Goal: Information Seeking & Learning: Check status

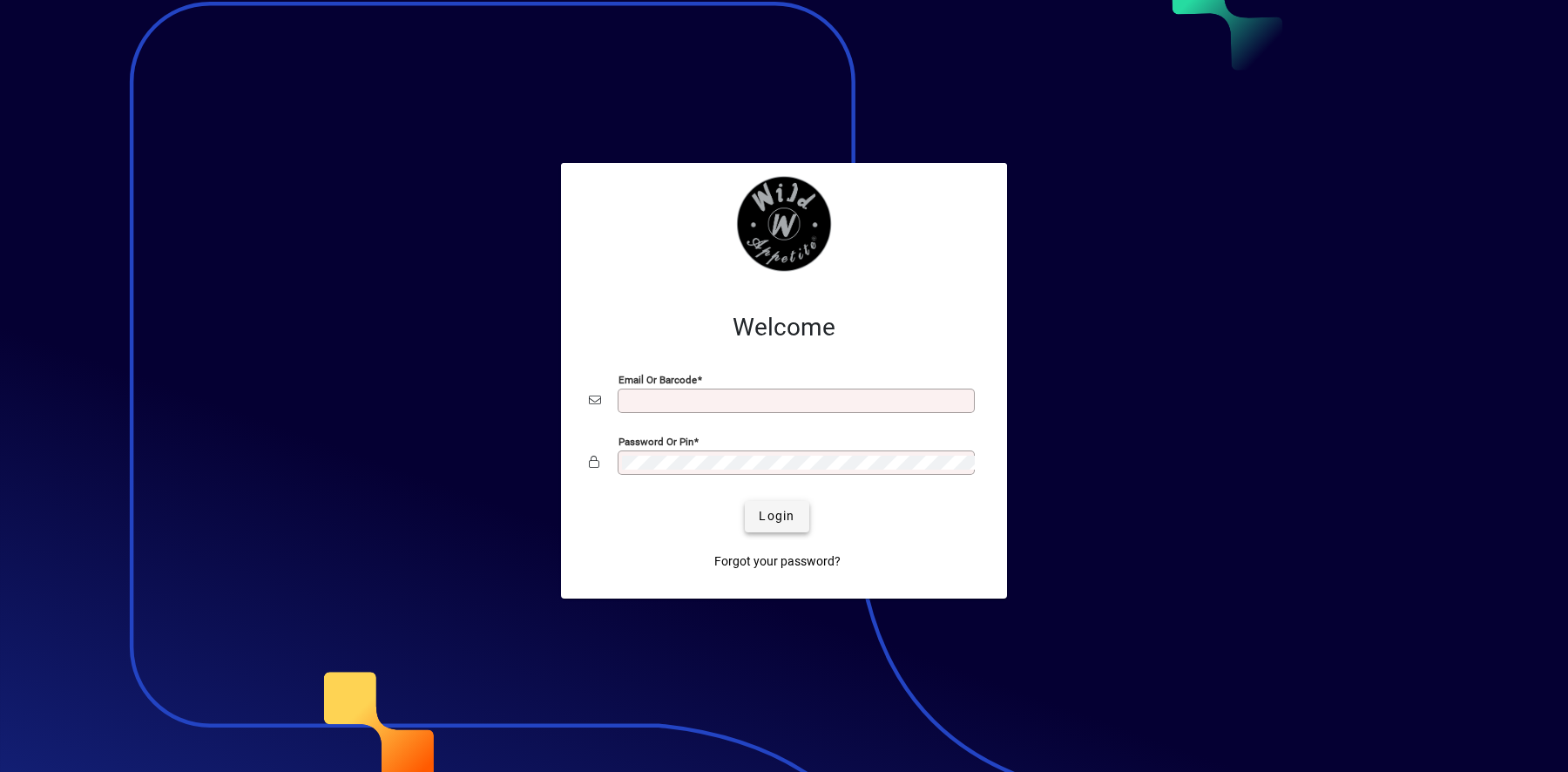
type input "**********"
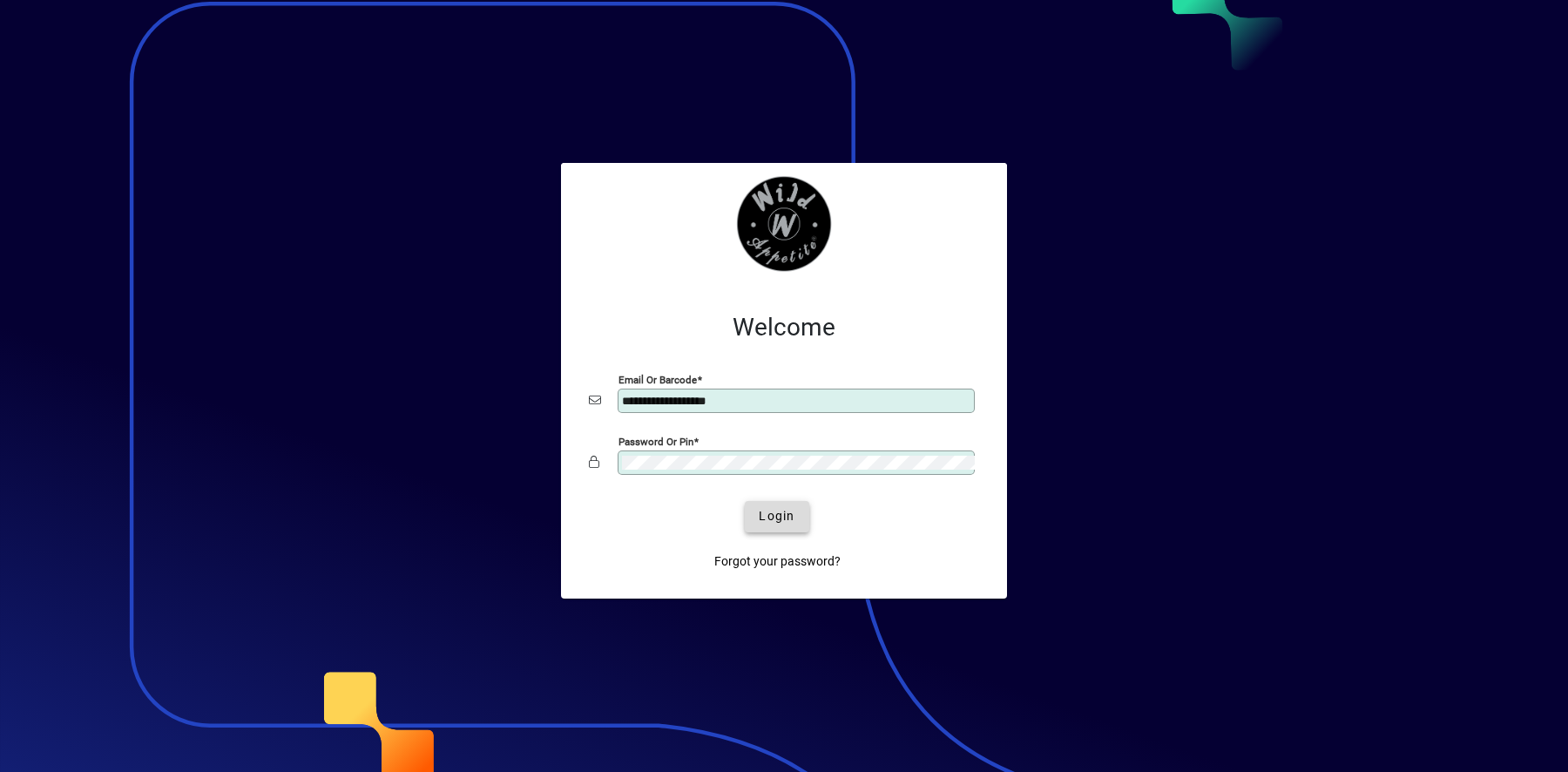
click at [774, 502] on span "submit" at bounding box center [777, 517] width 64 height 42
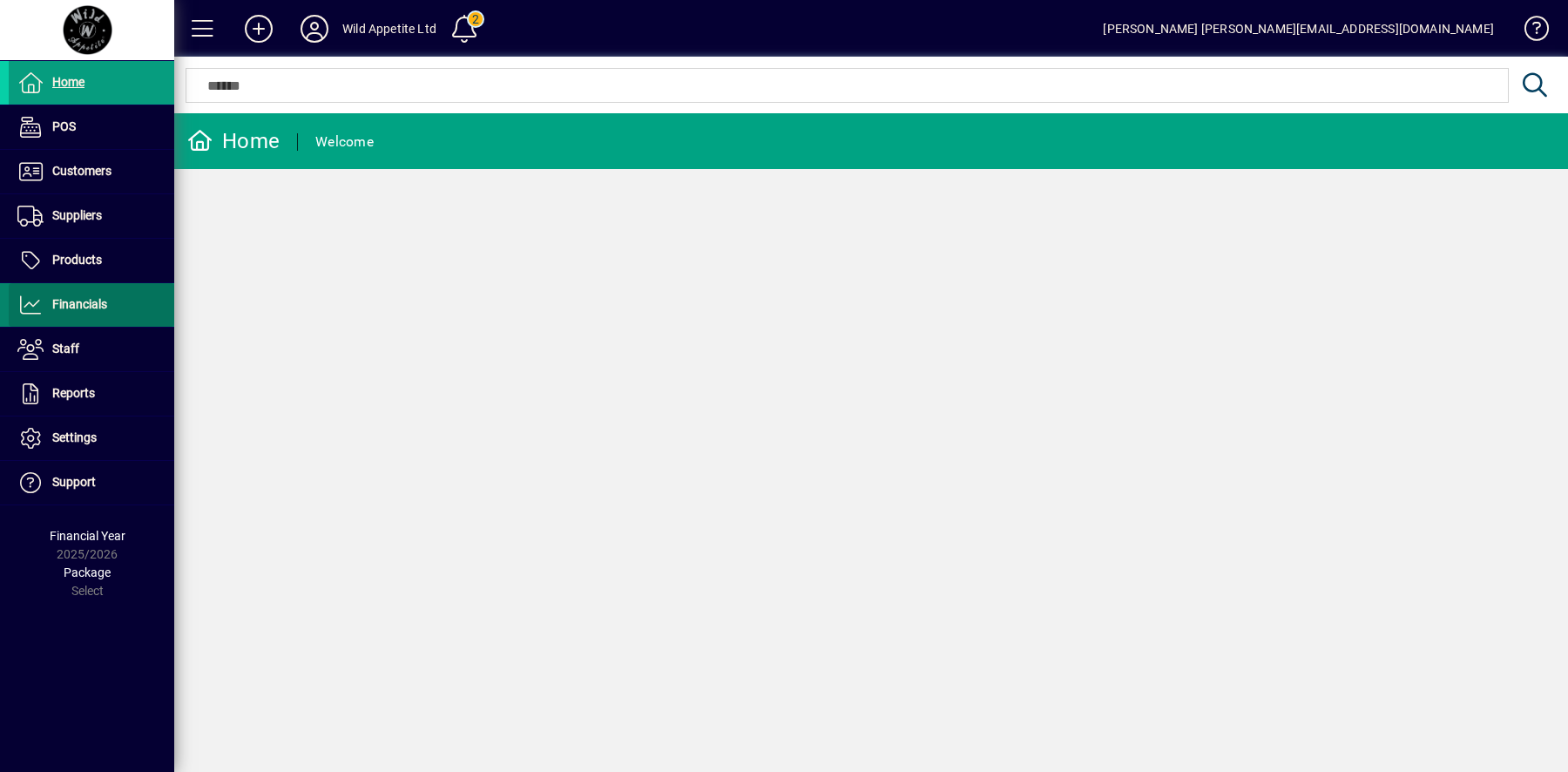
click at [93, 300] on span "Financials" at bounding box center [80, 304] width 55 height 14
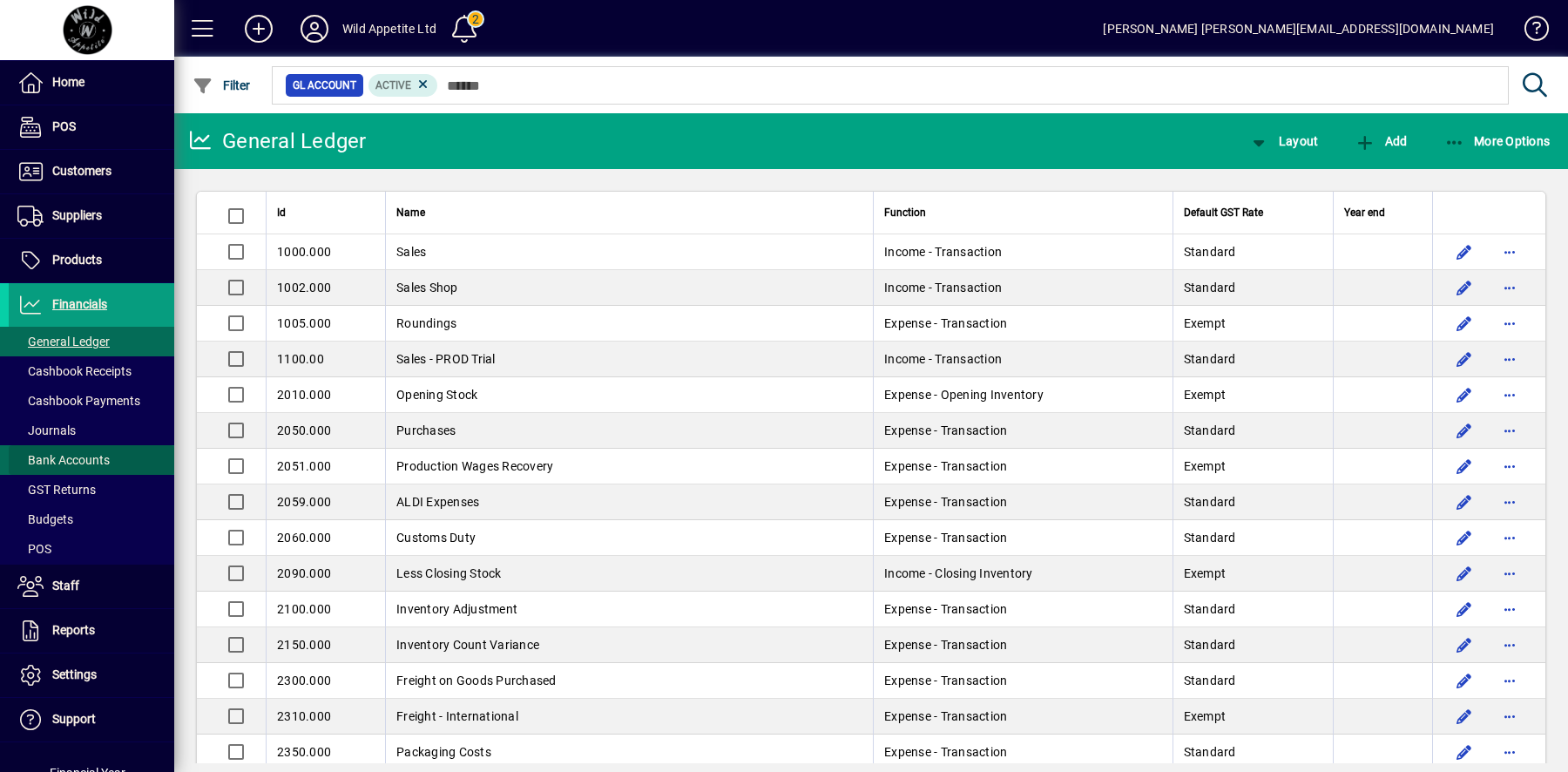
click at [96, 461] on span "Bank Accounts" at bounding box center [63, 459] width 92 height 14
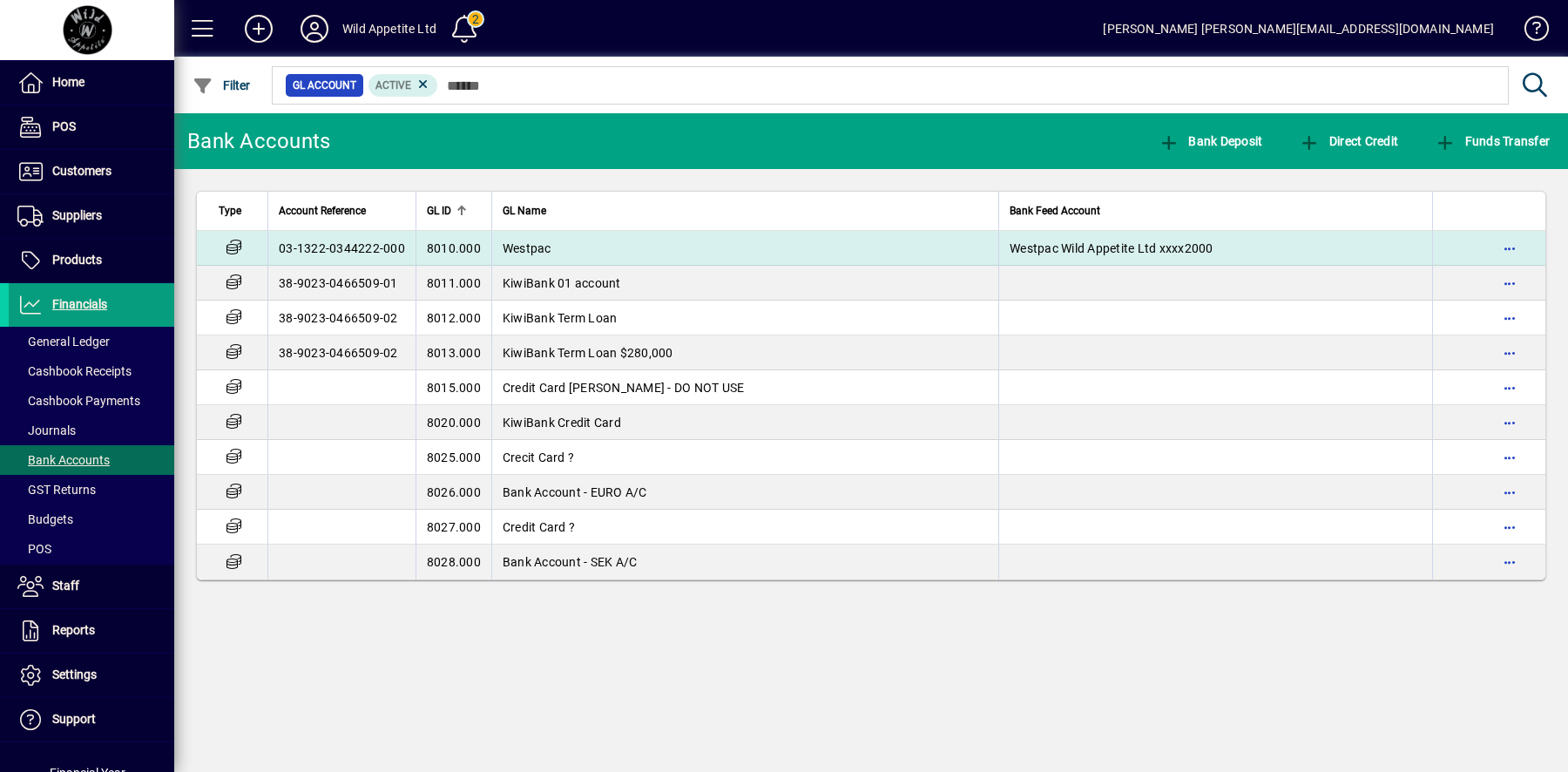
click at [546, 244] on span "Westpac" at bounding box center [527, 248] width 48 height 14
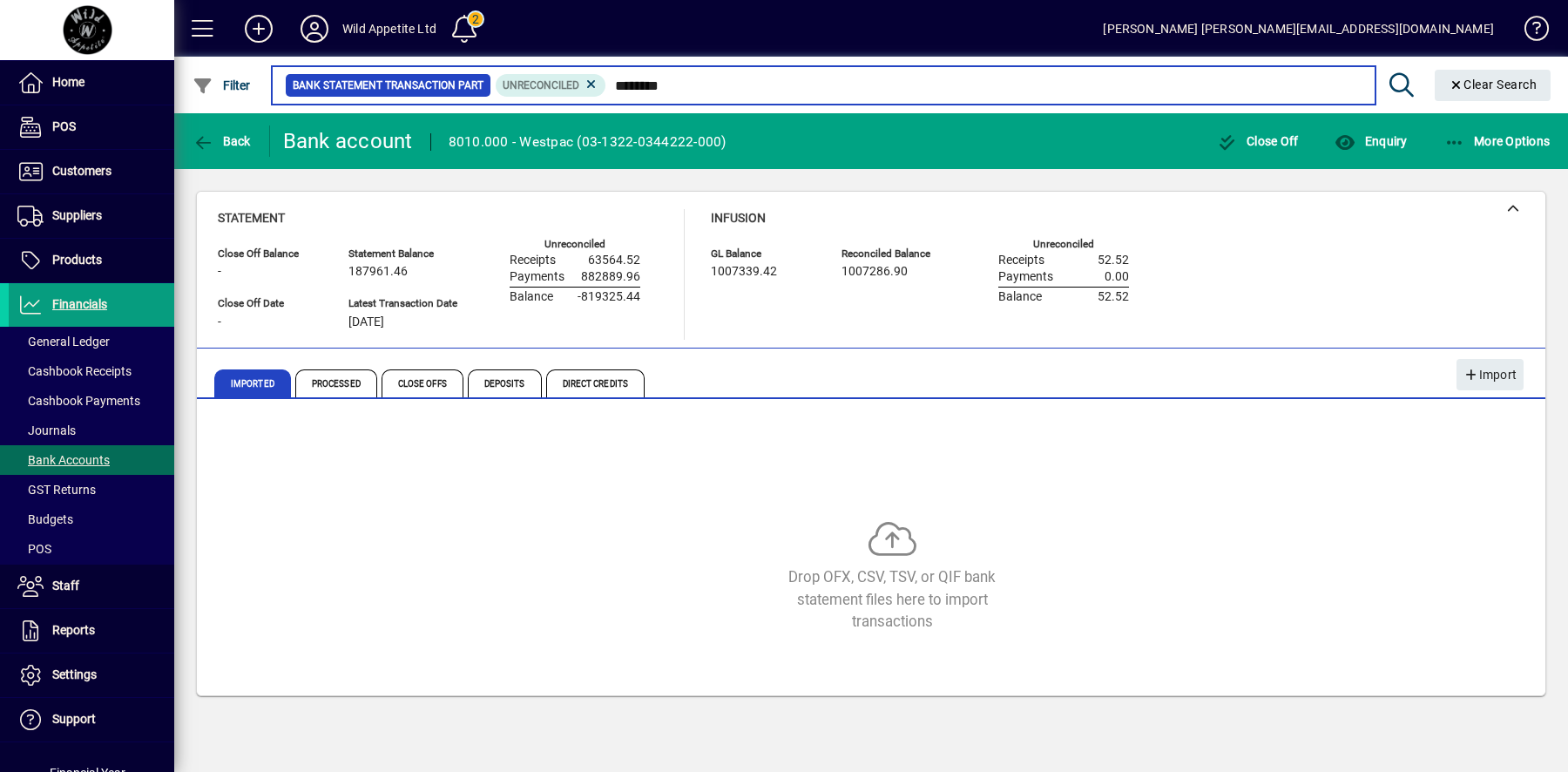
click at [700, 87] on input "********" at bounding box center [983, 85] width 754 height 25
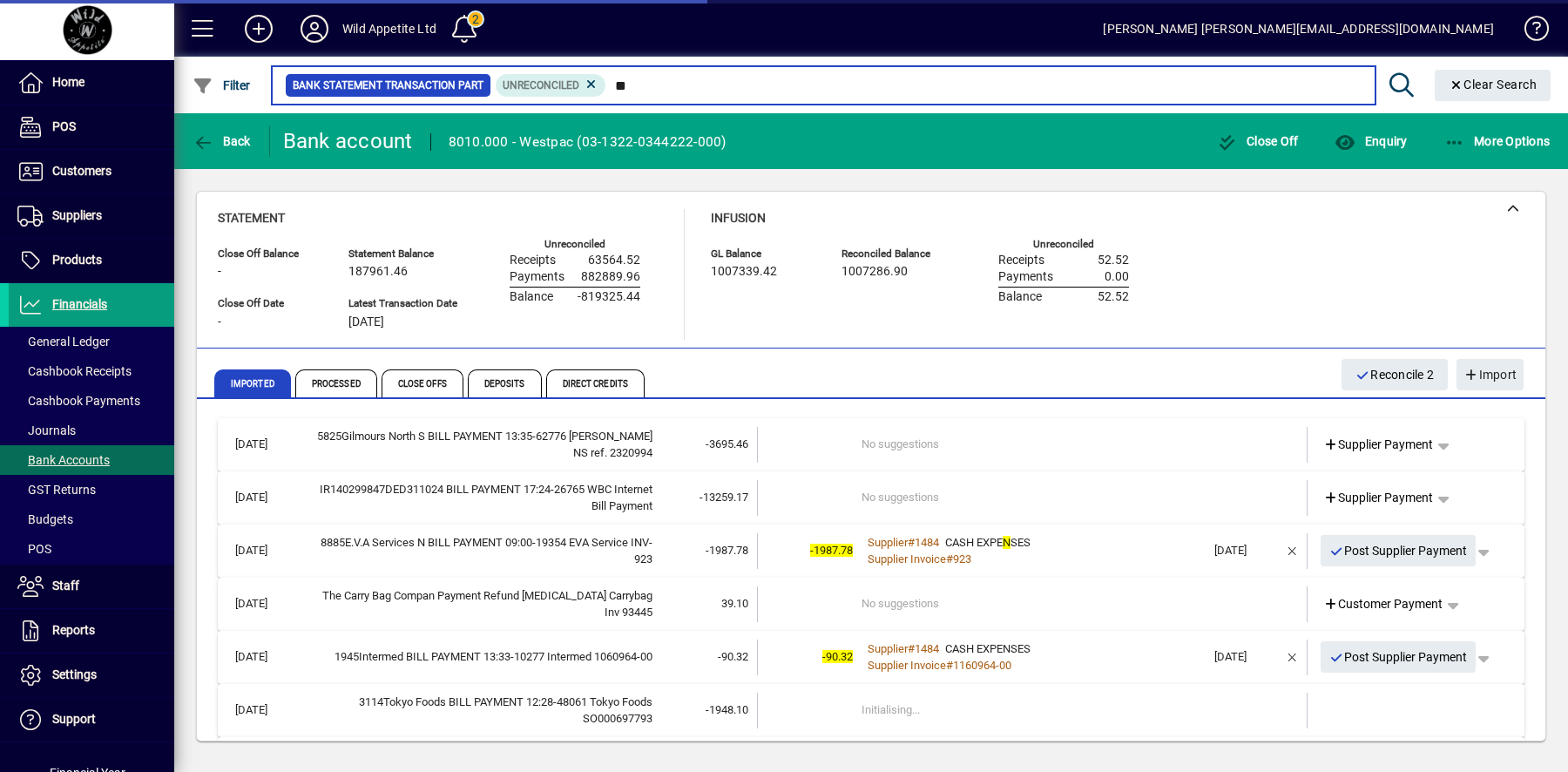
type input "*"
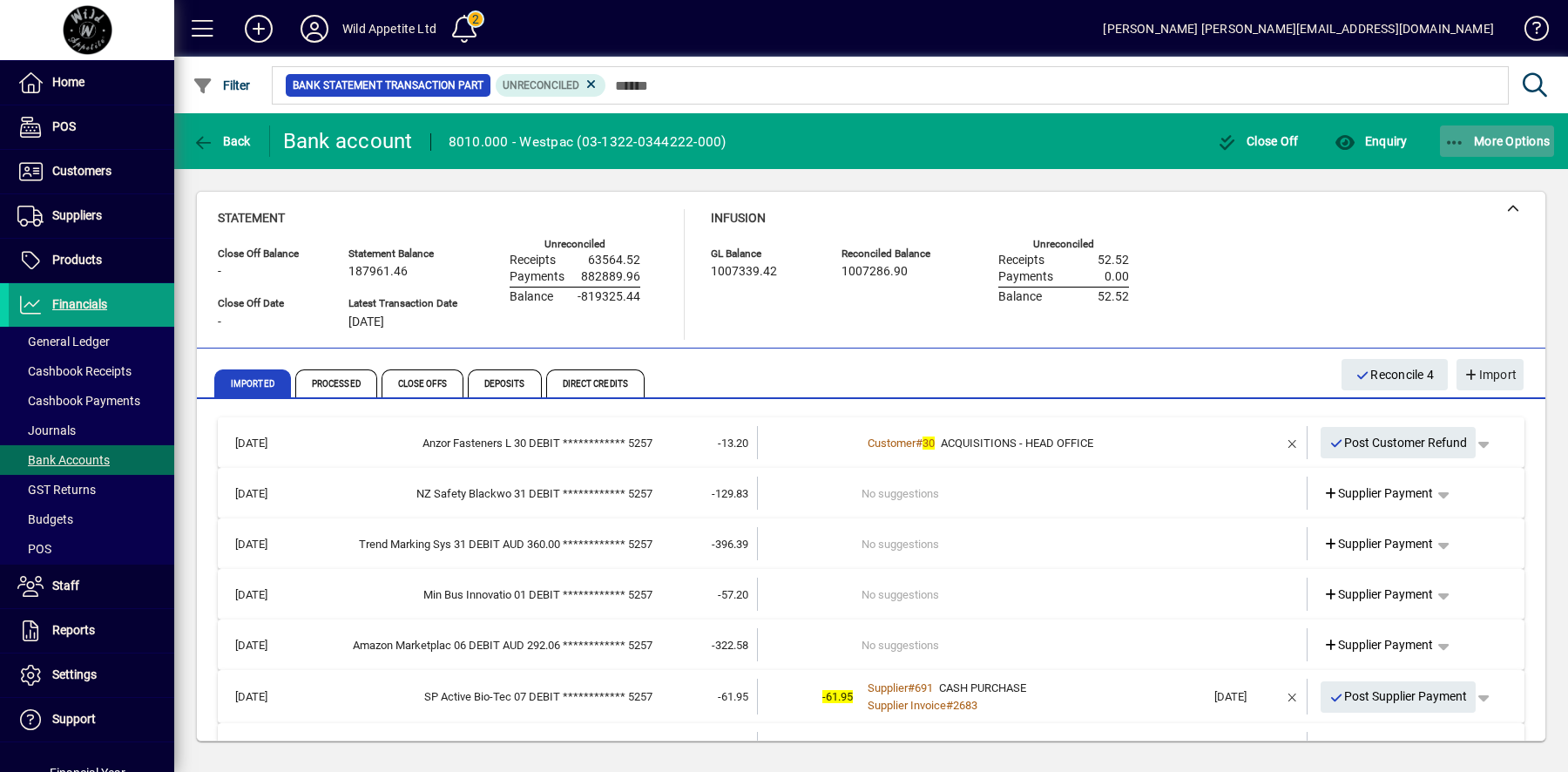
click at [1483, 135] on span "More Options" at bounding box center [1498, 141] width 106 height 14
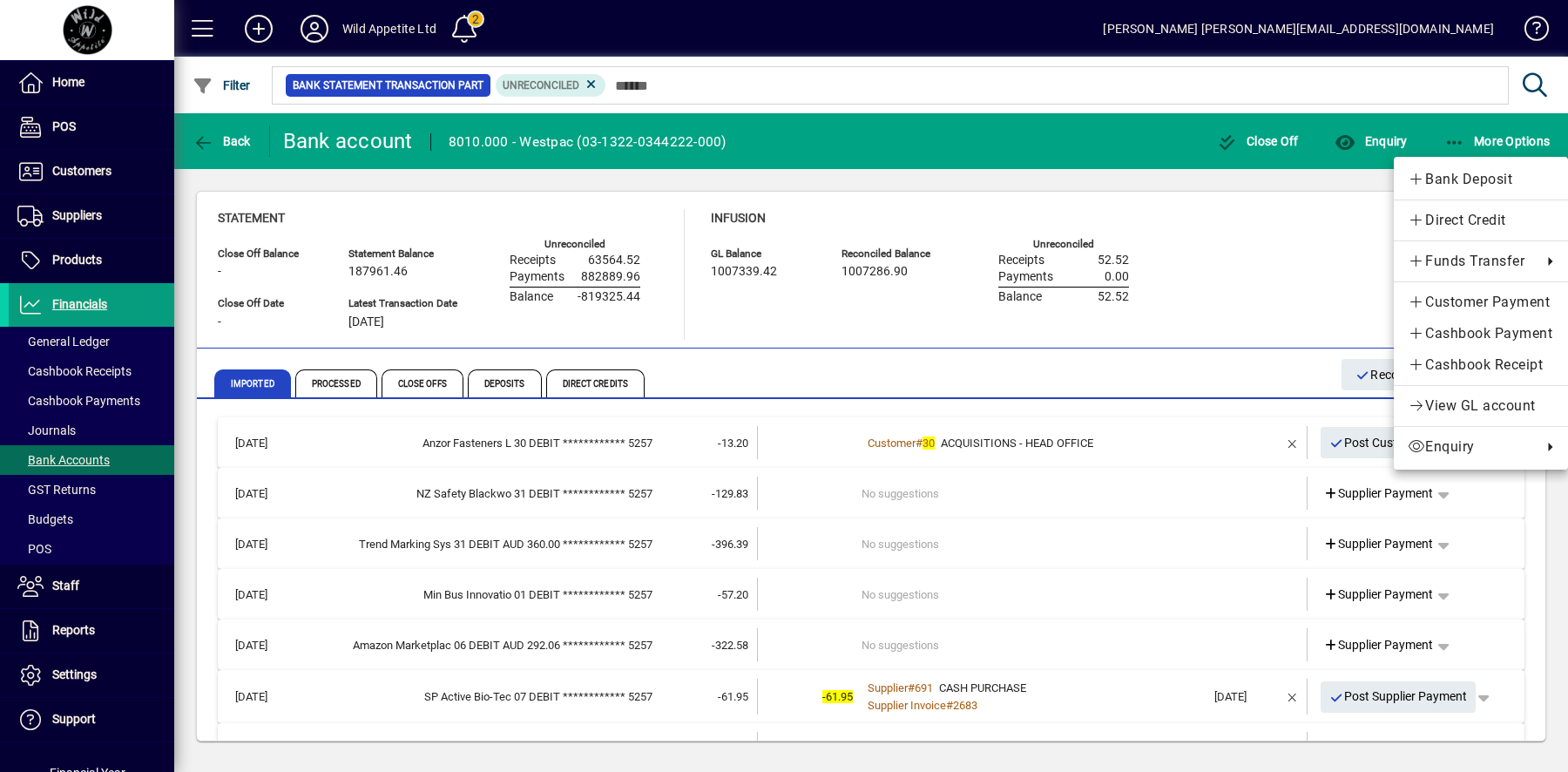
click at [508, 389] on div at bounding box center [784, 386] width 1568 height 772
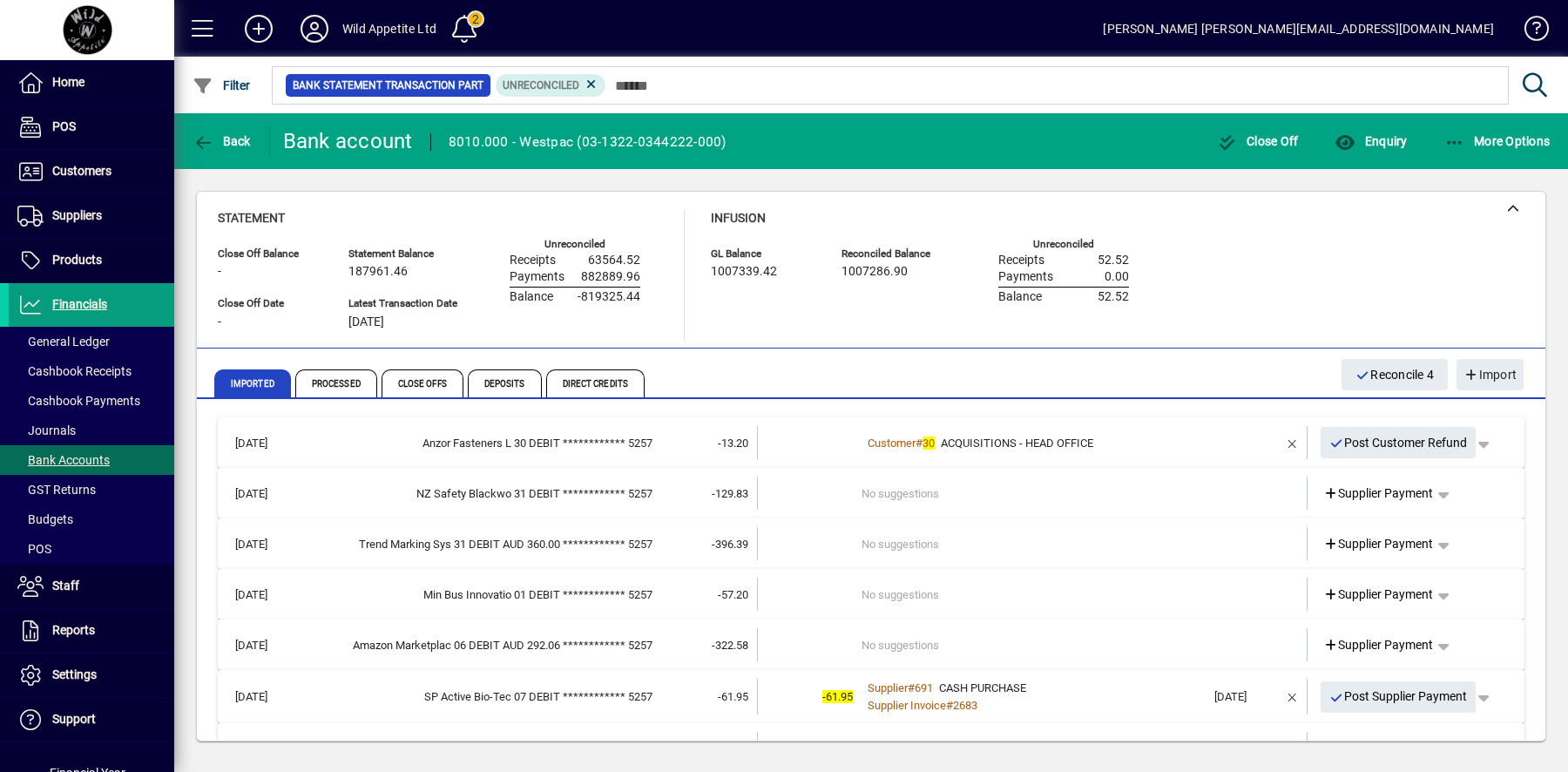
click at [508, 389] on span "Deposits" at bounding box center [505, 383] width 74 height 27
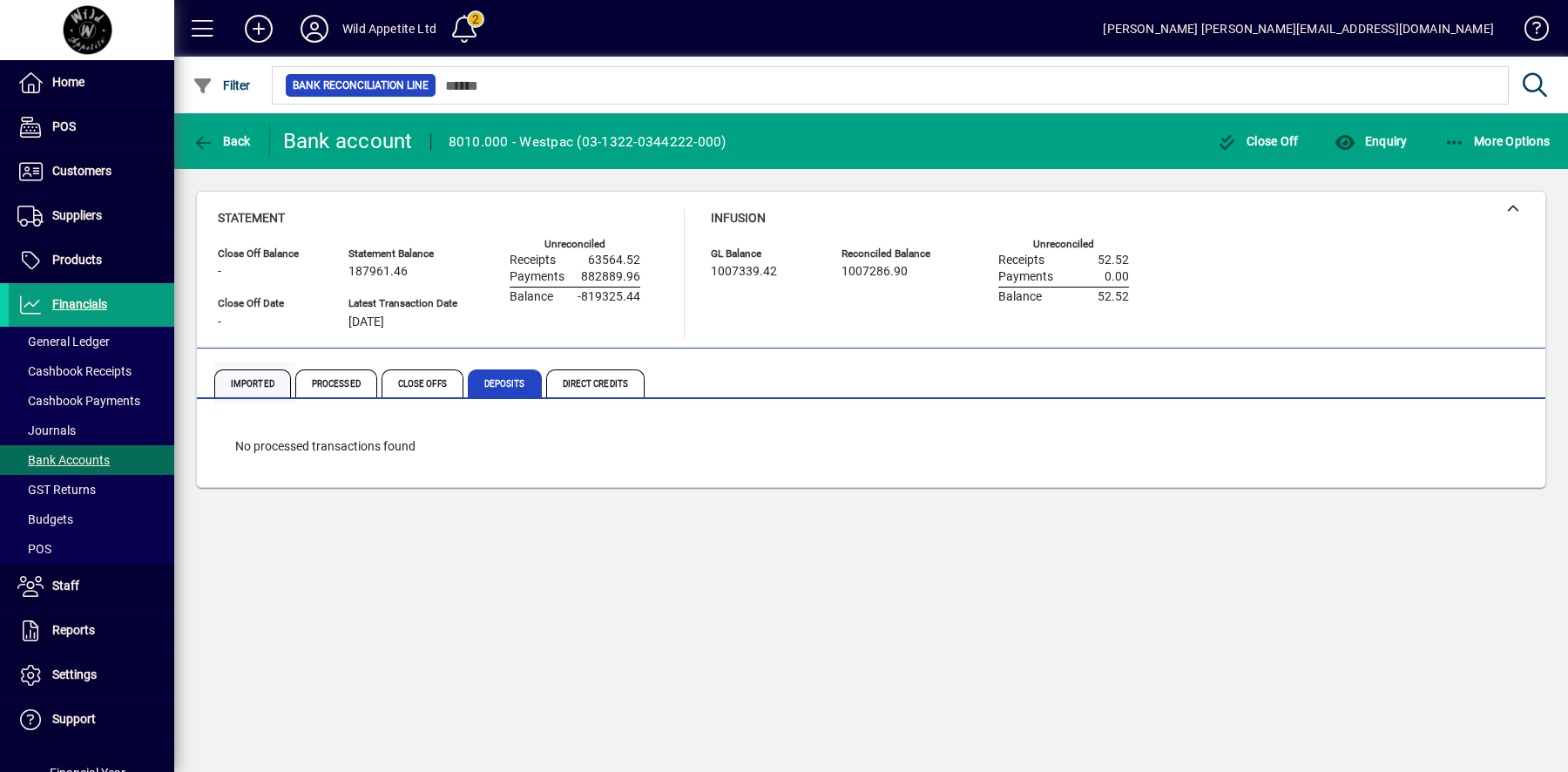
click at [261, 383] on span "Imported" at bounding box center [252, 383] width 77 height 27
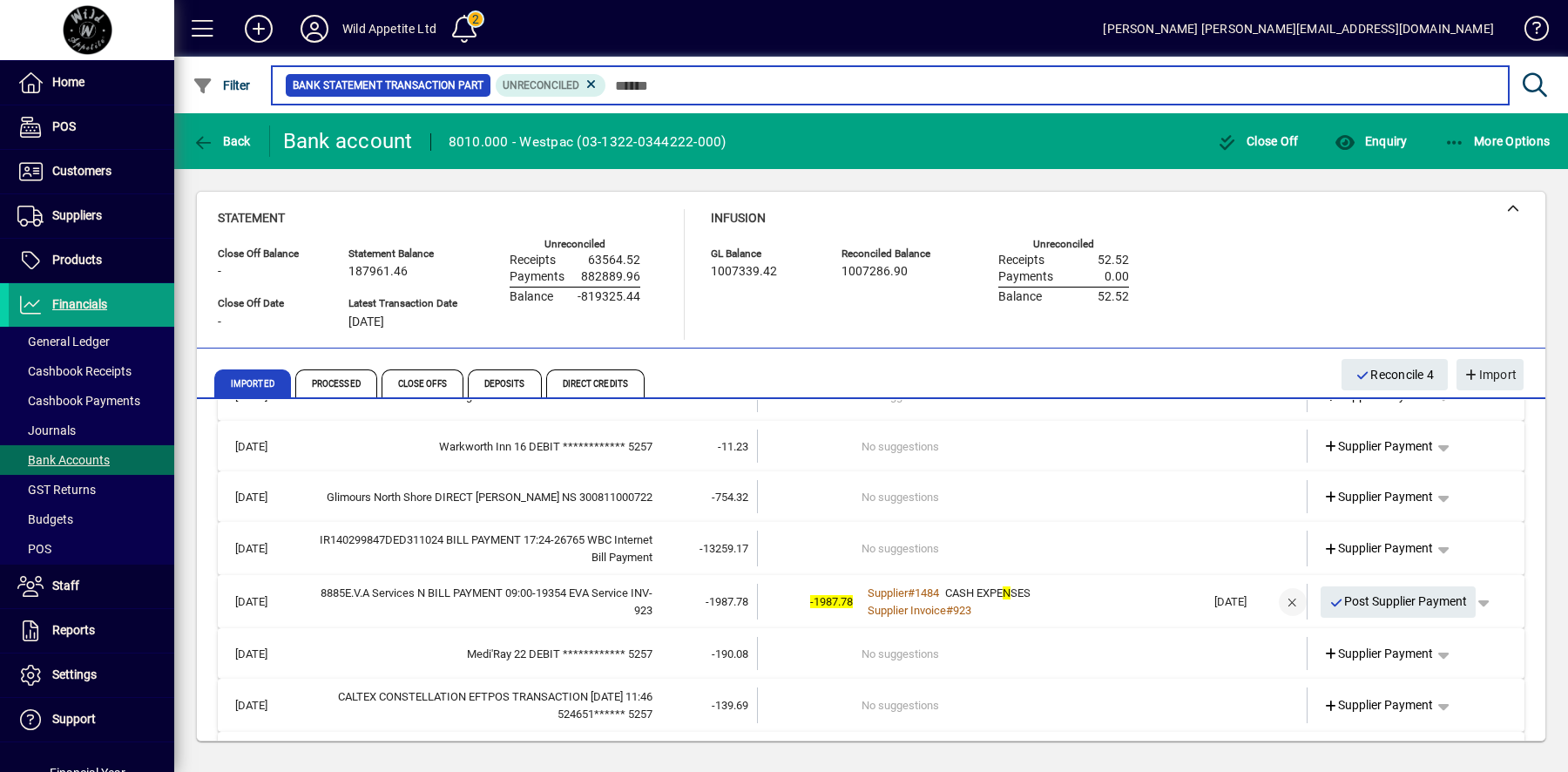
scroll to position [787, 0]
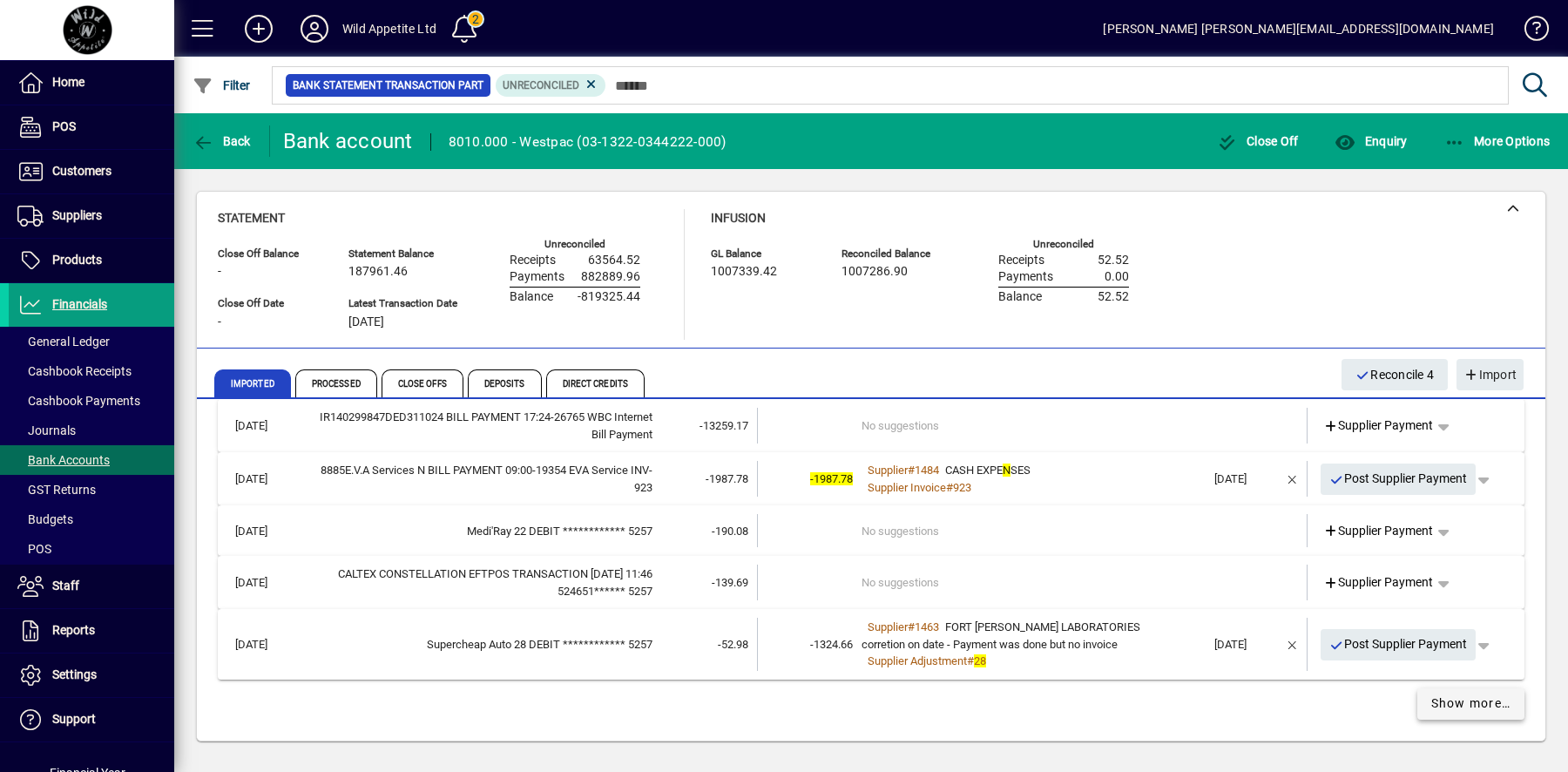
click at [1474, 695] on span "Show more…" at bounding box center [1472, 703] width 80 height 18
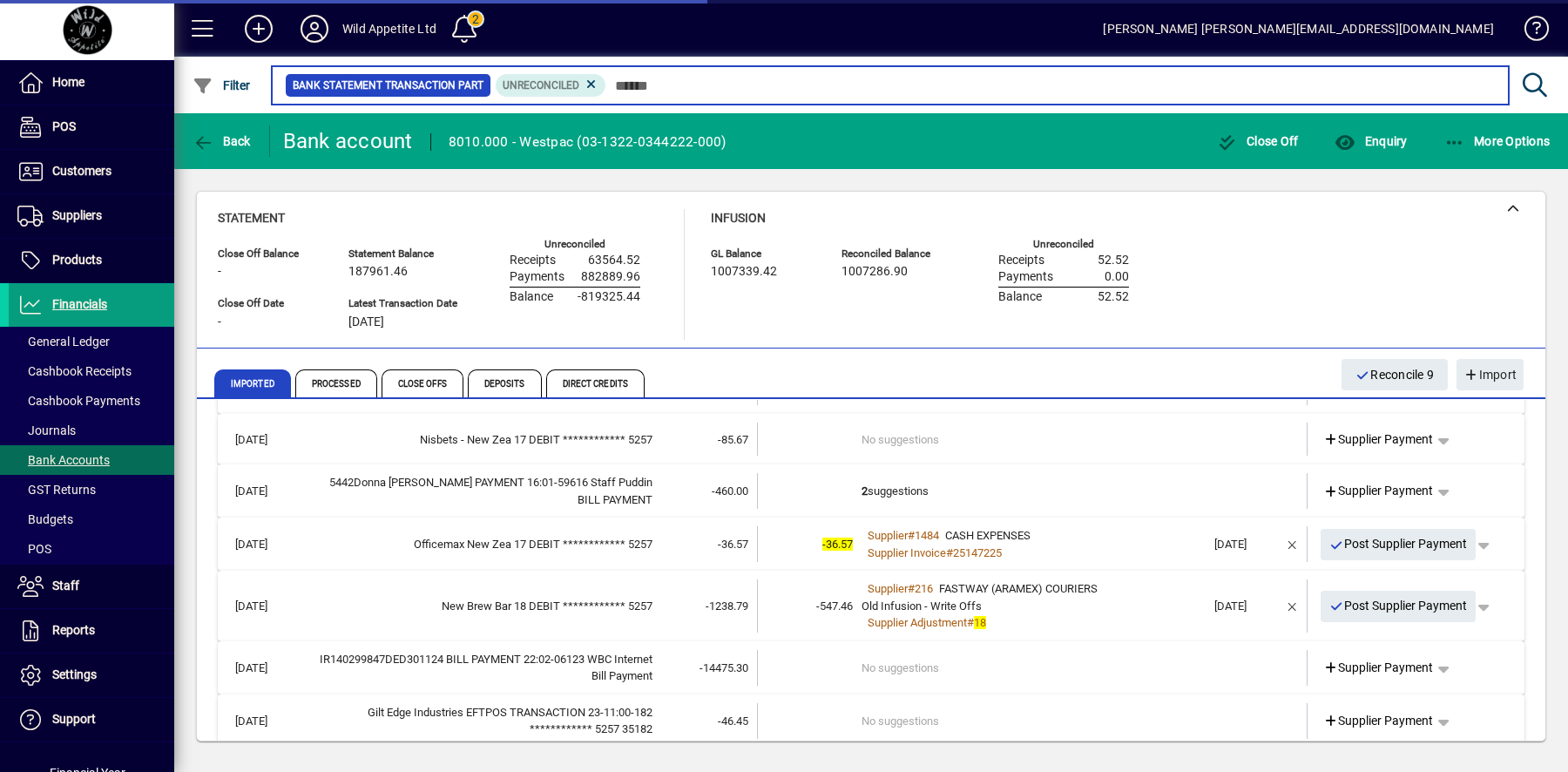
scroll to position [1843, 0]
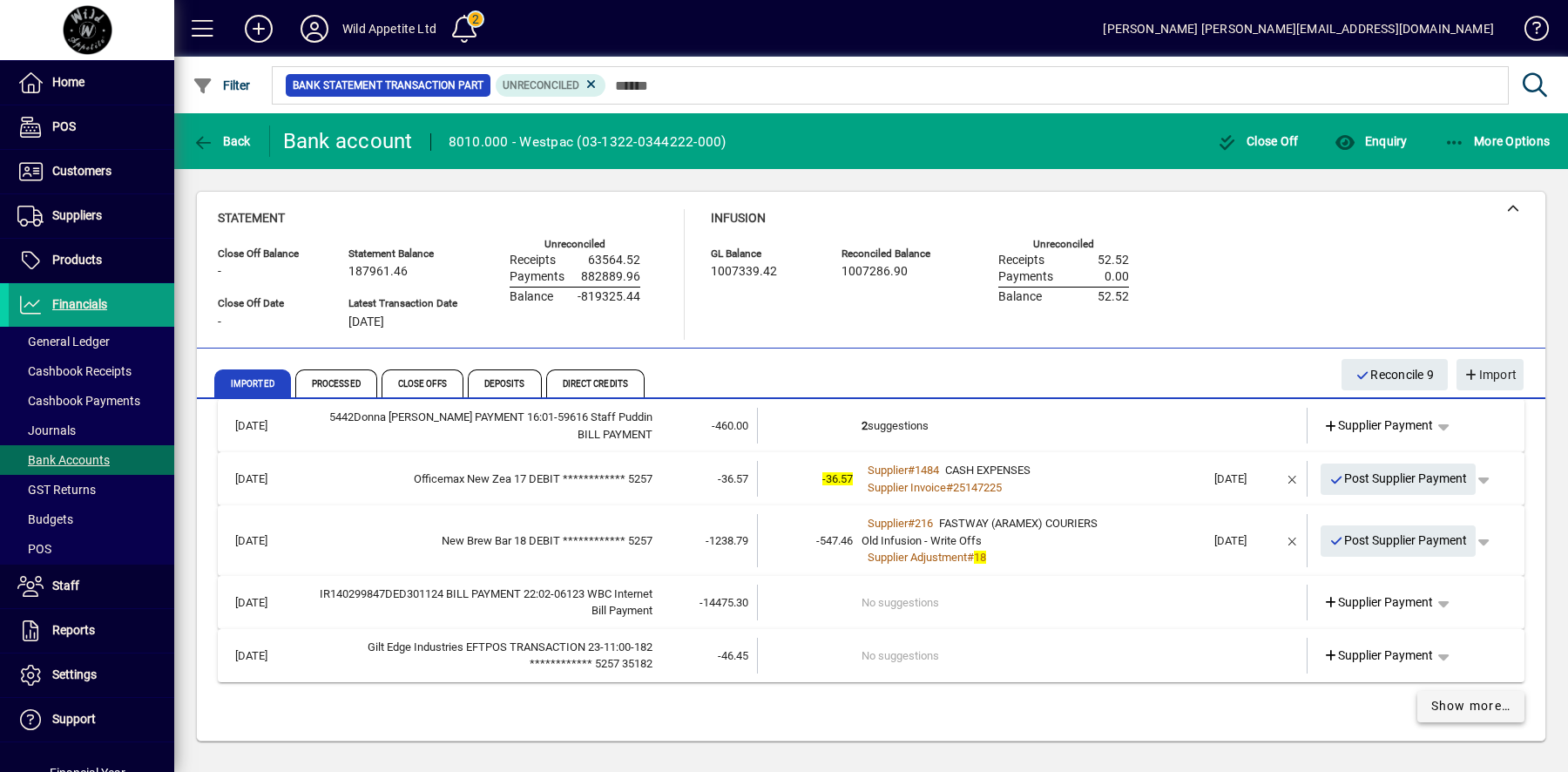
click at [1474, 697] on span "Show more…" at bounding box center [1472, 706] width 80 height 18
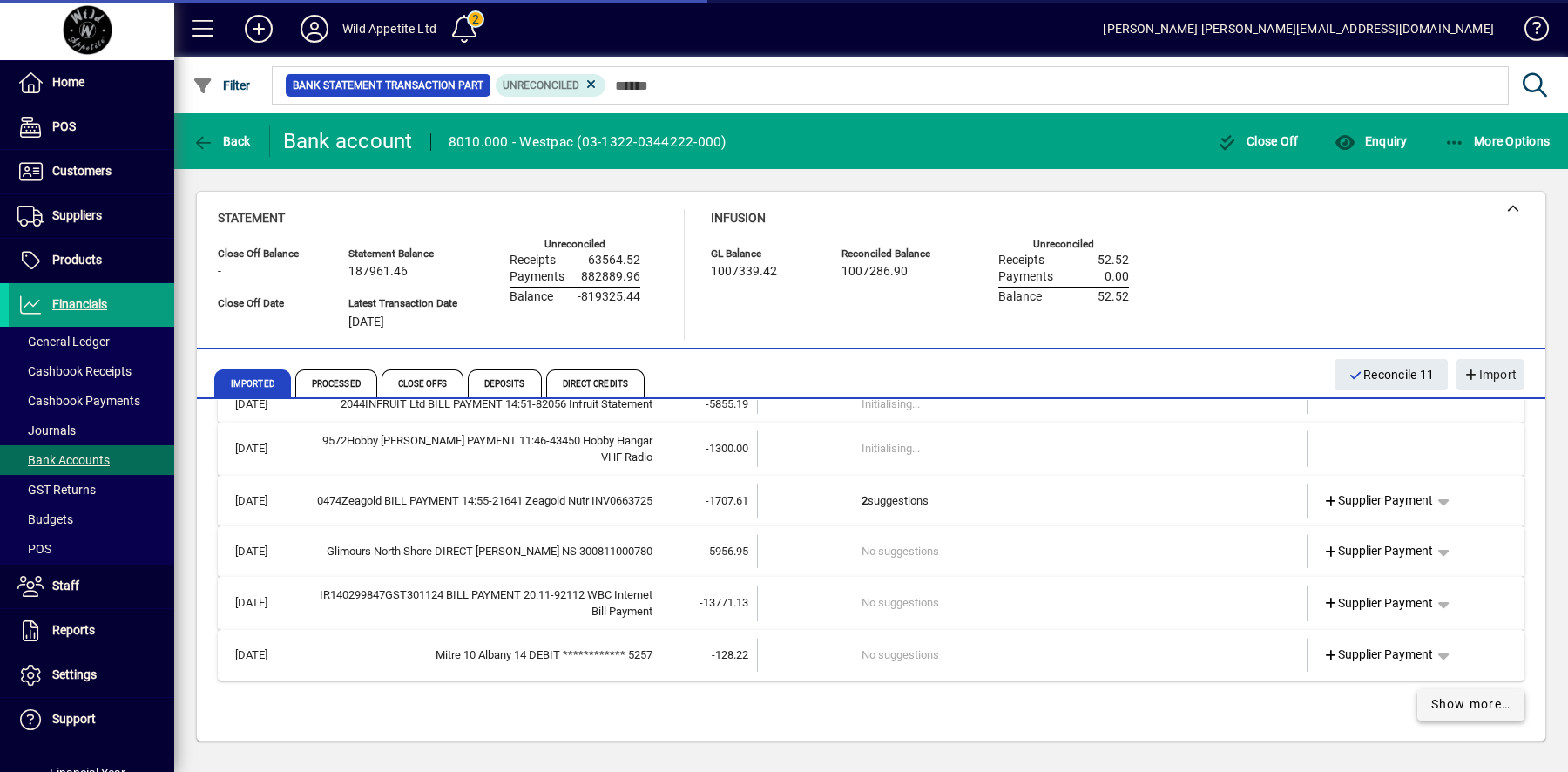
click at [1474, 695] on span "Show more…" at bounding box center [1472, 704] width 80 height 18
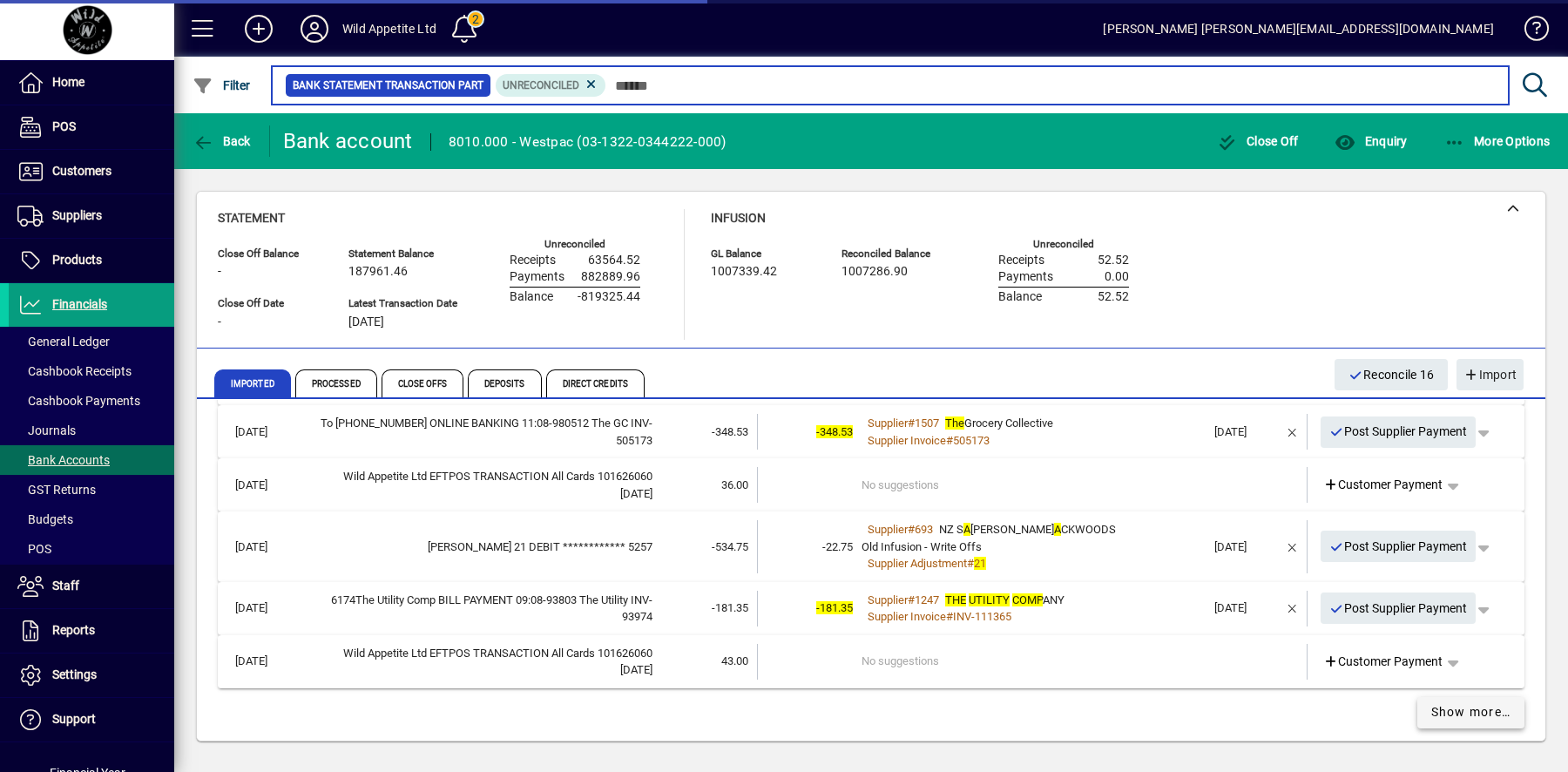
scroll to position [3937, 0]
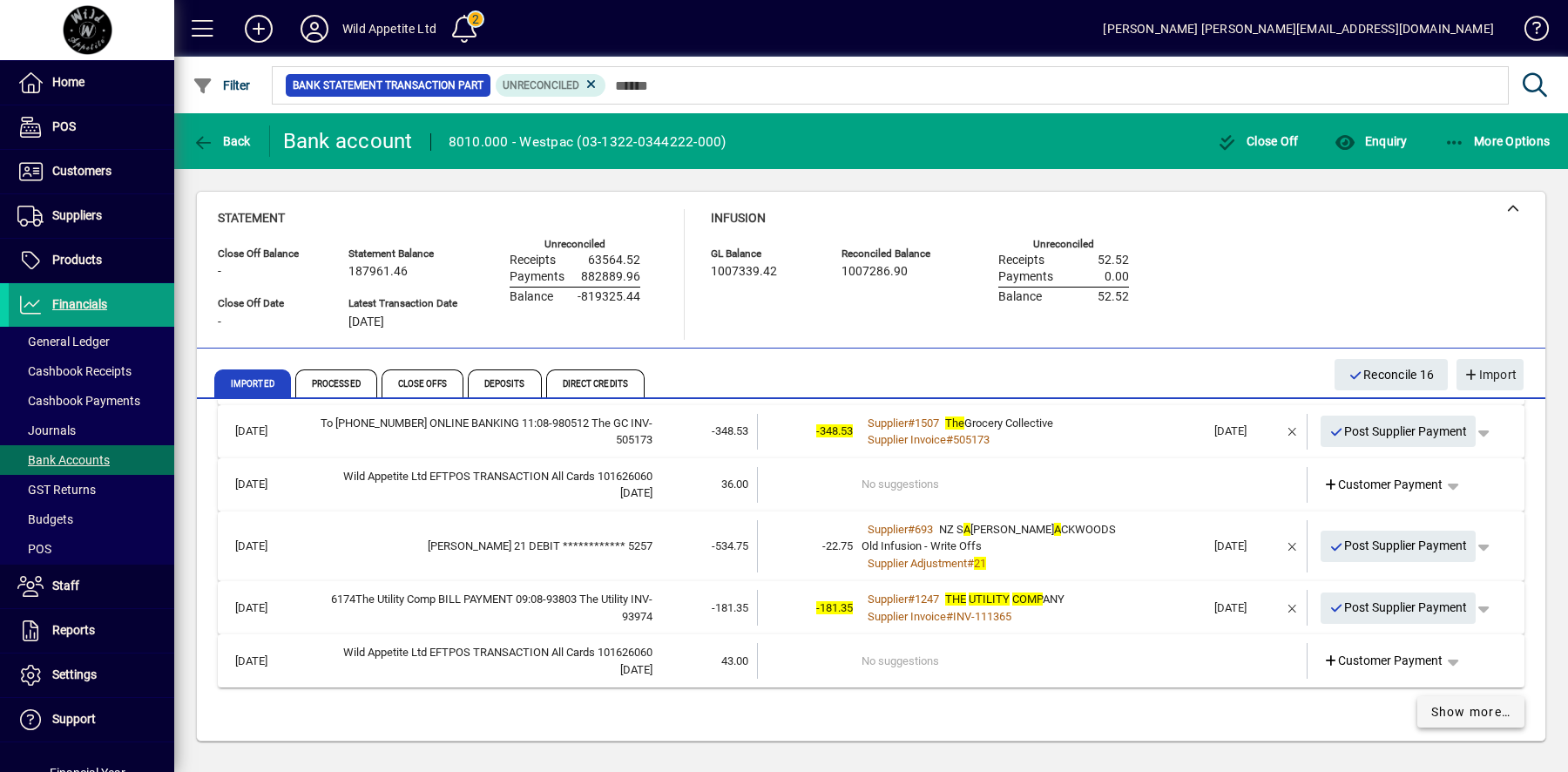
click at [1468, 708] on span "Show more…" at bounding box center [1472, 713] width 80 height 18
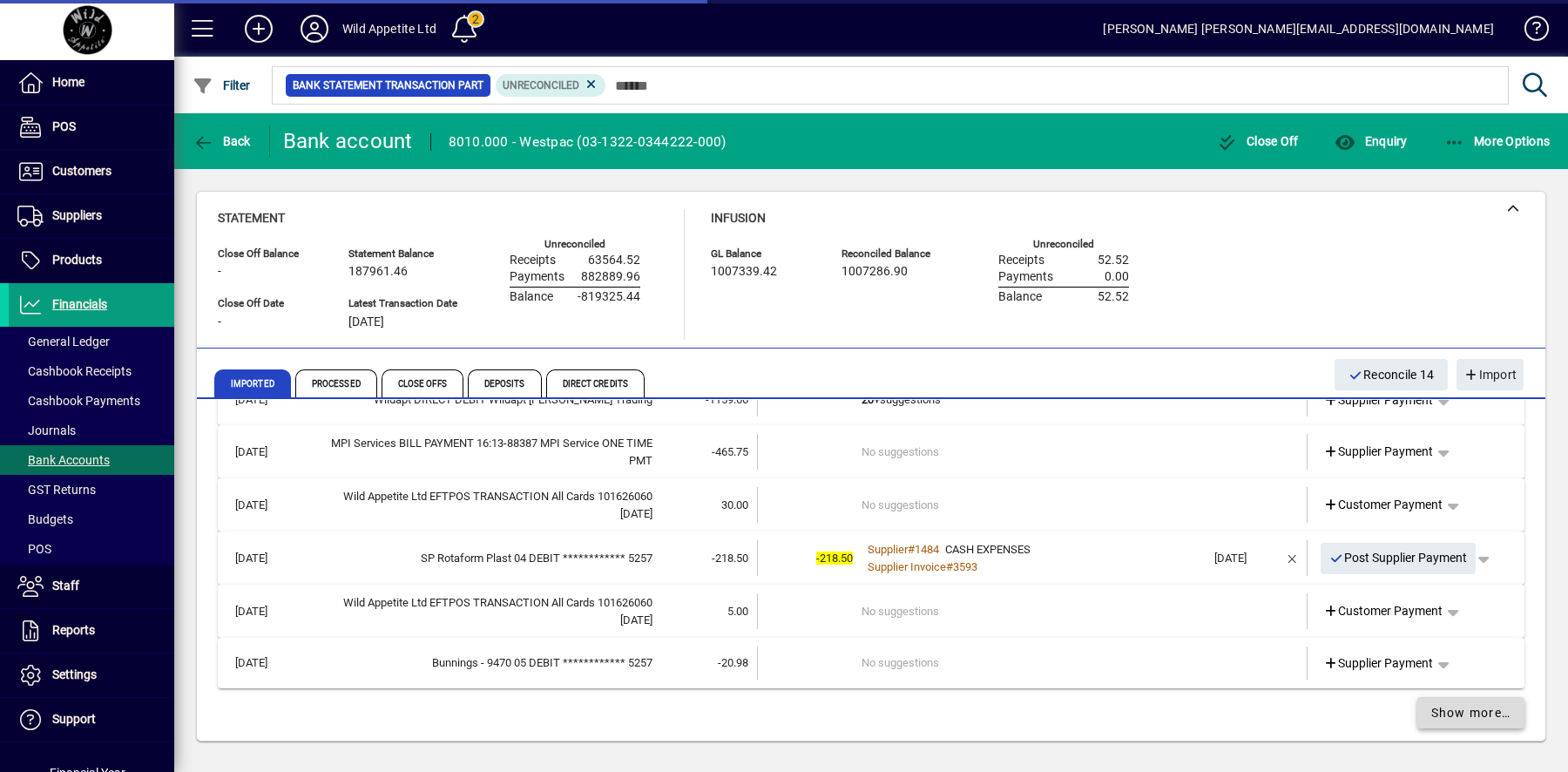
click at [1468, 708] on span "Show more…" at bounding box center [1472, 713] width 80 height 18
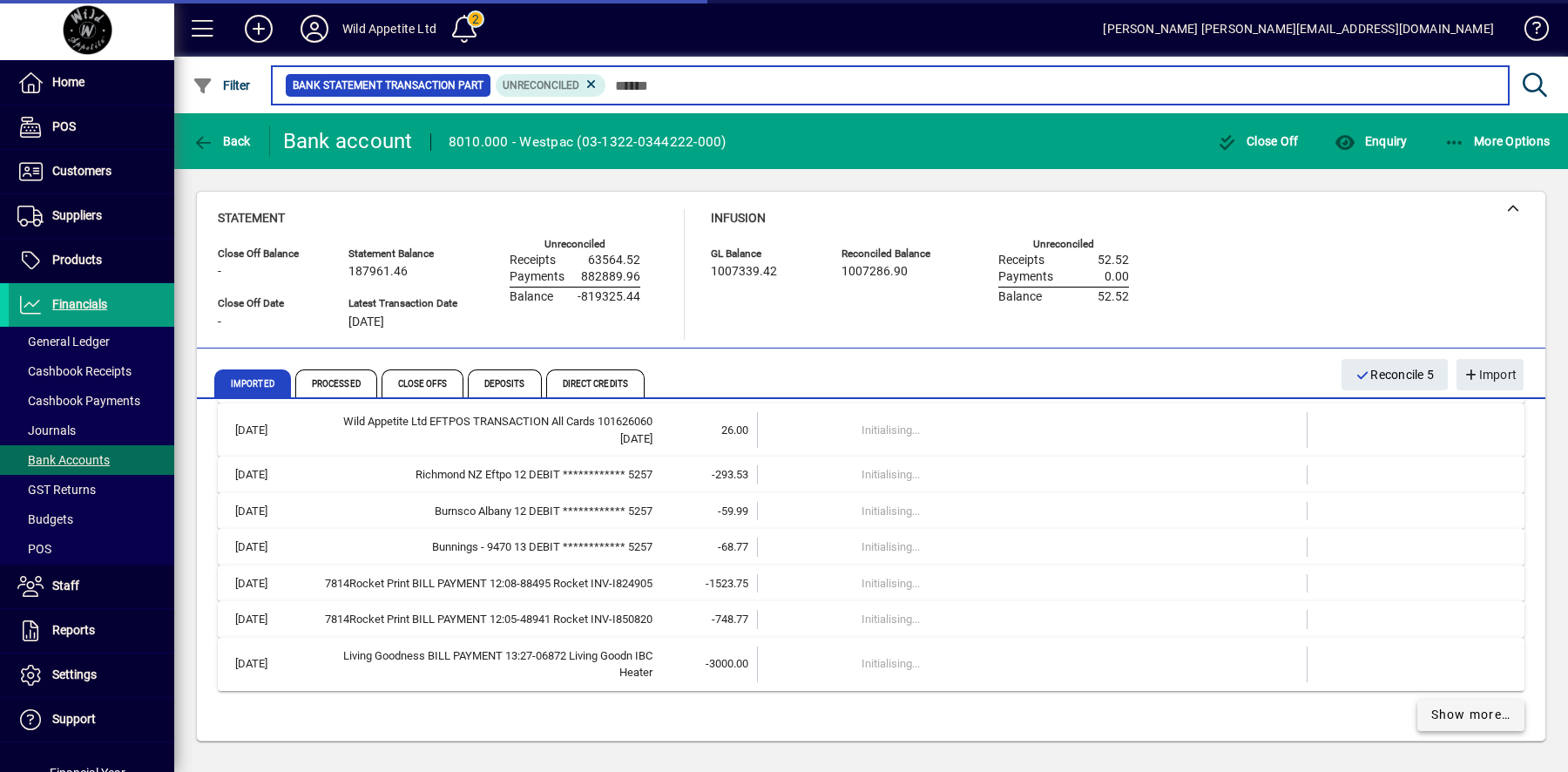
scroll to position [5334, 0]
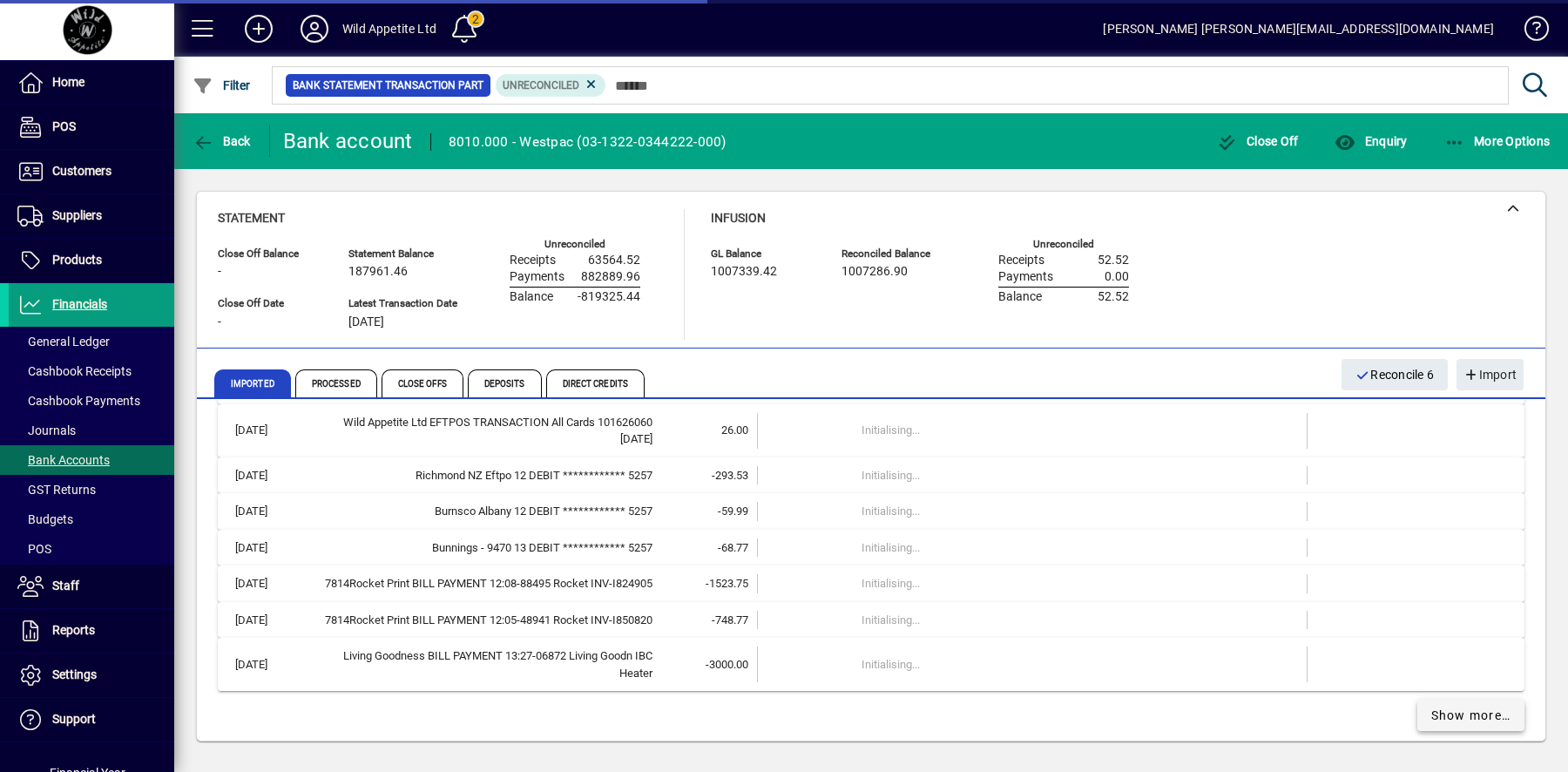
click at [1468, 708] on span "Show more…" at bounding box center [1472, 716] width 80 height 18
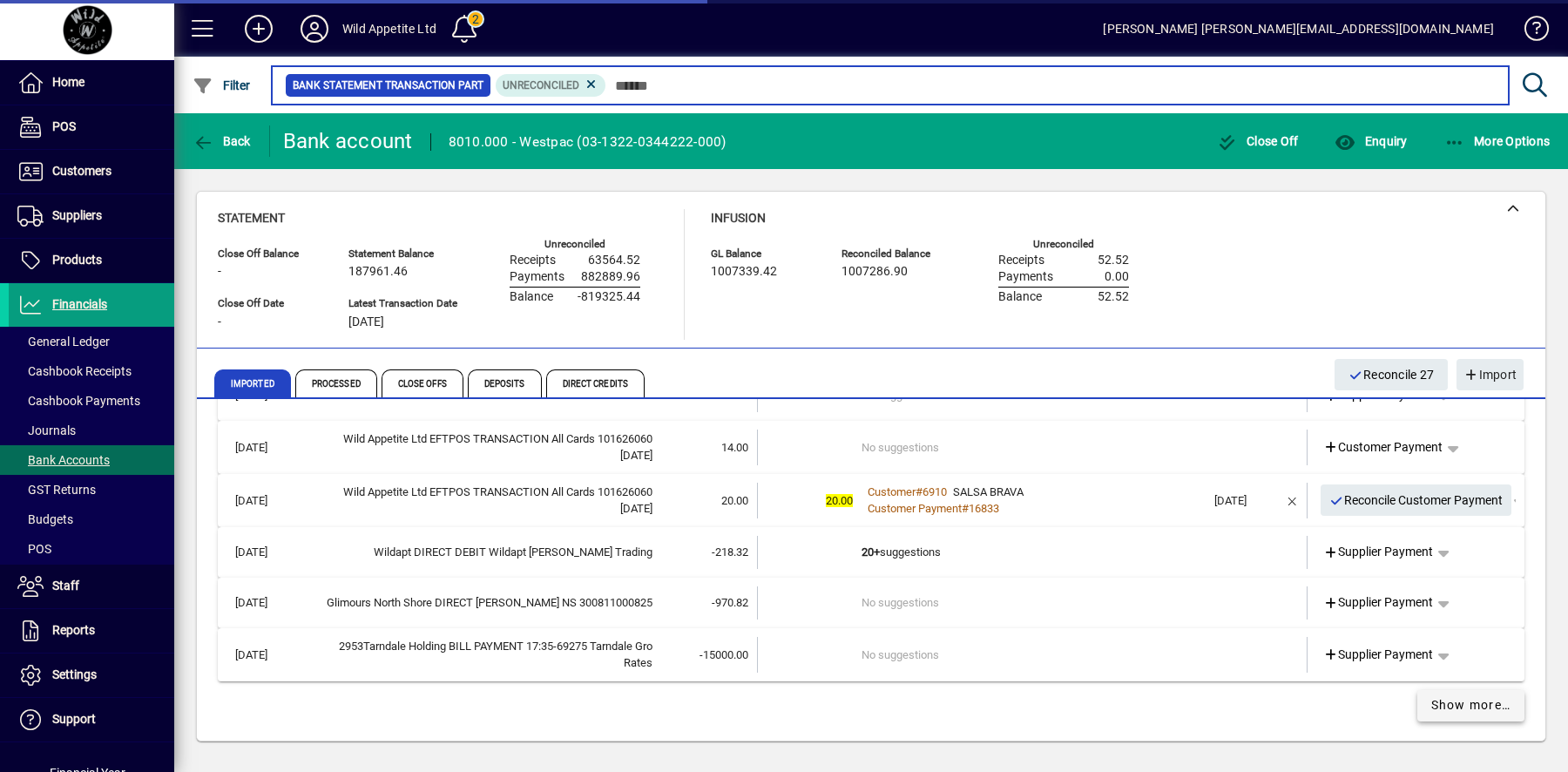
scroll to position [7091, 0]
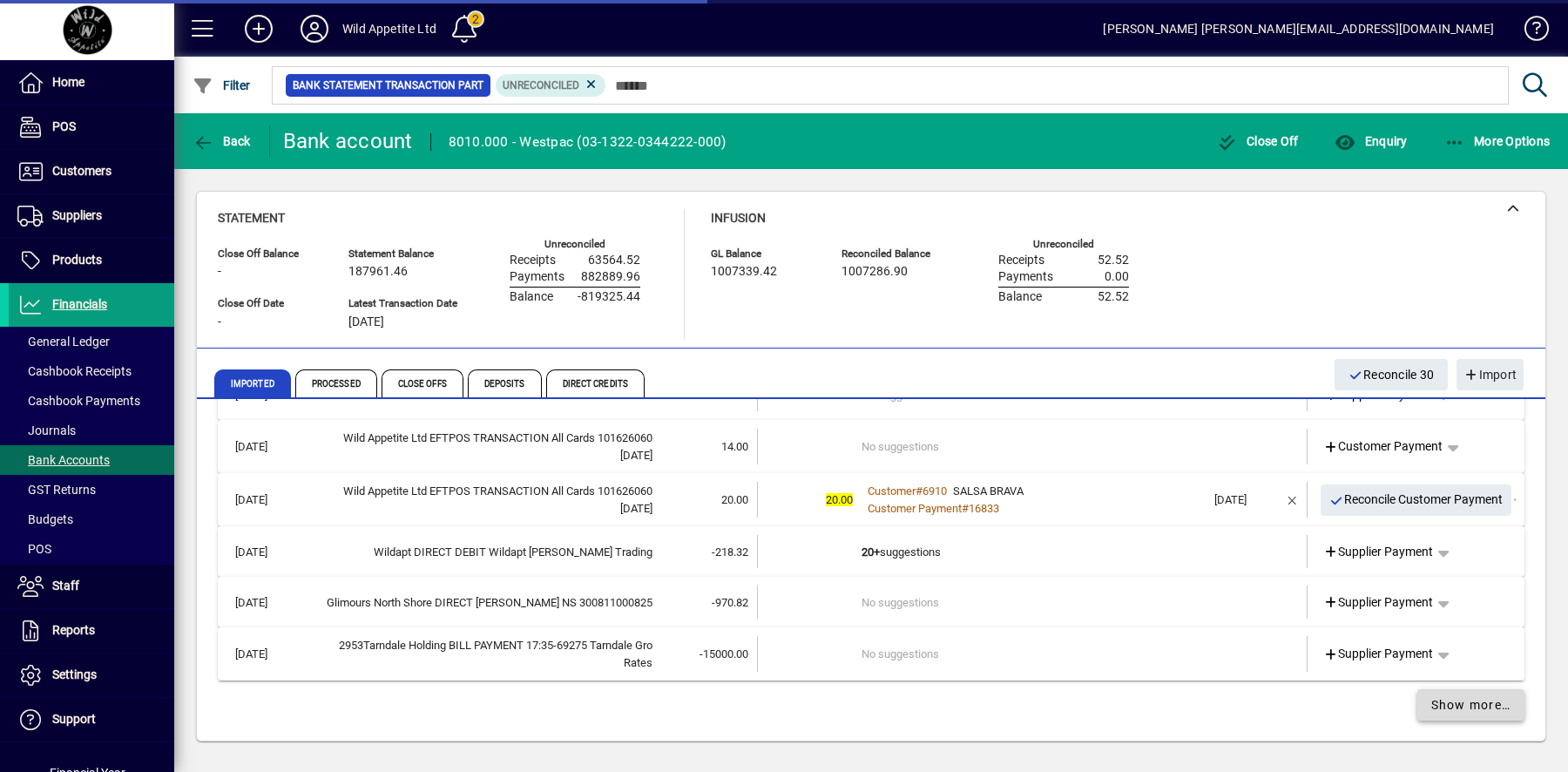
click at [1468, 708] on span "Show more…" at bounding box center [1472, 705] width 80 height 18
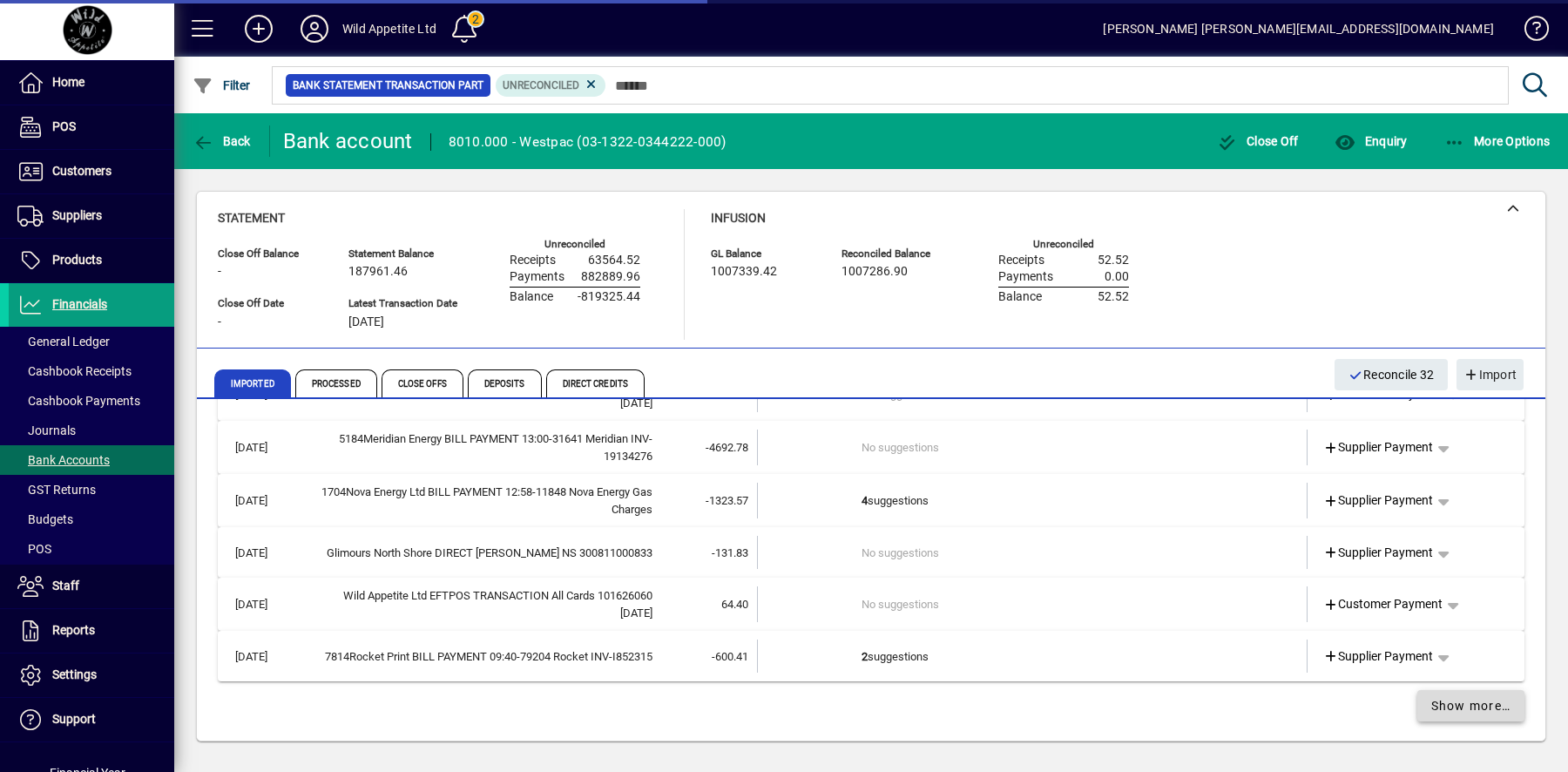
click at [1468, 708] on span "Show more…" at bounding box center [1472, 706] width 80 height 18
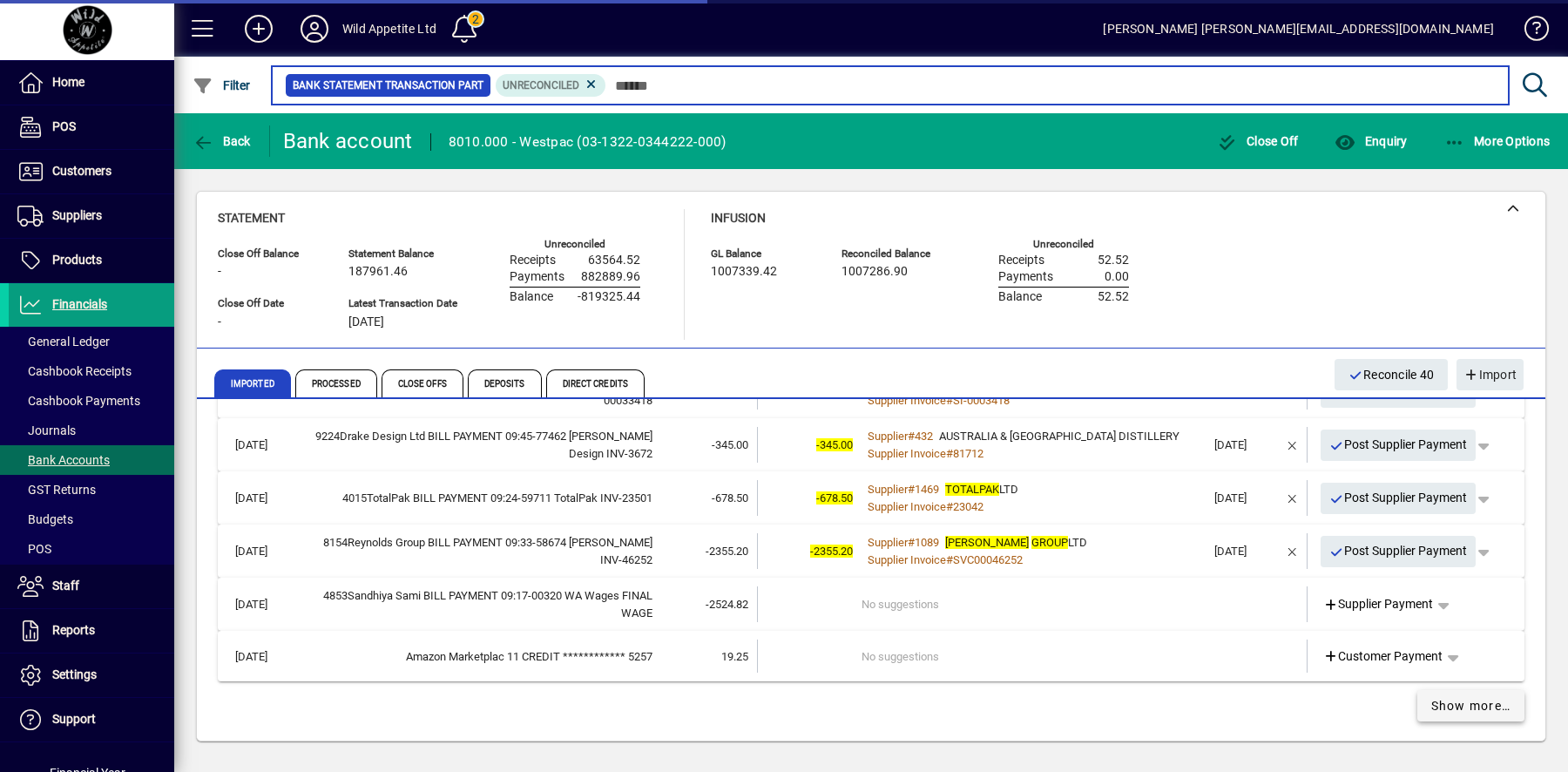
scroll to position [9187, 0]
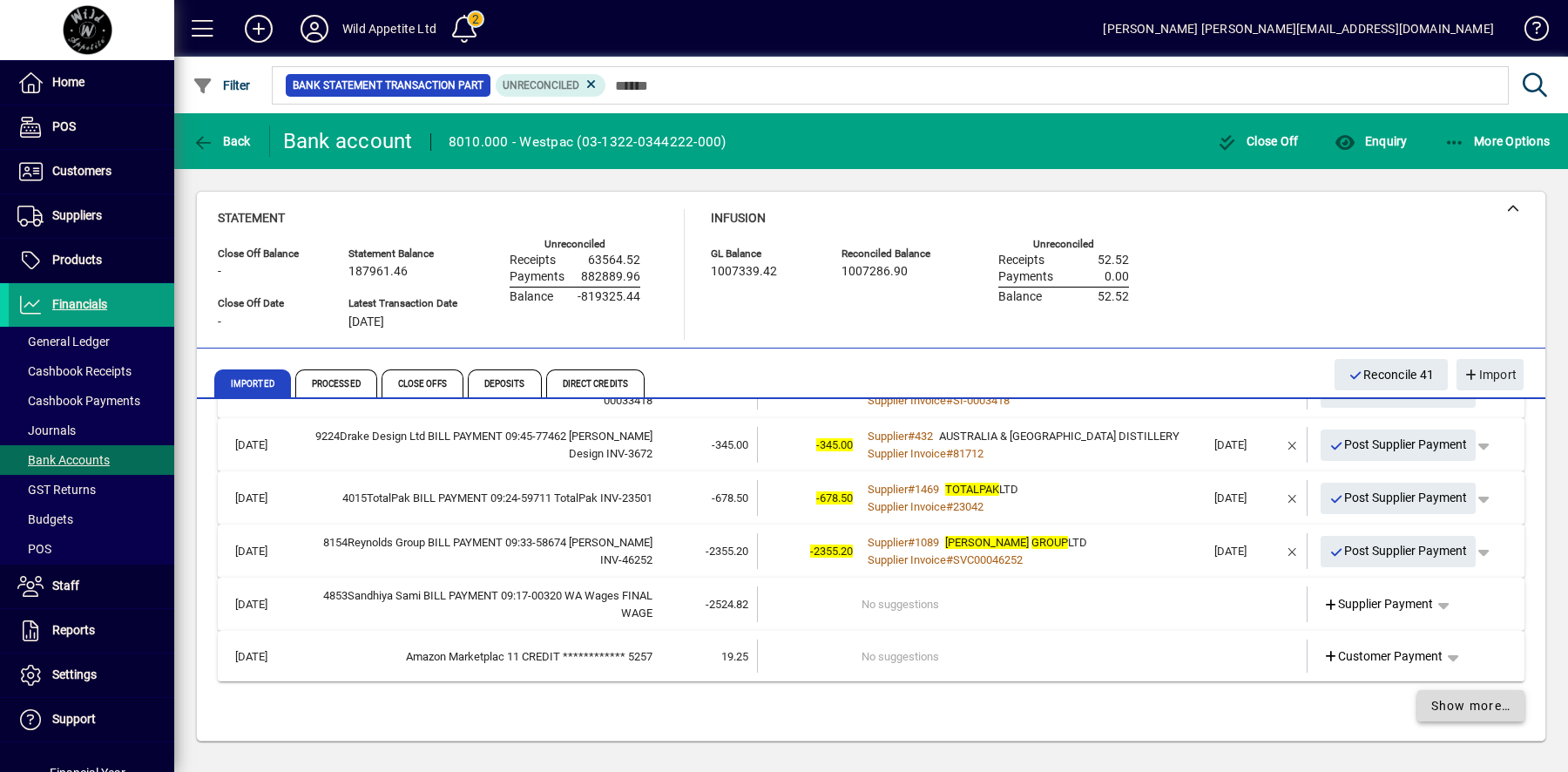
click at [1468, 708] on span "Show more…" at bounding box center [1472, 706] width 80 height 18
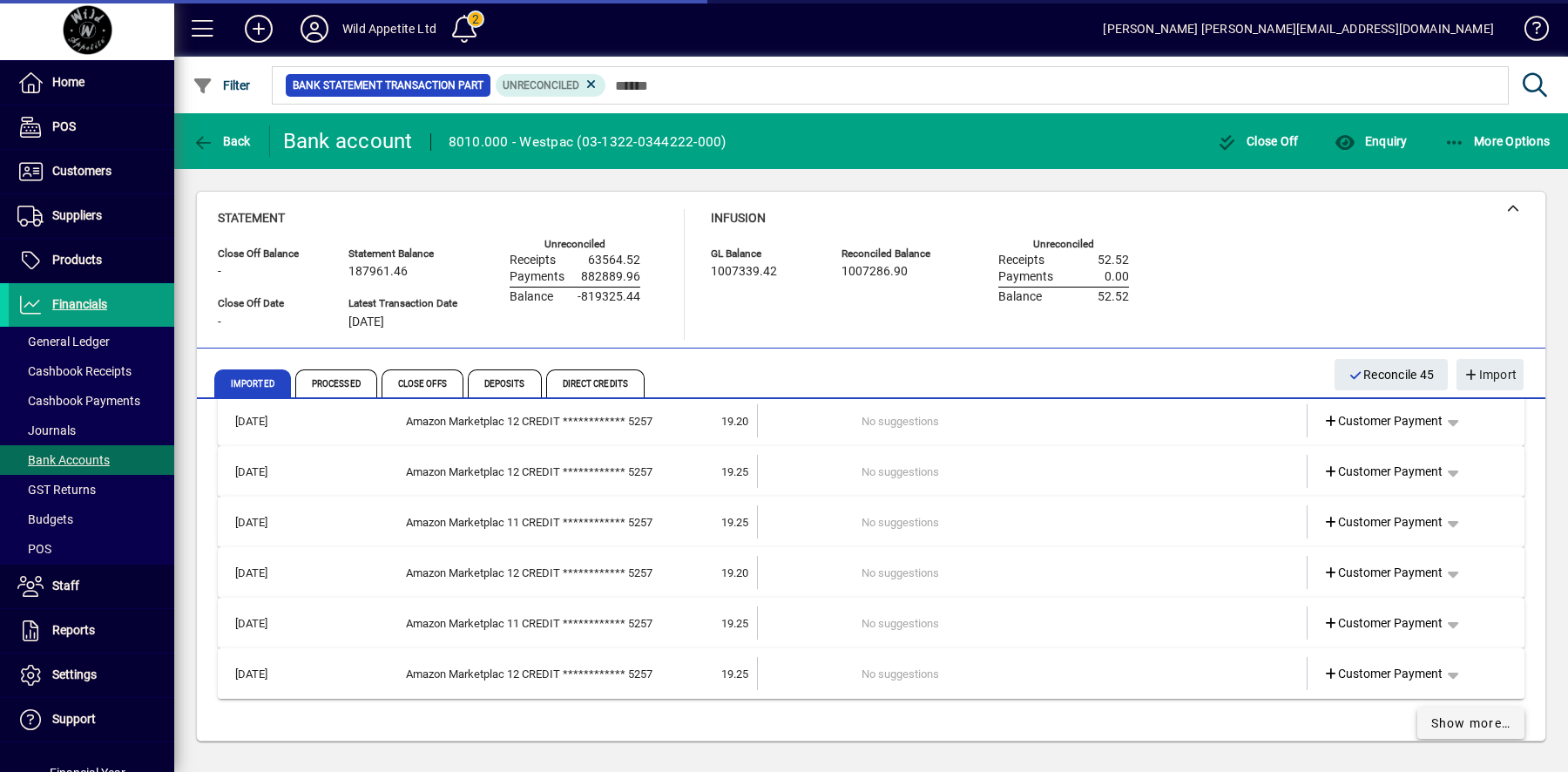
click at [1468, 714] on span "Show more…" at bounding box center [1472, 724] width 80 height 18
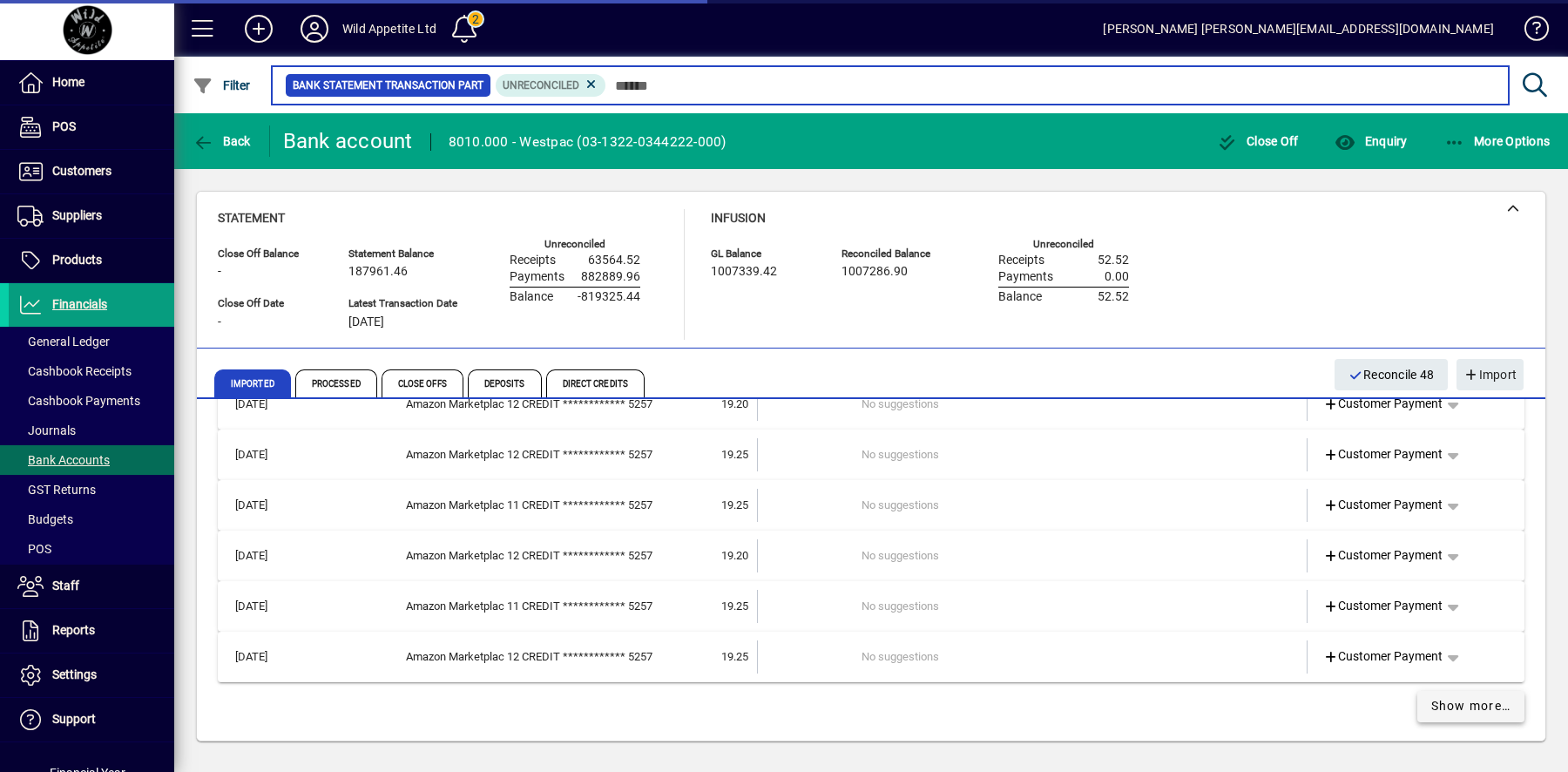
scroll to position [10213, 0]
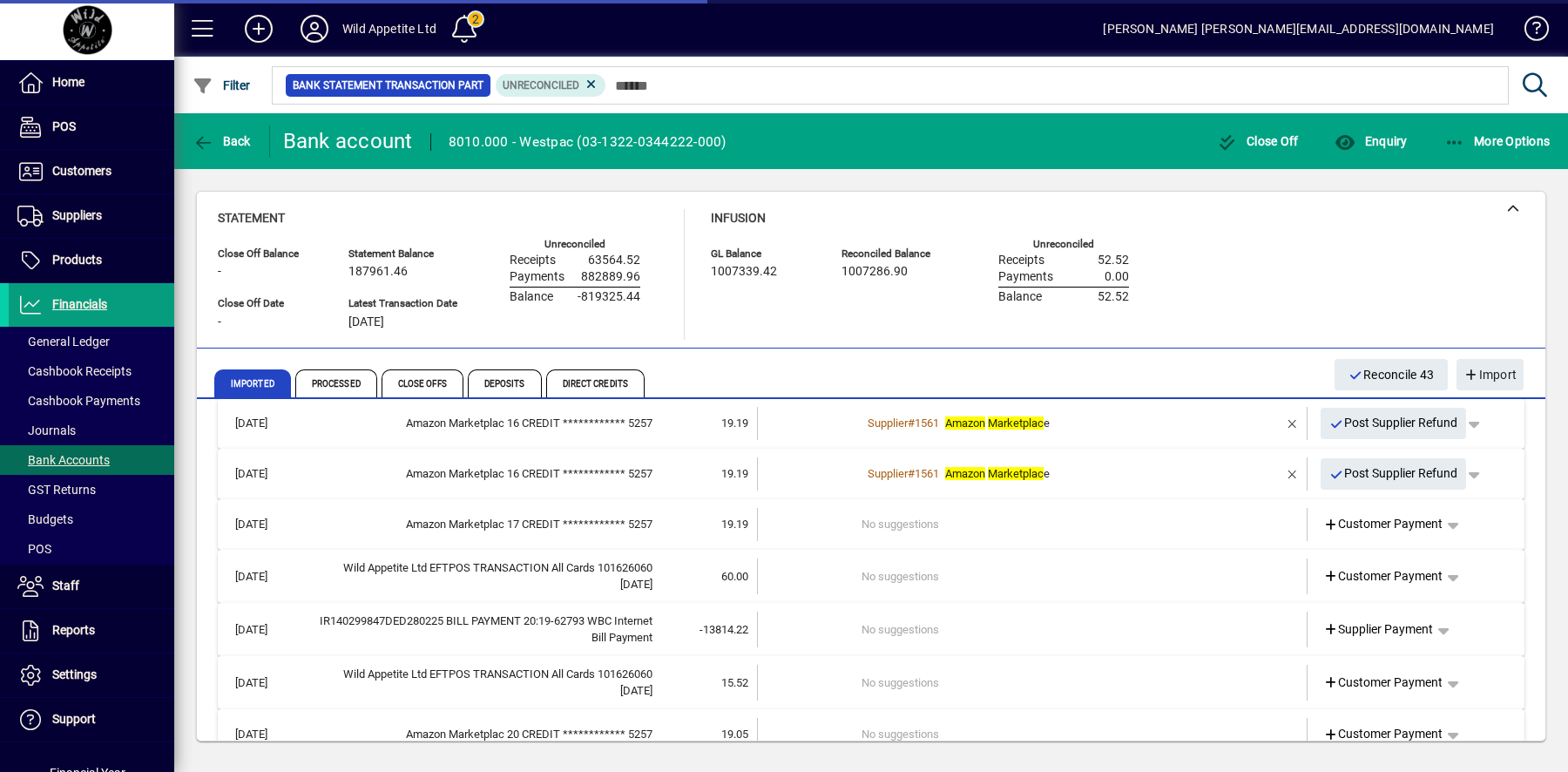
click at [1468, 771] on span "Show more…" at bounding box center [1472, 784] width 80 height 18
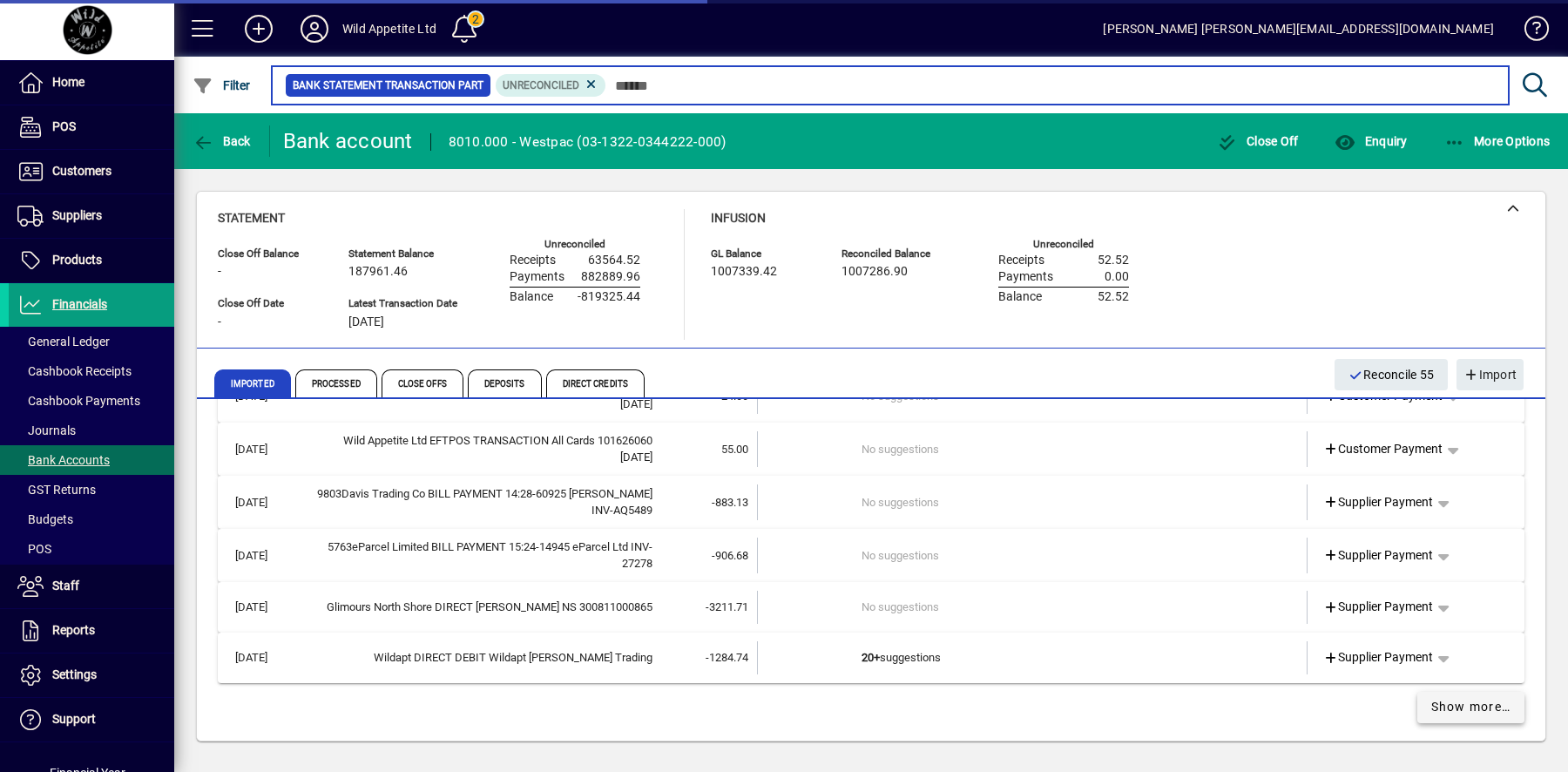
scroll to position [12302, 0]
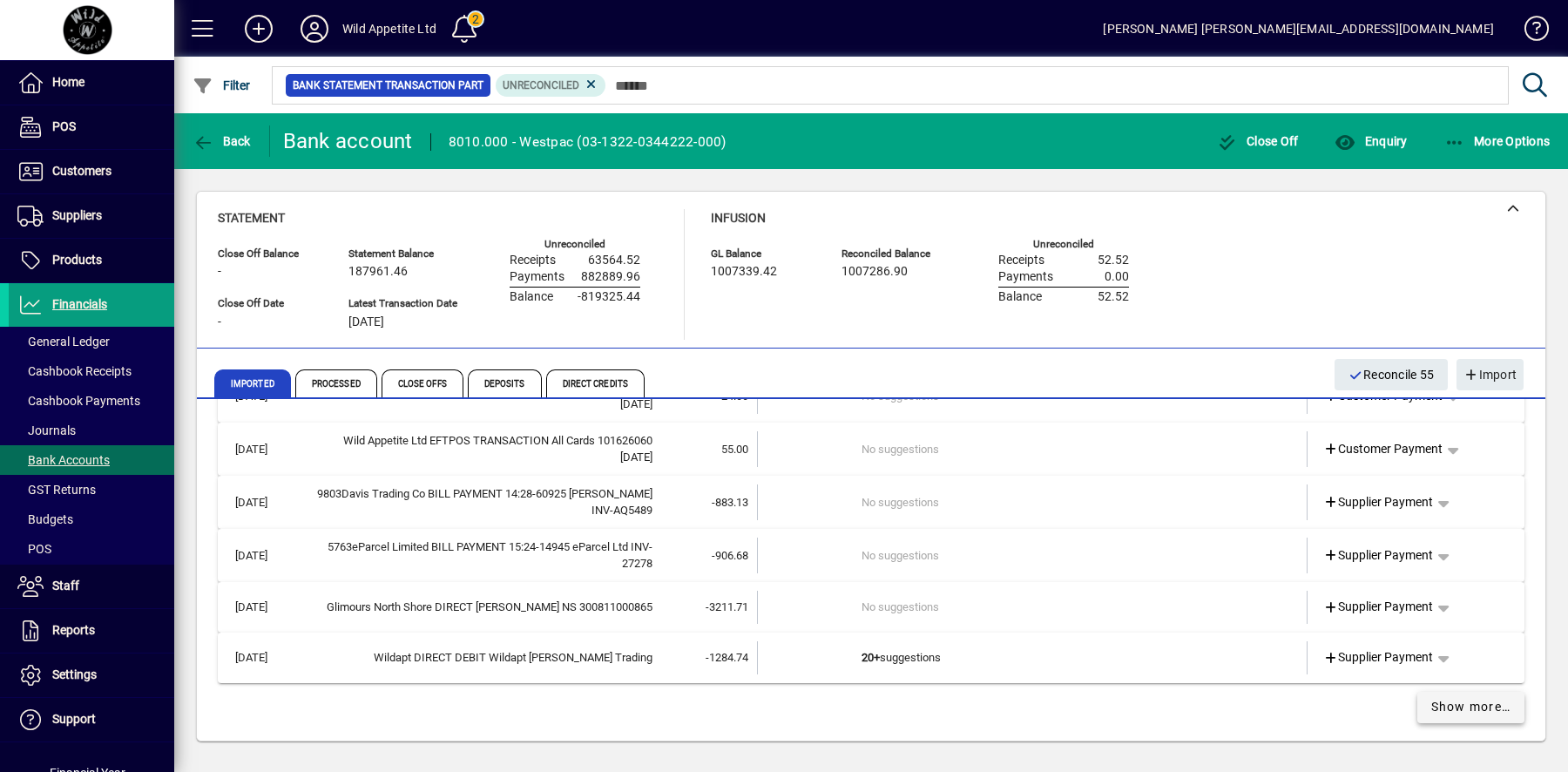
click at [1468, 708] on span "Show more…" at bounding box center [1472, 707] width 80 height 18
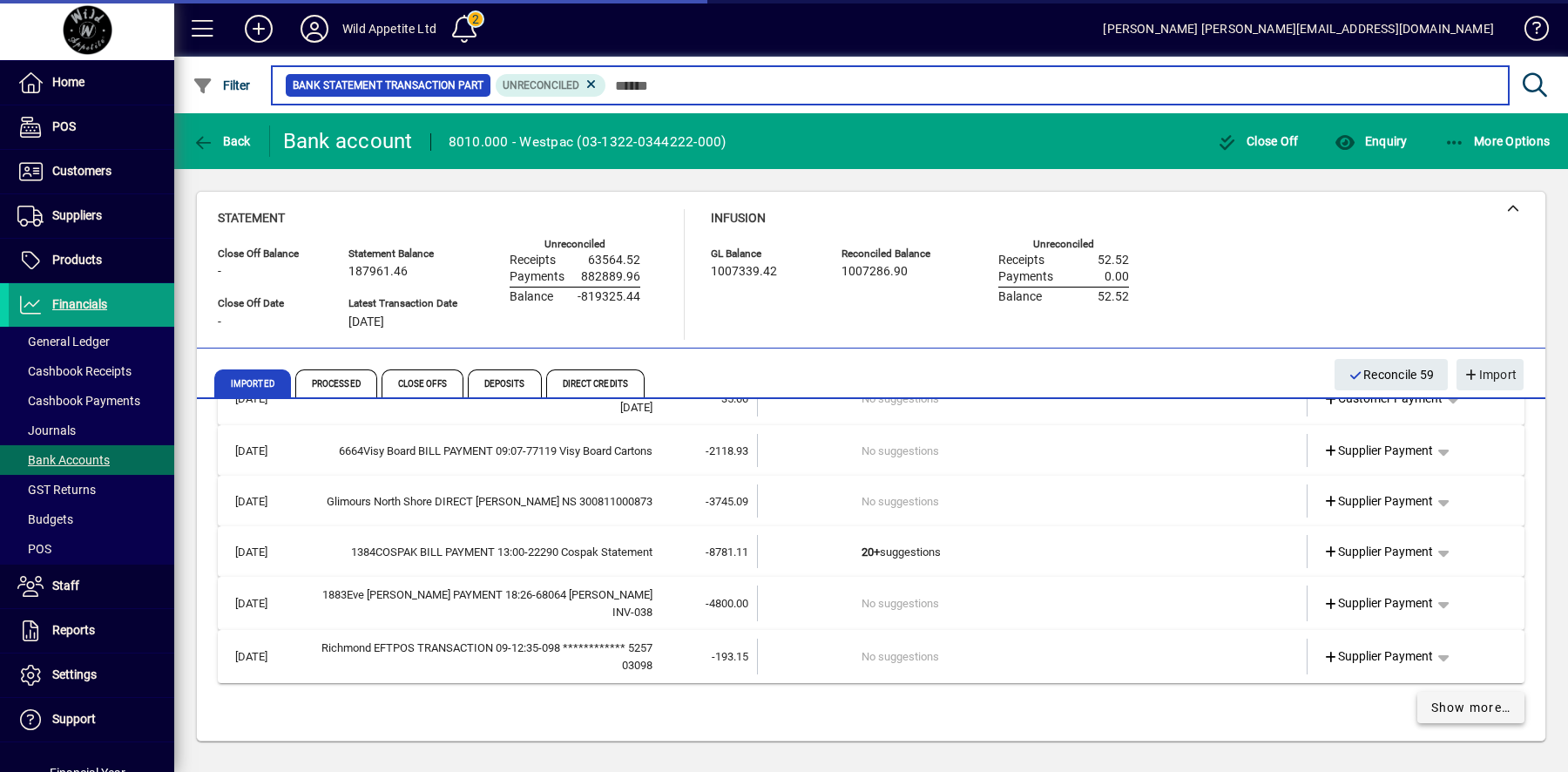
scroll to position [13341, 0]
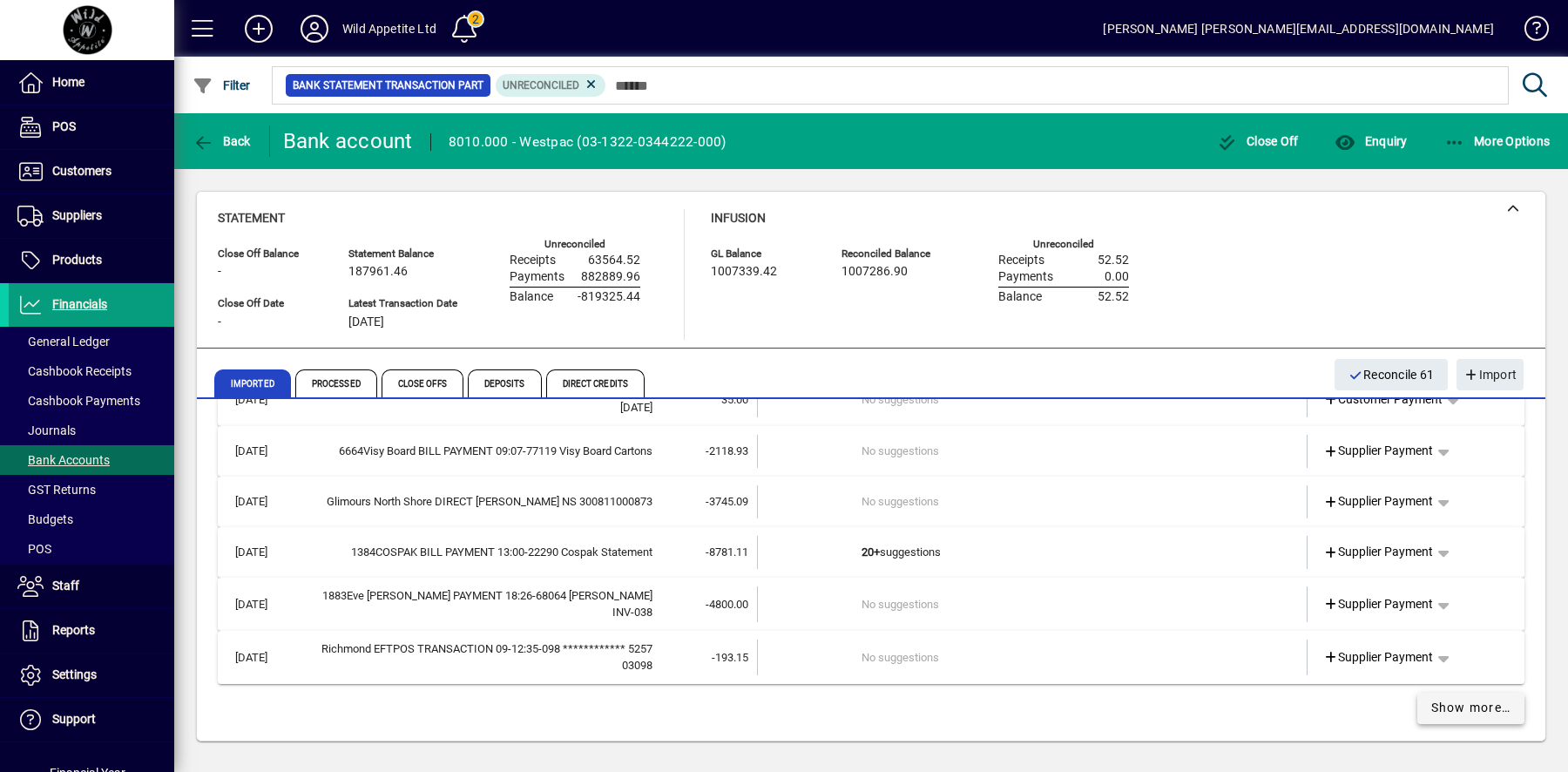
click at [1468, 708] on span "Show more…" at bounding box center [1472, 708] width 80 height 18
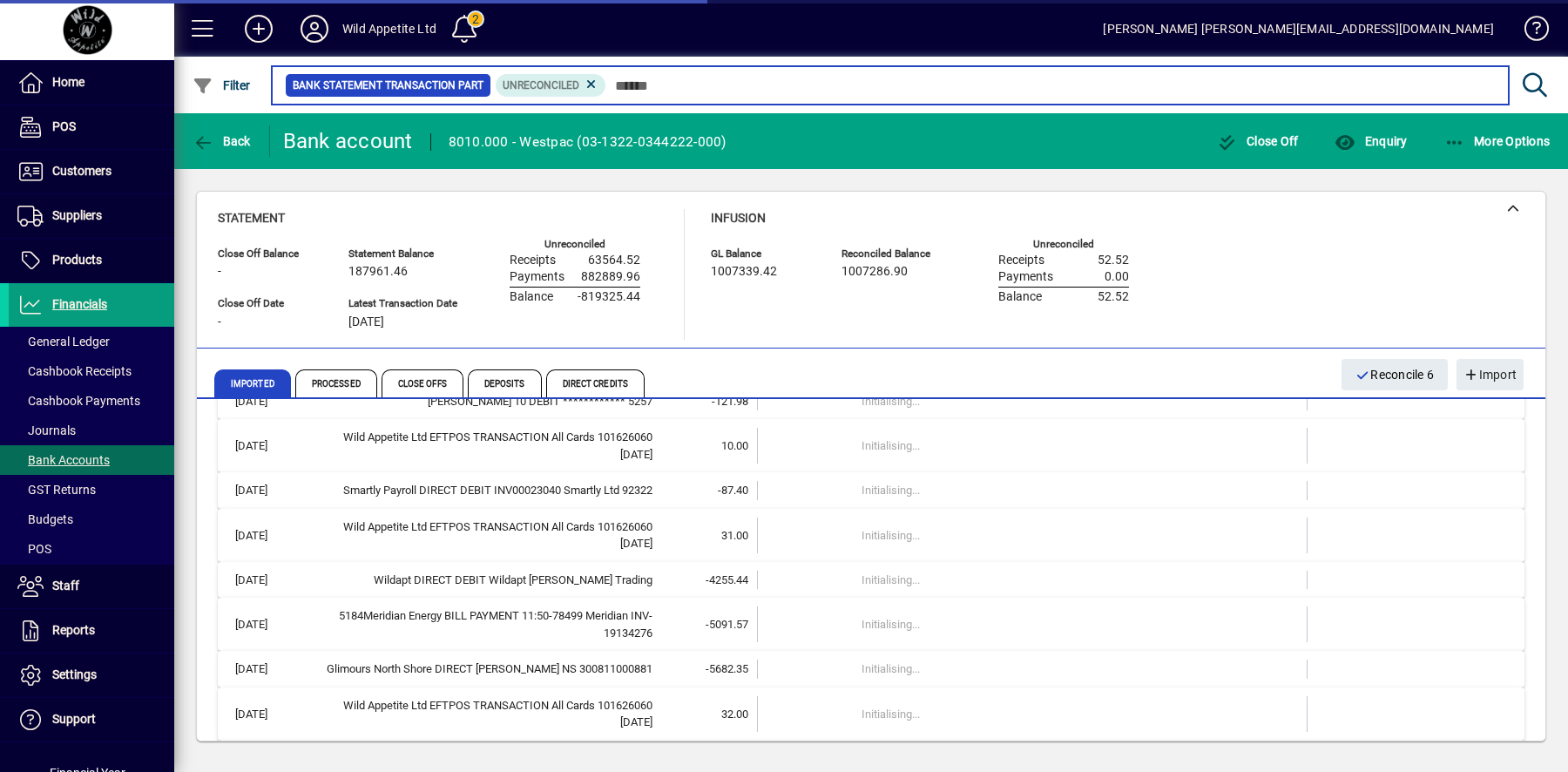
scroll to position [12334, 0]
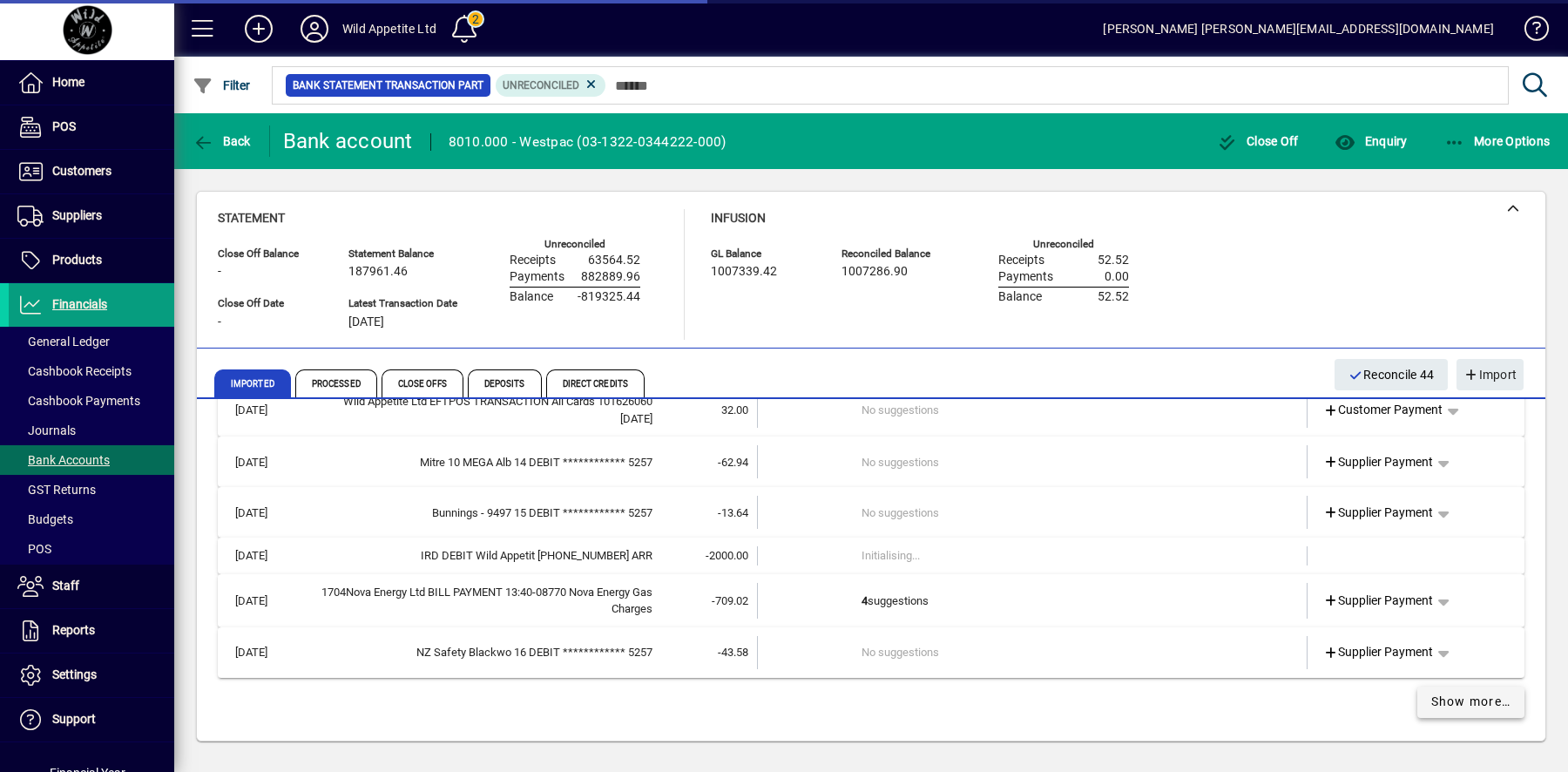
click at [1468, 708] on span "Show more…" at bounding box center [1472, 702] width 80 height 18
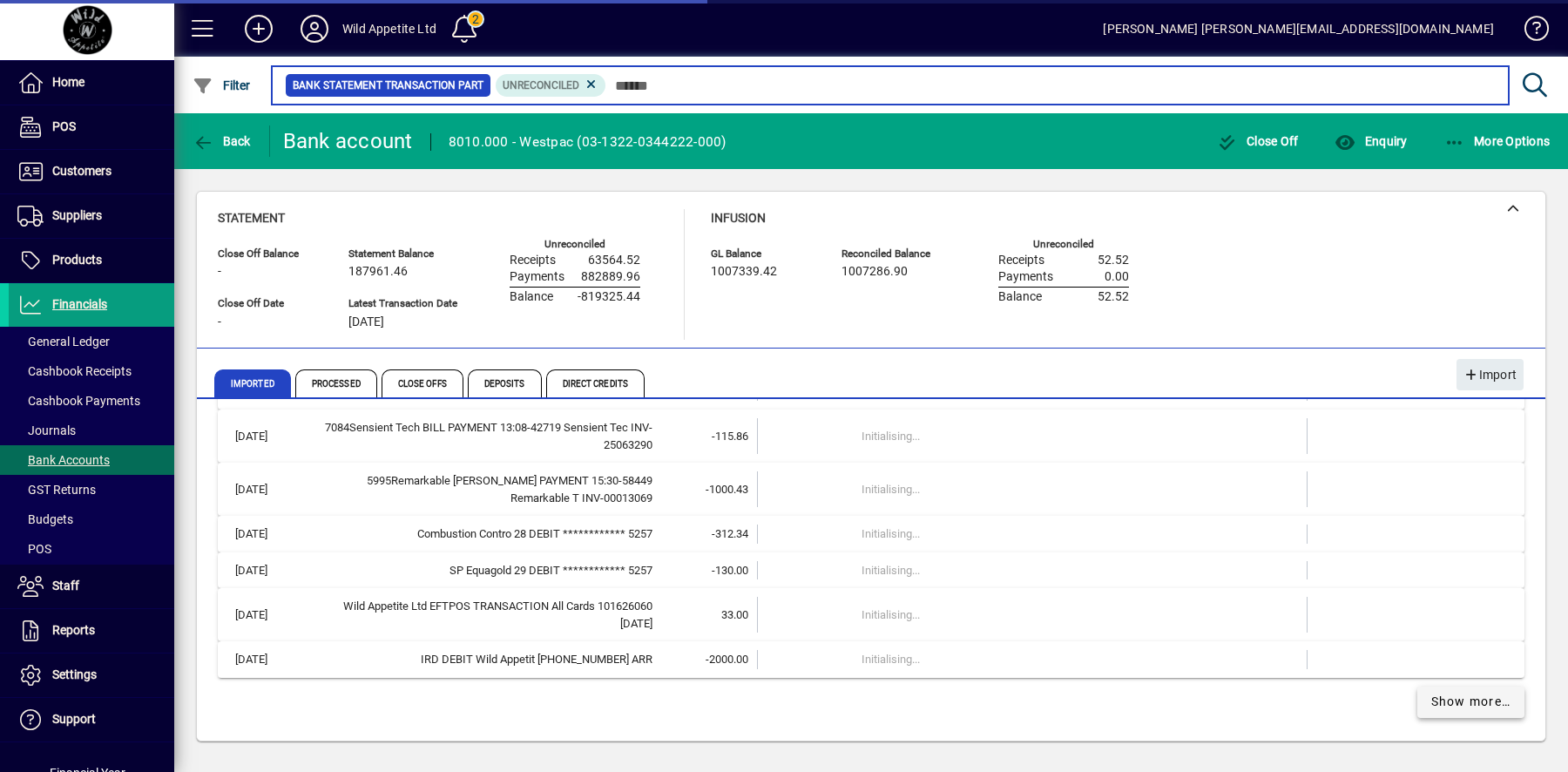
scroll to position [12865, 0]
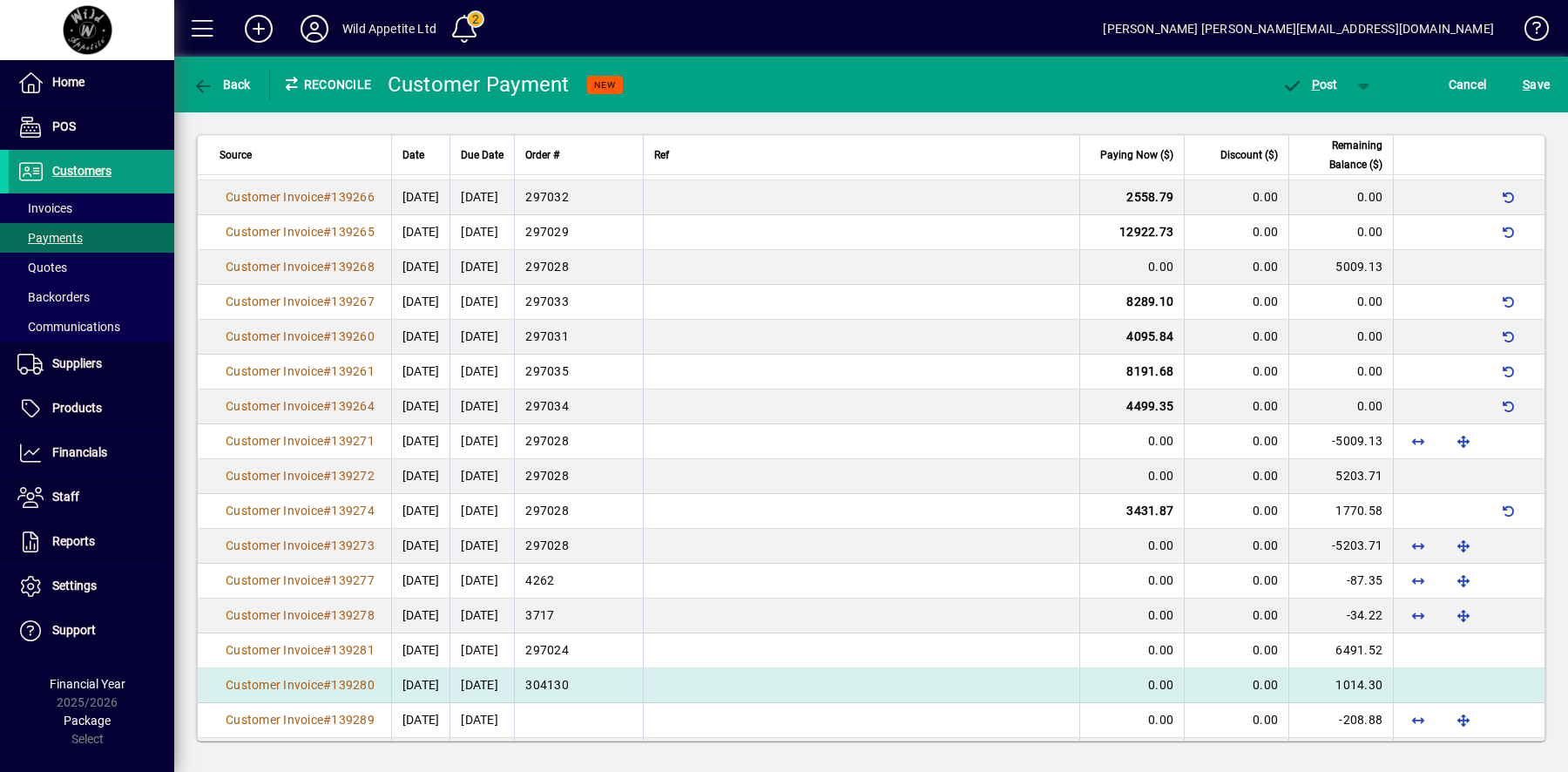
scroll to position [606, 0]
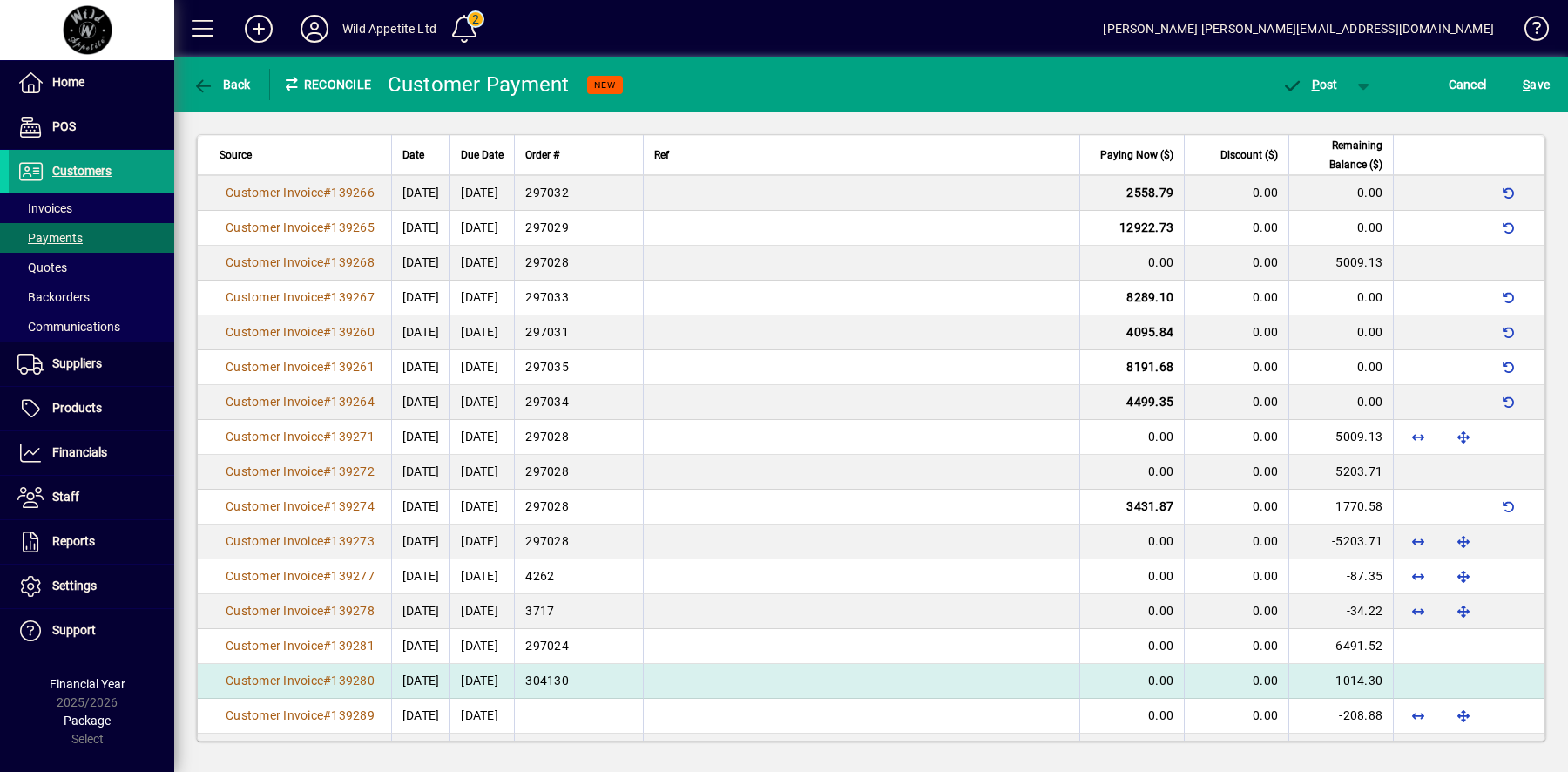
click at [1423, 681] on td at bounding box center [1469, 681] width 152 height 35
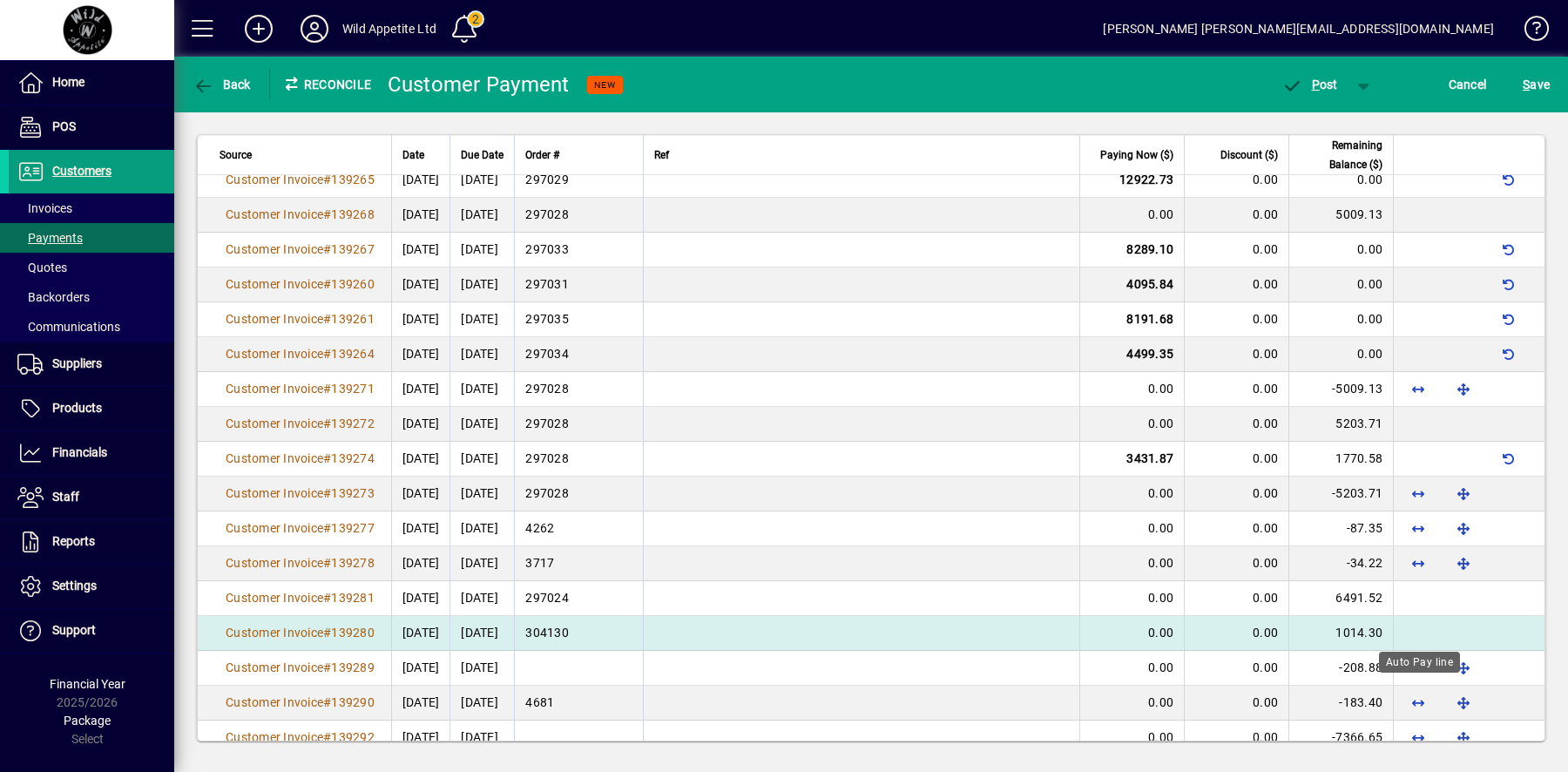
scroll to position [665, 0]
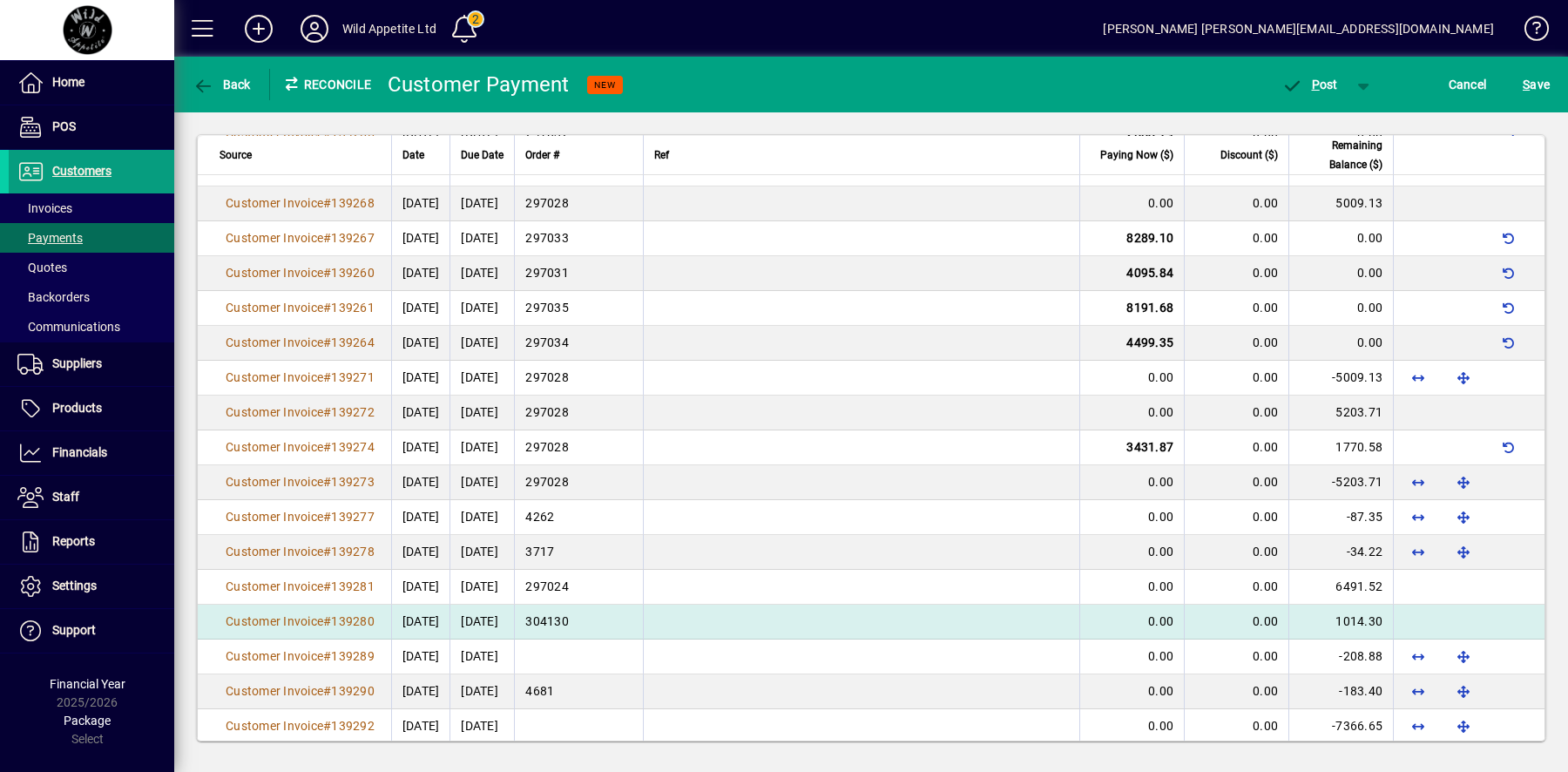
click at [1416, 619] on td at bounding box center [1469, 622] width 152 height 35
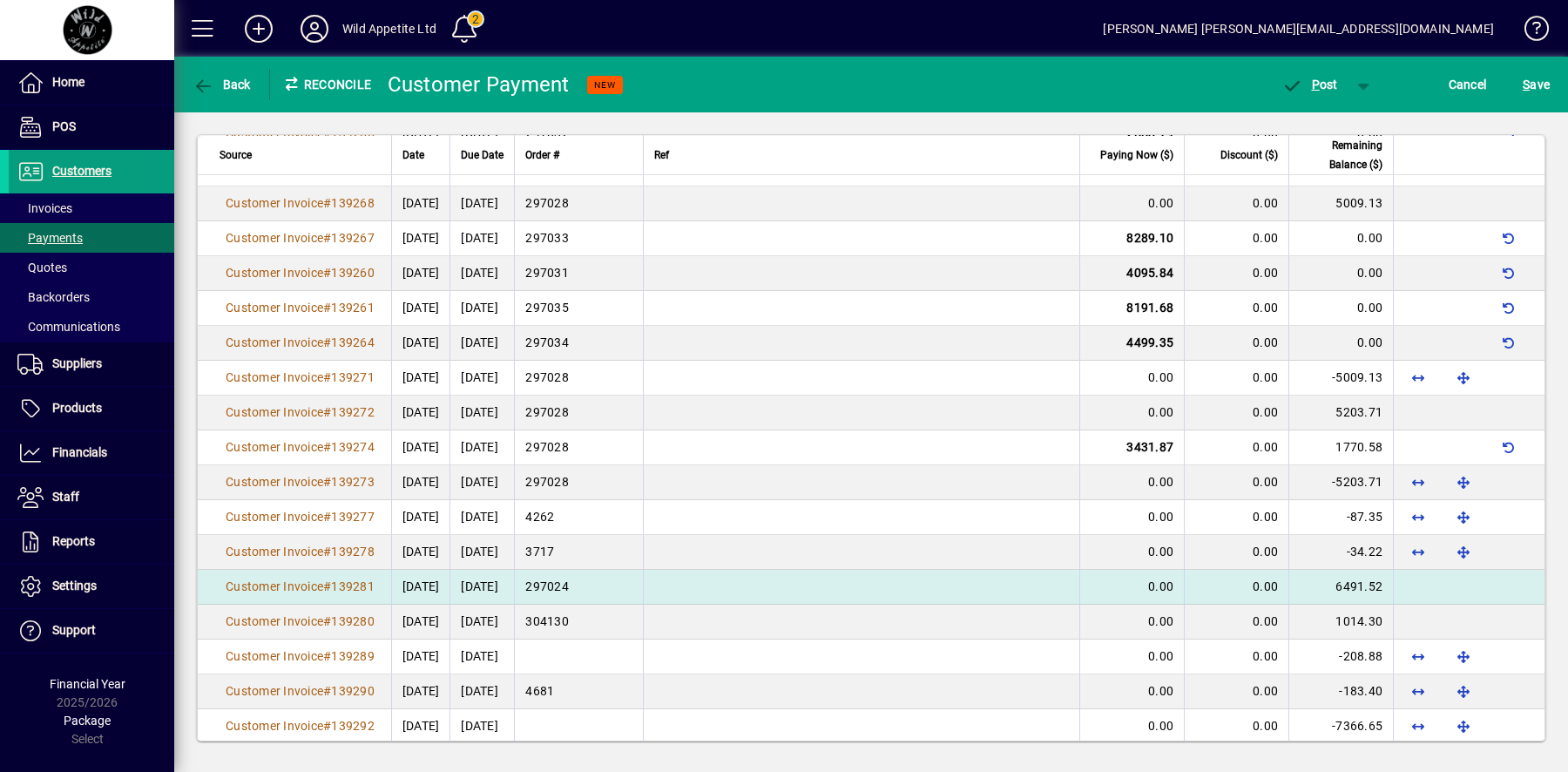
click at [1423, 580] on td at bounding box center [1469, 587] width 152 height 35
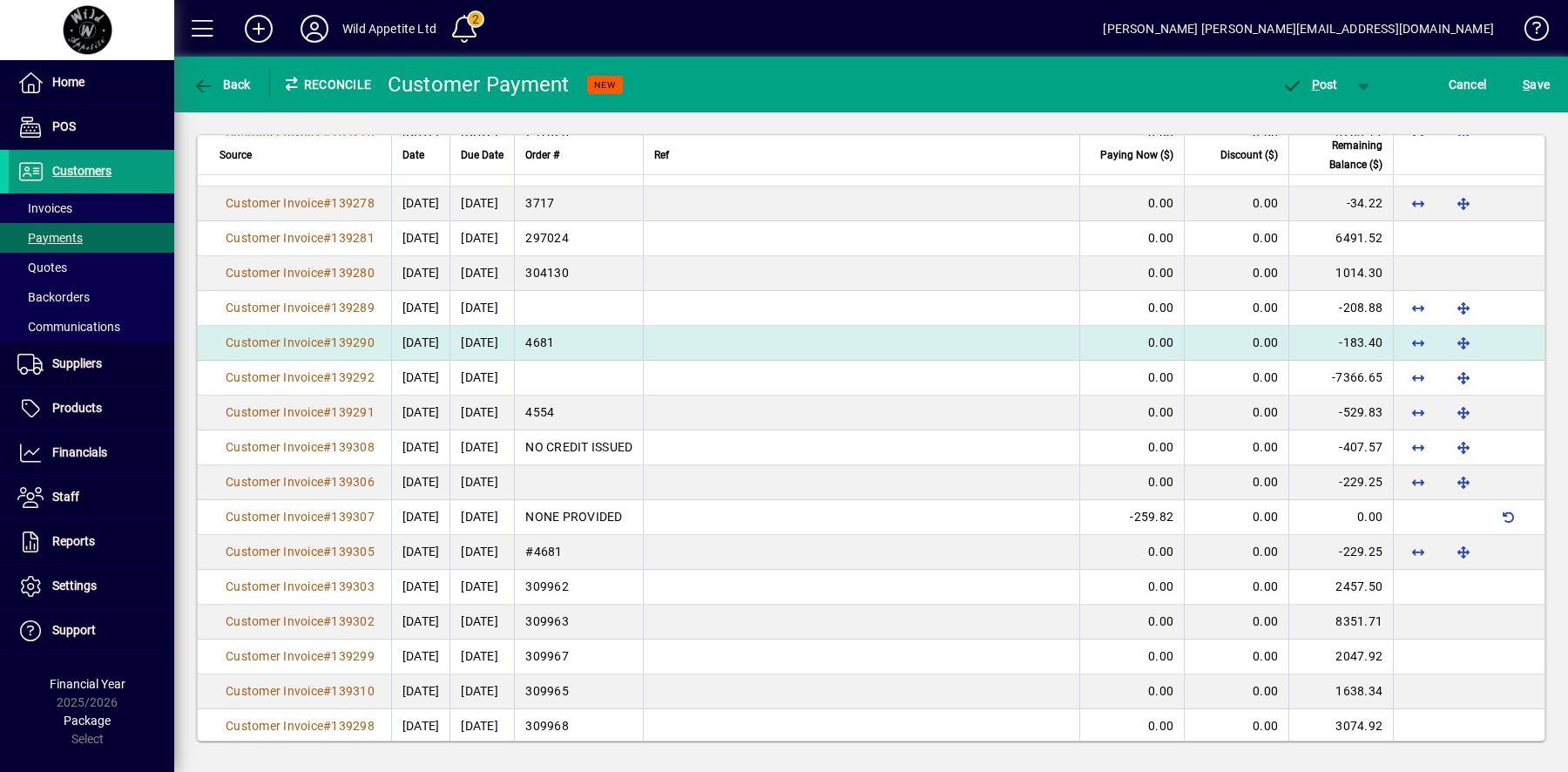
scroll to position [1017, 0]
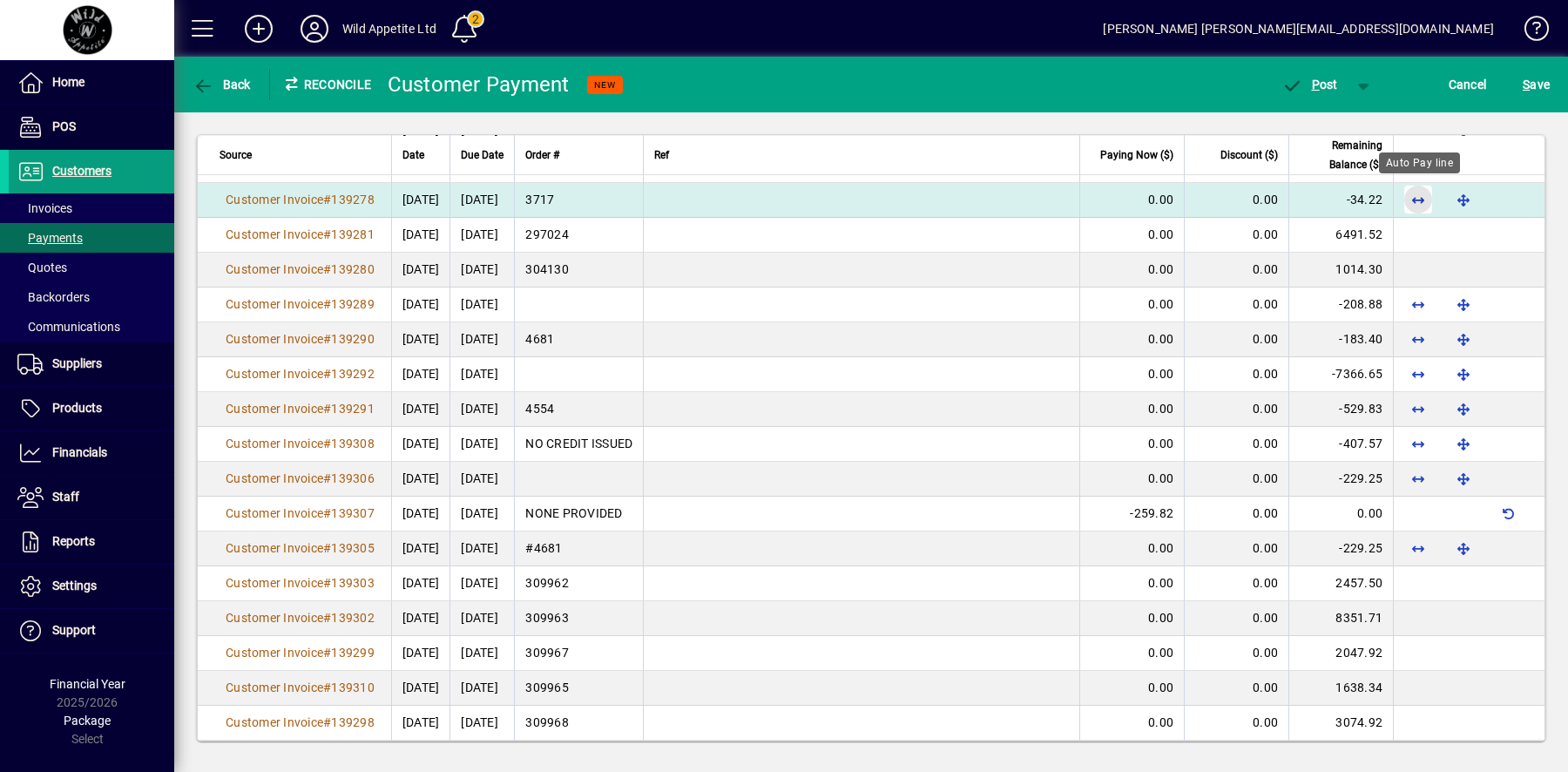
click at [1418, 194] on span "button" at bounding box center [1418, 199] width 42 height 42
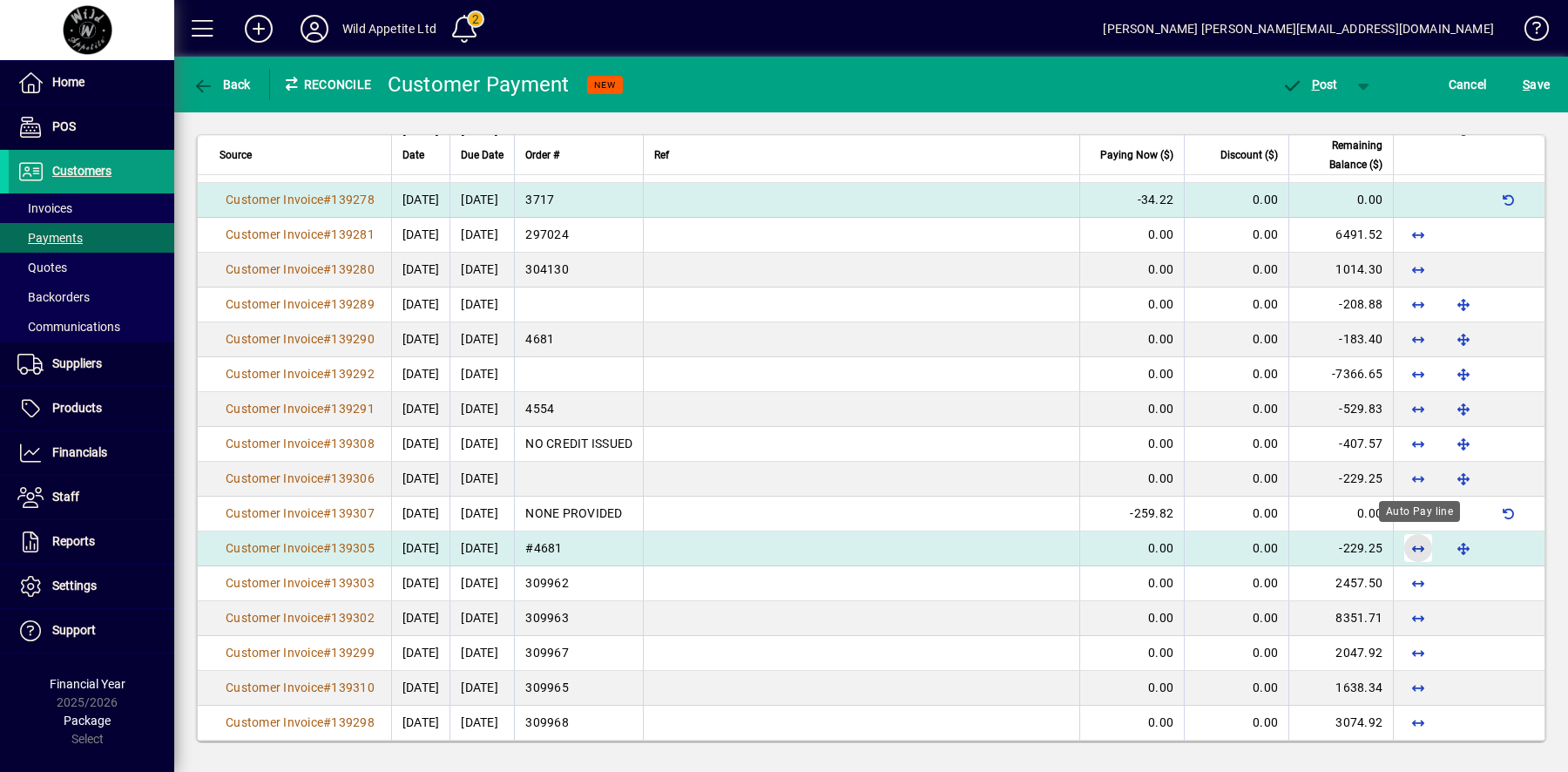
click at [1416, 541] on span "button" at bounding box center [1418, 548] width 42 height 42
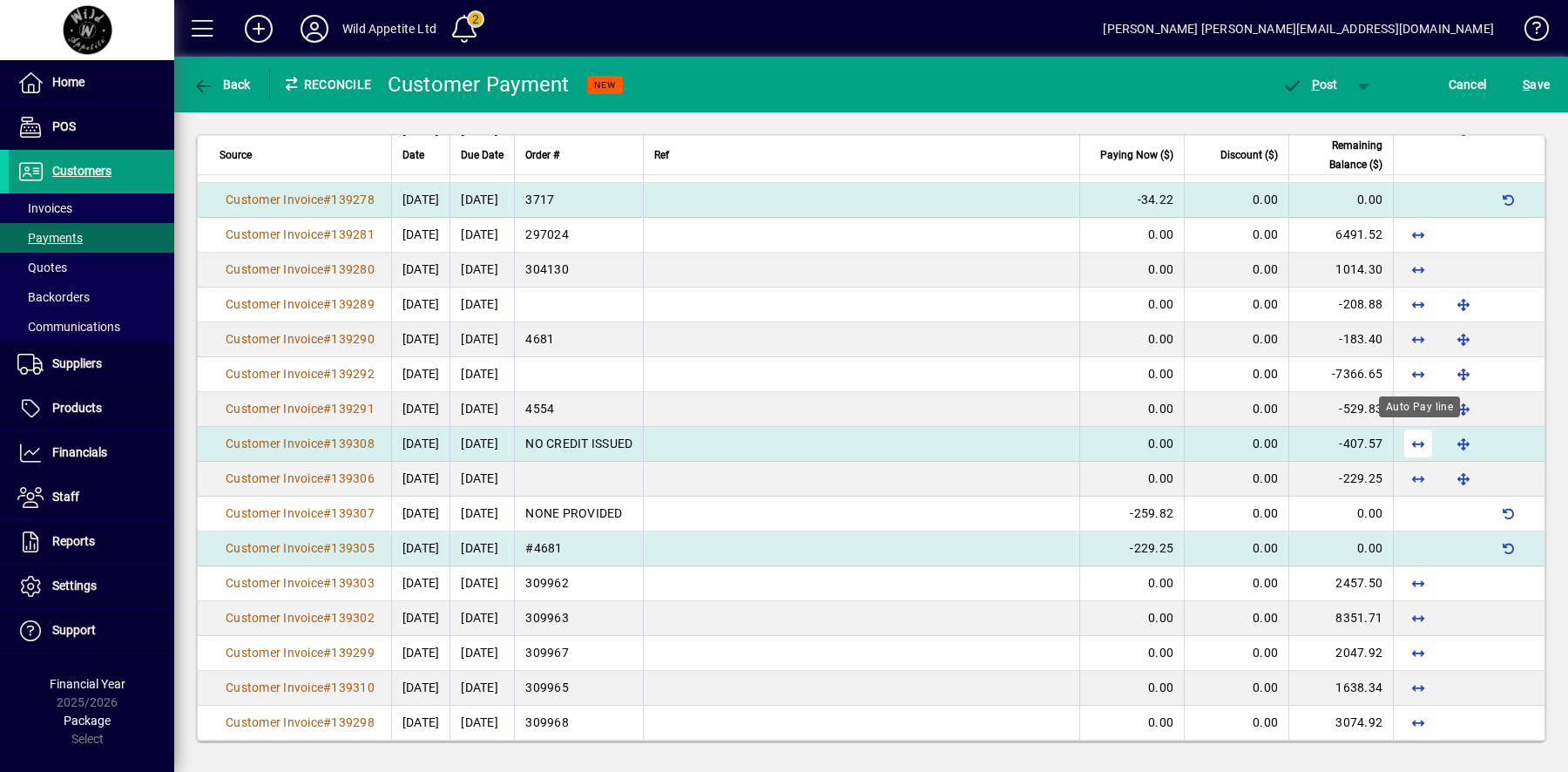
click at [1424, 435] on span "button" at bounding box center [1418, 444] width 42 height 42
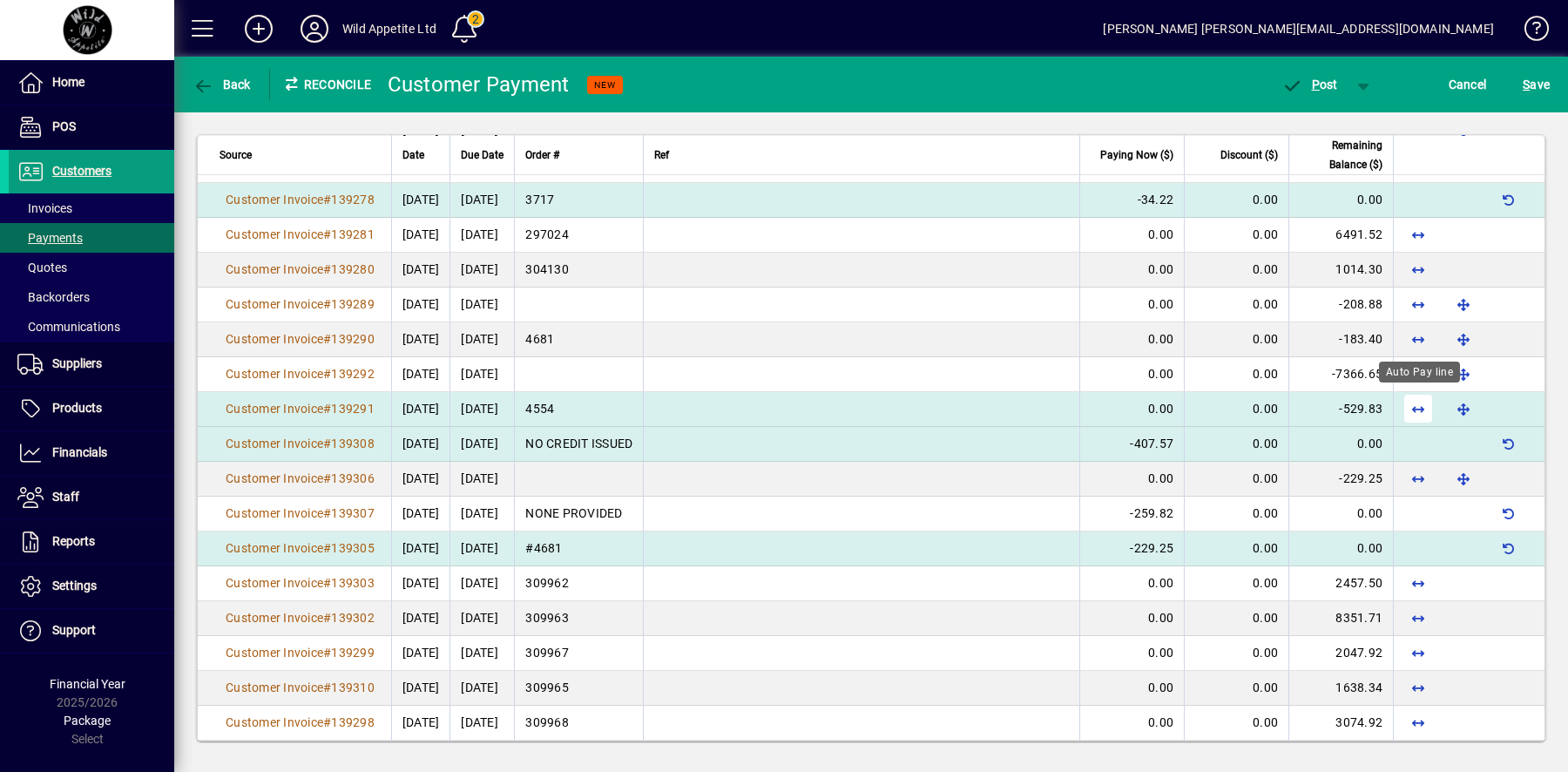
click at [1422, 399] on span "button" at bounding box center [1418, 409] width 42 height 42
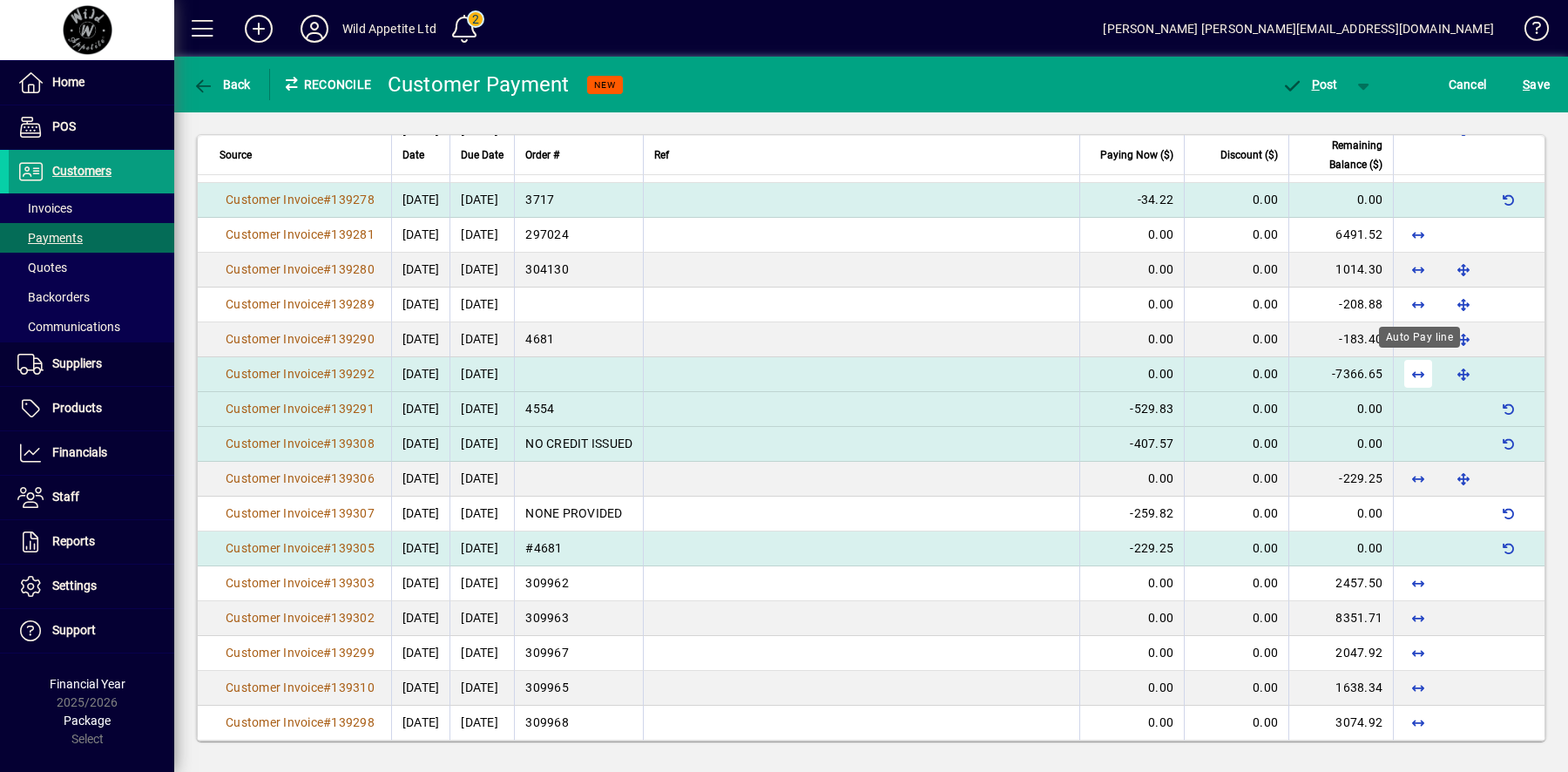
click at [1421, 373] on span "button" at bounding box center [1418, 374] width 42 height 42
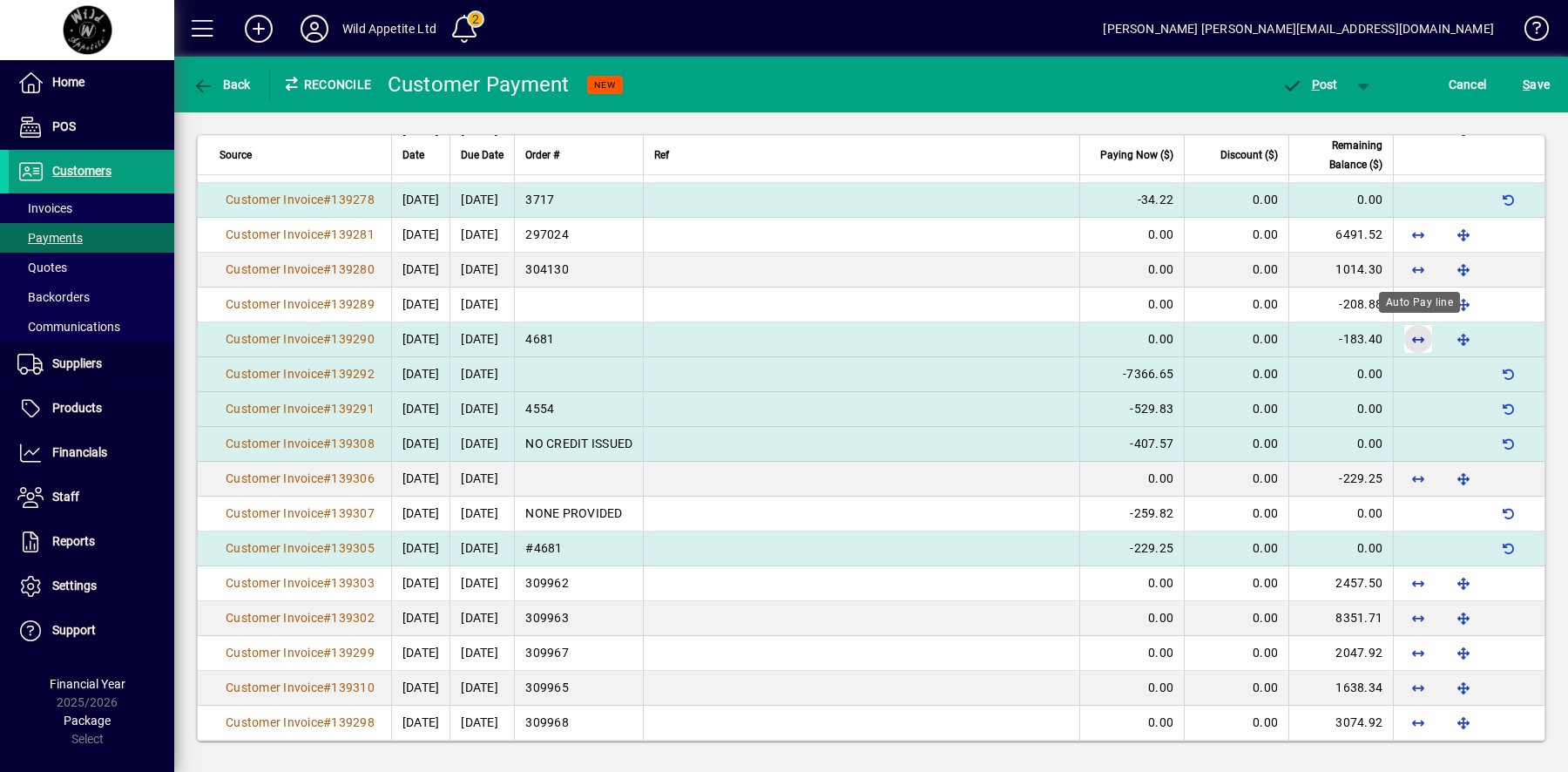
click at [1420, 339] on span "button" at bounding box center [1418, 339] width 42 height 42
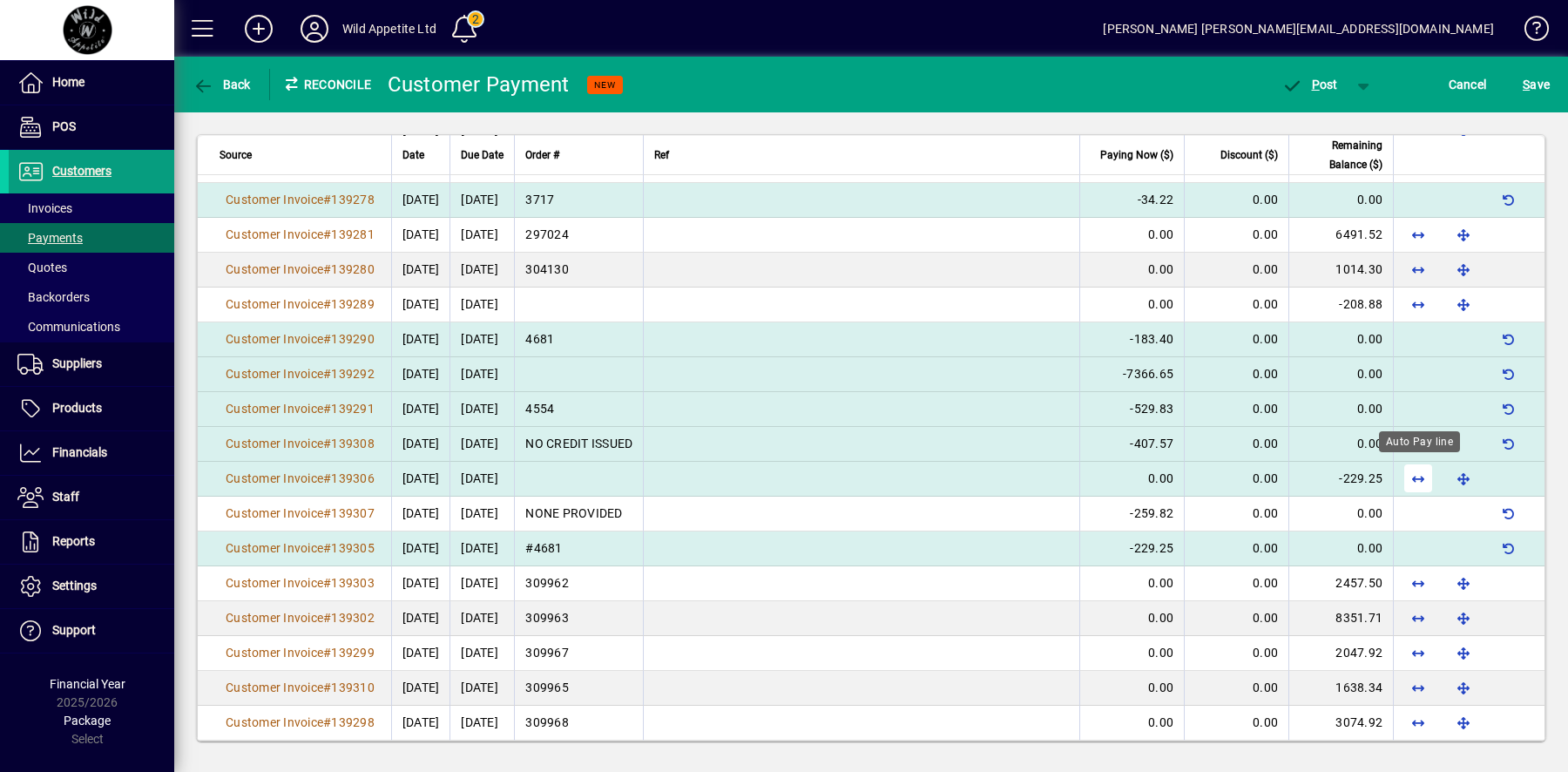
click at [1417, 474] on span "button" at bounding box center [1418, 478] width 42 height 42
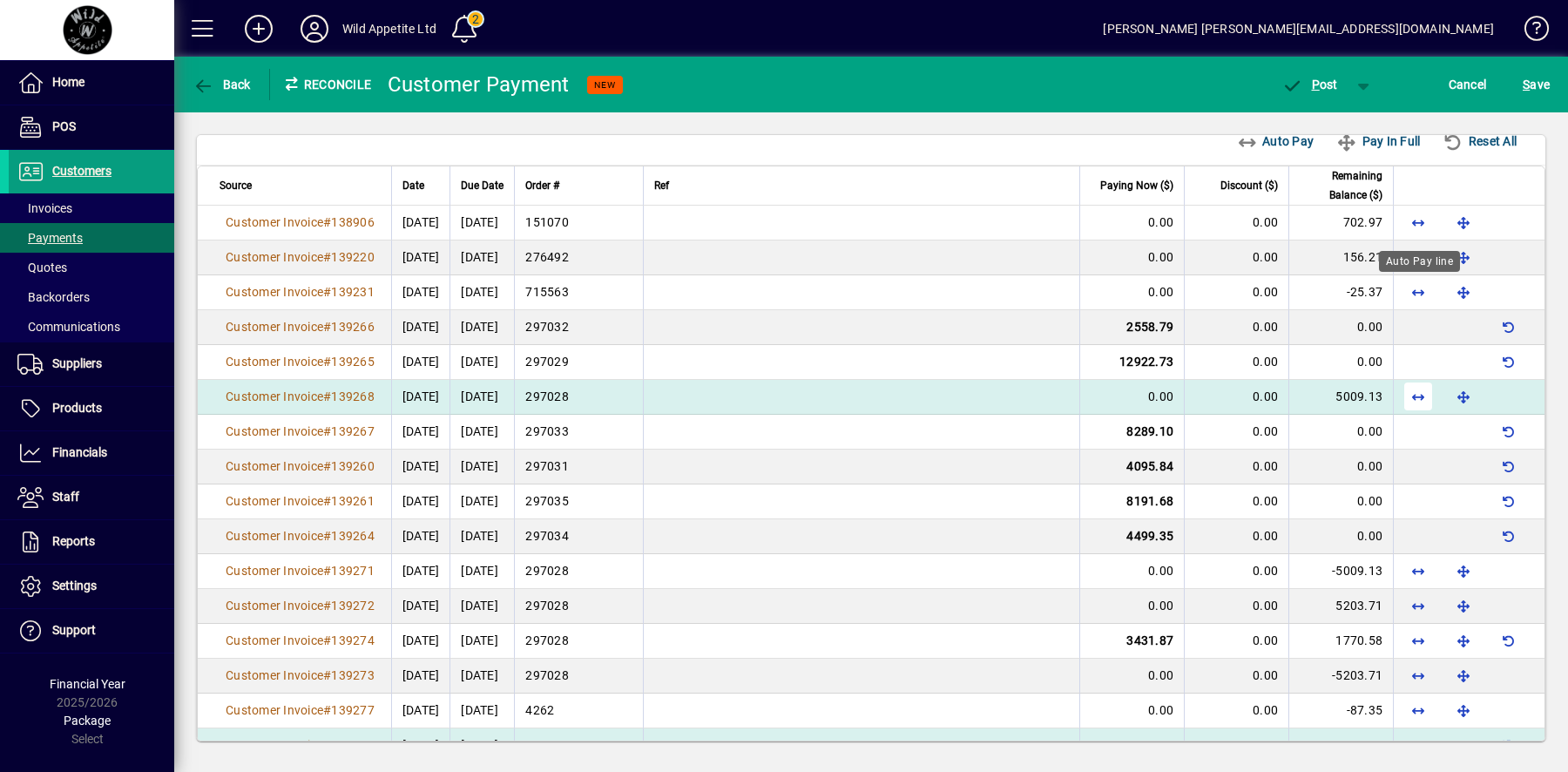
scroll to position [493, 0]
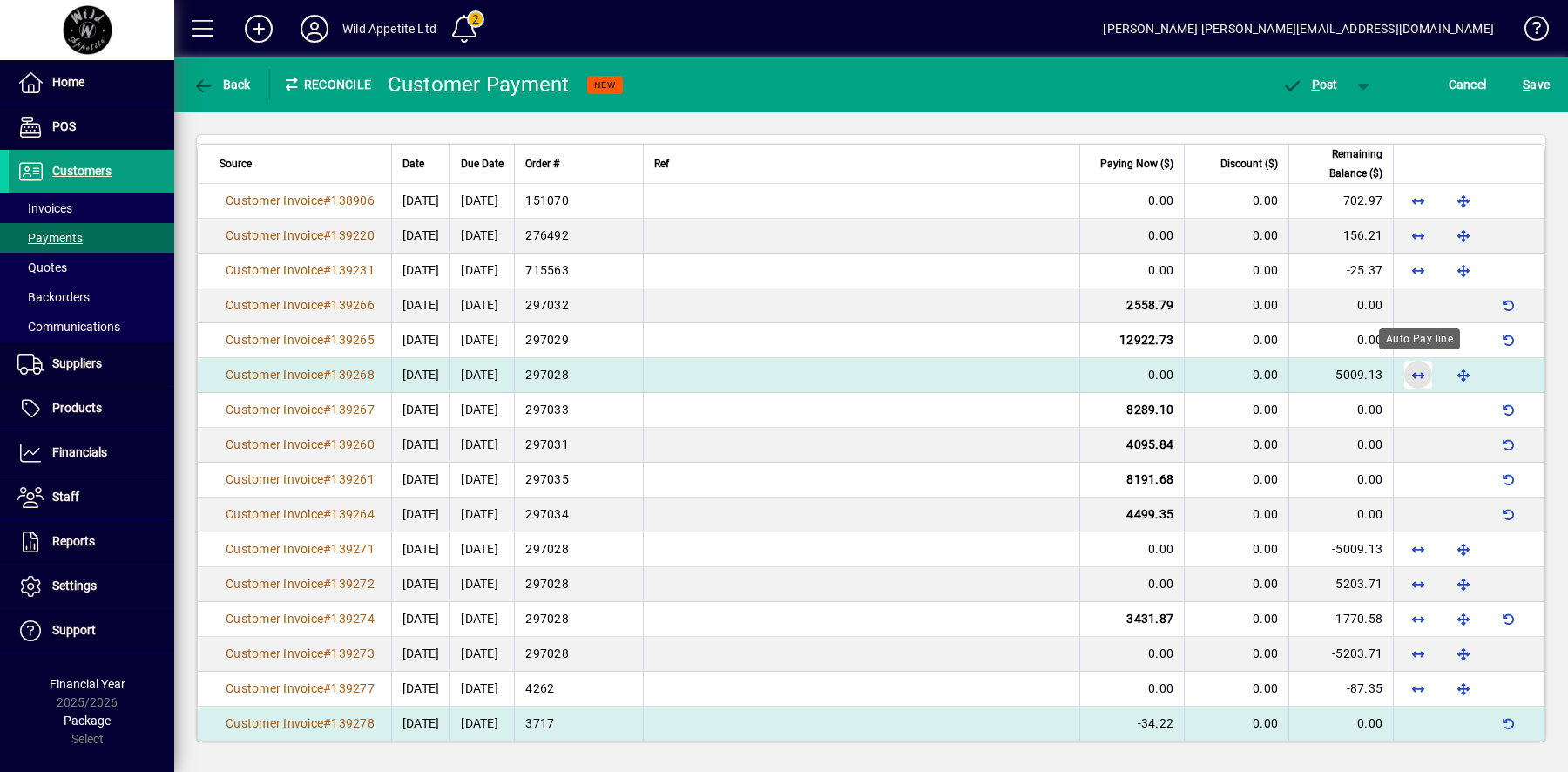
click at [1419, 372] on span "button" at bounding box center [1418, 375] width 42 height 42
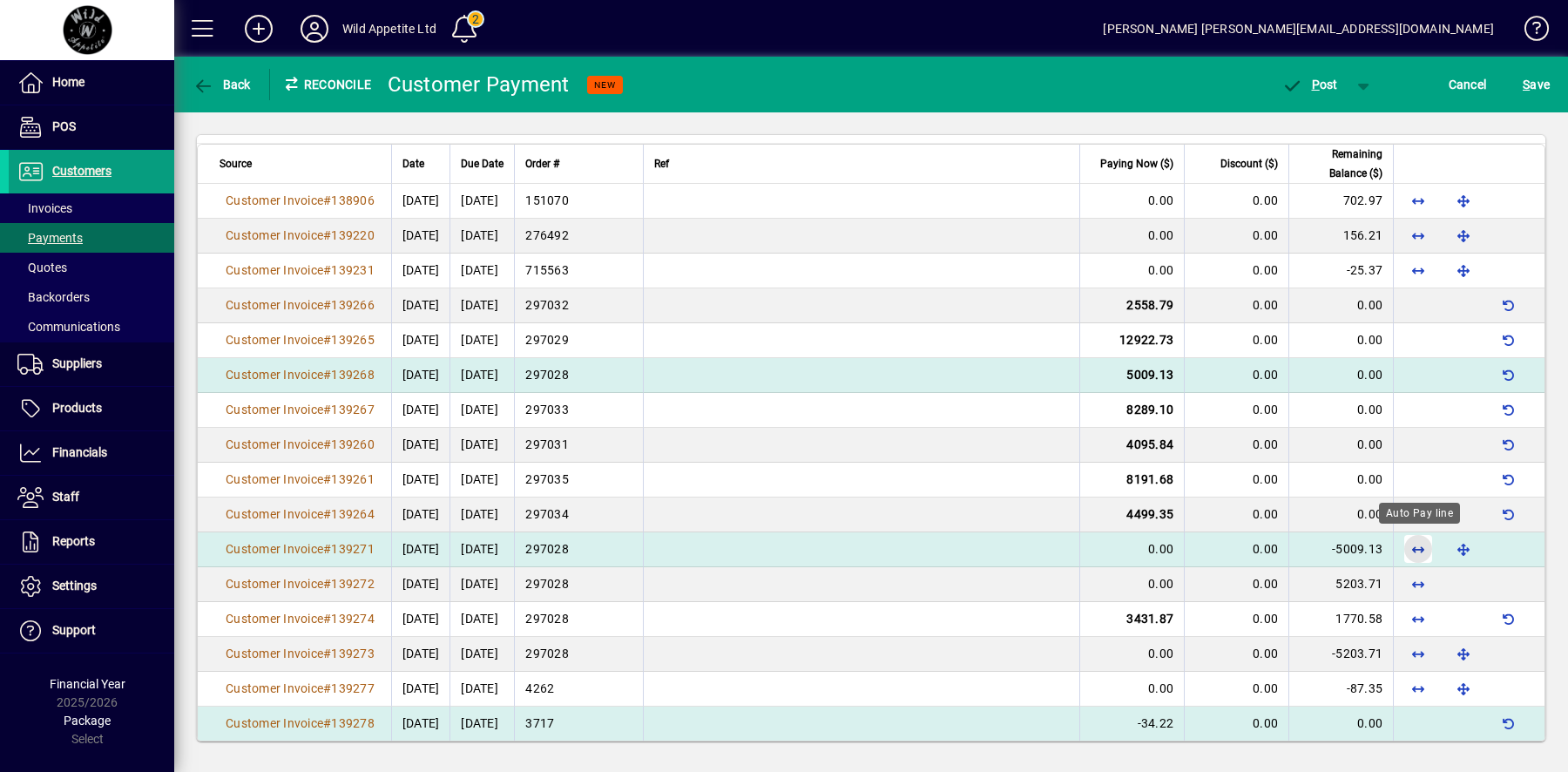
click at [1416, 549] on span "button" at bounding box center [1418, 549] width 42 height 42
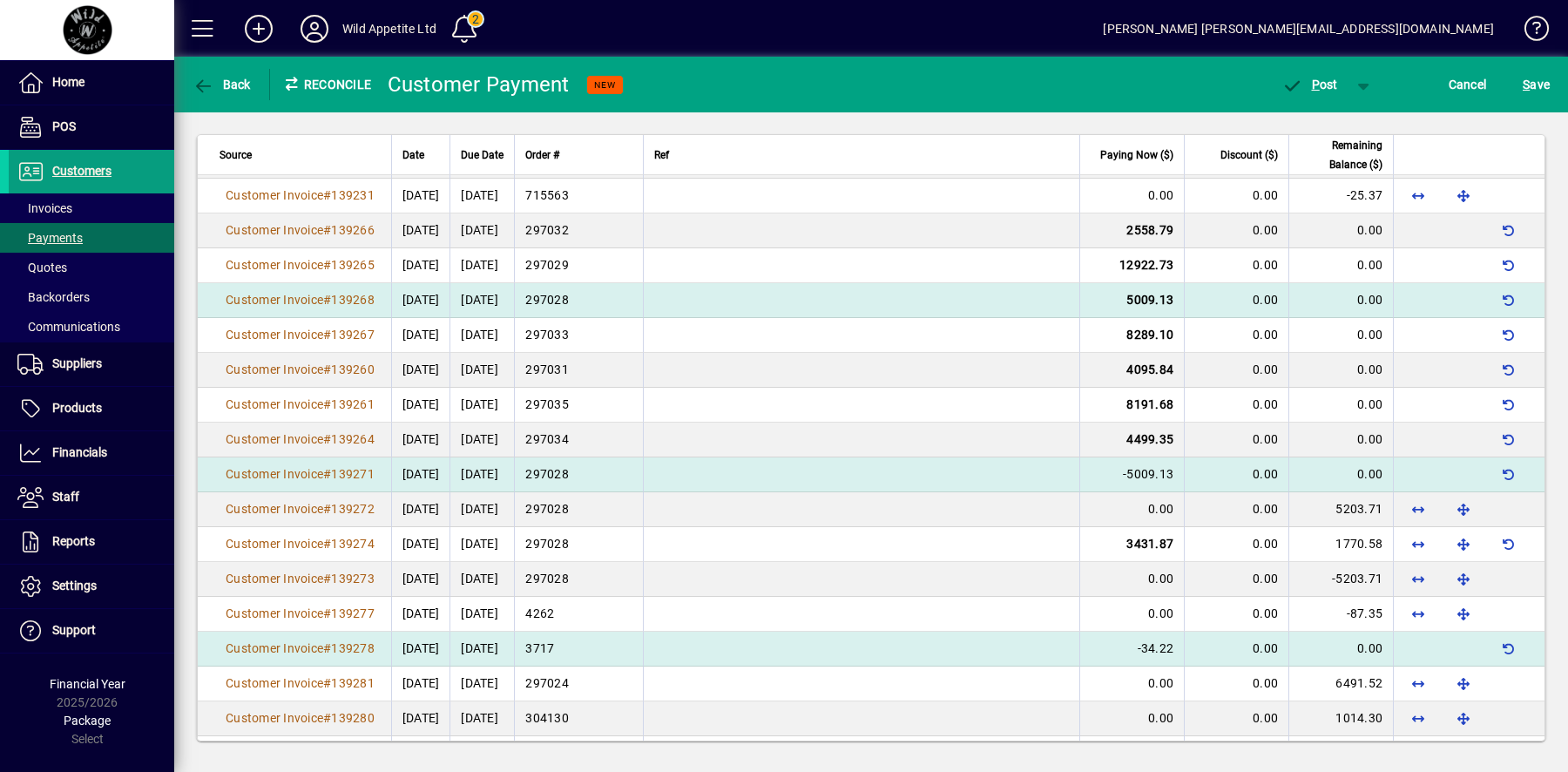
scroll to position [569, 0]
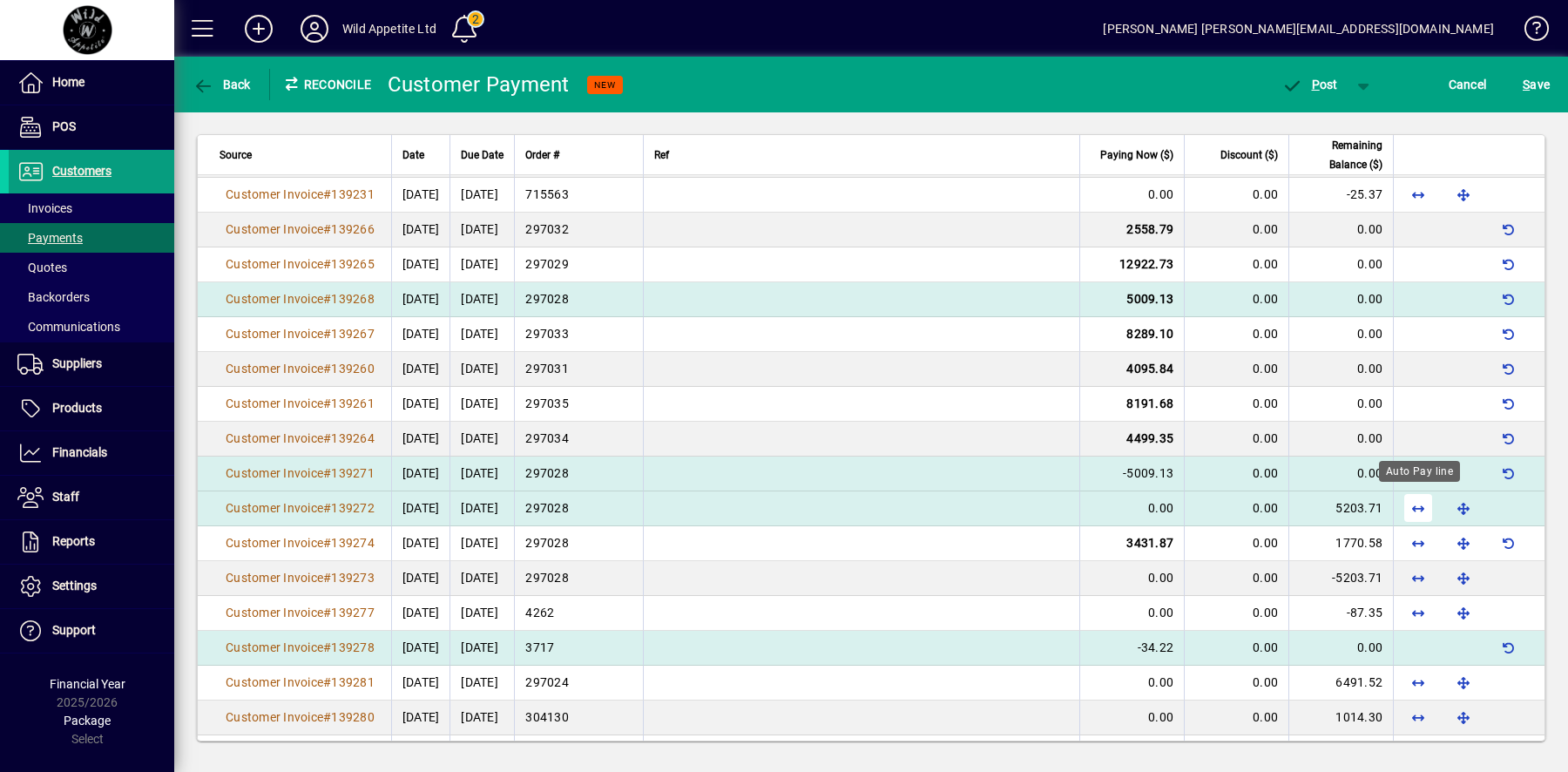
click at [1420, 503] on span "button" at bounding box center [1418, 509] width 42 height 42
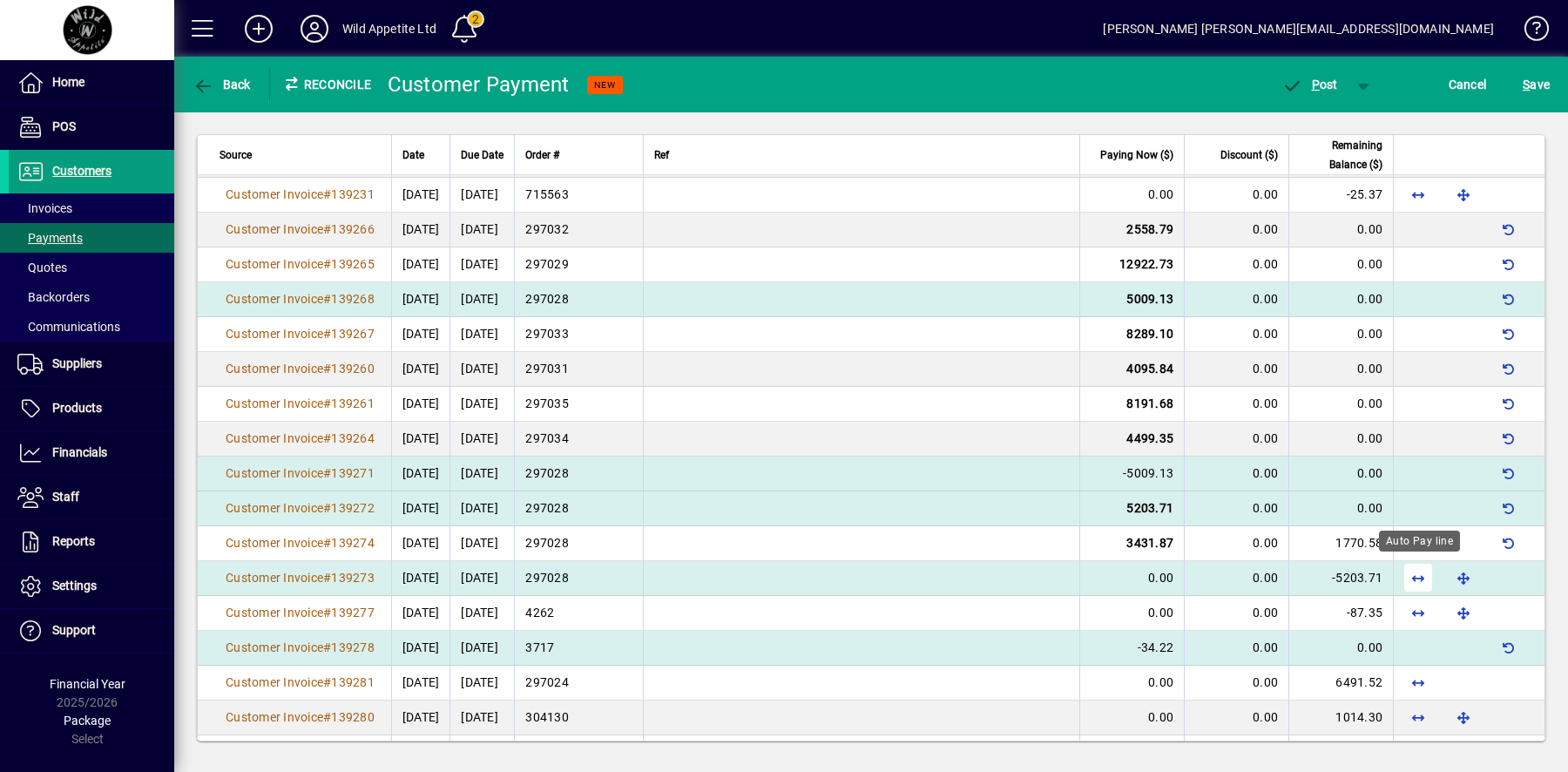
click at [1420, 570] on span "button" at bounding box center [1418, 578] width 42 height 42
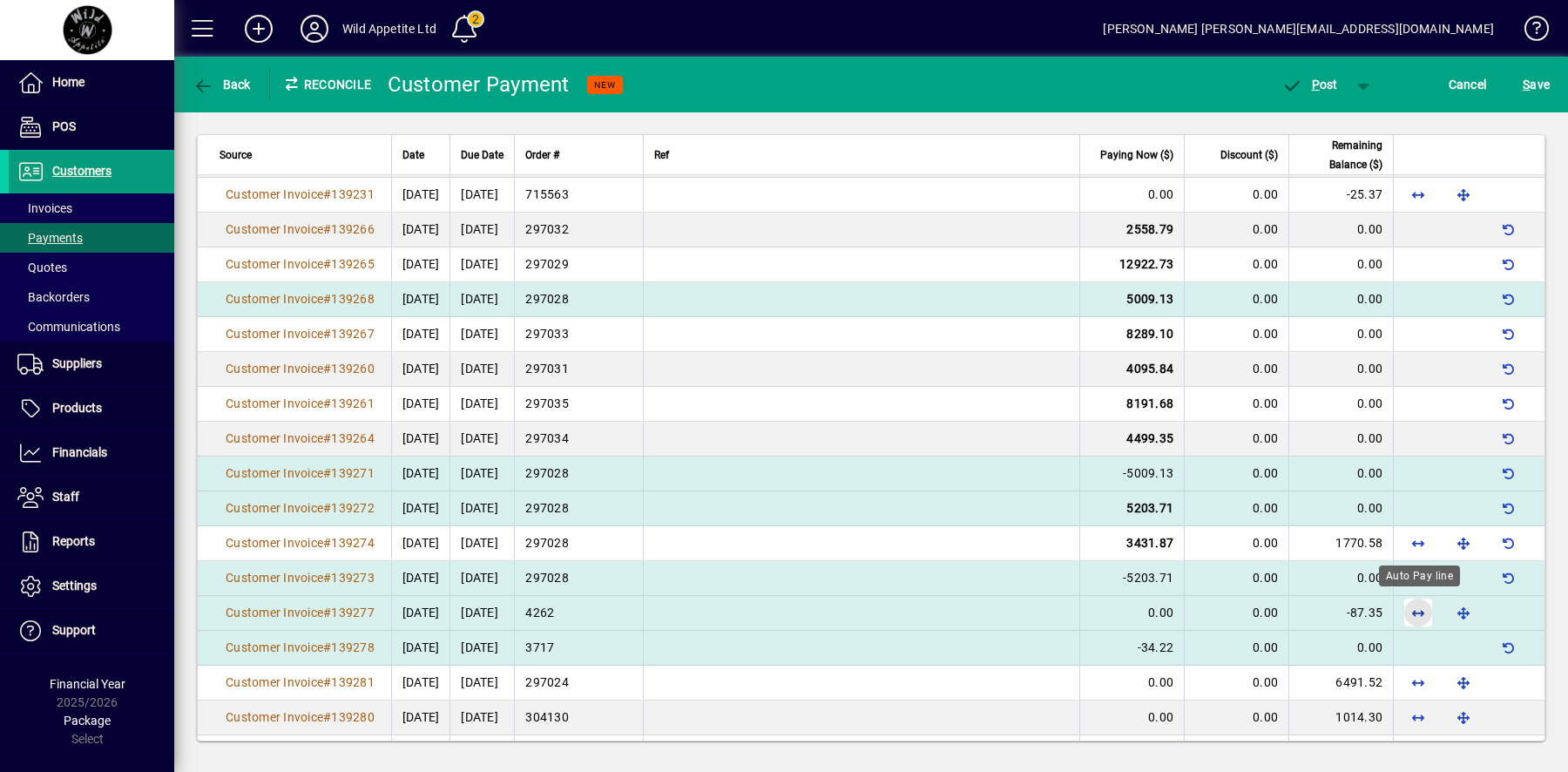
click at [1414, 601] on span "button" at bounding box center [1418, 613] width 42 height 42
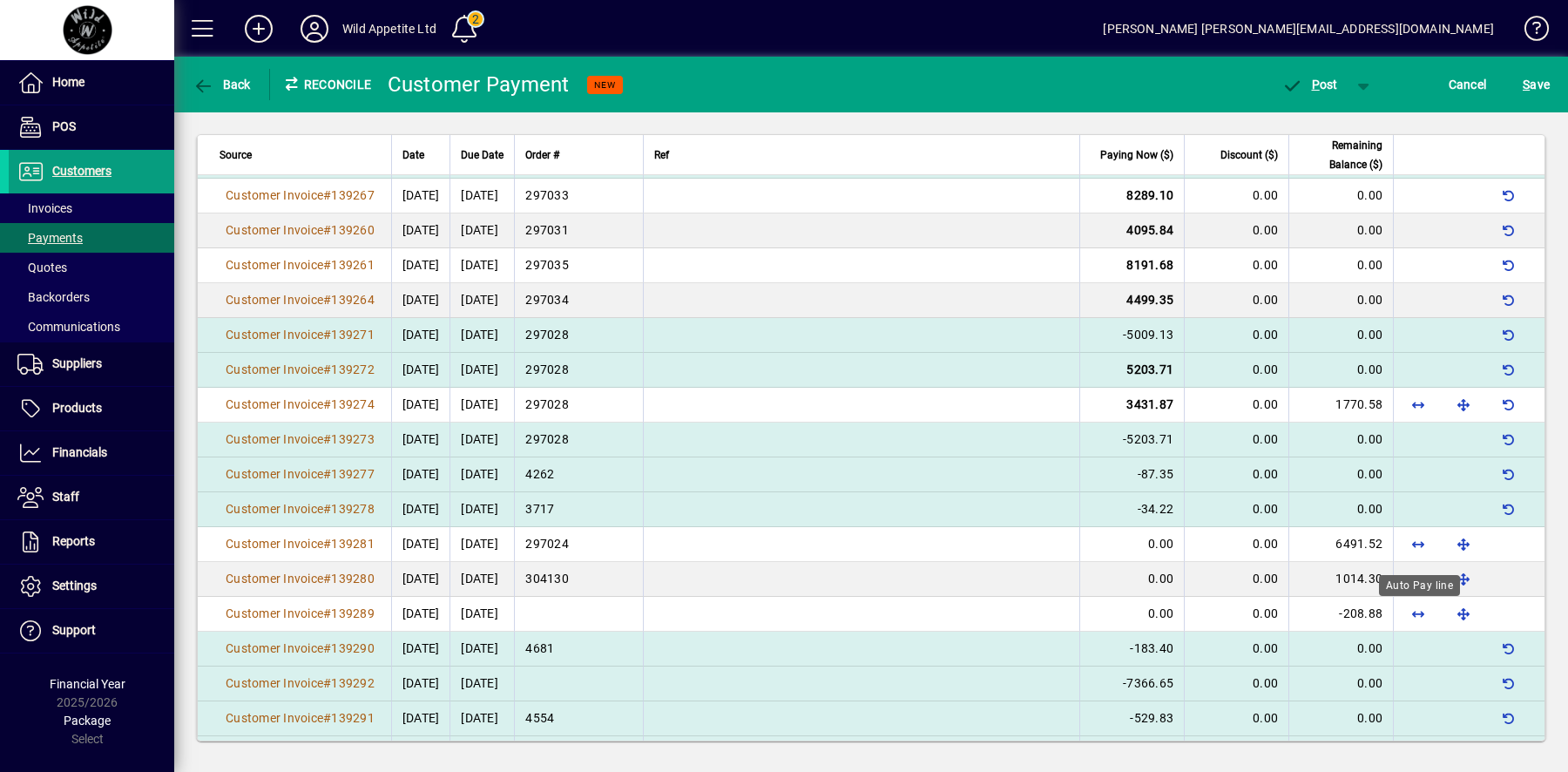
scroll to position [709, 0]
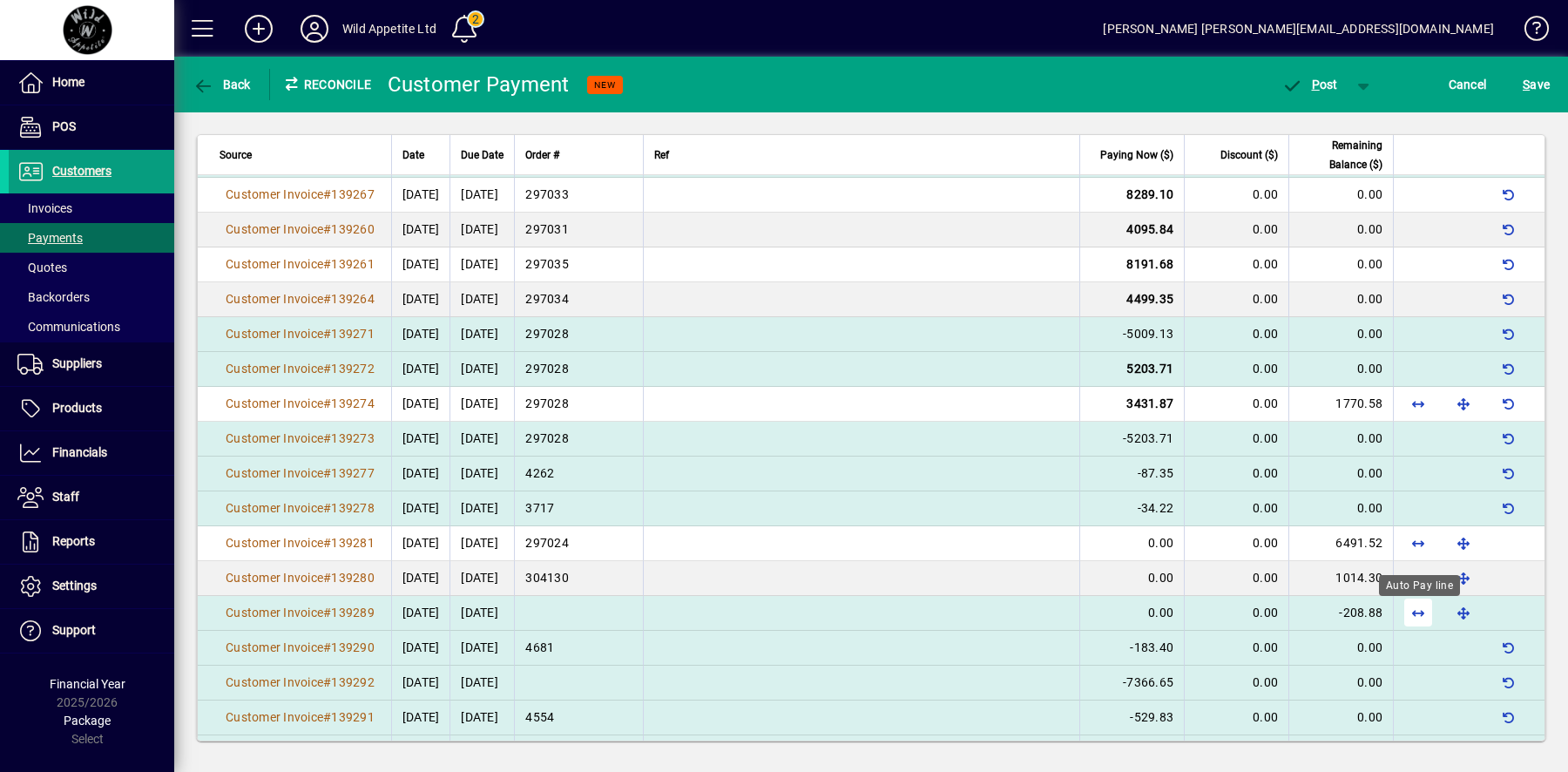
click at [1417, 607] on span "button" at bounding box center [1418, 613] width 42 height 42
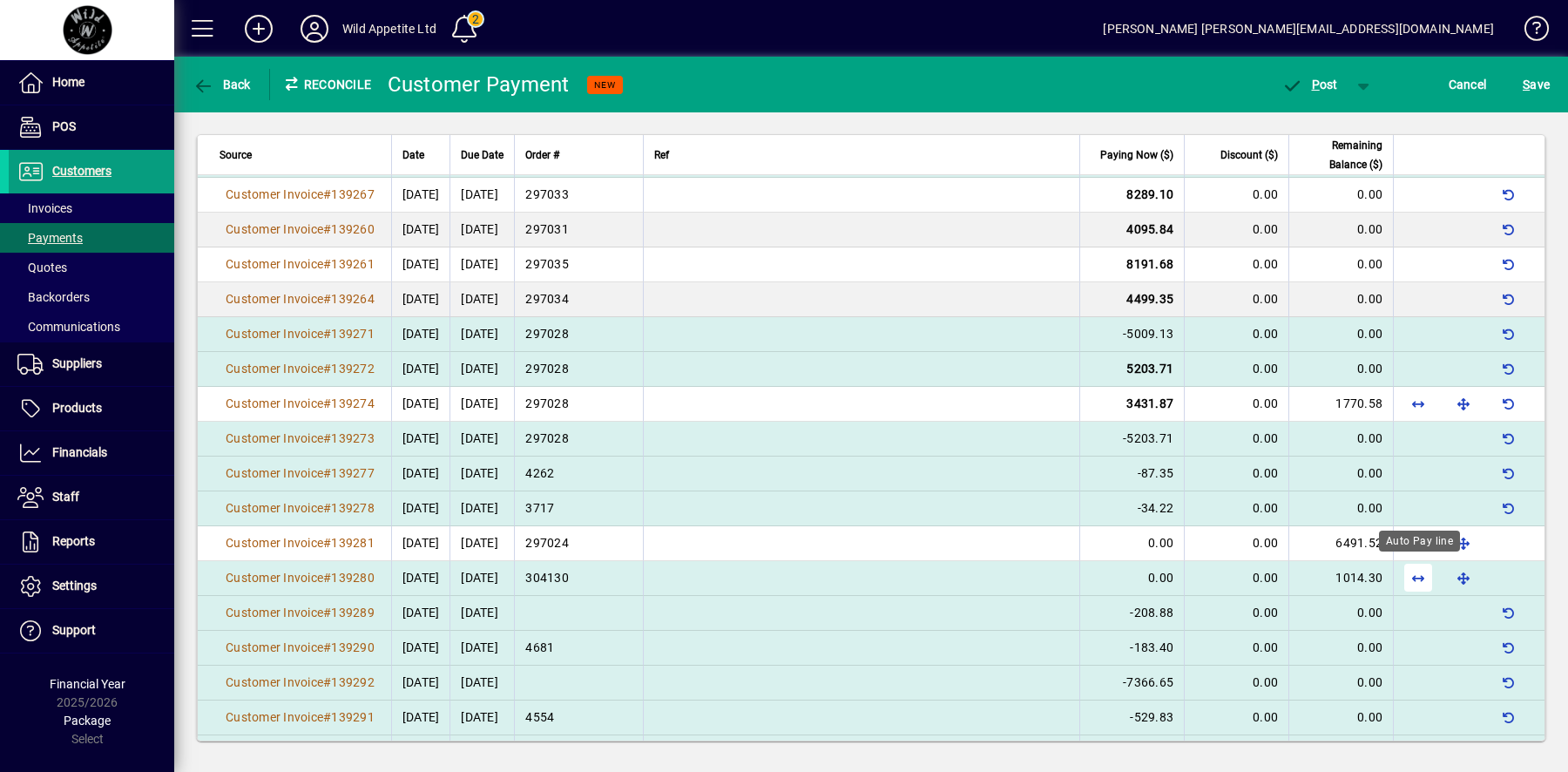
click at [1419, 576] on span "button" at bounding box center [1418, 578] width 42 height 42
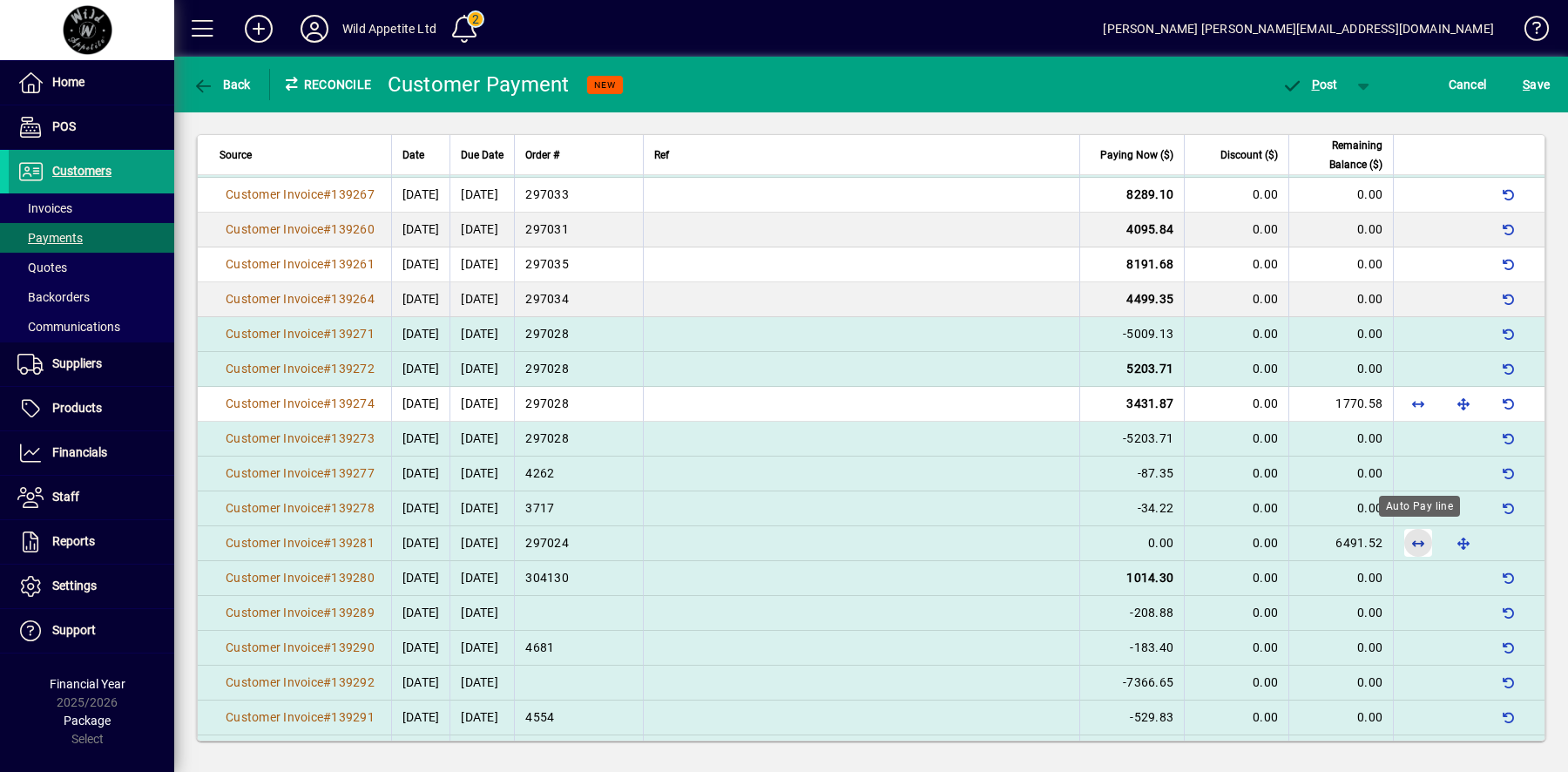
click at [1420, 534] on span "button" at bounding box center [1418, 543] width 42 height 42
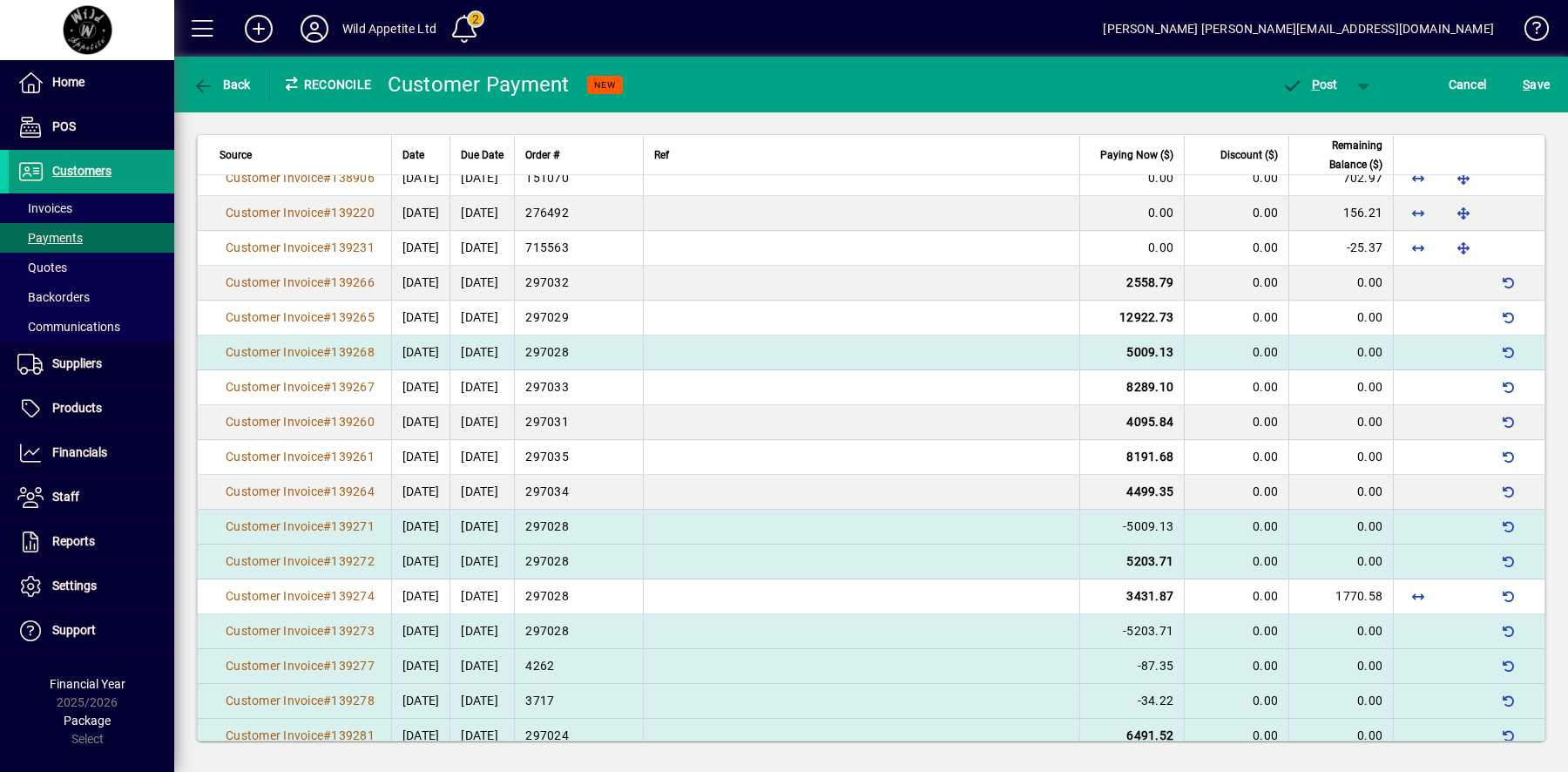
scroll to position [520, 0]
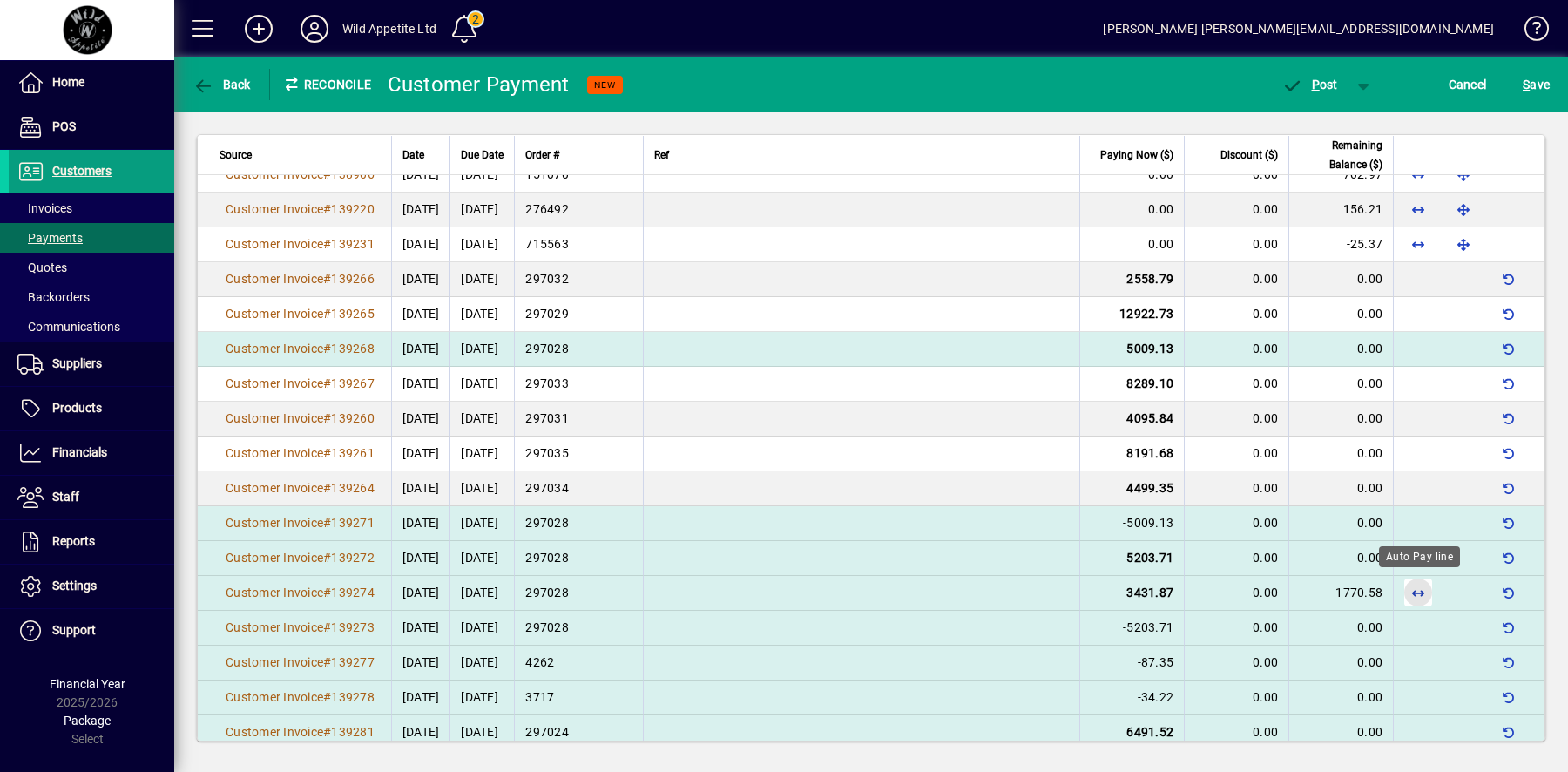
click at [1424, 588] on span "button" at bounding box center [1418, 593] width 42 height 42
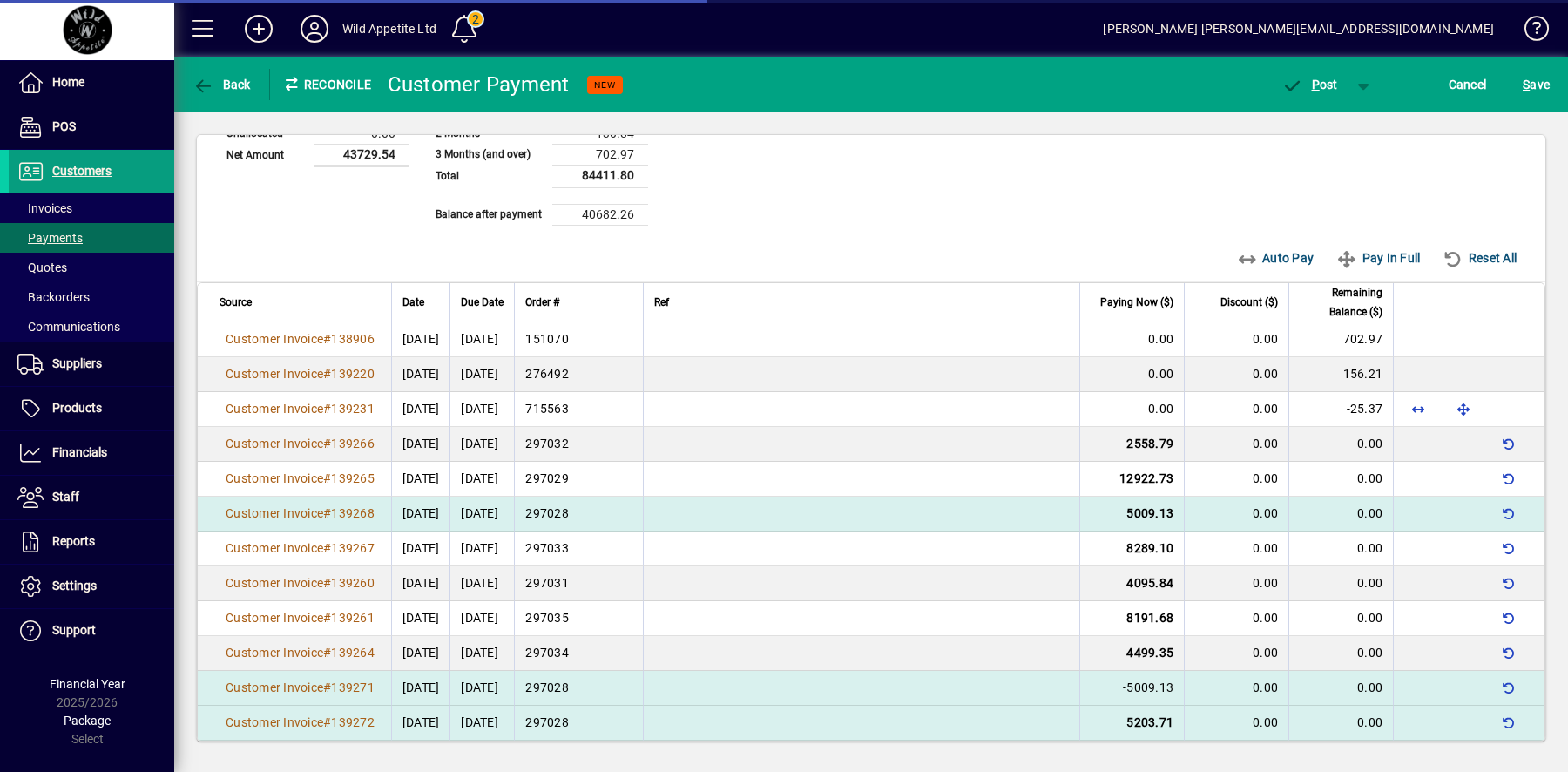
scroll to position [342, 0]
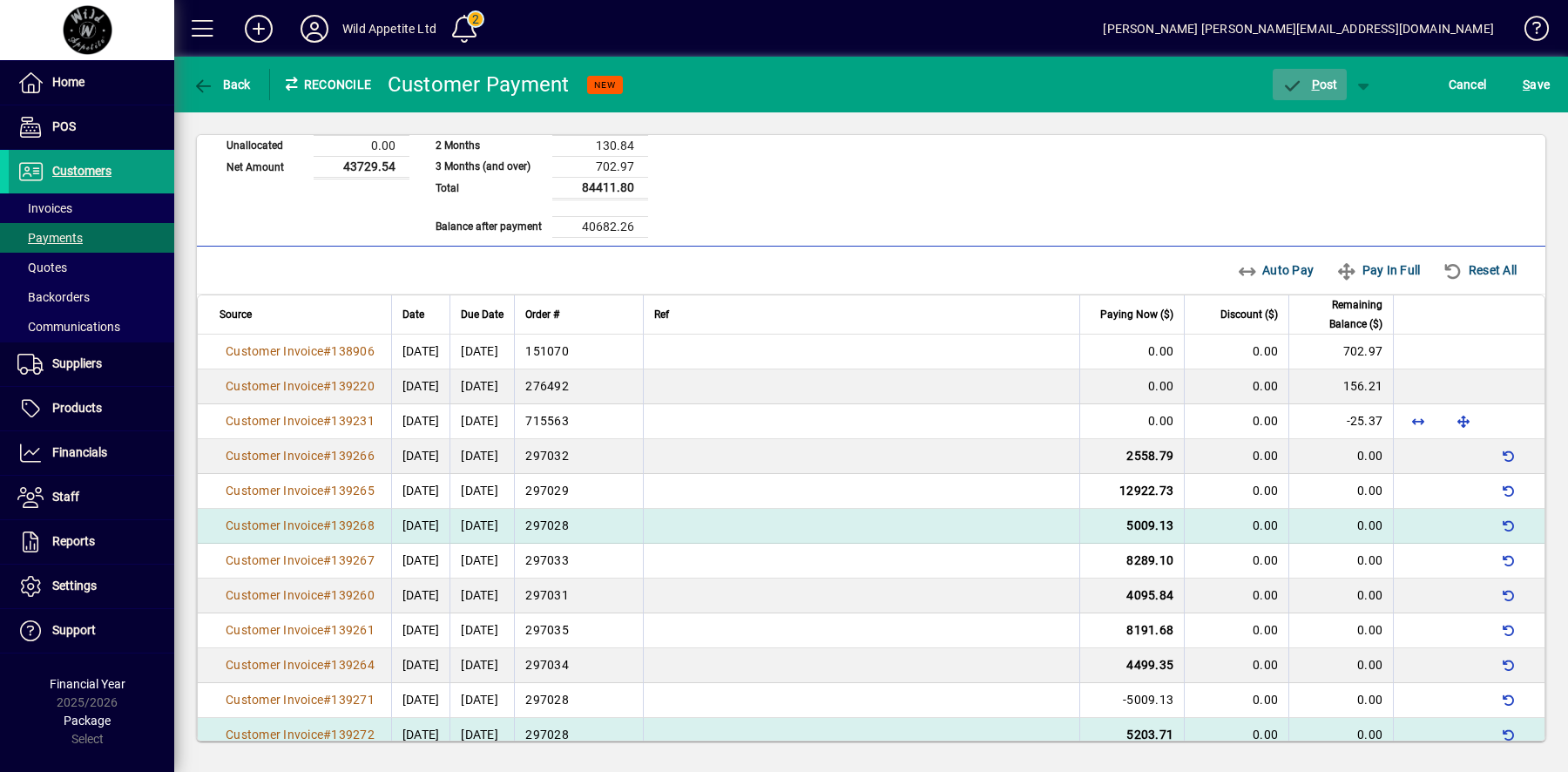
click at [1320, 96] on span "button" at bounding box center [1309, 85] width 74 height 42
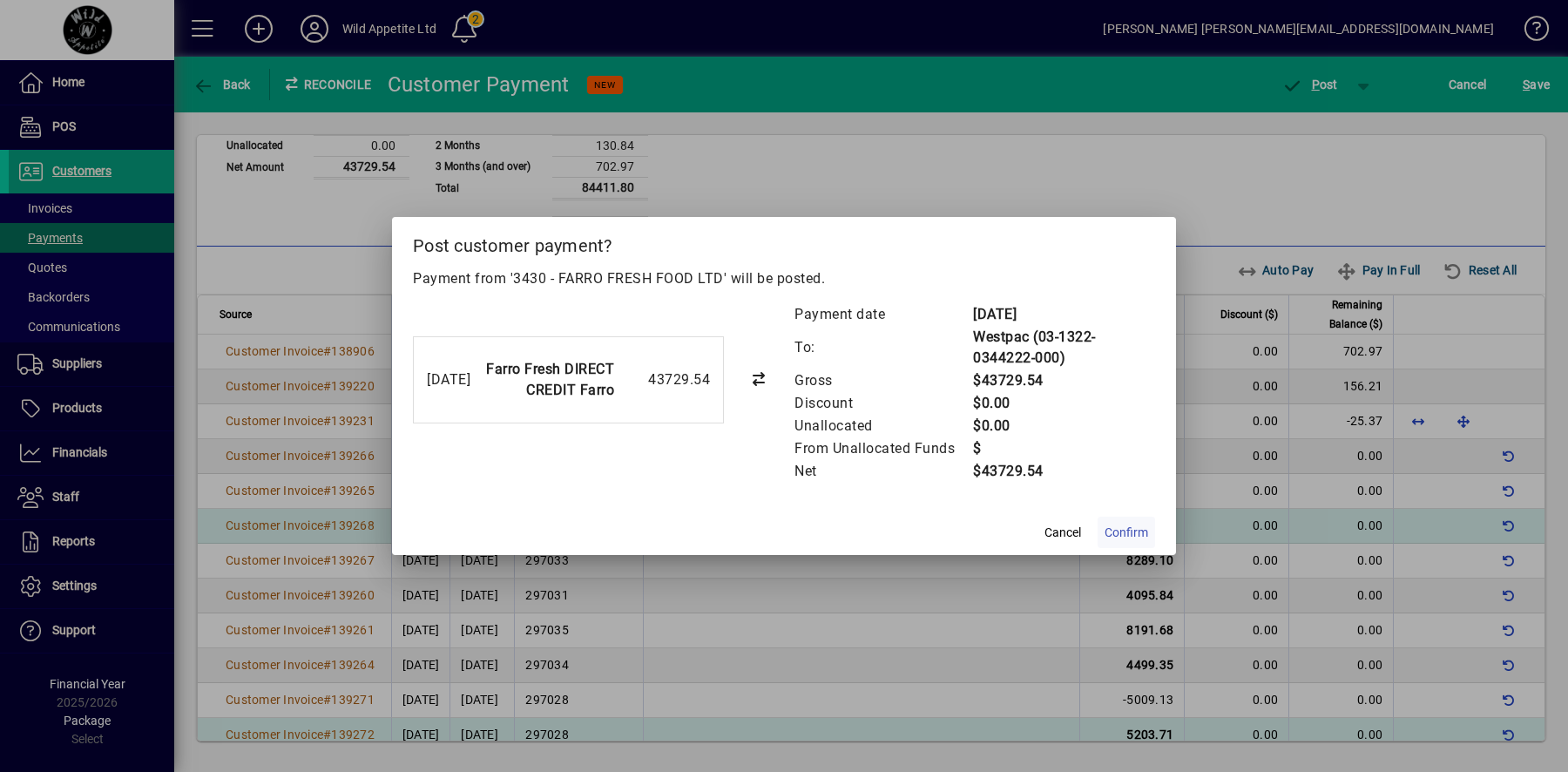
click at [1149, 526] on span at bounding box center [1126, 532] width 58 height 42
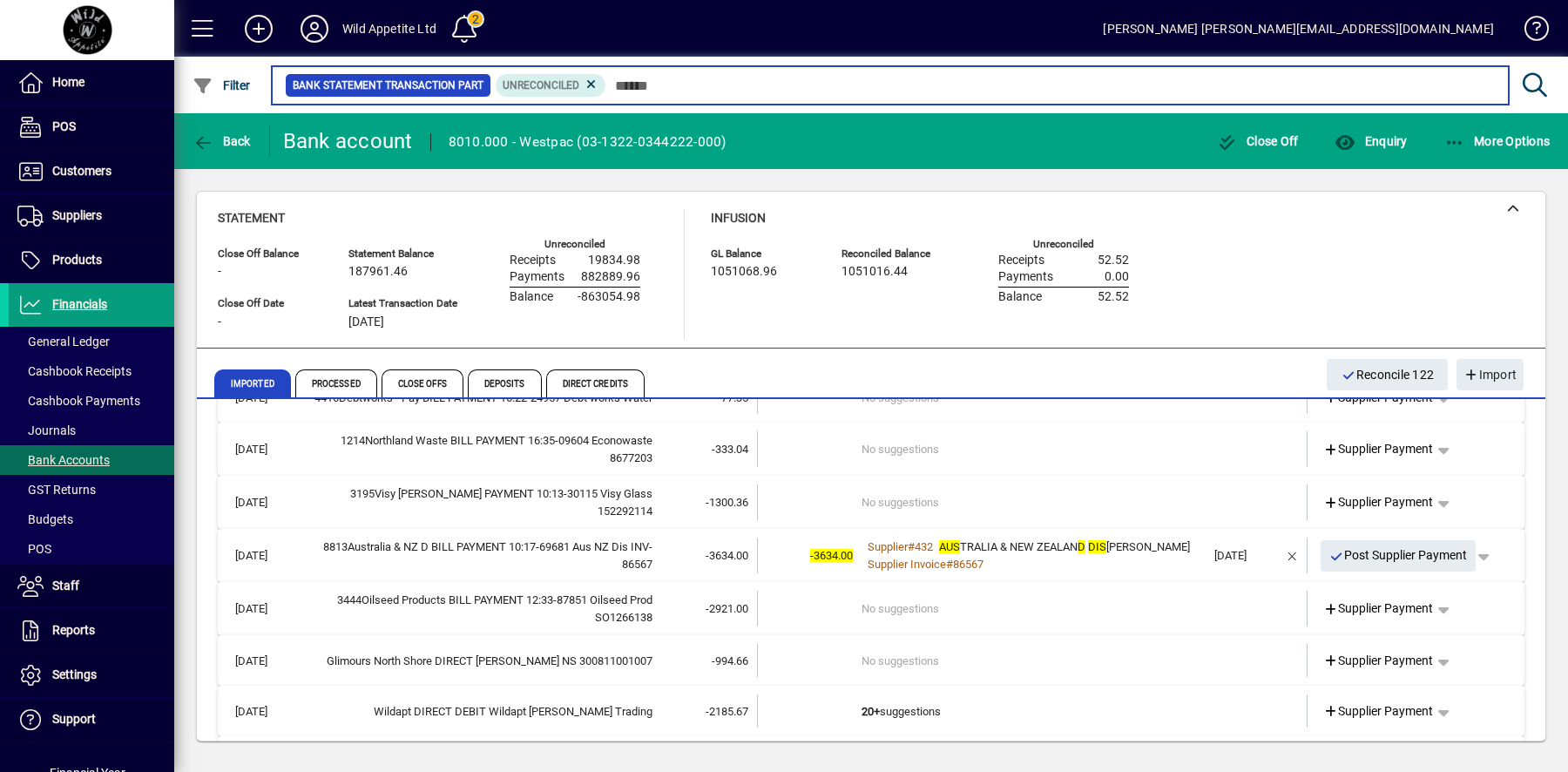
scroll to position [25708, 0]
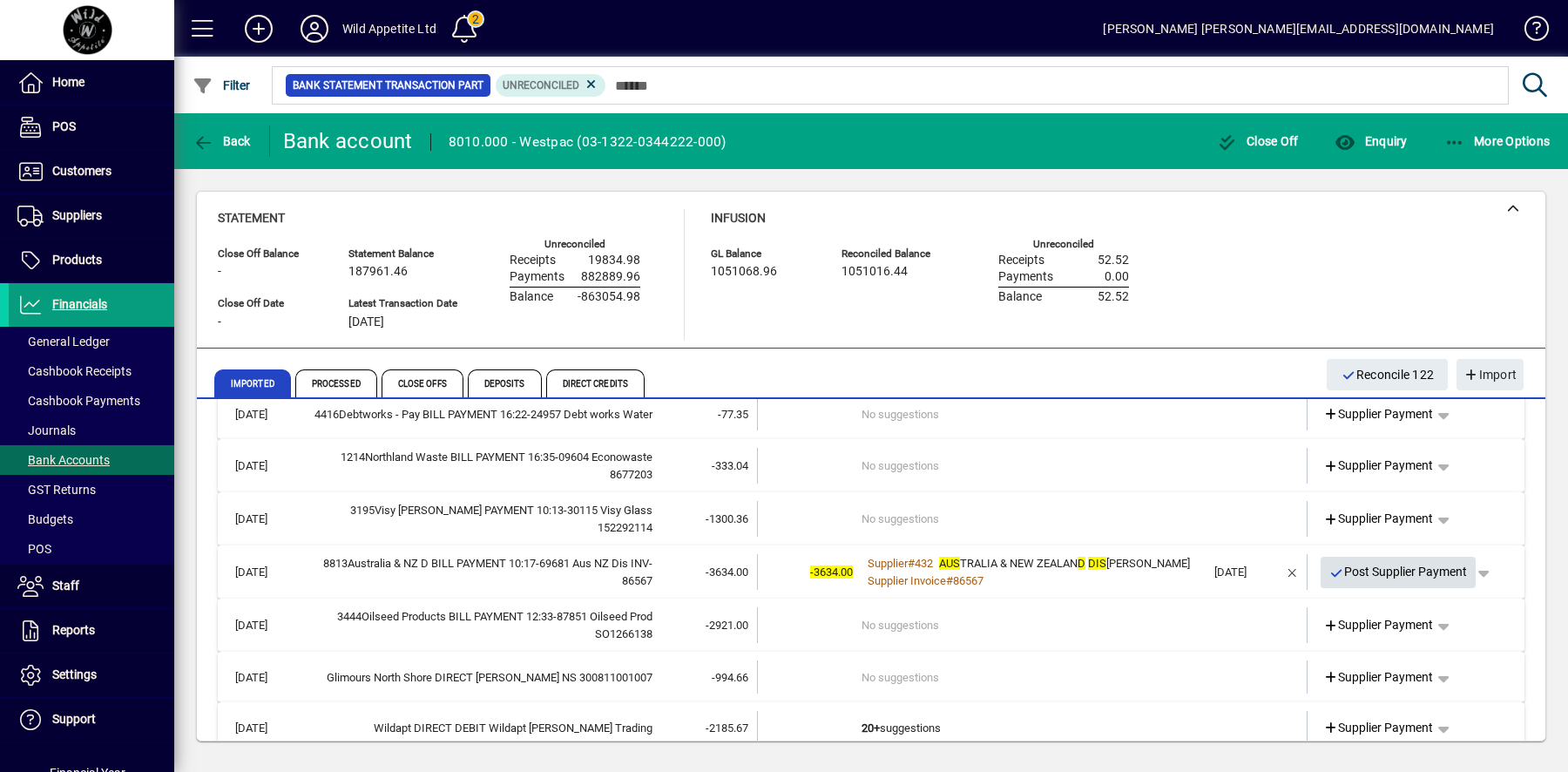
click at [1373, 565] on span "Post Supplier Payment" at bounding box center [1399, 572] width 139 height 28
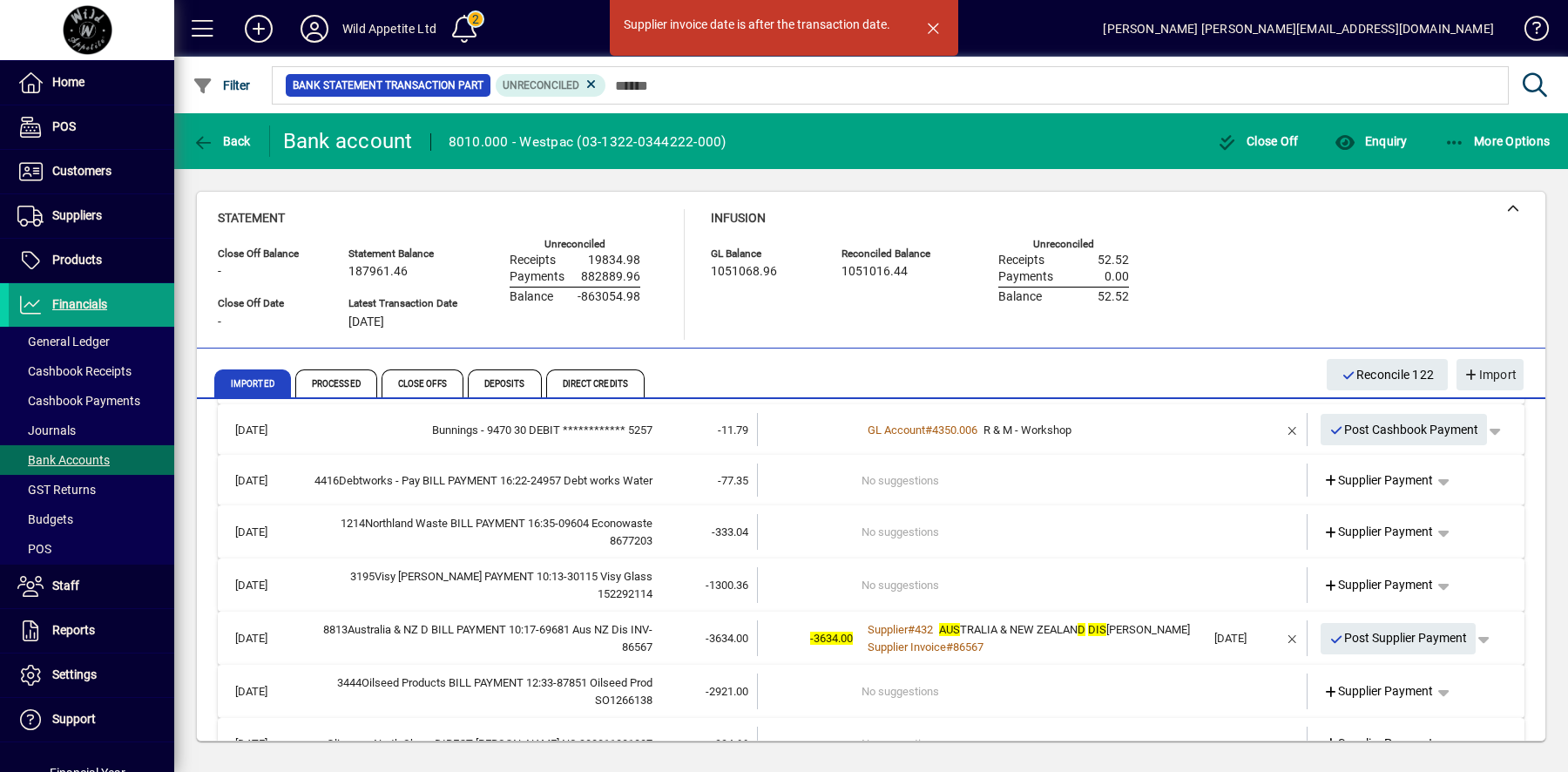
scroll to position [25629, 0]
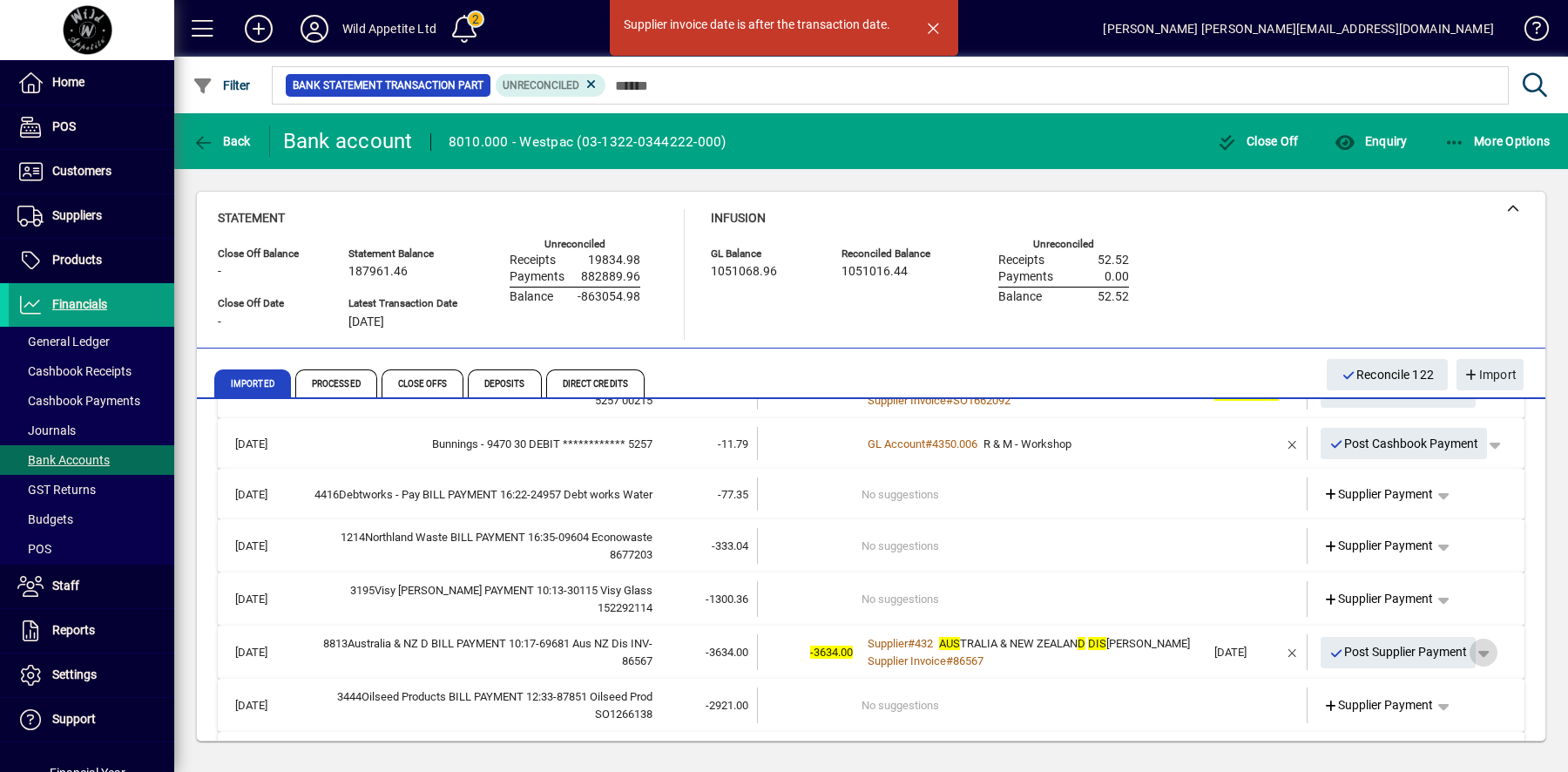
click at [1488, 641] on span "button" at bounding box center [1484, 653] width 42 height 42
click at [1468, 681] on span "Supplier Payment" at bounding box center [1435, 681] width 118 height 21
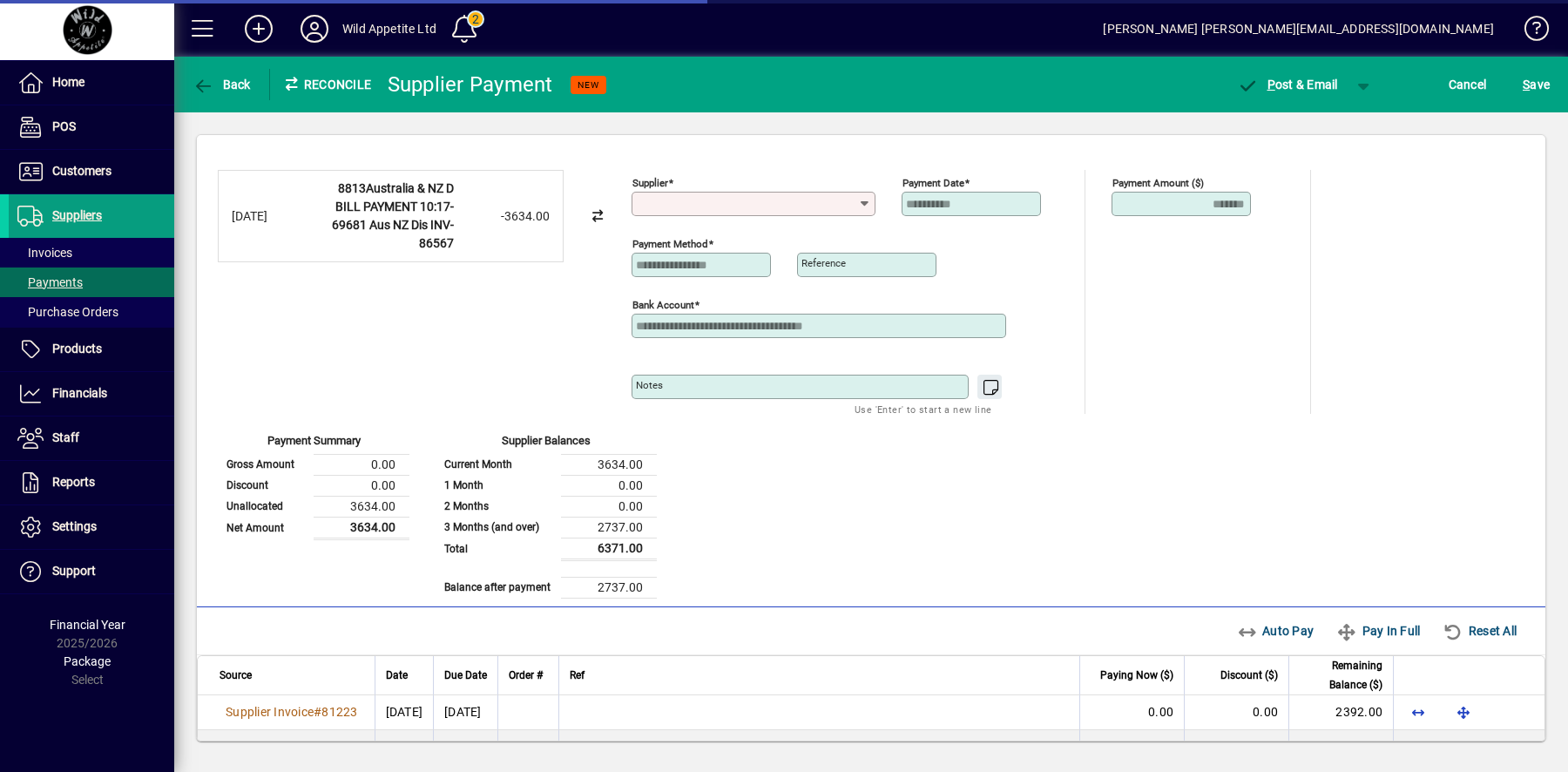
type input "**********"
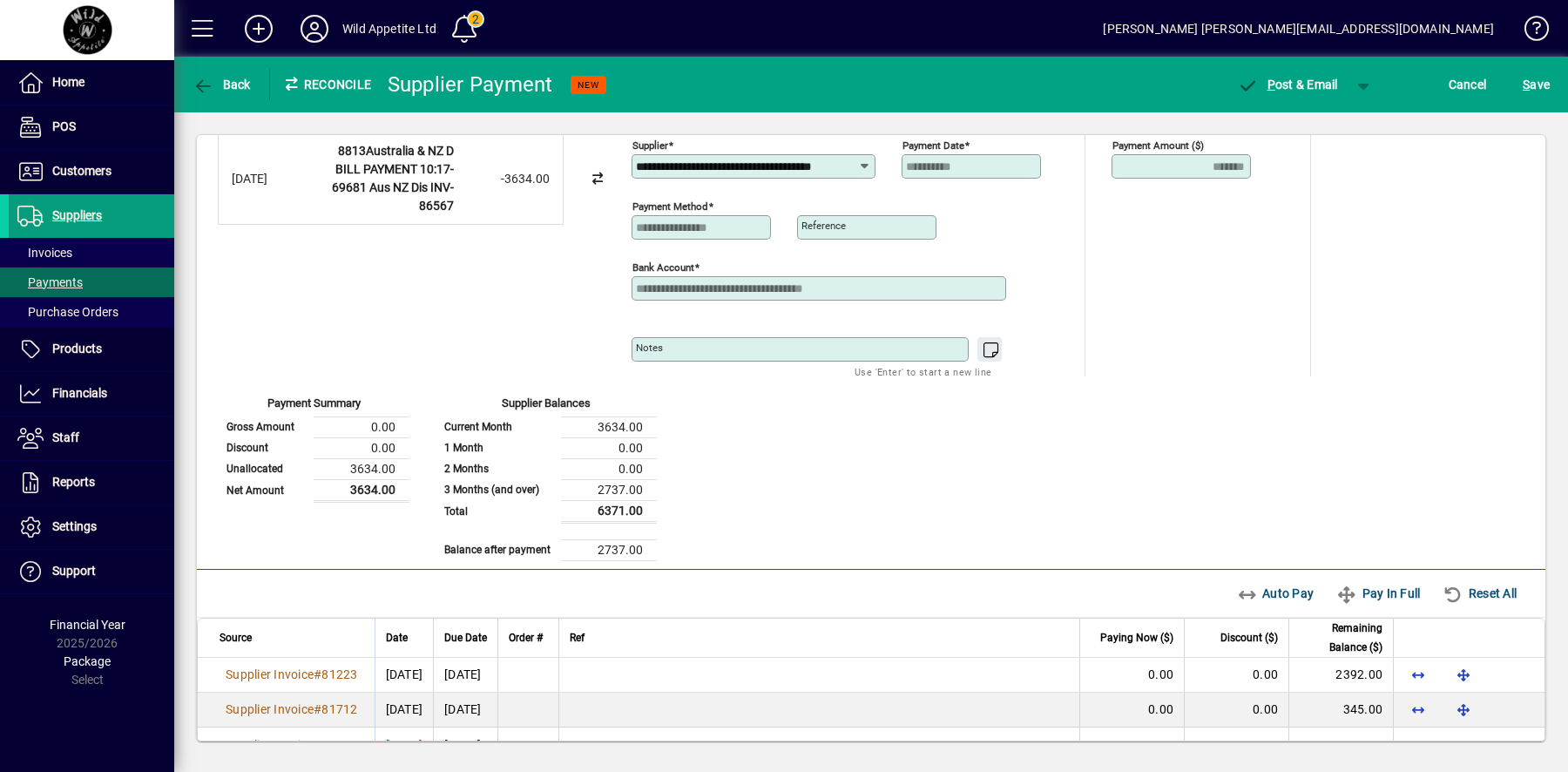
scroll to position [67, 0]
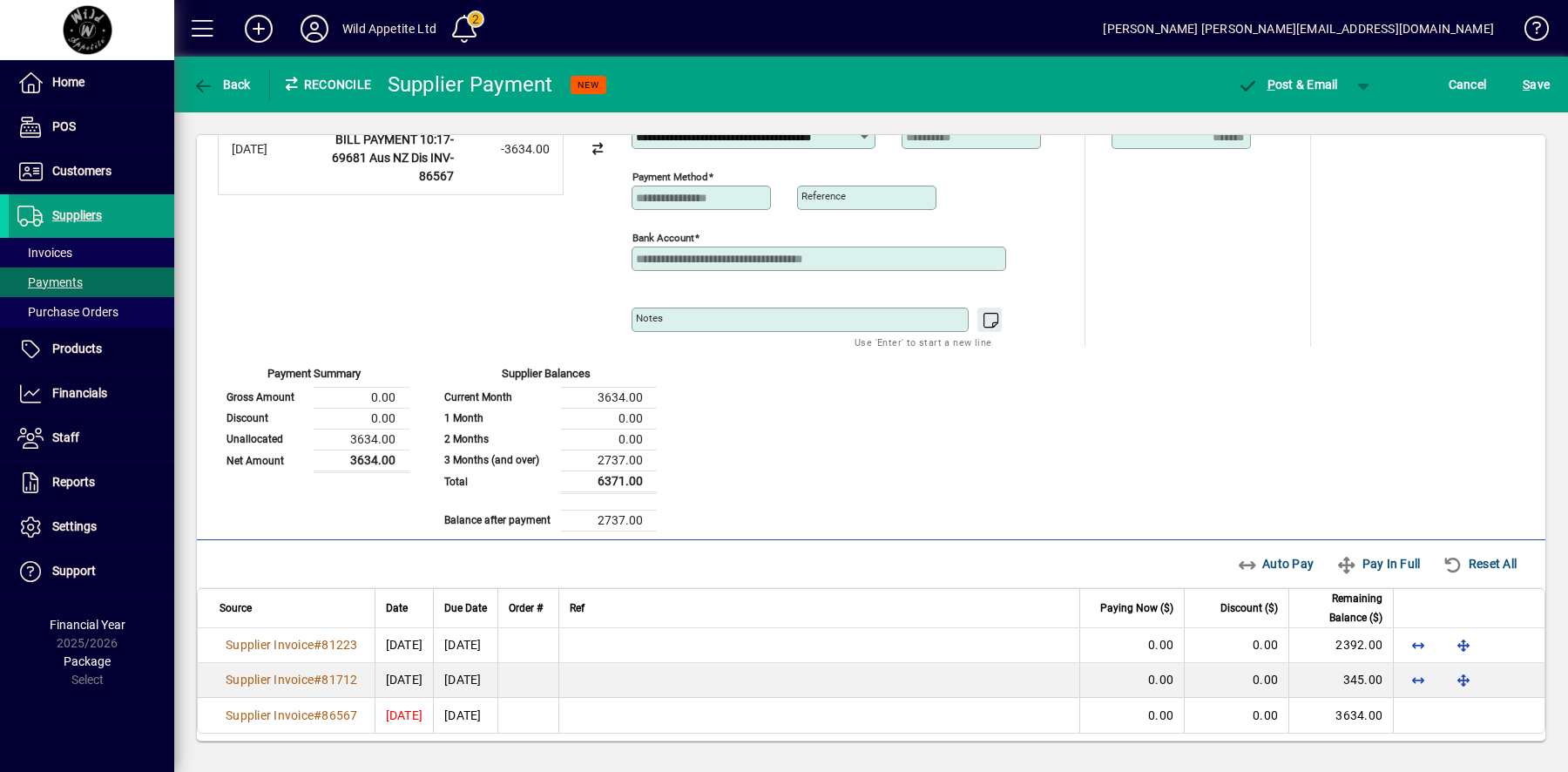
click at [1373, 709] on span "3634.00" at bounding box center [1359, 715] width 47 height 14
click at [423, 711] on span "[DATE]" at bounding box center [404, 715] width 37 height 14
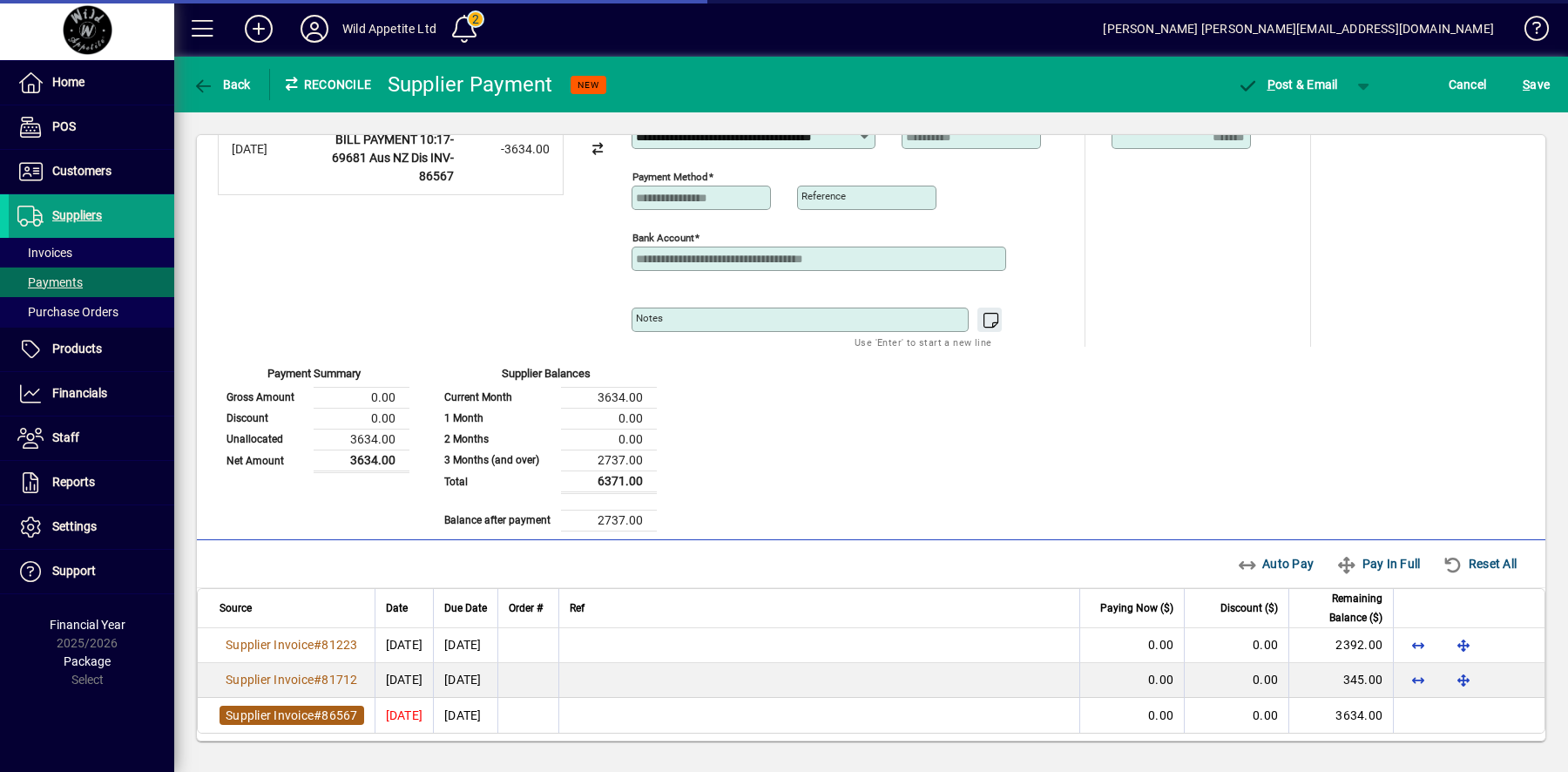
click at [331, 709] on span "86567" at bounding box center [339, 715] width 36 height 14
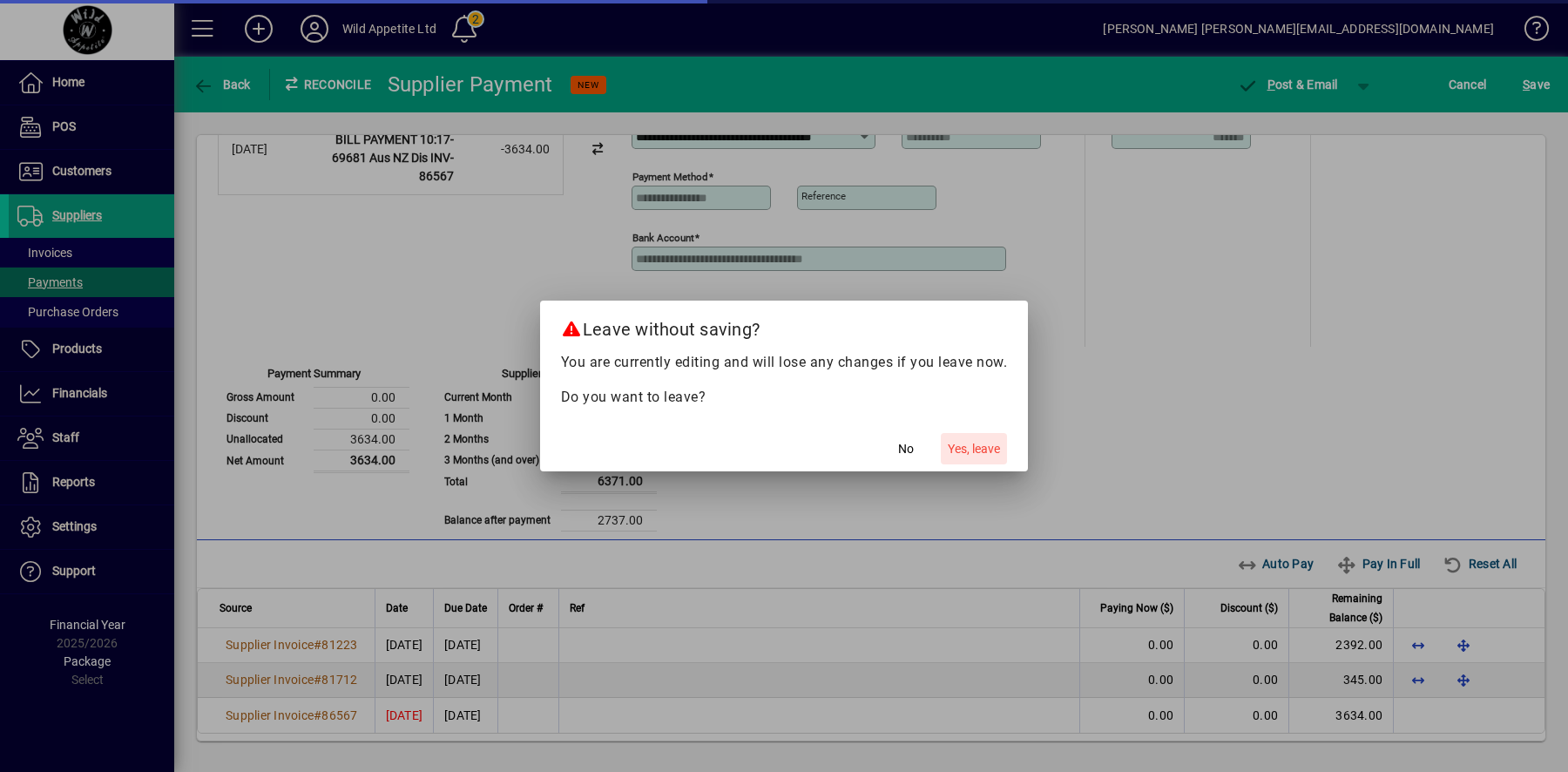
click at [979, 441] on span "Yes, leave" at bounding box center [974, 449] width 52 height 18
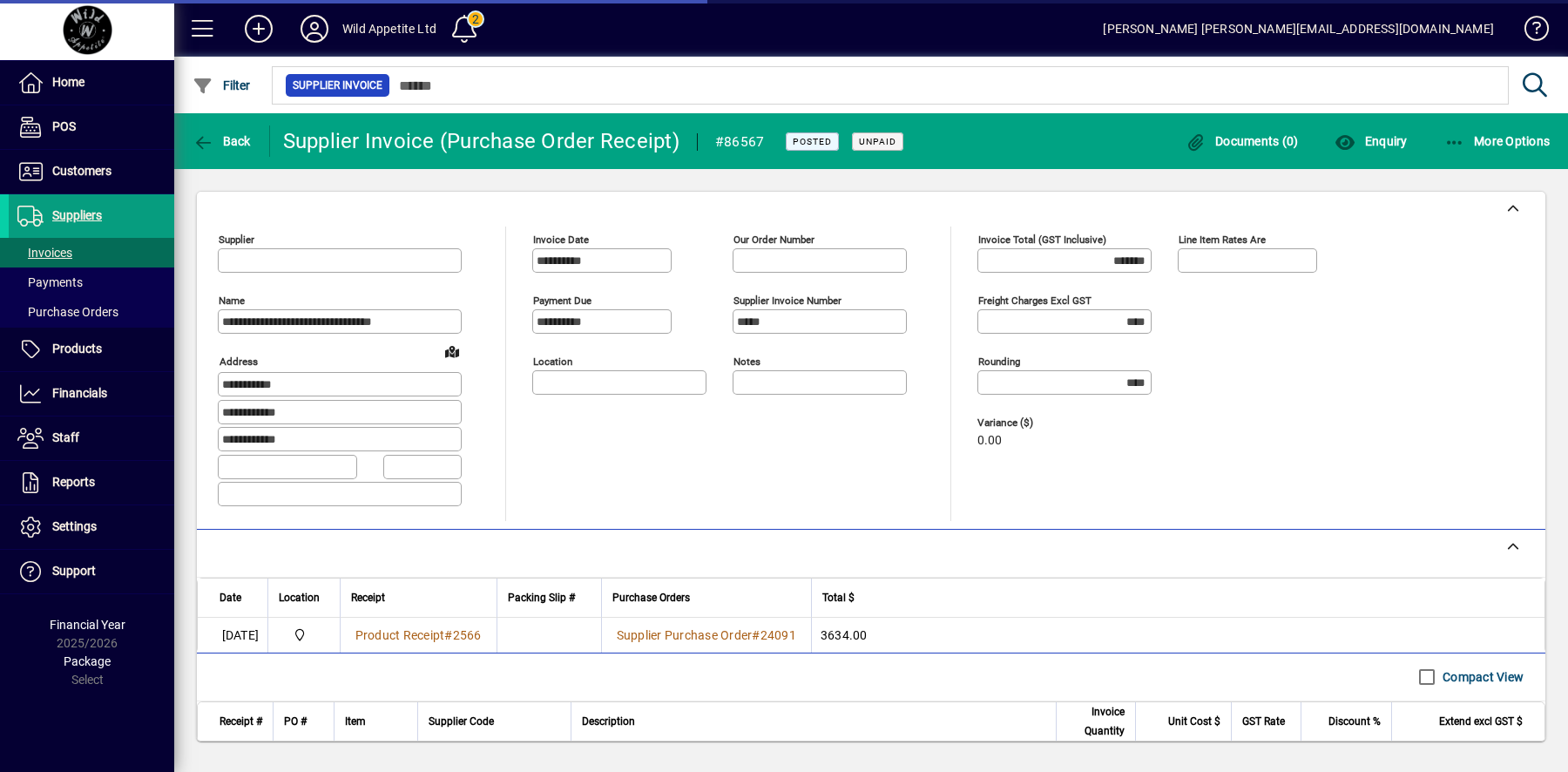
type input "**********"
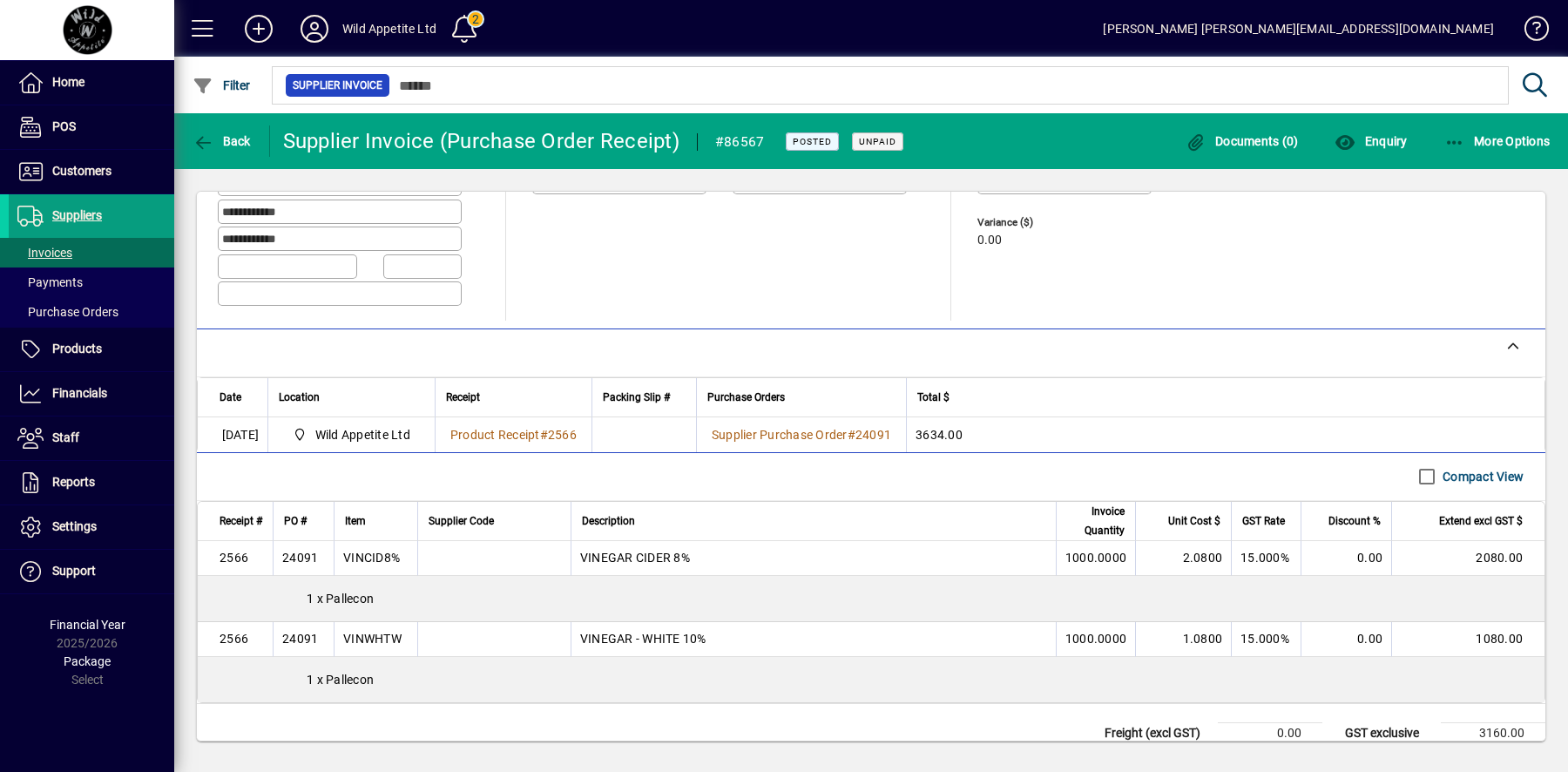
scroll to position [251, 0]
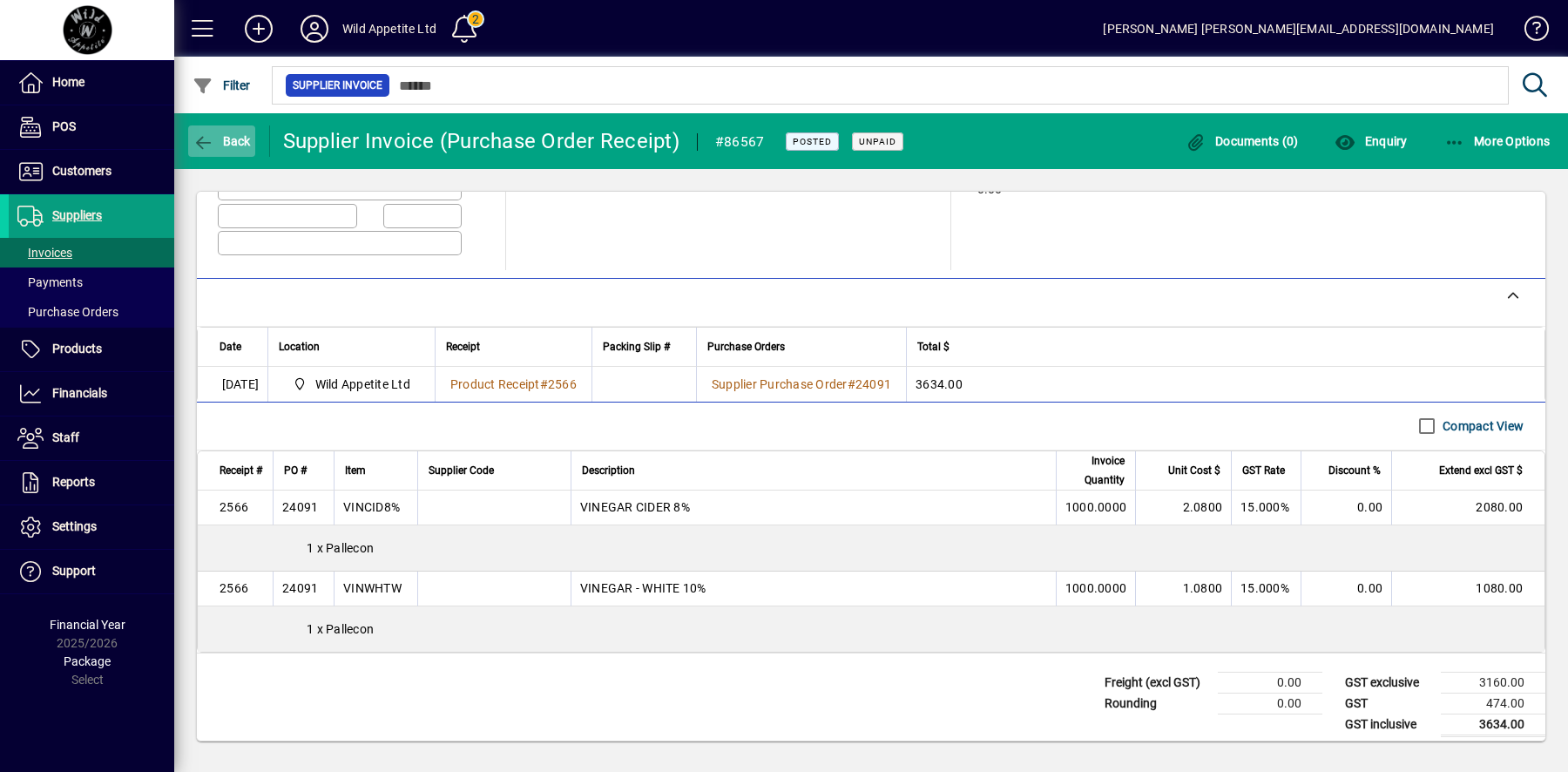
click at [231, 148] on span "button" at bounding box center [221, 141] width 67 height 42
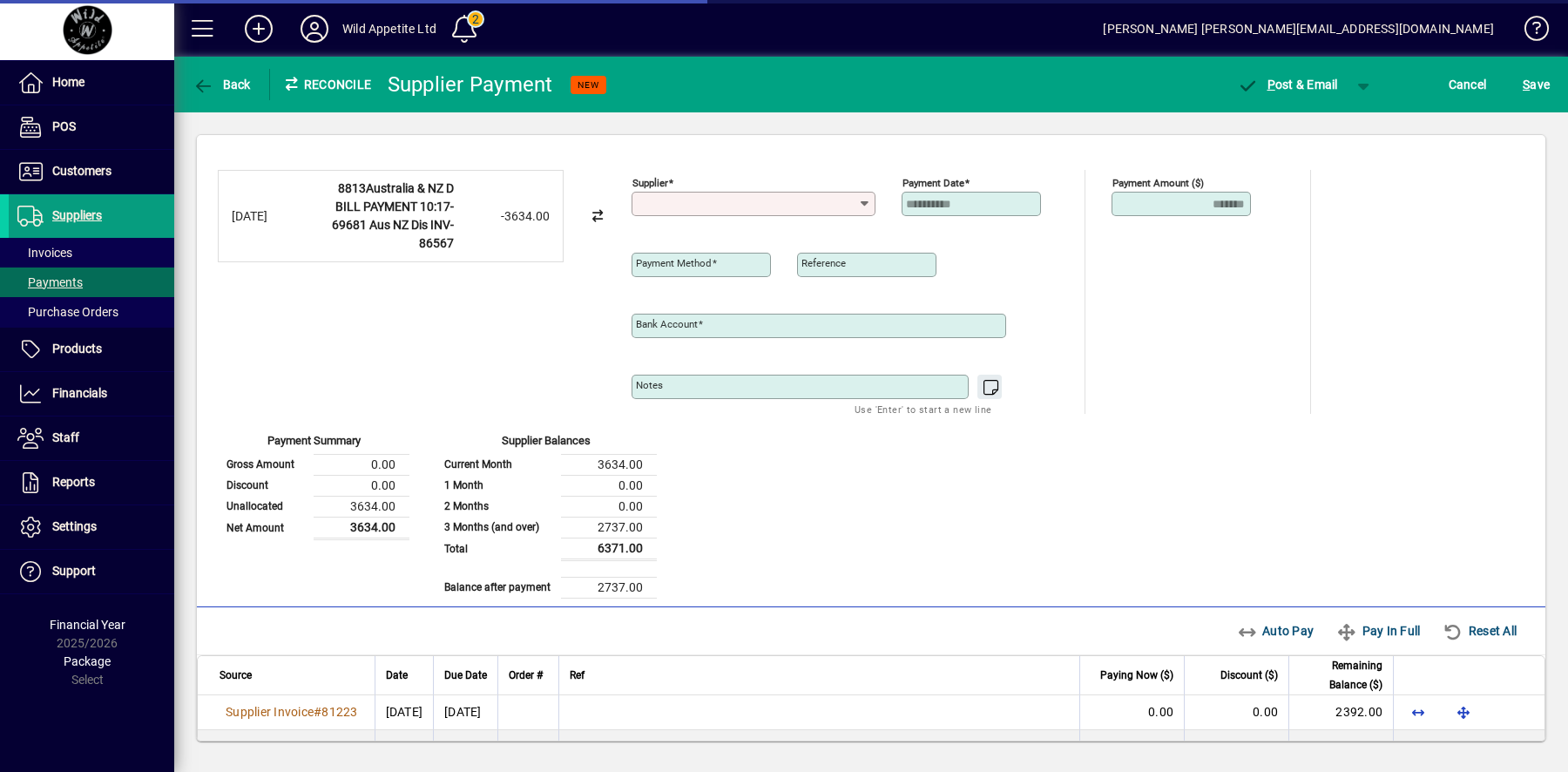
type input "**********"
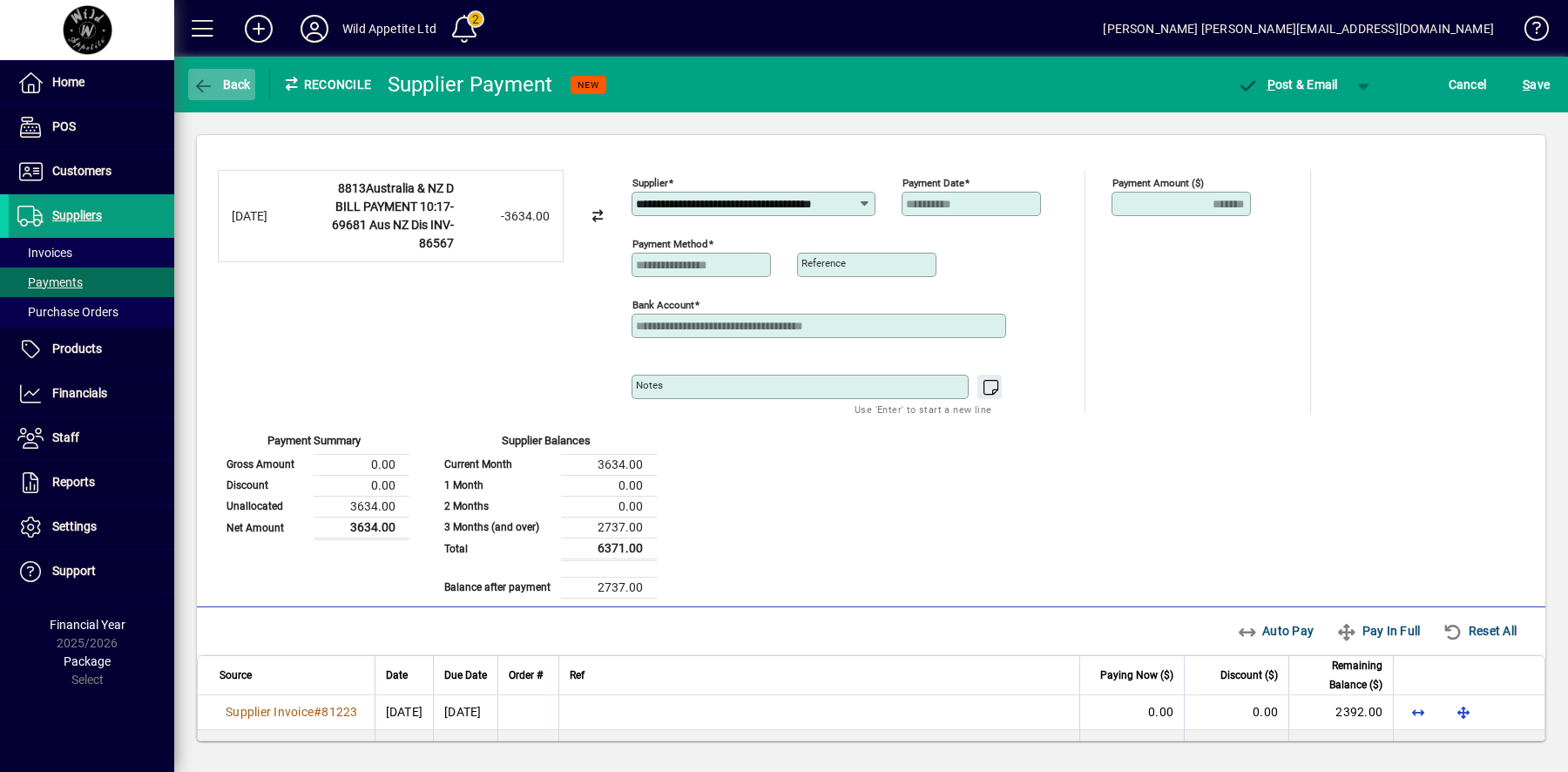
click at [226, 86] on span "Back" at bounding box center [222, 84] width 59 height 14
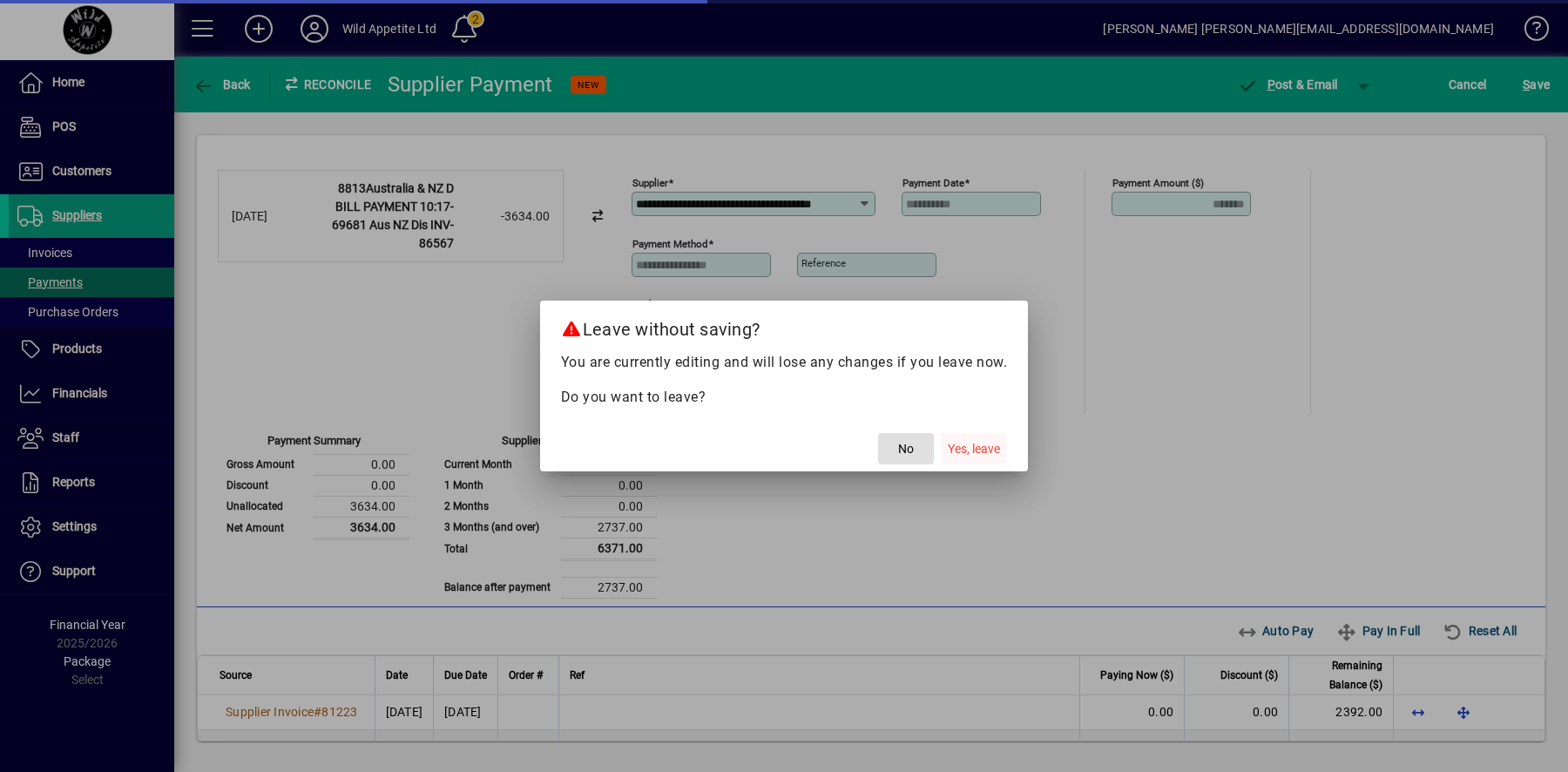
click at [970, 450] on span "Yes, leave" at bounding box center [974, 449] width 52 height 18
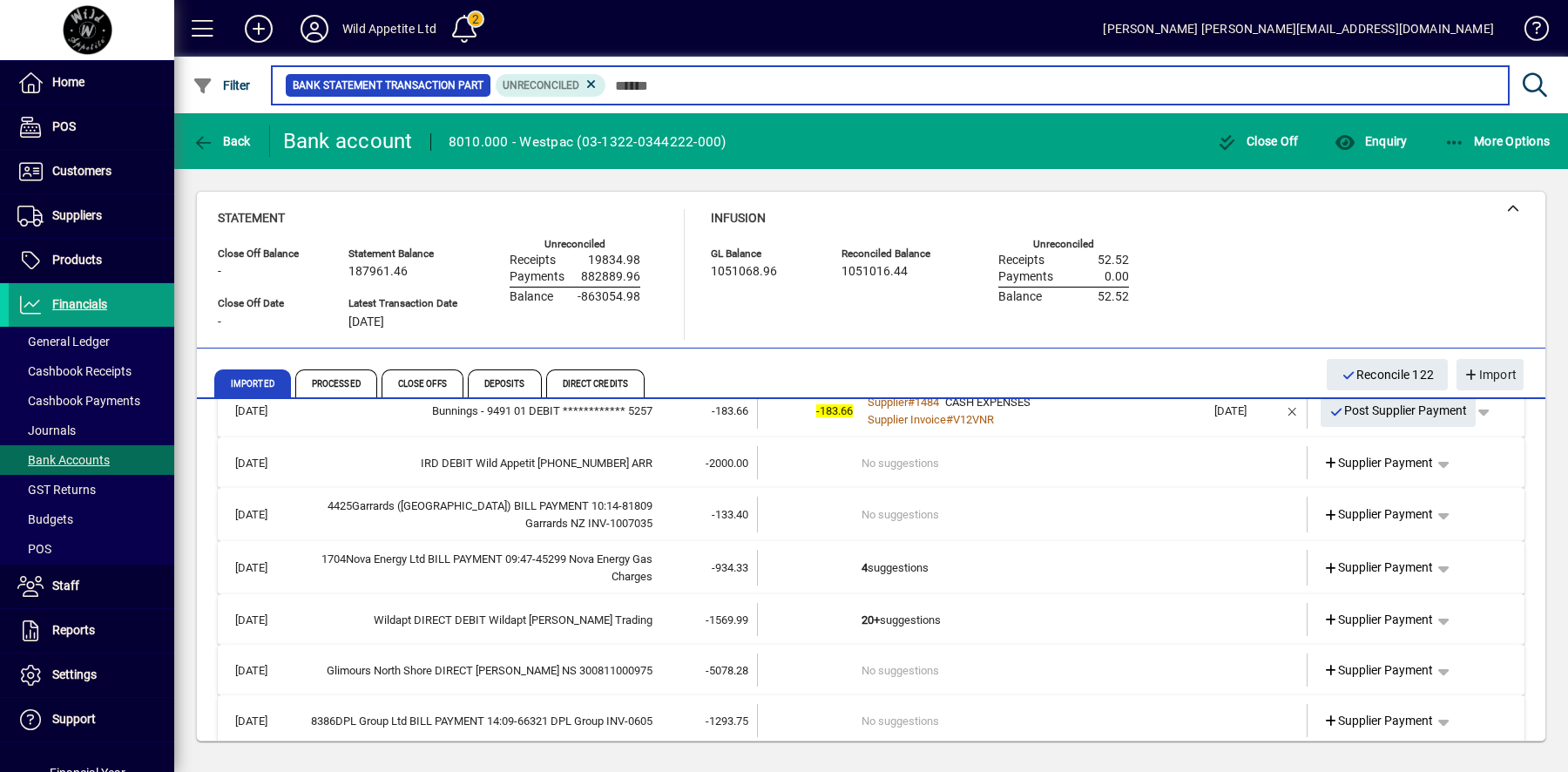
scroll to position [23240, 0]
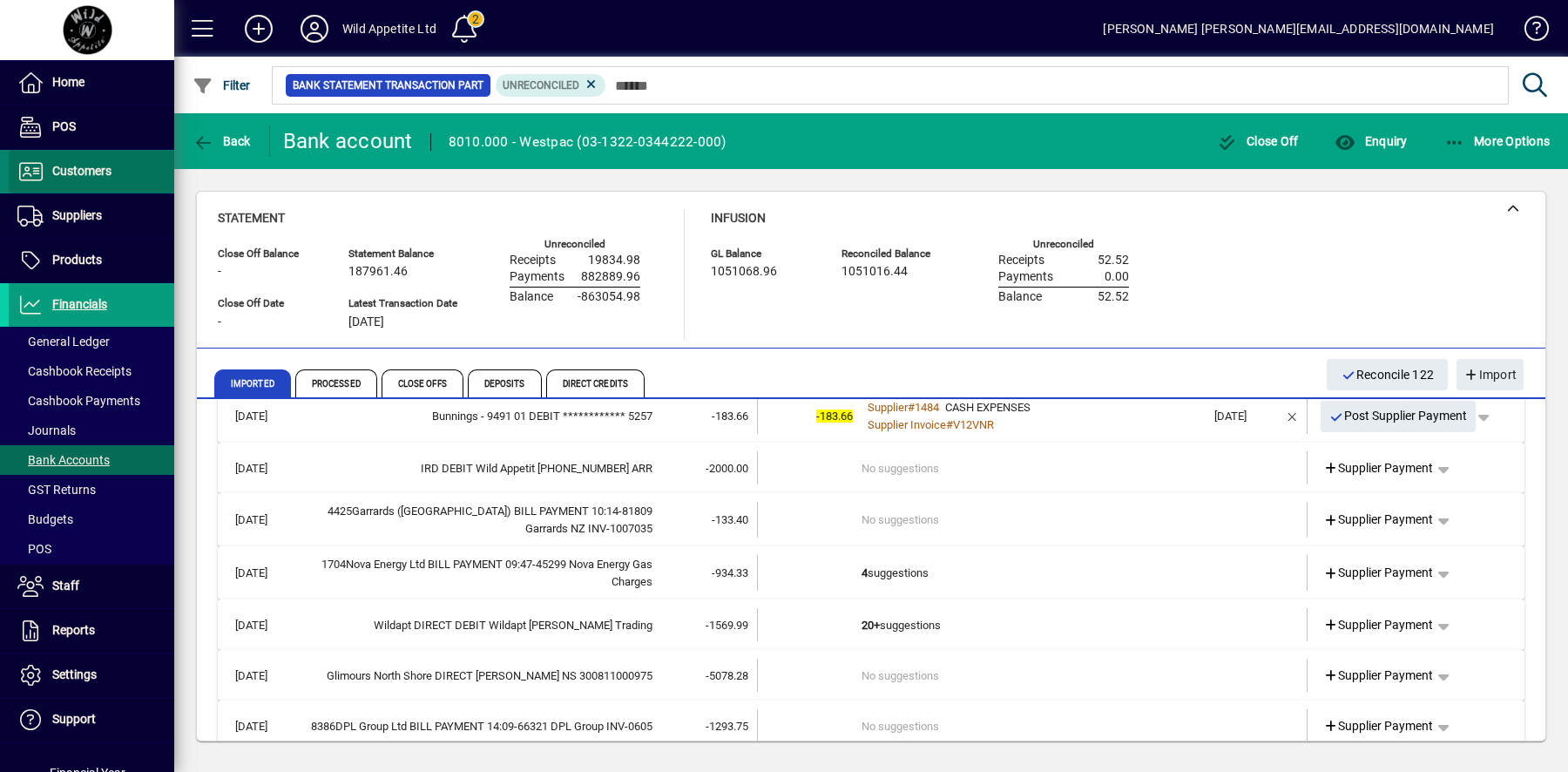
click at [139, 180] on span at bounding box center [91, 172] width 165 height 42
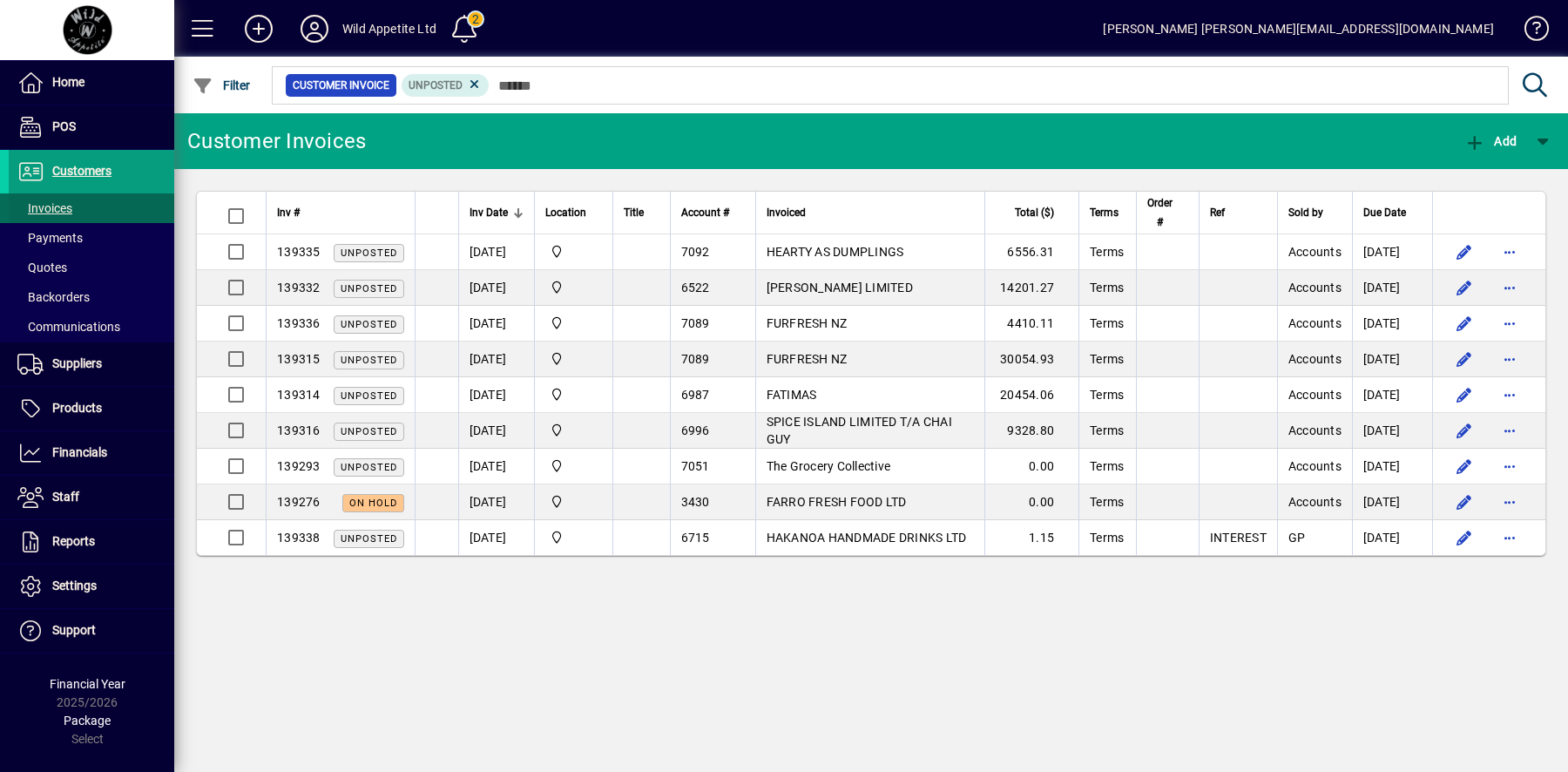
click at [63, 203] on span "Invoices" at bounding box center [45, 208] width 55 height 14
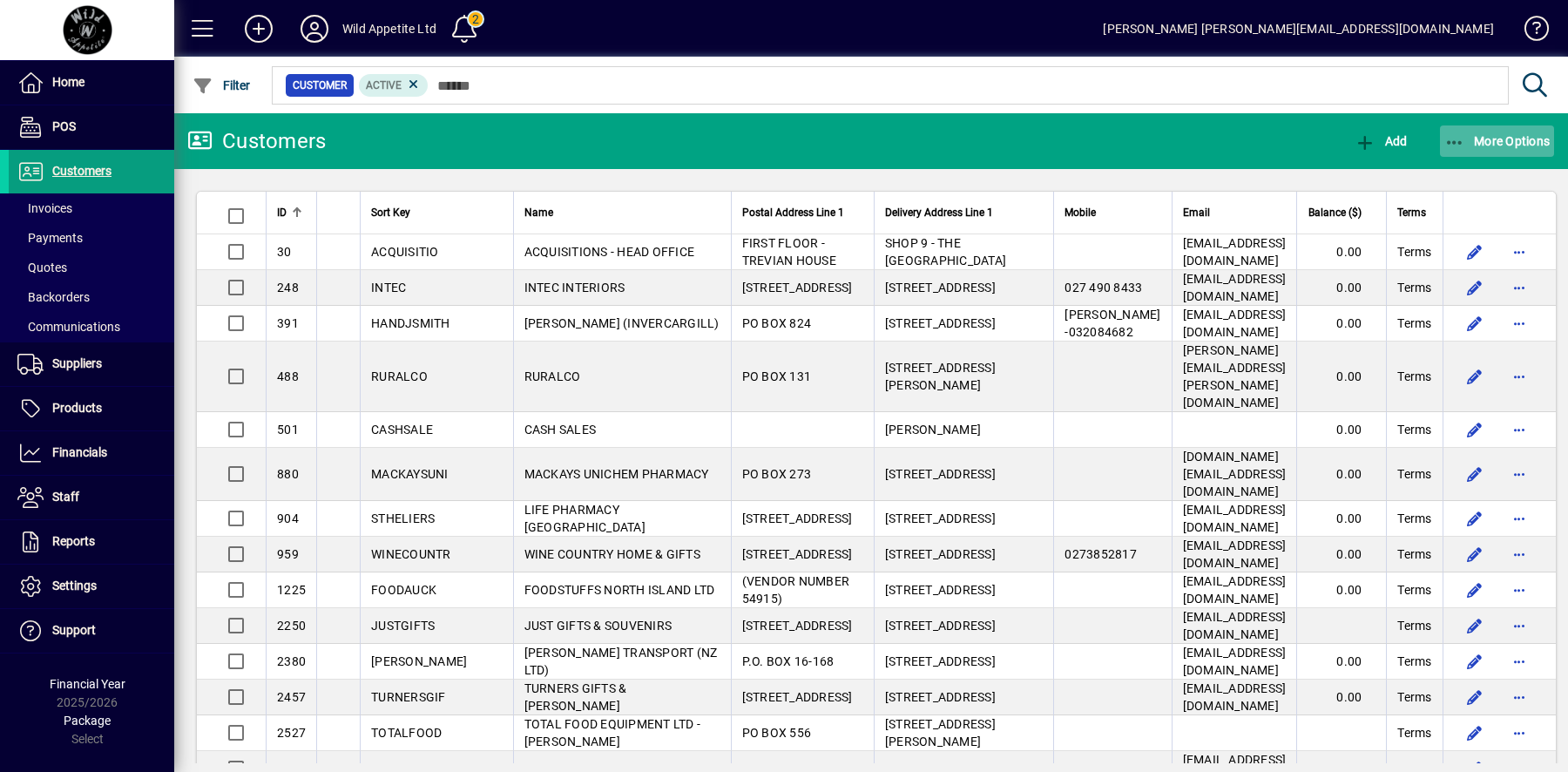
click at [1520, 141] on span "More Options" at bounding box center [1498, 141] width 106 height 14
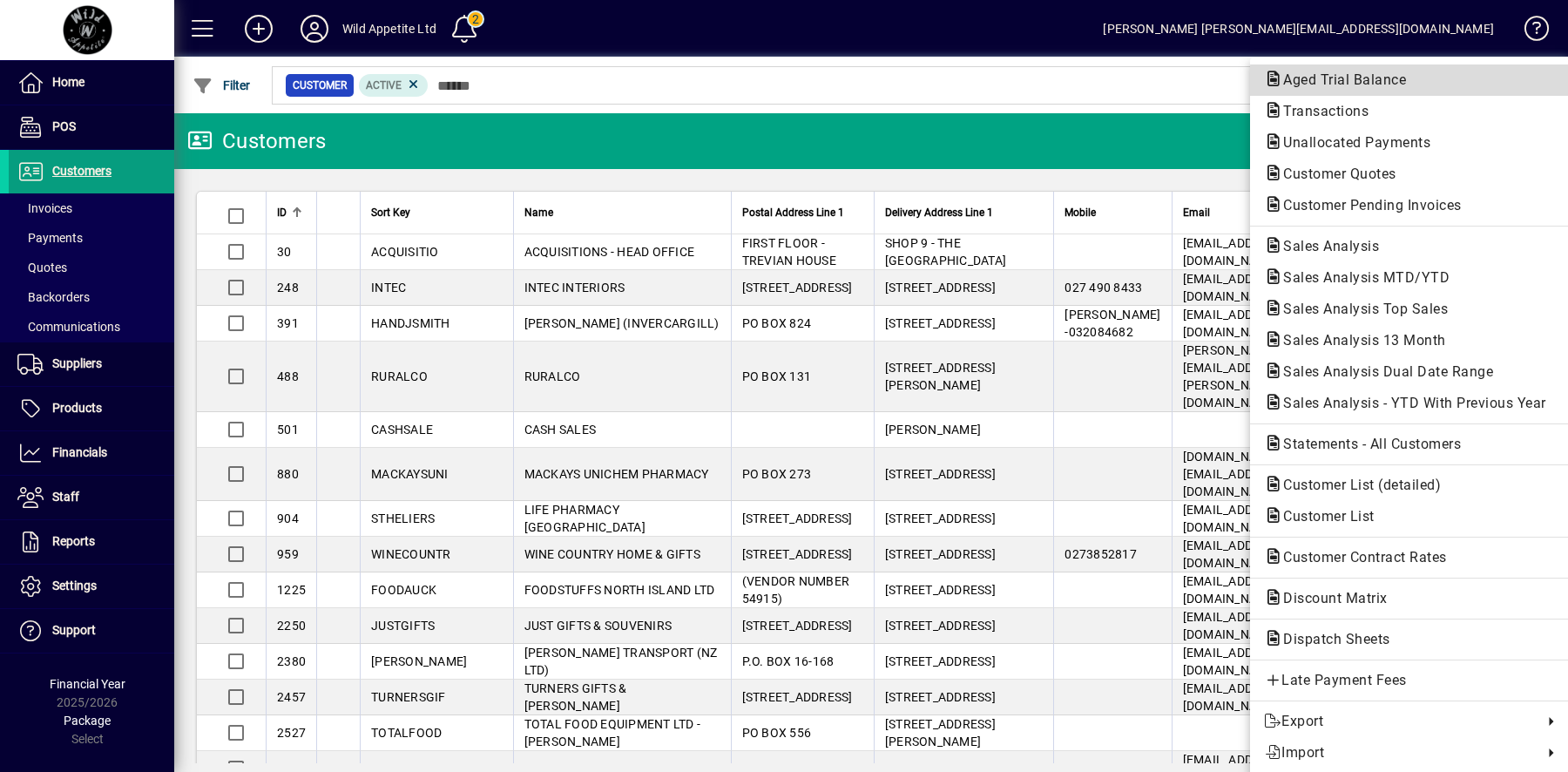
click at [1418, 83] on span "Aged Trial Balance" at bounding box center [1410, 80] width 291 height 21
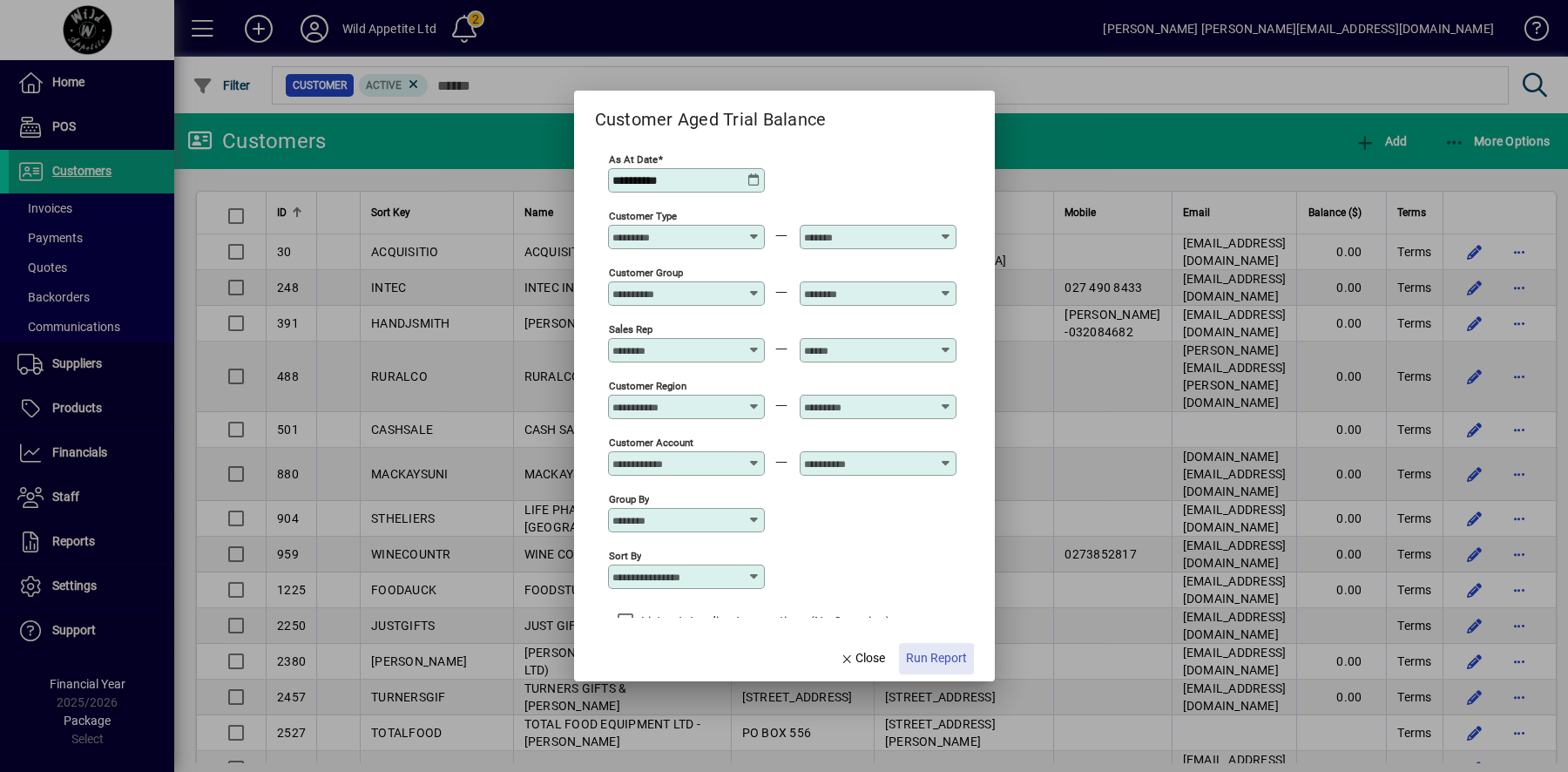
click at [933, 656] on span "Run Report" at bounding box center [936, 659] width 61 height 18
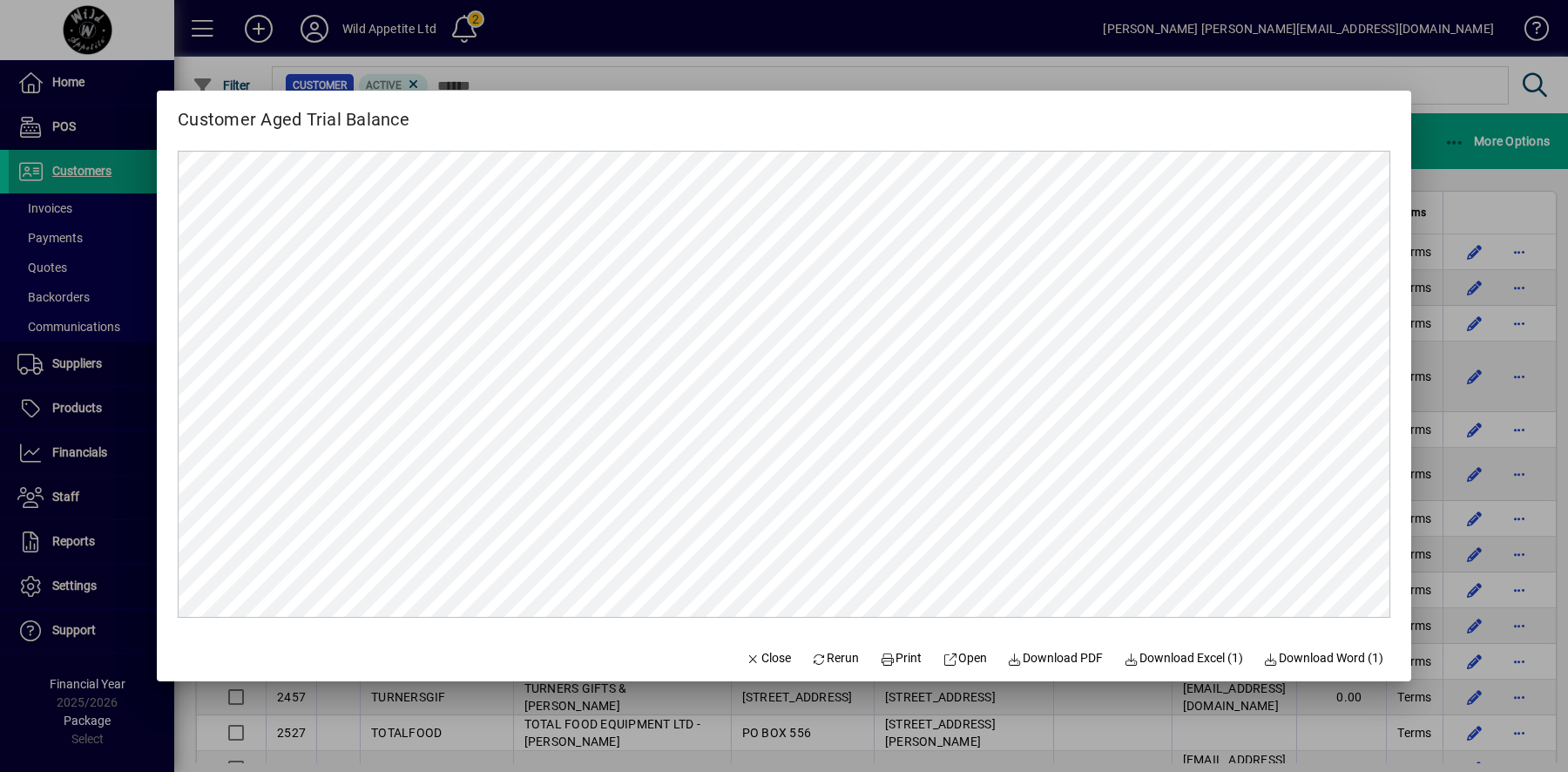
click at [670, 77] on div at bounding box center [784, 386] width 1568 height 772
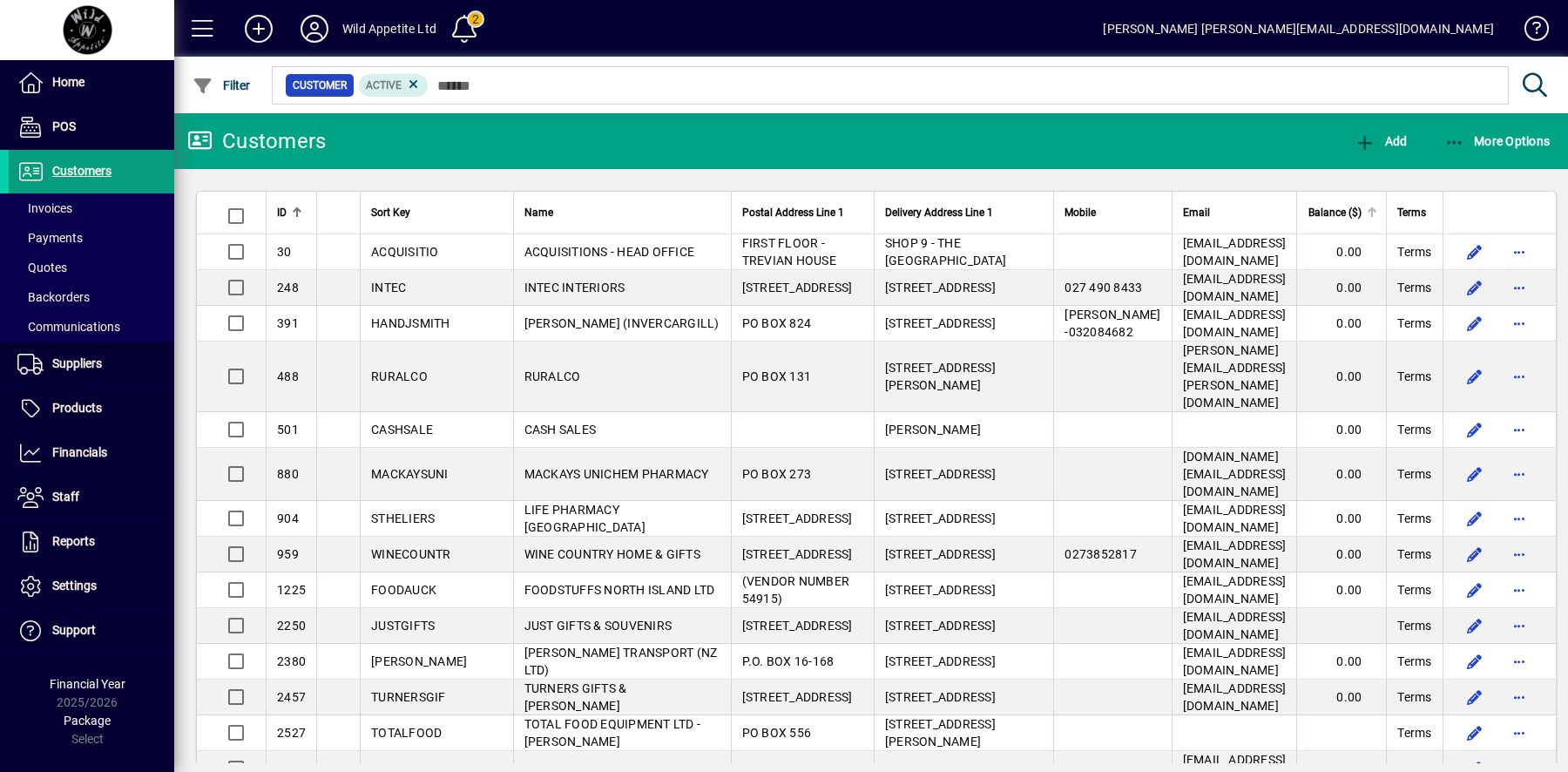
click at [1332, 213] on span "Balance ($)" at bounding box center [1335, 212] width 53 height 19
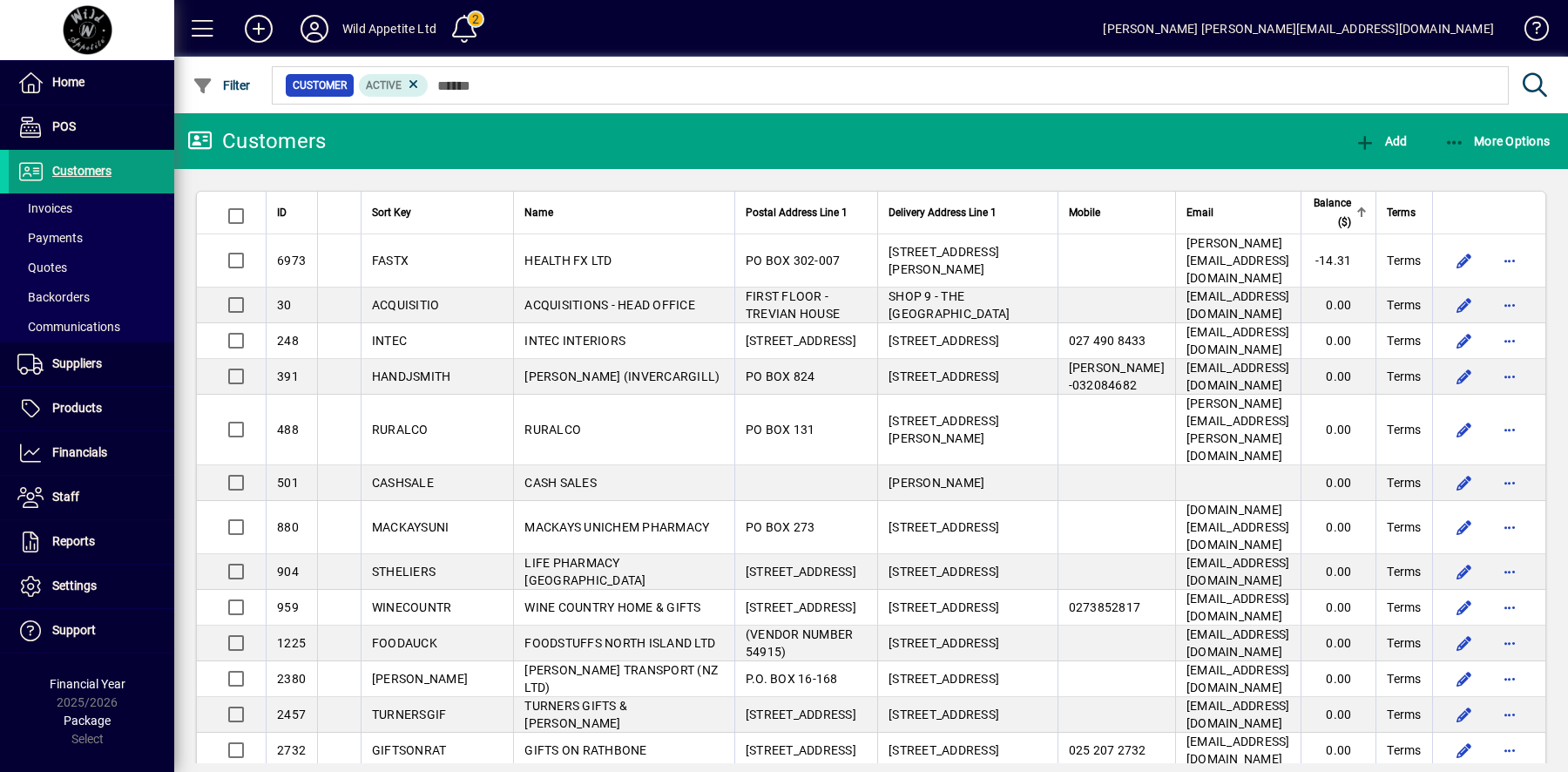
click at [1332, 213] on span "Balance ($)" at bounding box center [1332, 213] width 40 height 38
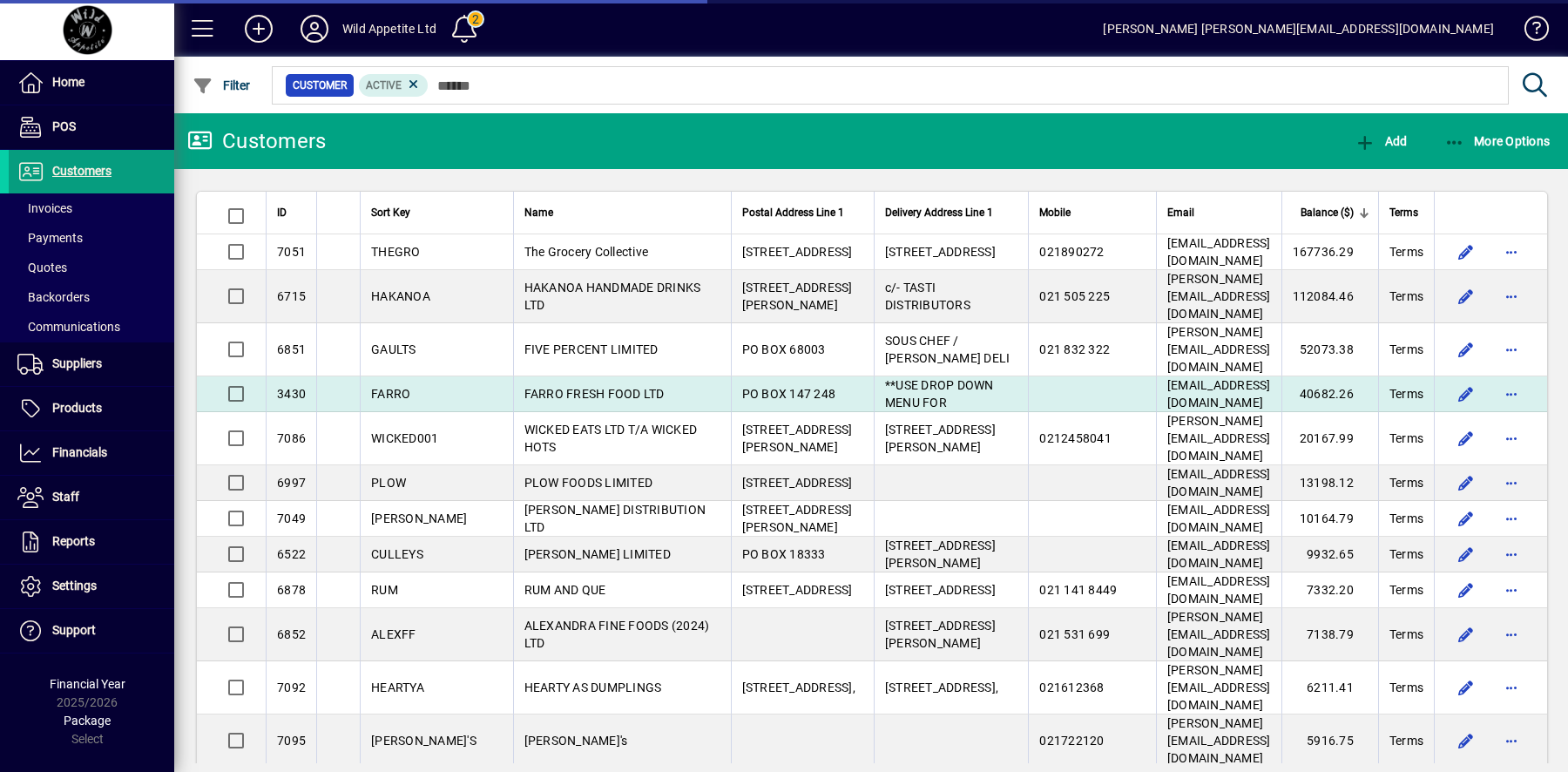
click at [1336, 386] on td "40682.26" at bounding box center [1330, 394] width 97 height 36
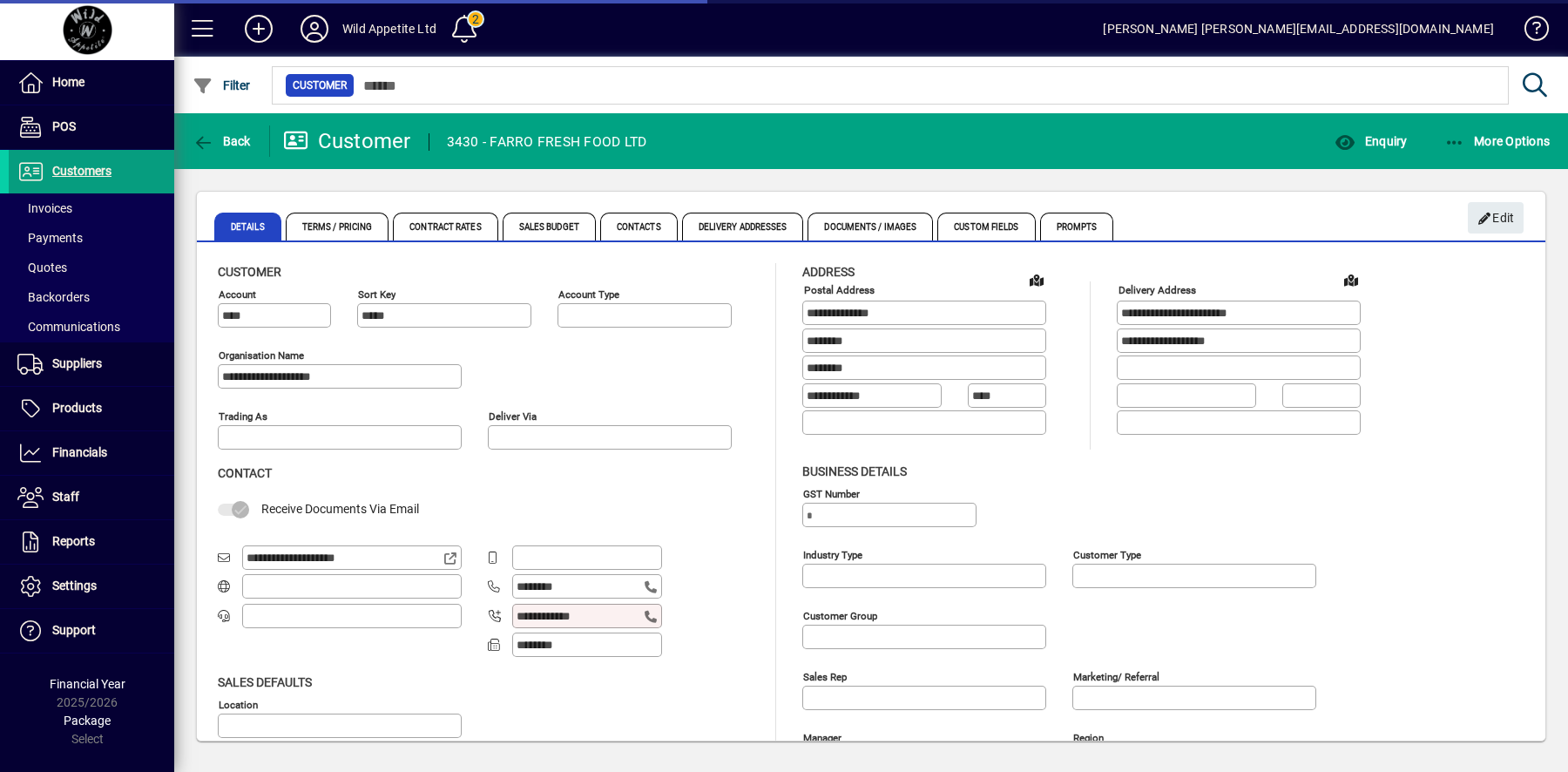
type input "**********"
type input "*******"
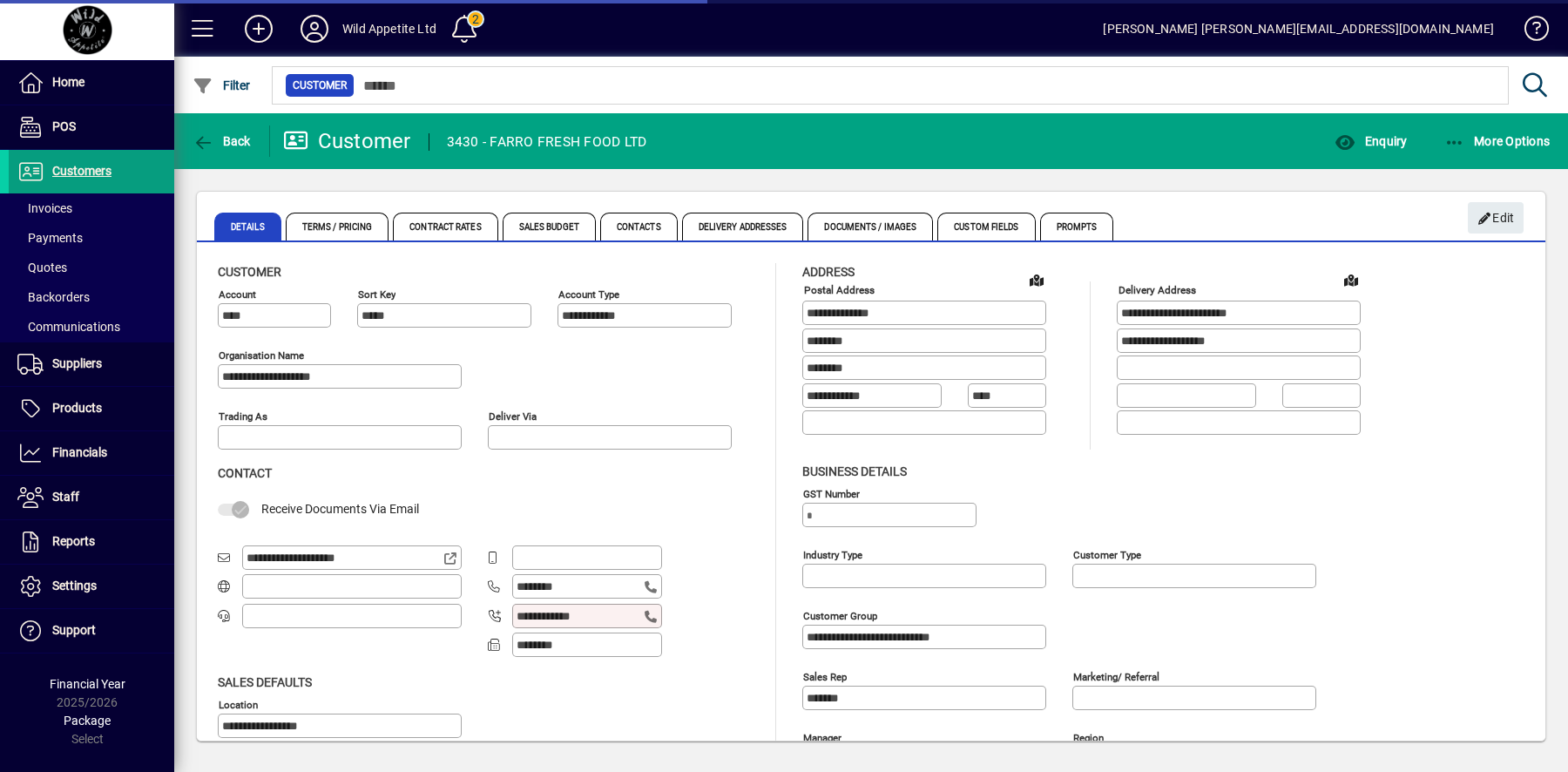
type input "**********"
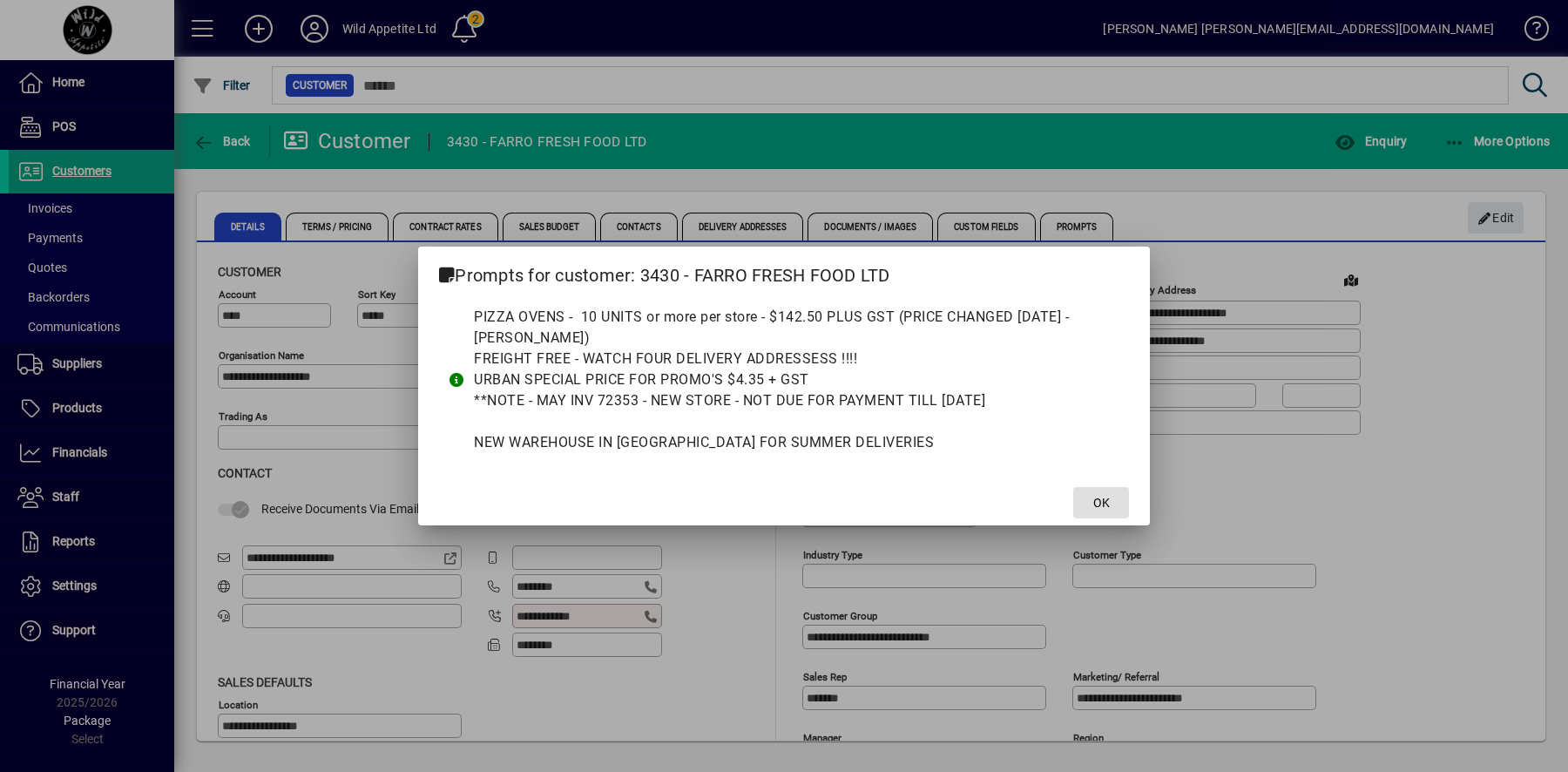
click at [1110, 503] on button "OK" at bounding box center [1101, 503] width 56 height 31
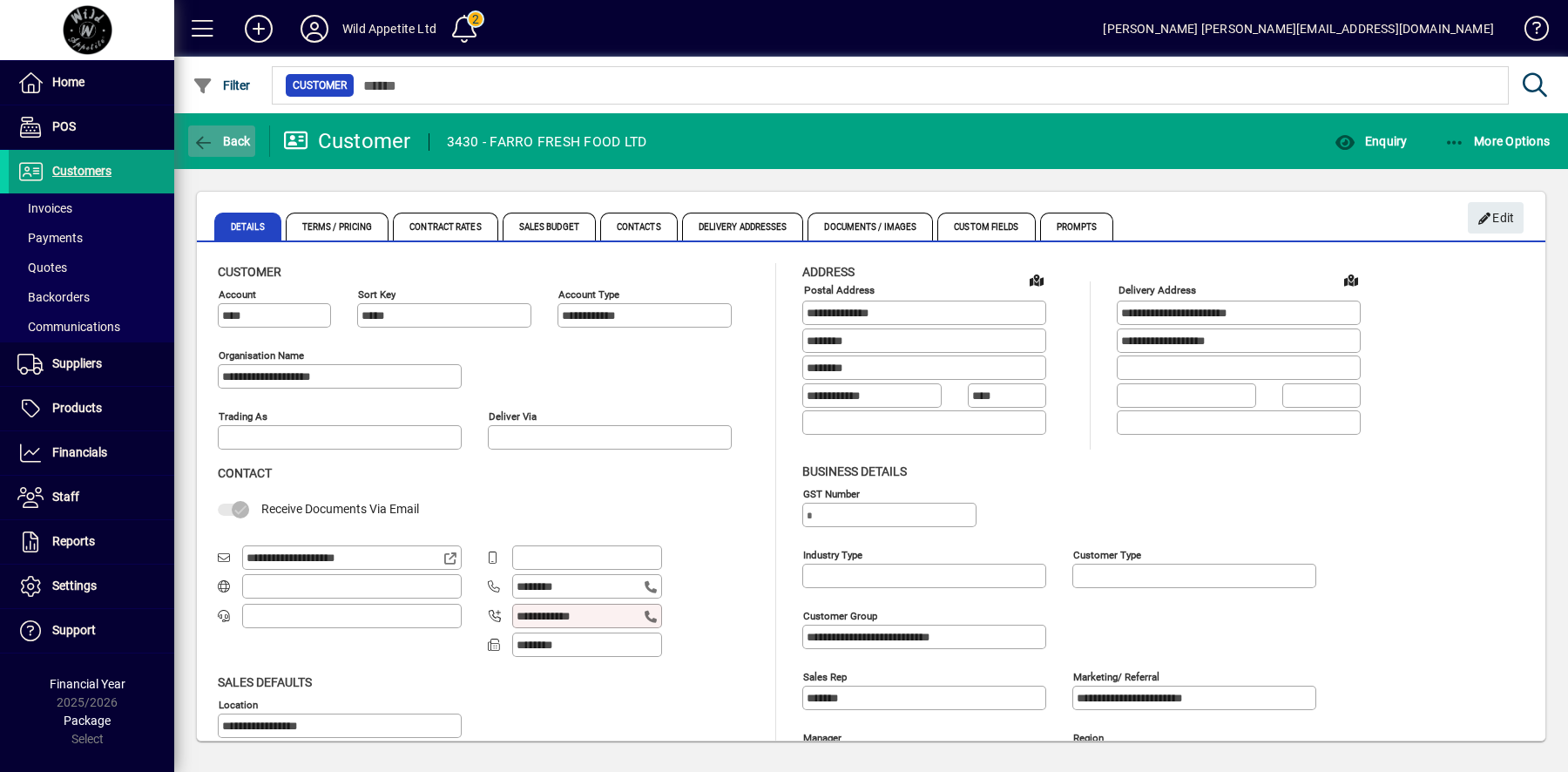
click at [227, 121] on span "button" at bounding box center [221, 141] width 67 height 42
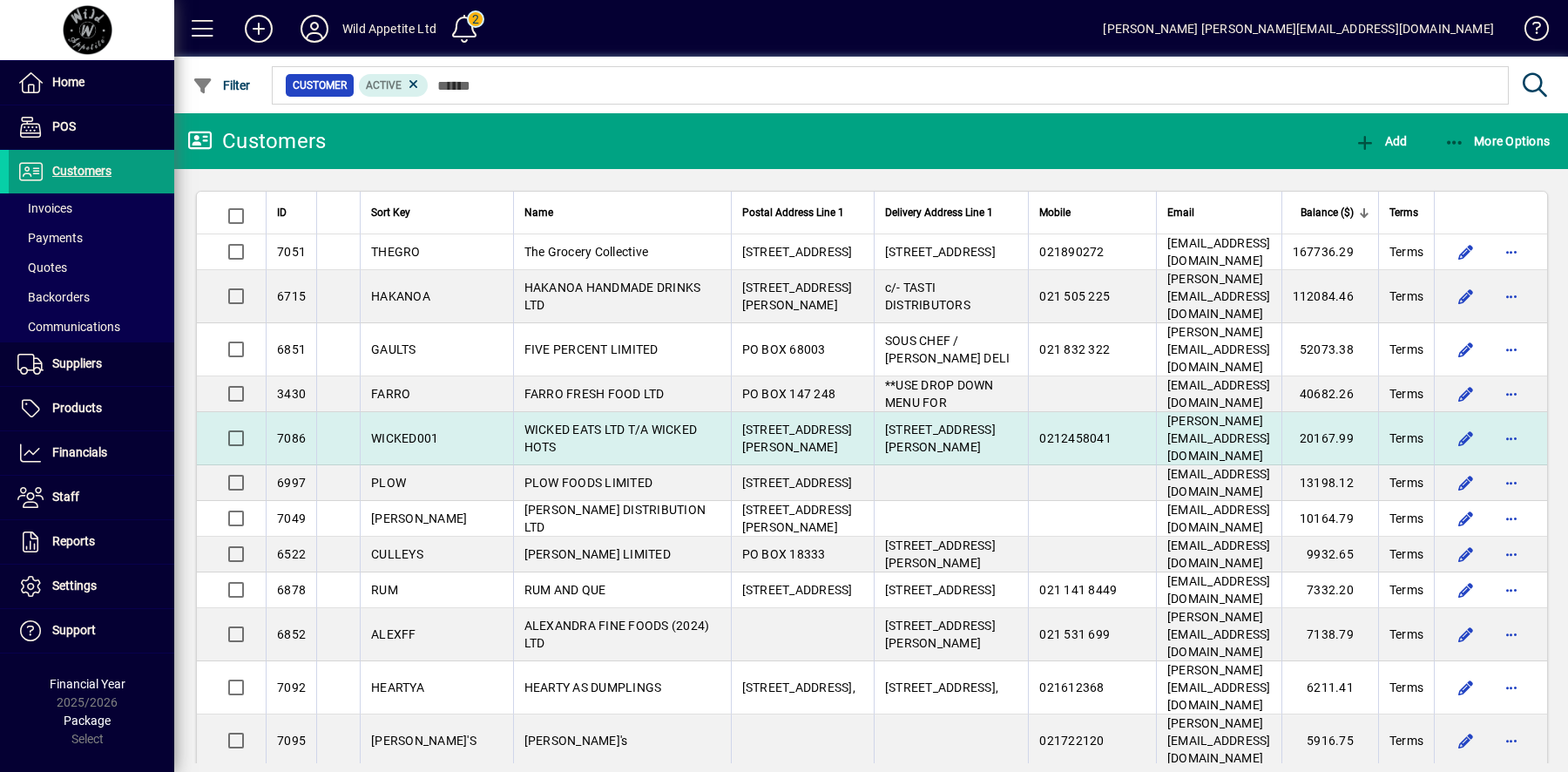
click at [1317, 439] on td "20167.99" at bounding box center [1330, 439] width 97 height 53
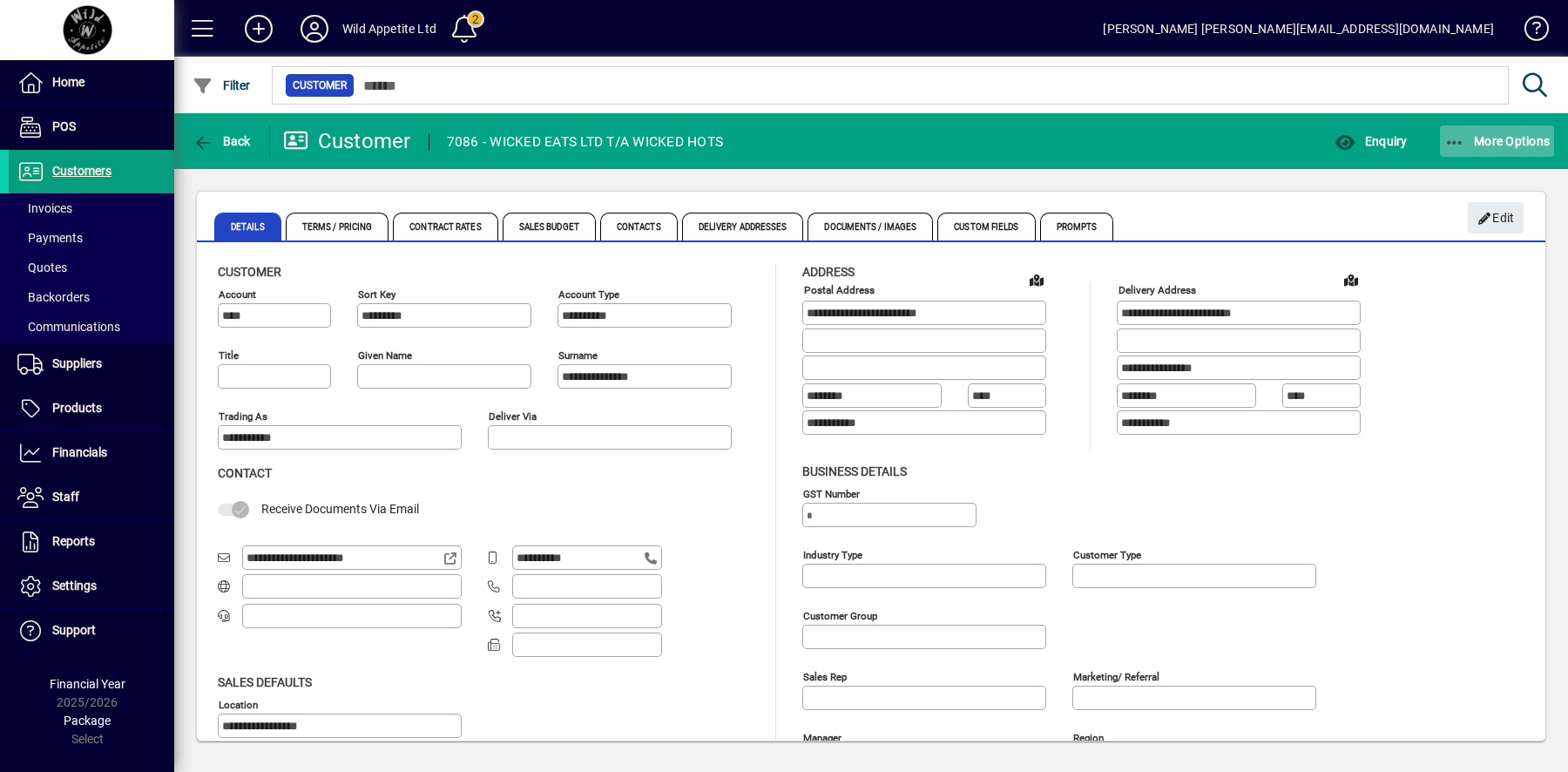
click at [1508, 145] on span "More Options" at bounding box center [1498, 141] width 106 height 14
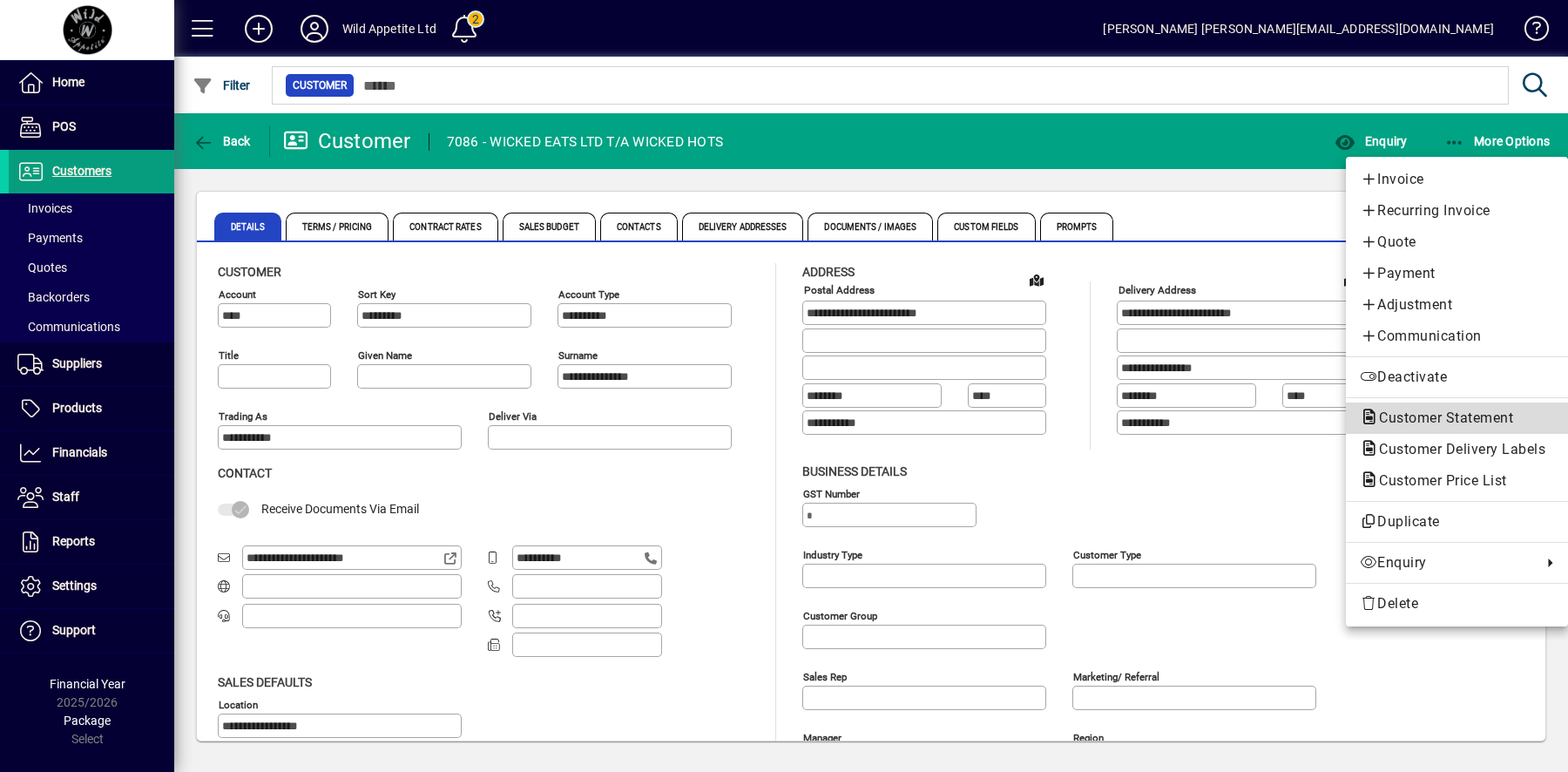
click at [1445, 416] on span "Customer Statement" at bounding box center [1440, 418] width 162 height 16
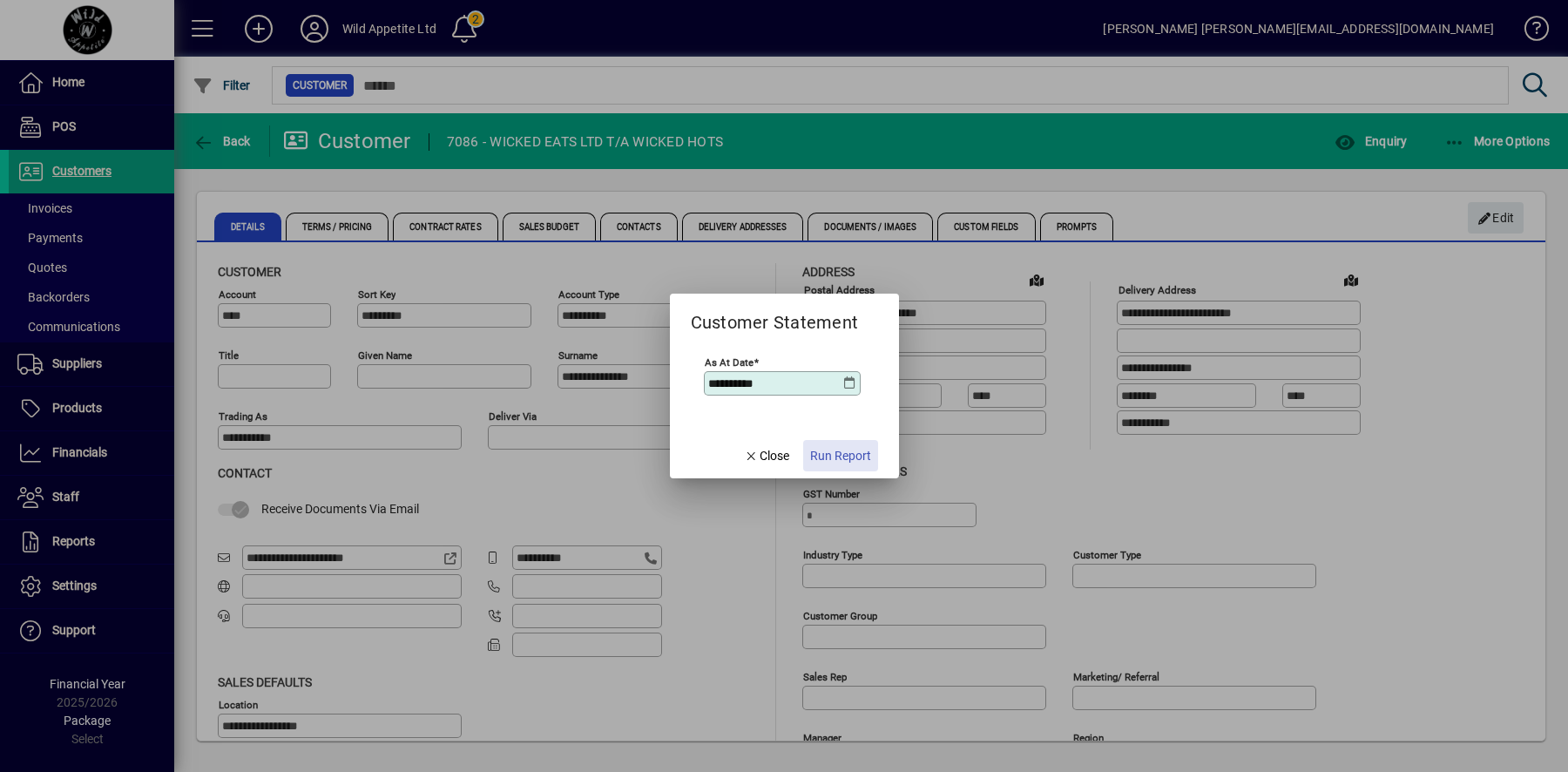
click at [842, 460] on span "Run Report" at bounding box center [840, 456] width 61 height 18
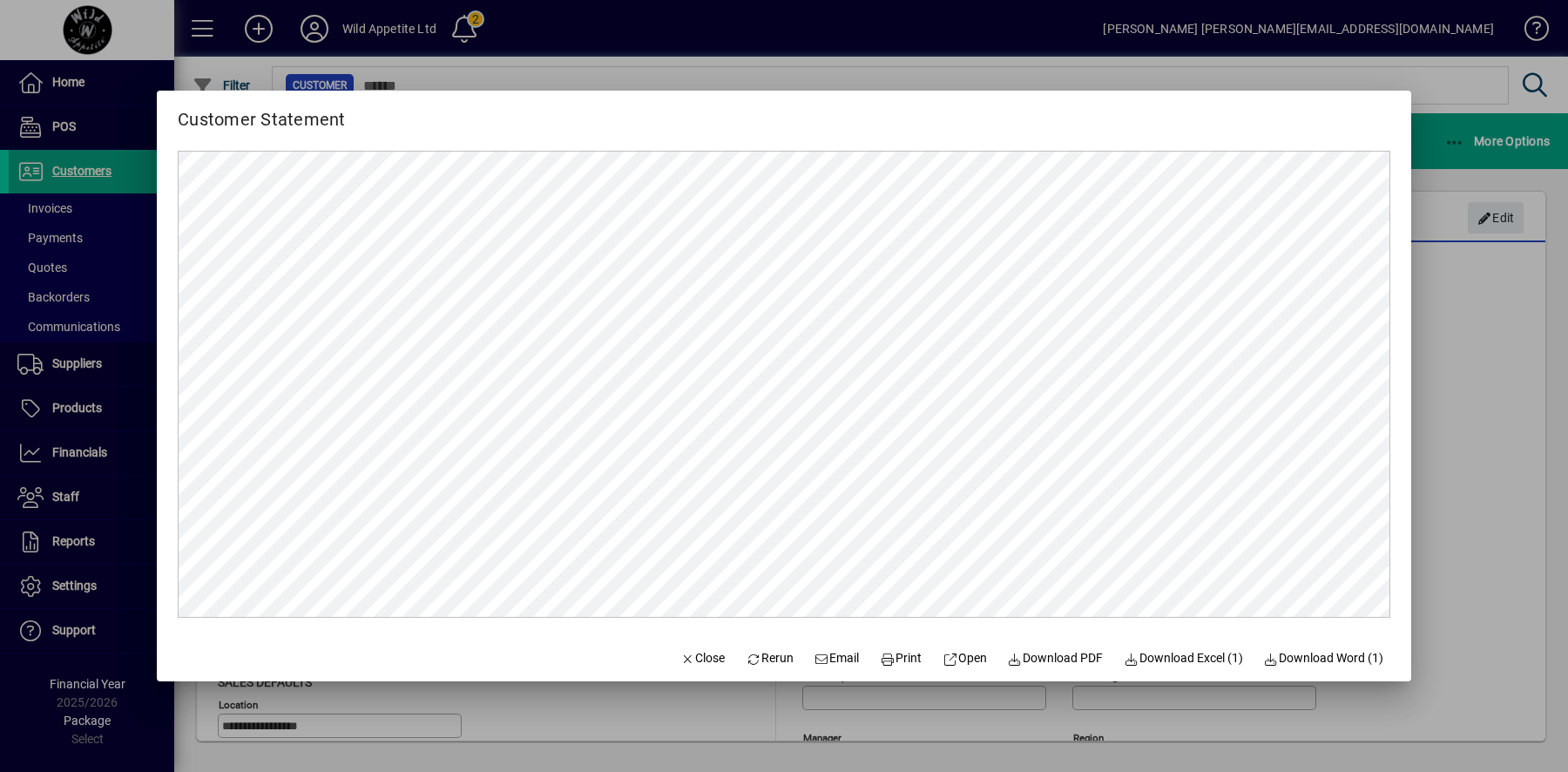
click at [1458, 383] on div at bounding box center [784, 386] width 1568 height 772
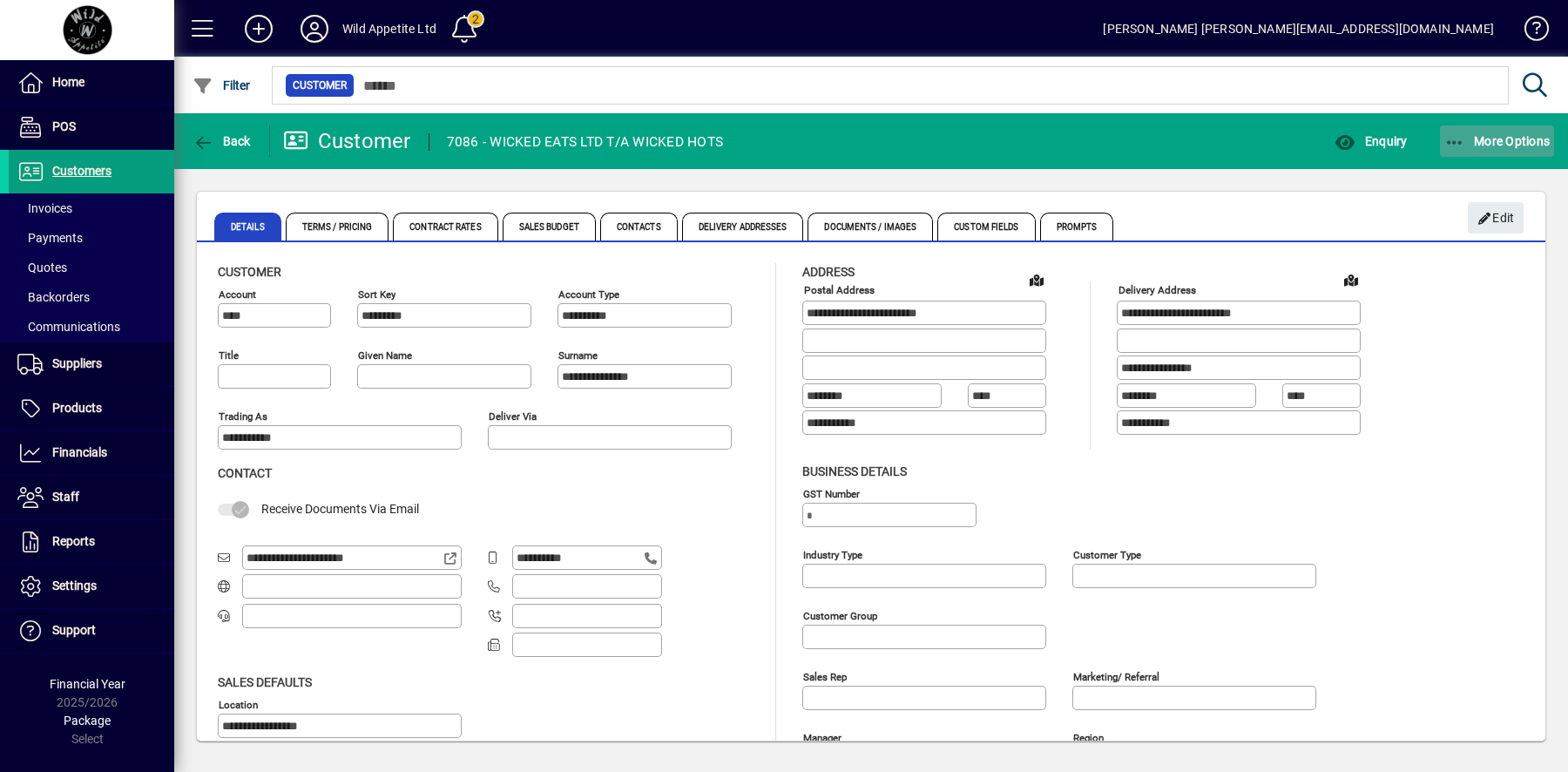
click at [1516, 154] on span "button" at bounding box center [1498, 141] width 115 height 42
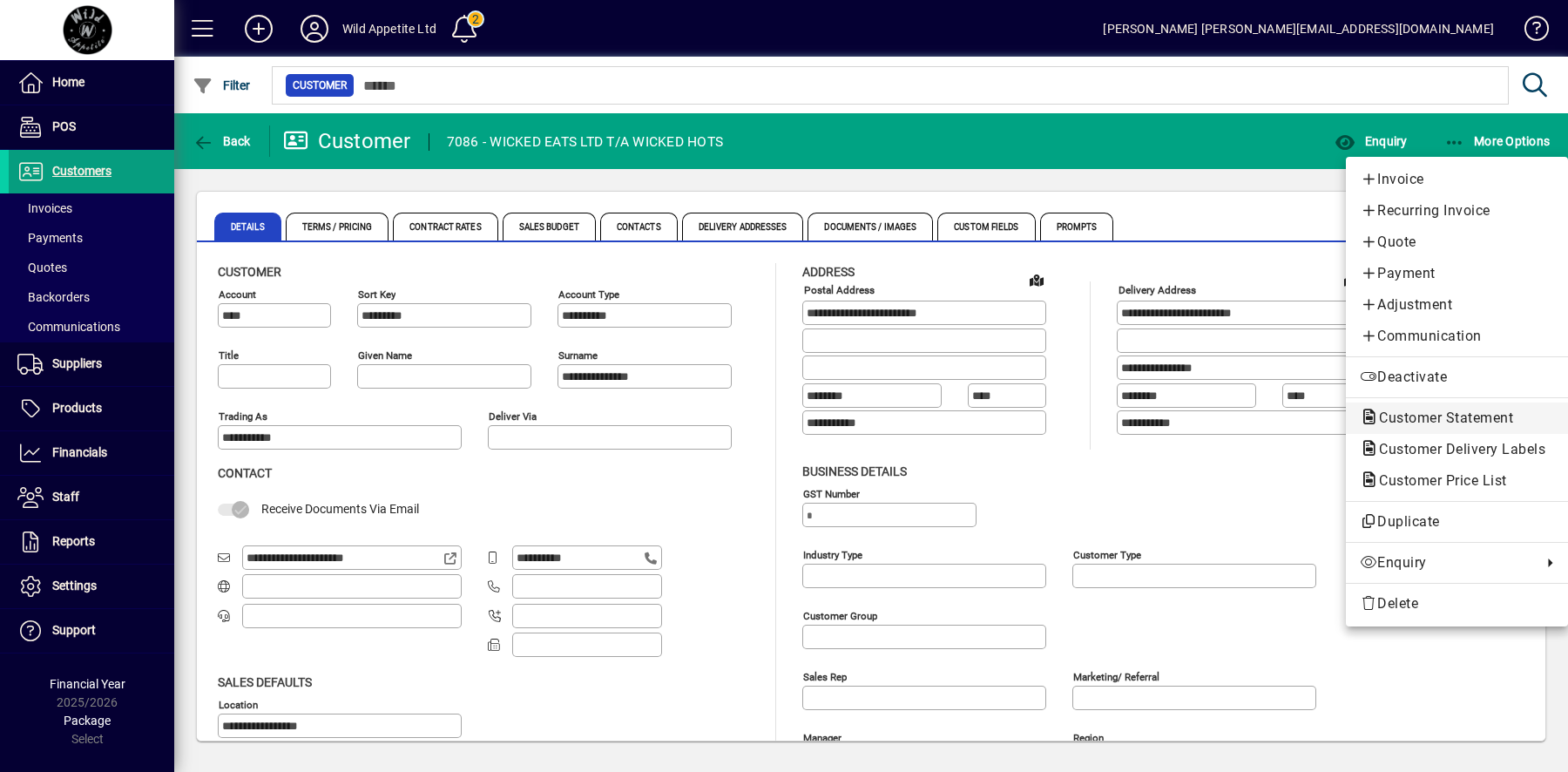
click at [1402, 412] on span "Customer Statement" at bounding box center [1440, 418] width 162 height 16
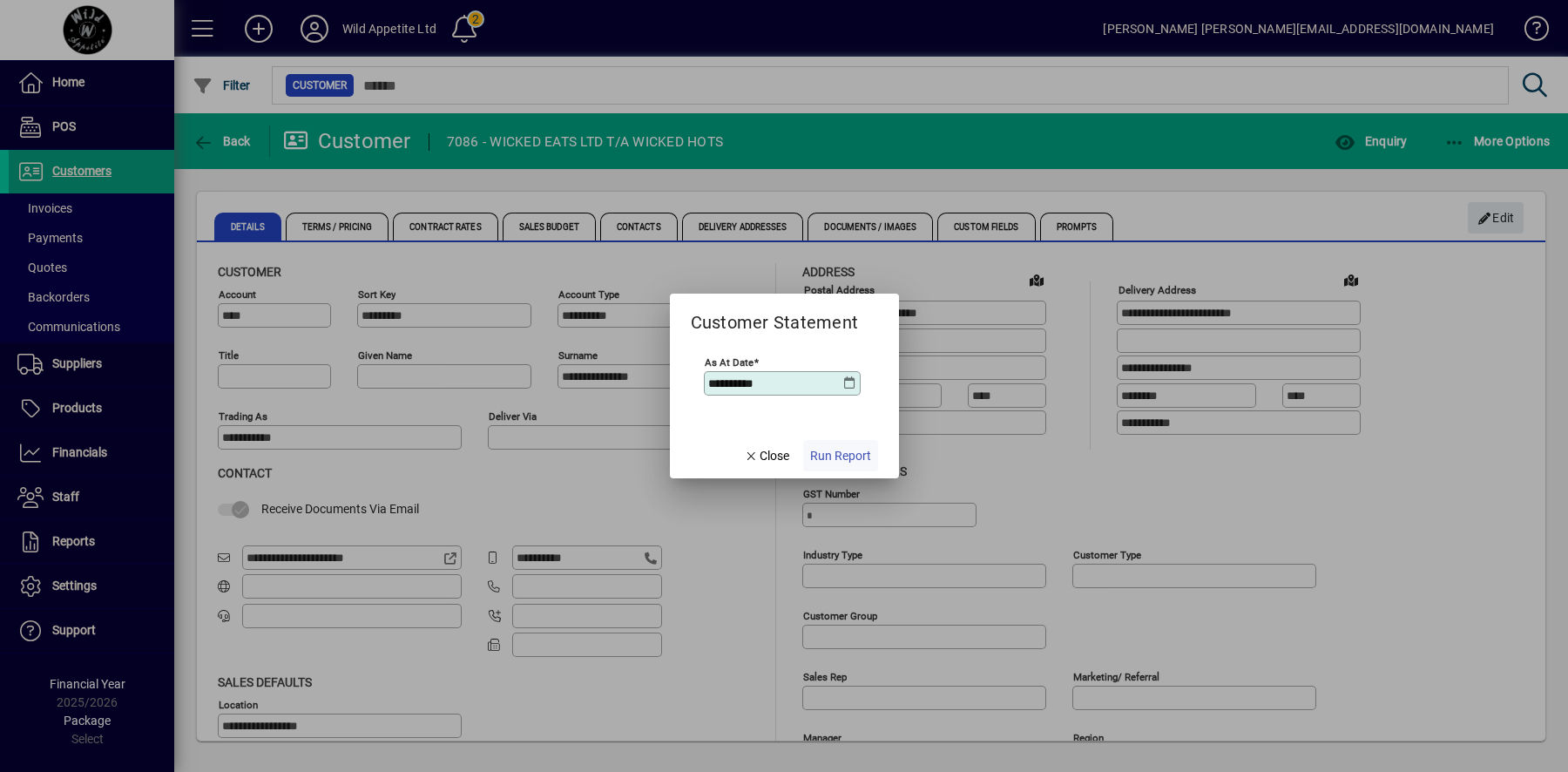
click at [854, 457] on span "Run Report" at bounding box center [840, 456] width 61 height 18
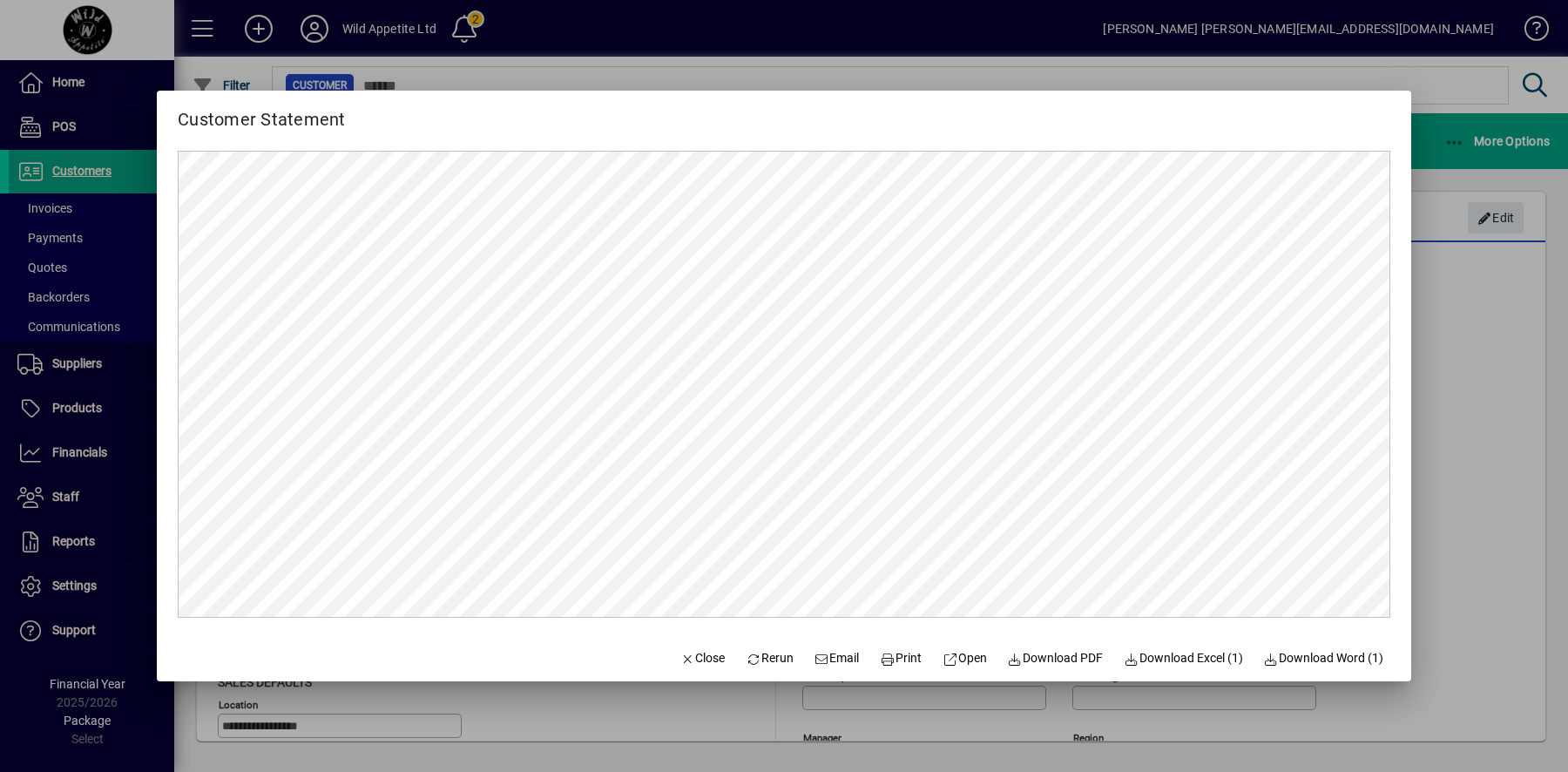
click at [1446, 442] on div at bounding box center [784, 386] width 1568 height 772
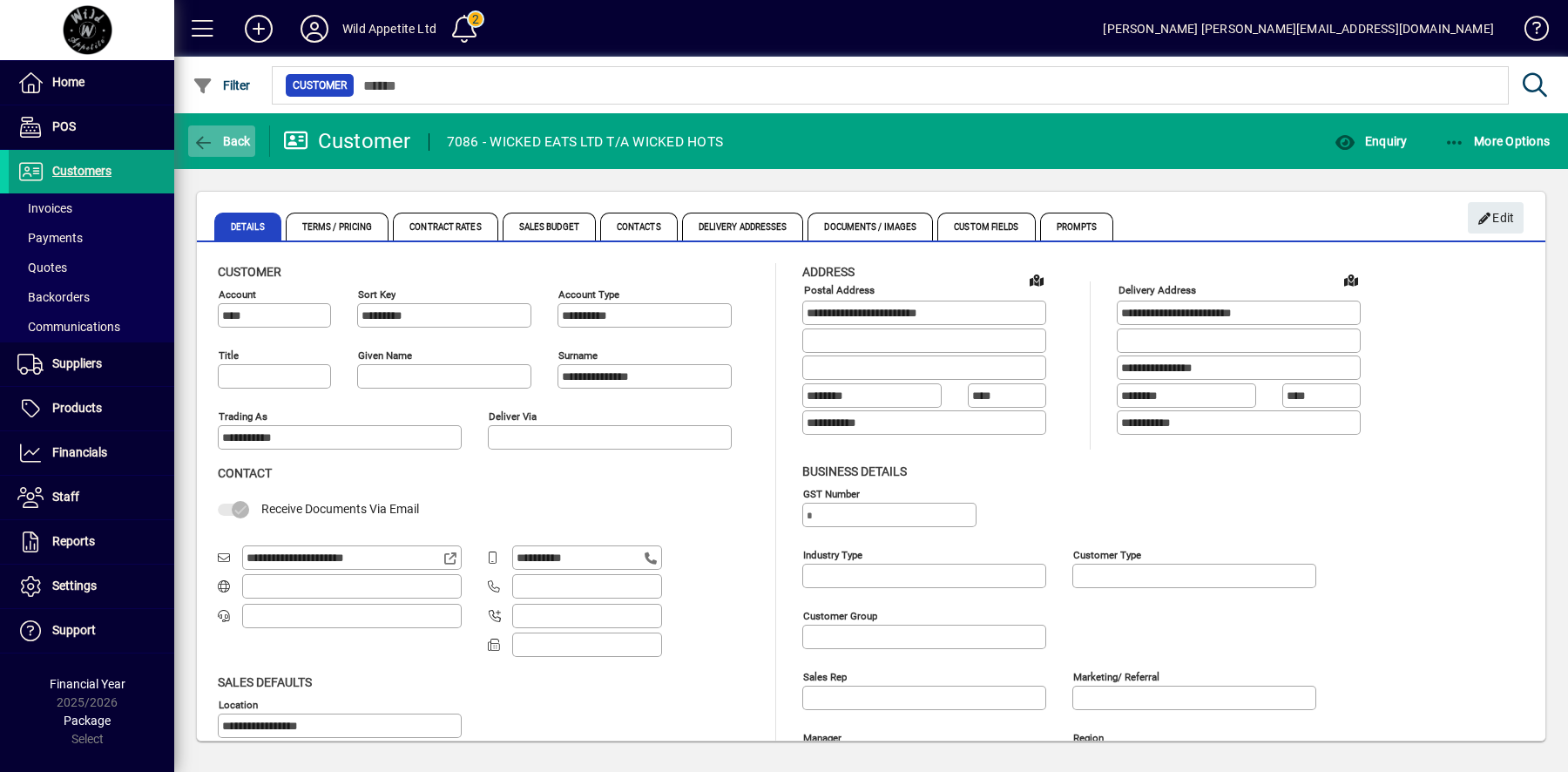
click at [229, 149] on span "button" at bounding box center [221, 141] width 67 height 42
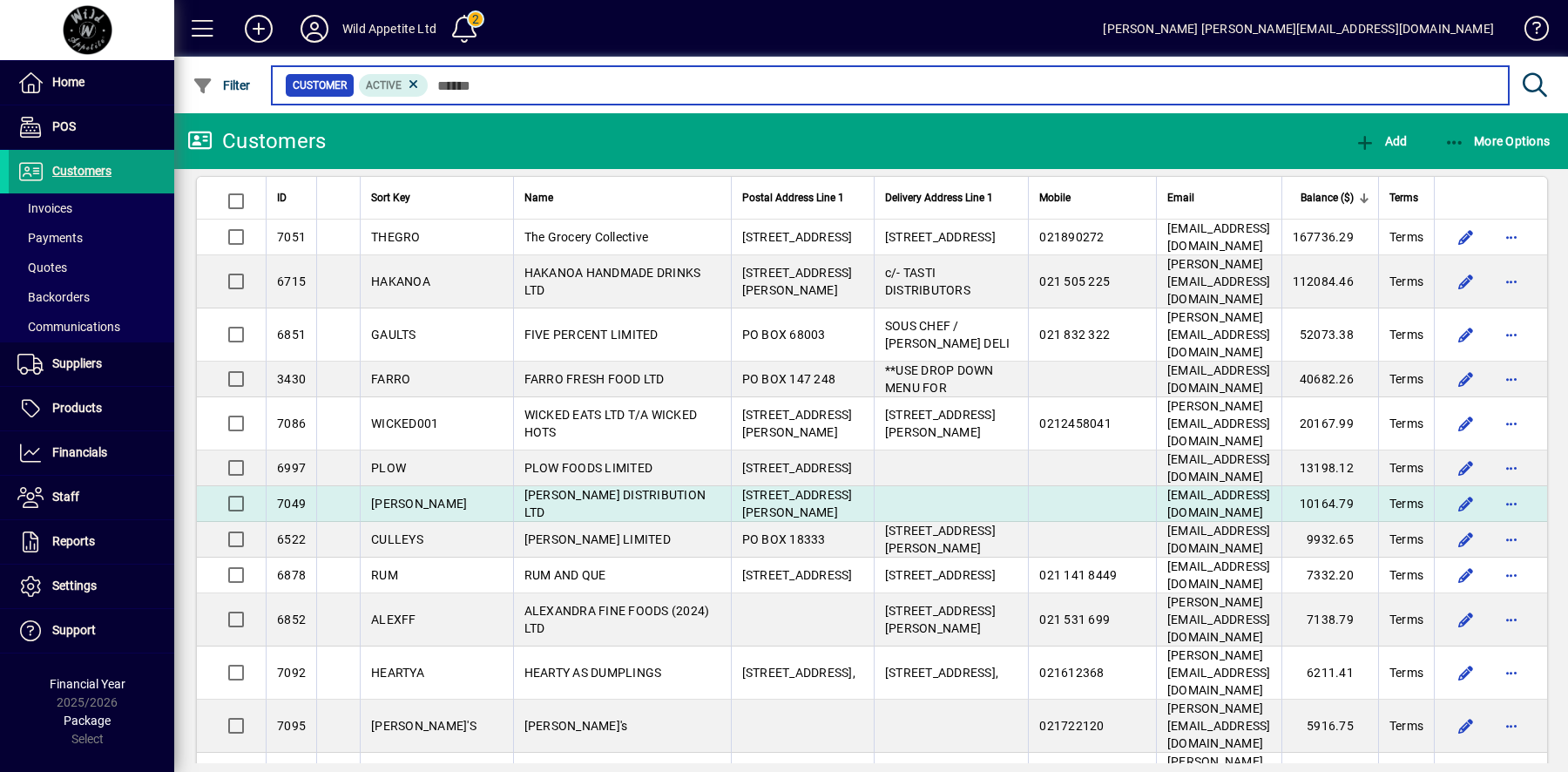
scroll to position [28, 0]
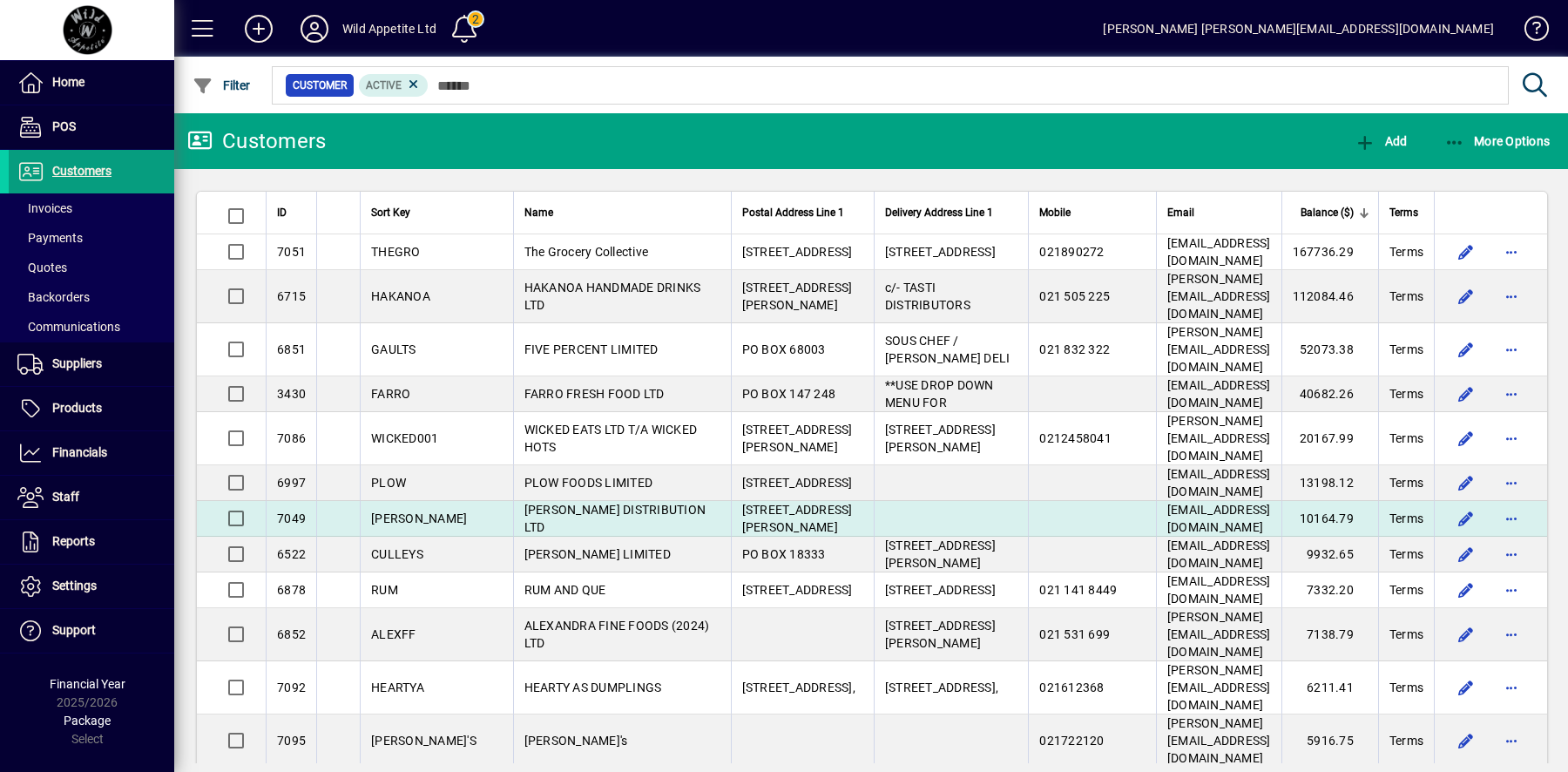
scroll to position [35, 0]
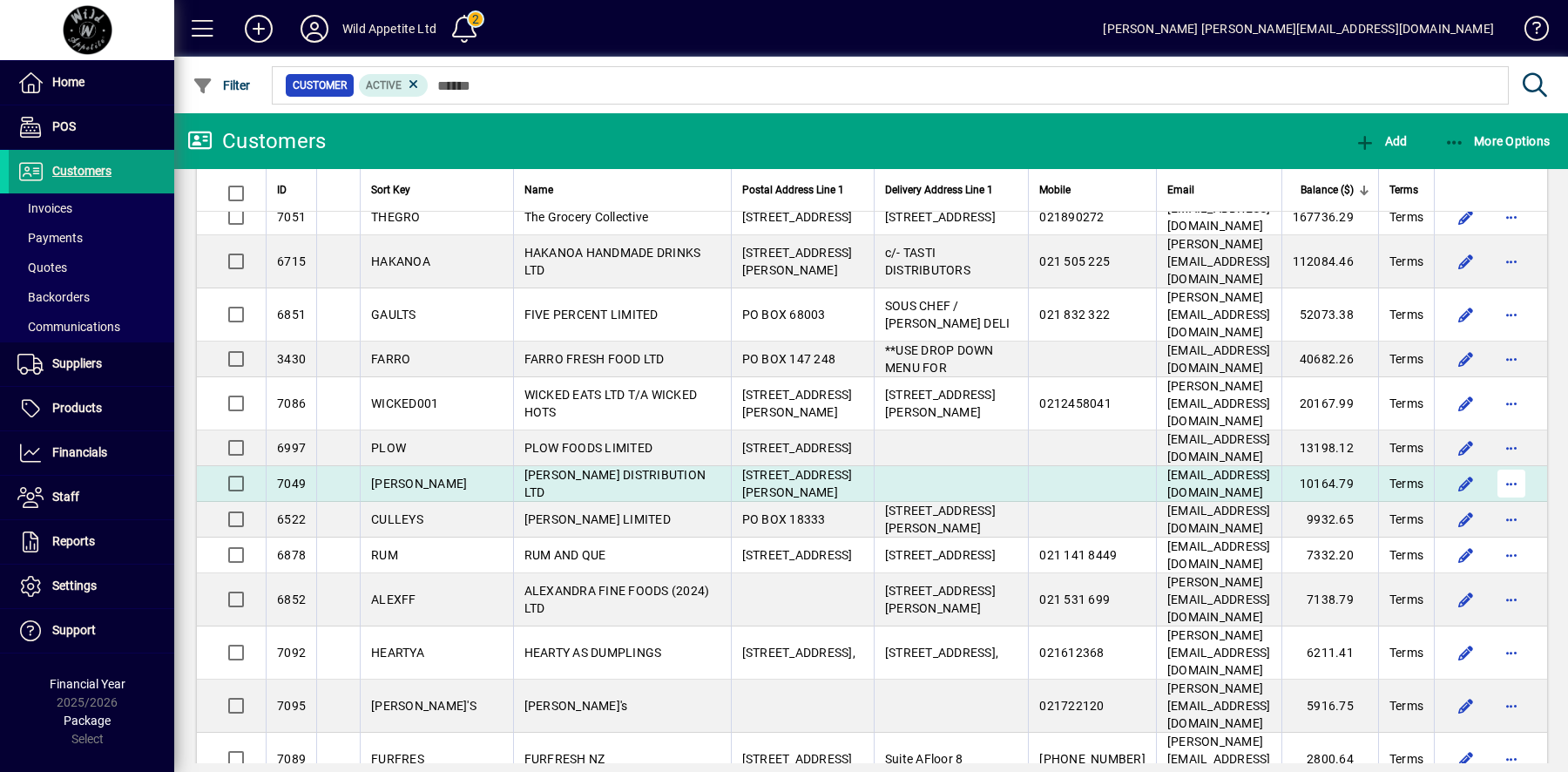
click at [1516, 482] on span "button" at bounding box center [1511, 484] width 42 height 42
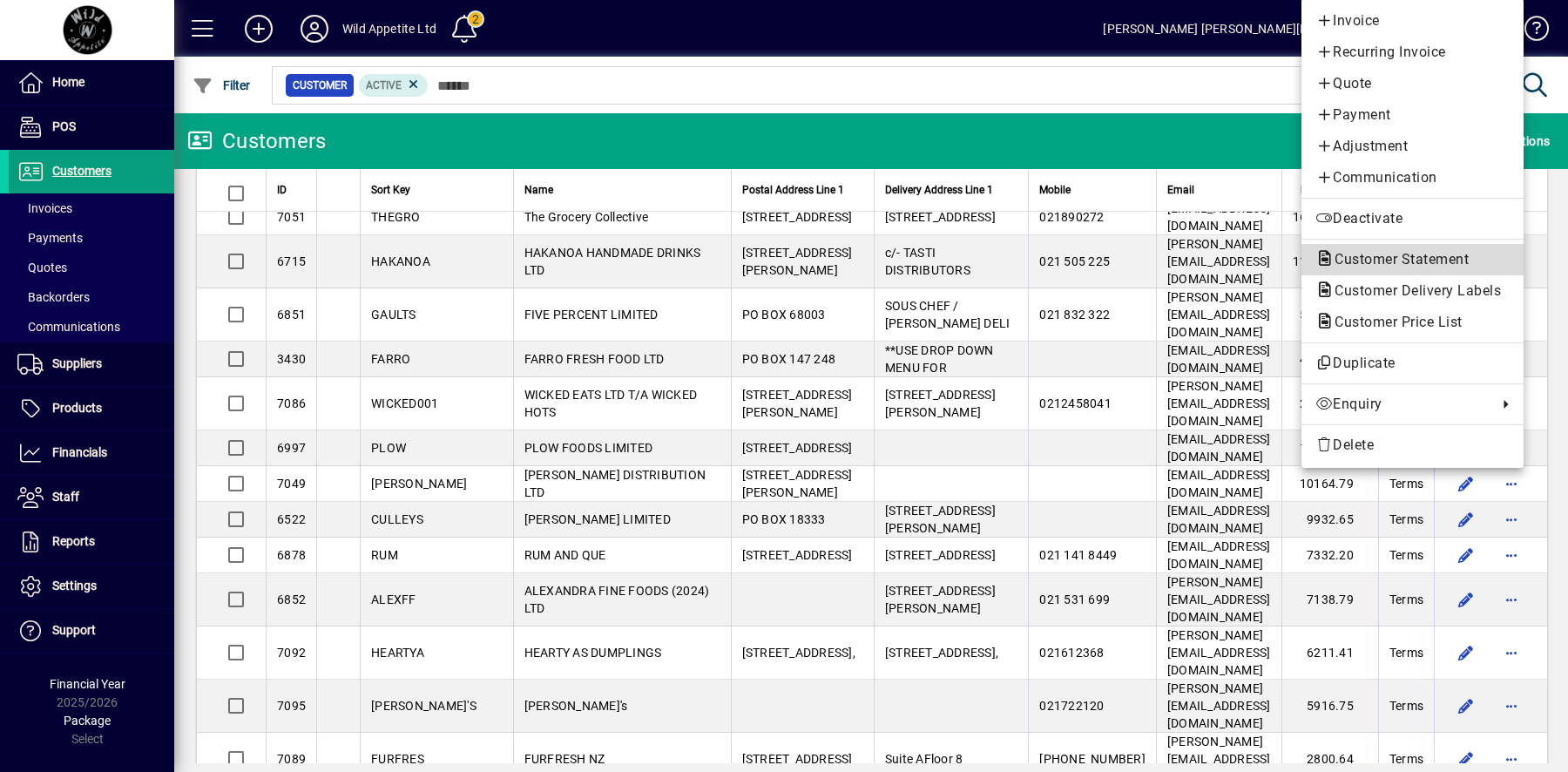
click at [1419, 267] on span "Customer Statement" at bounding box center [1396, 259] width 162 height 16
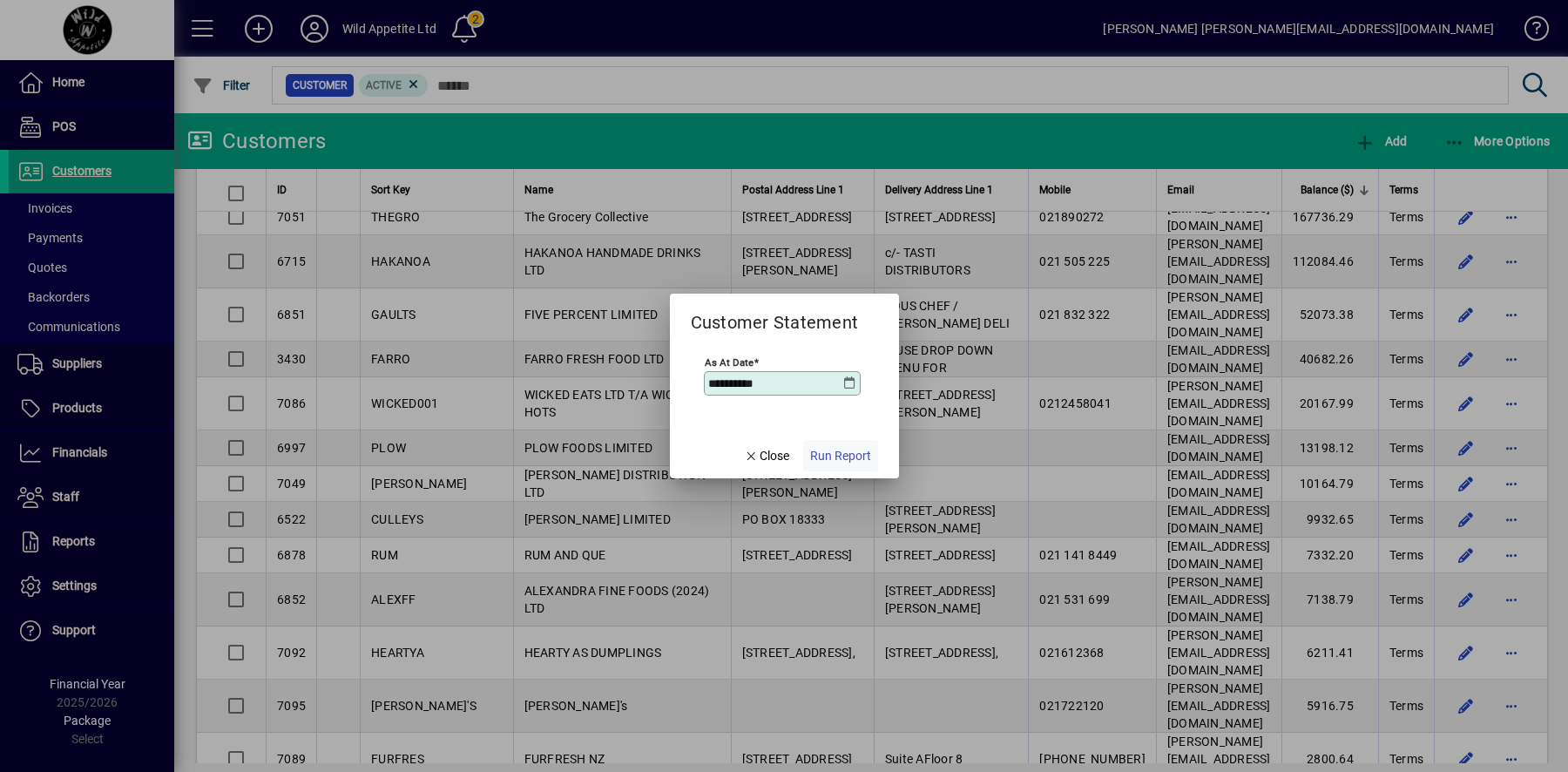
click at [829, 458] on span "Run Report" at bounding box center [840, 456] width 61 height 18
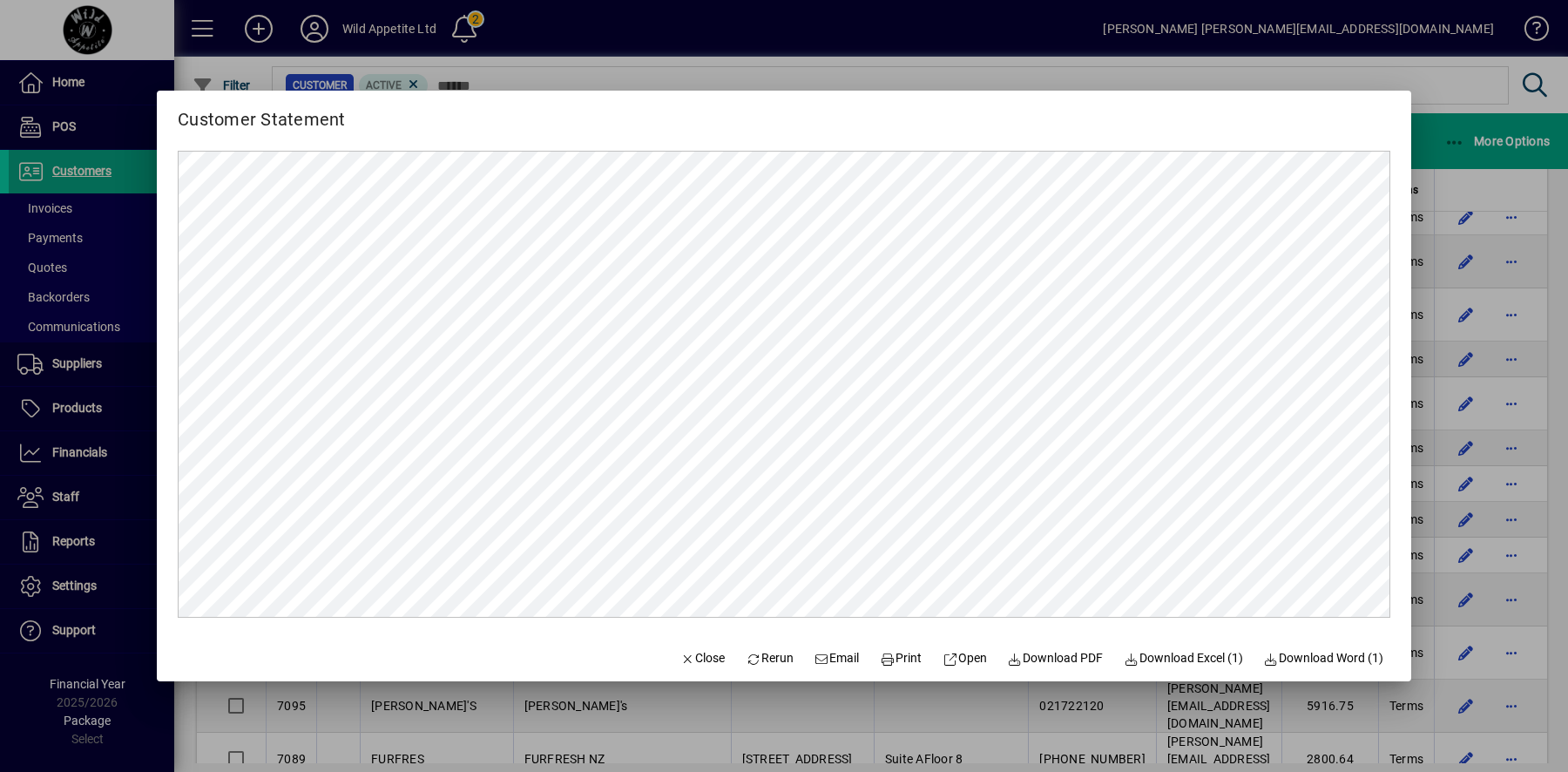
scroll to position [0, 0]
click at [1435, 115] on div at bounding box center [784, 386] width 1568 height 772
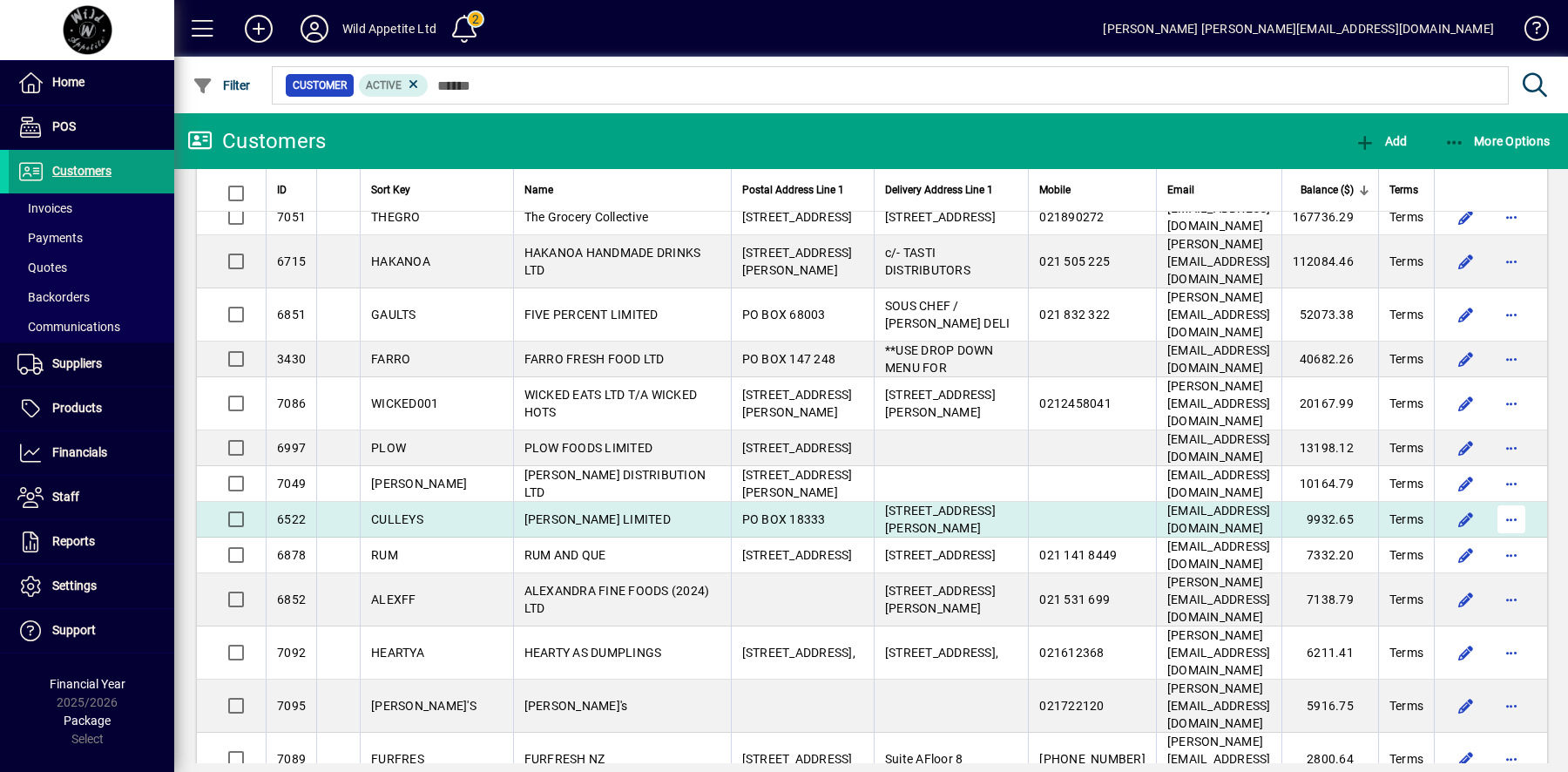
click at [1512, 513] on span "button" at bounding box center [1511, 520] width 42 height 42
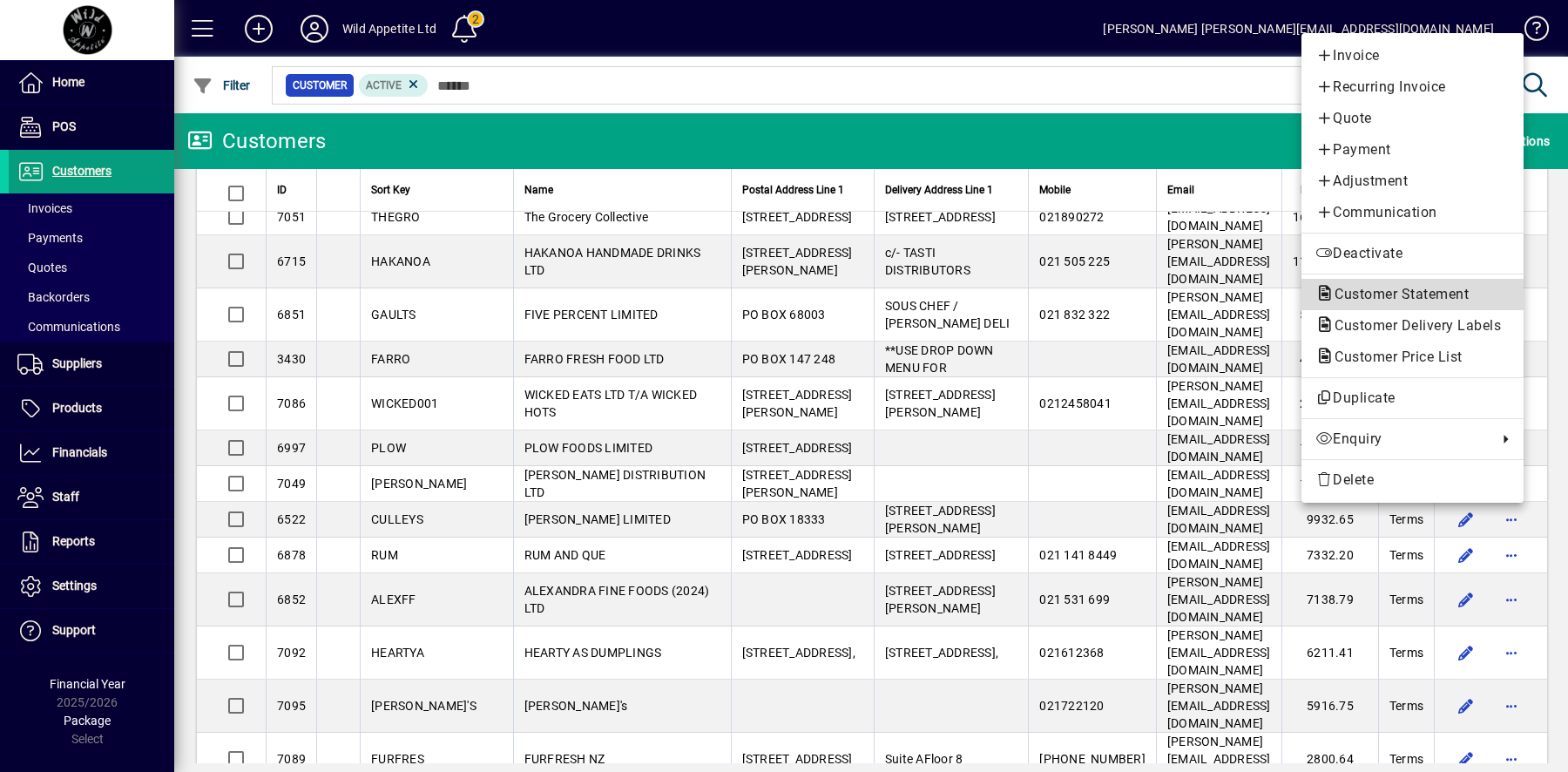
click at [1424, 300] on span "Customer Statement" at bounding box center [1396, 295] width 162 height 16
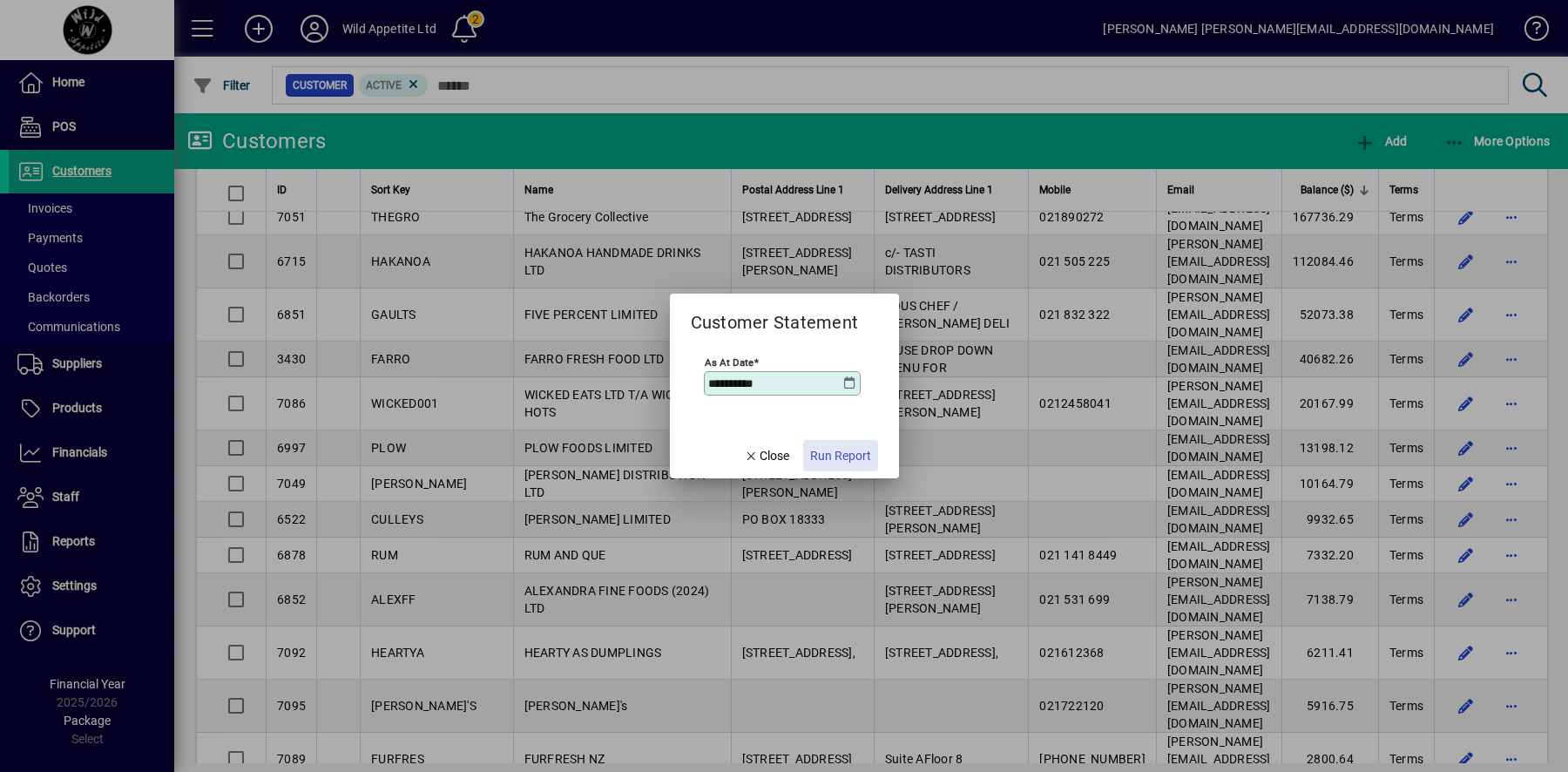
click at [855, 455] on span "Run Report" at bounding box center [840, 456] width 61 height 18
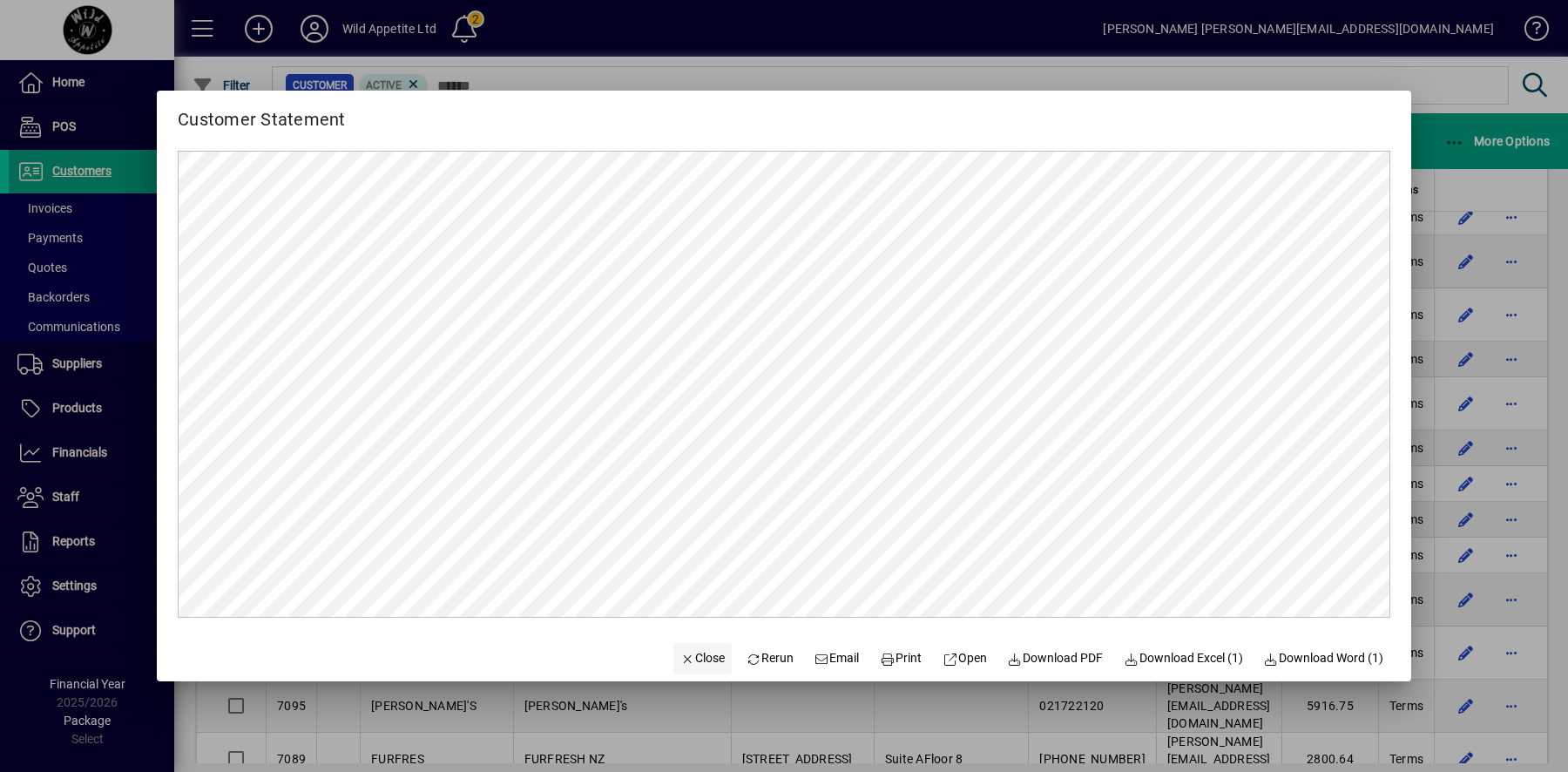
click at [686, 659] on span "Close" at bounding box center [703, 659] width 46 height 18
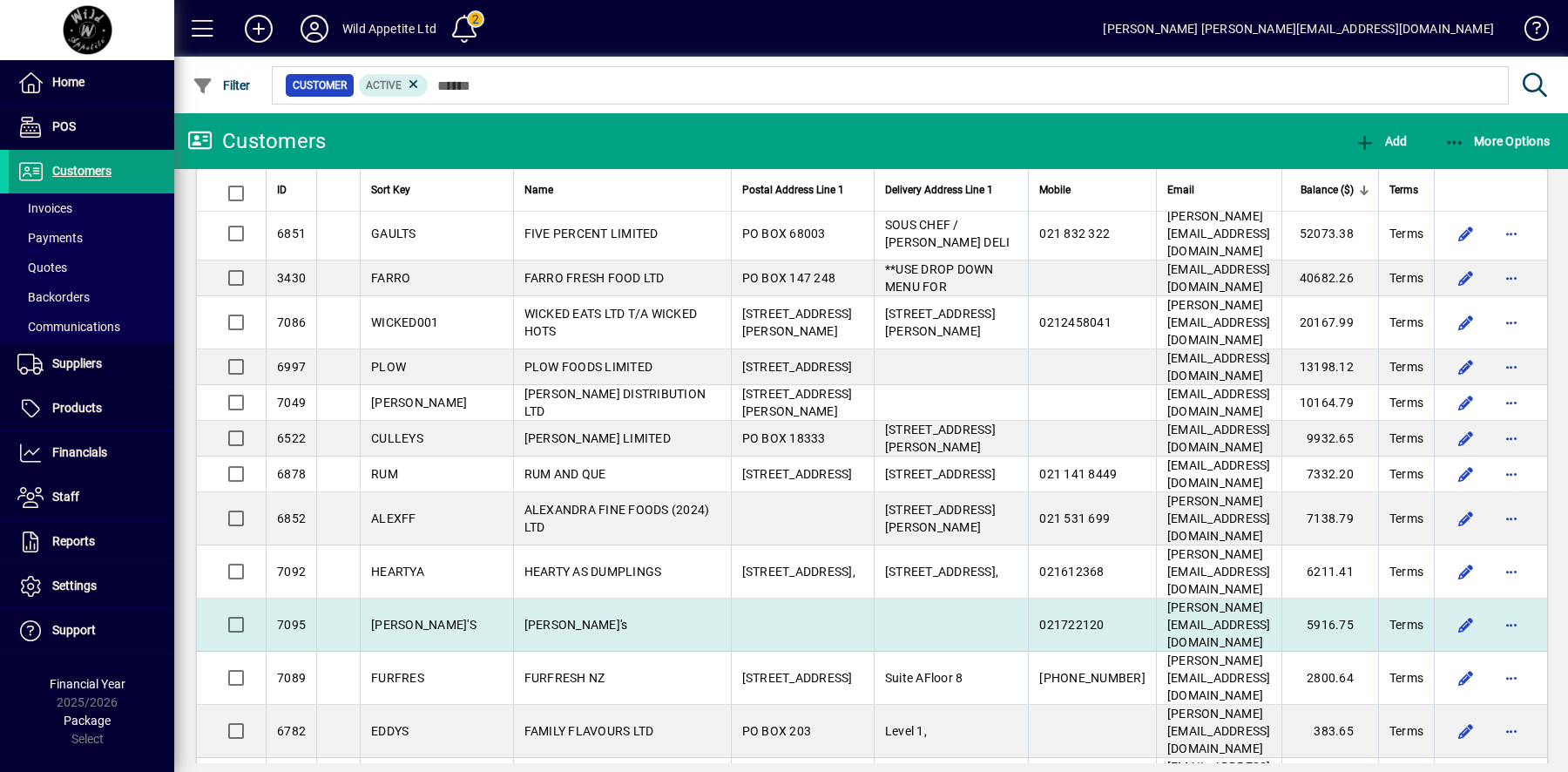
scroll to position [120, 0]
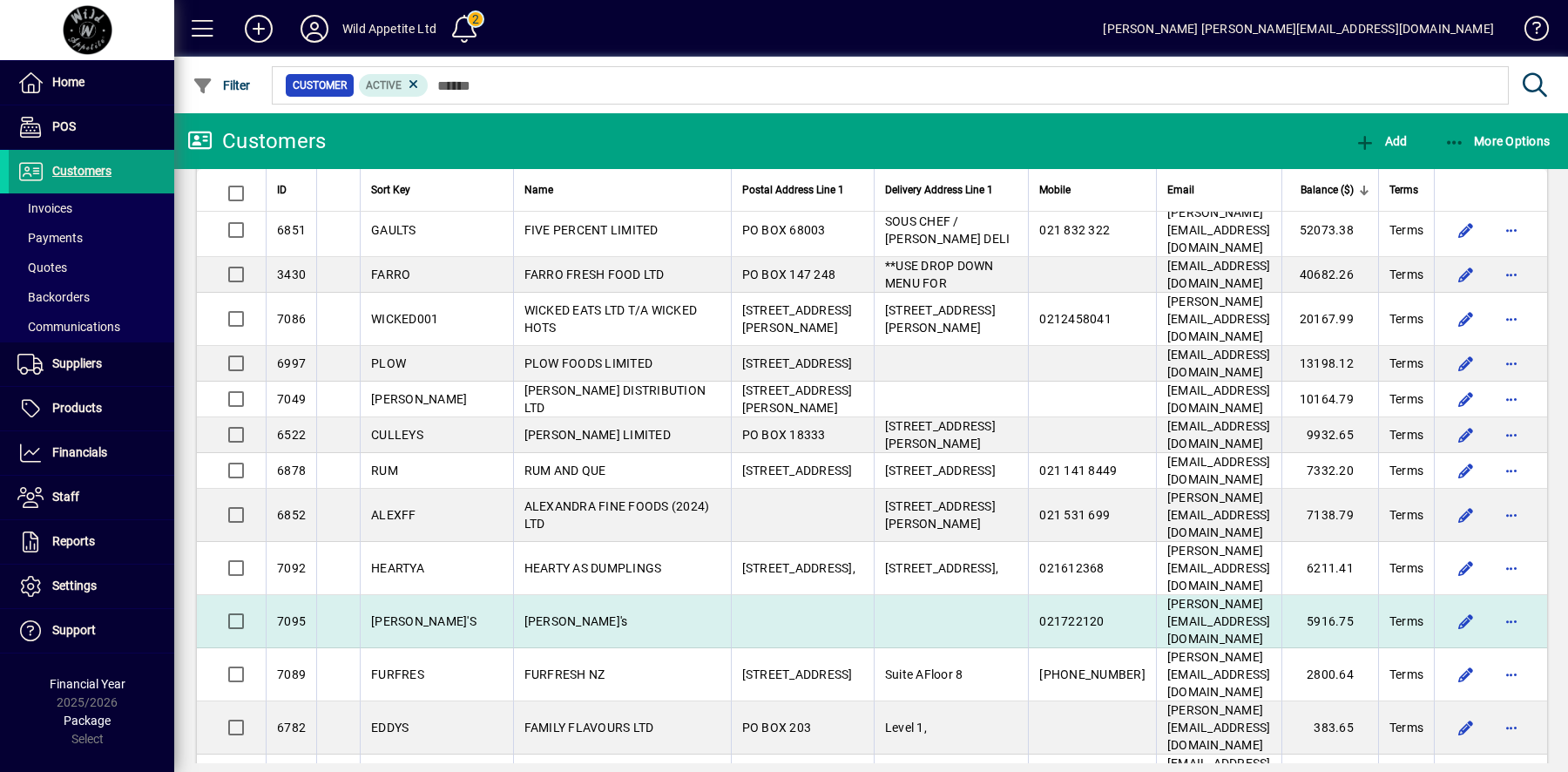
click at [885, 721] on span "Level 1," at bounding box center [906, 727] width 42 height 14
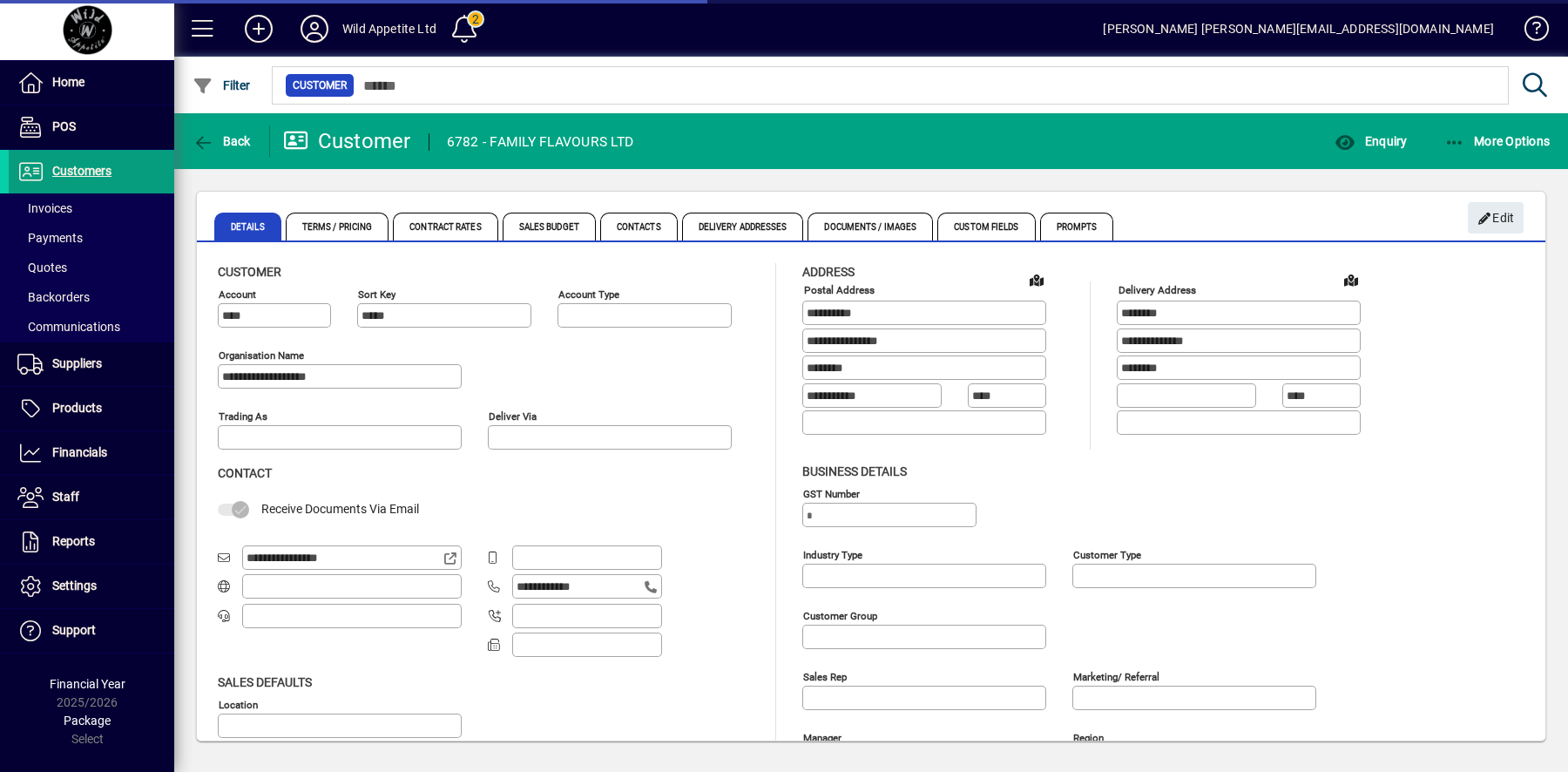
type input "**********"
type input "*******"
type input "**********"
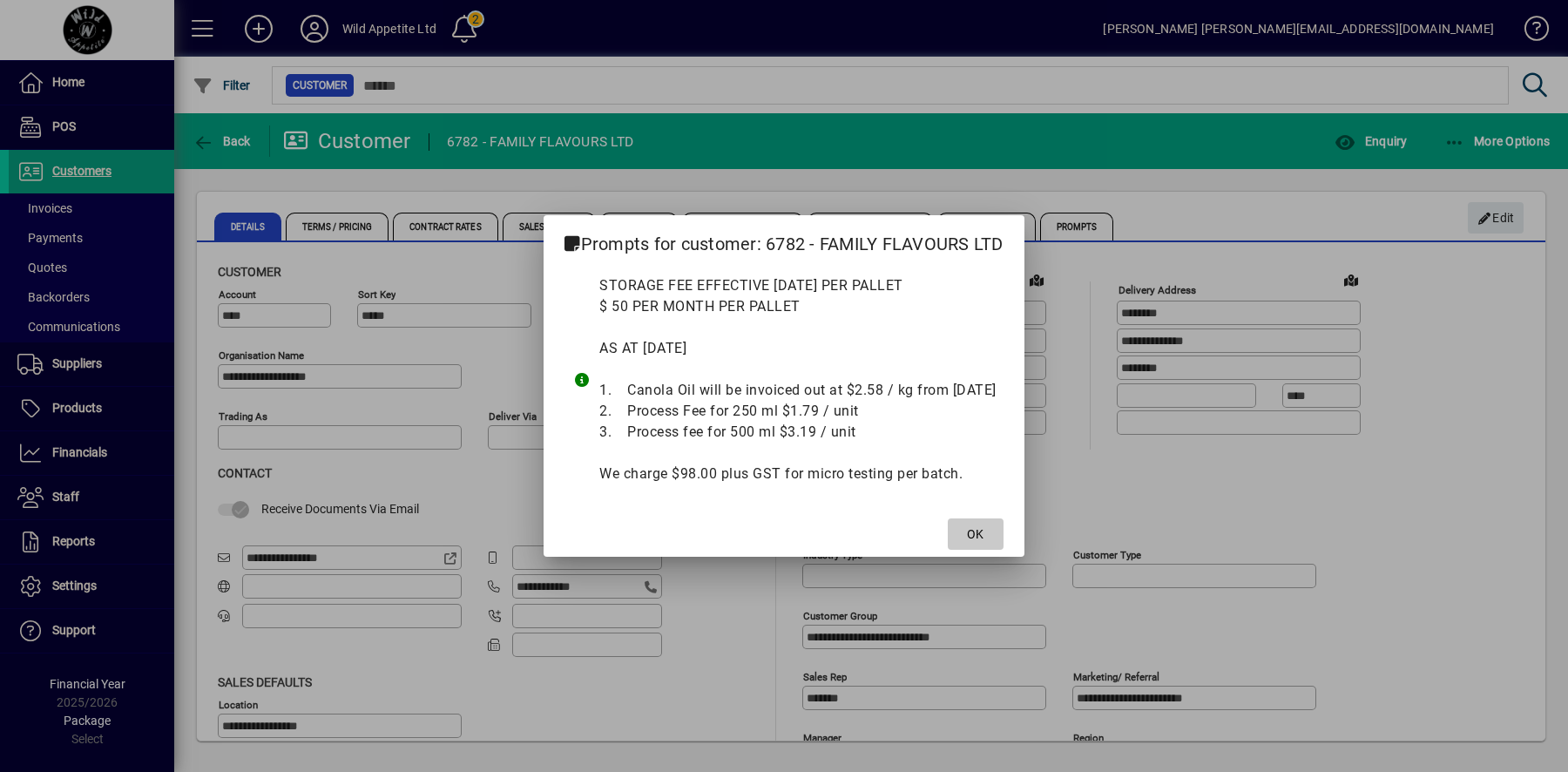
click at [984, 529] on span "OK" at bounding box center [976, 535] width 16 height 18
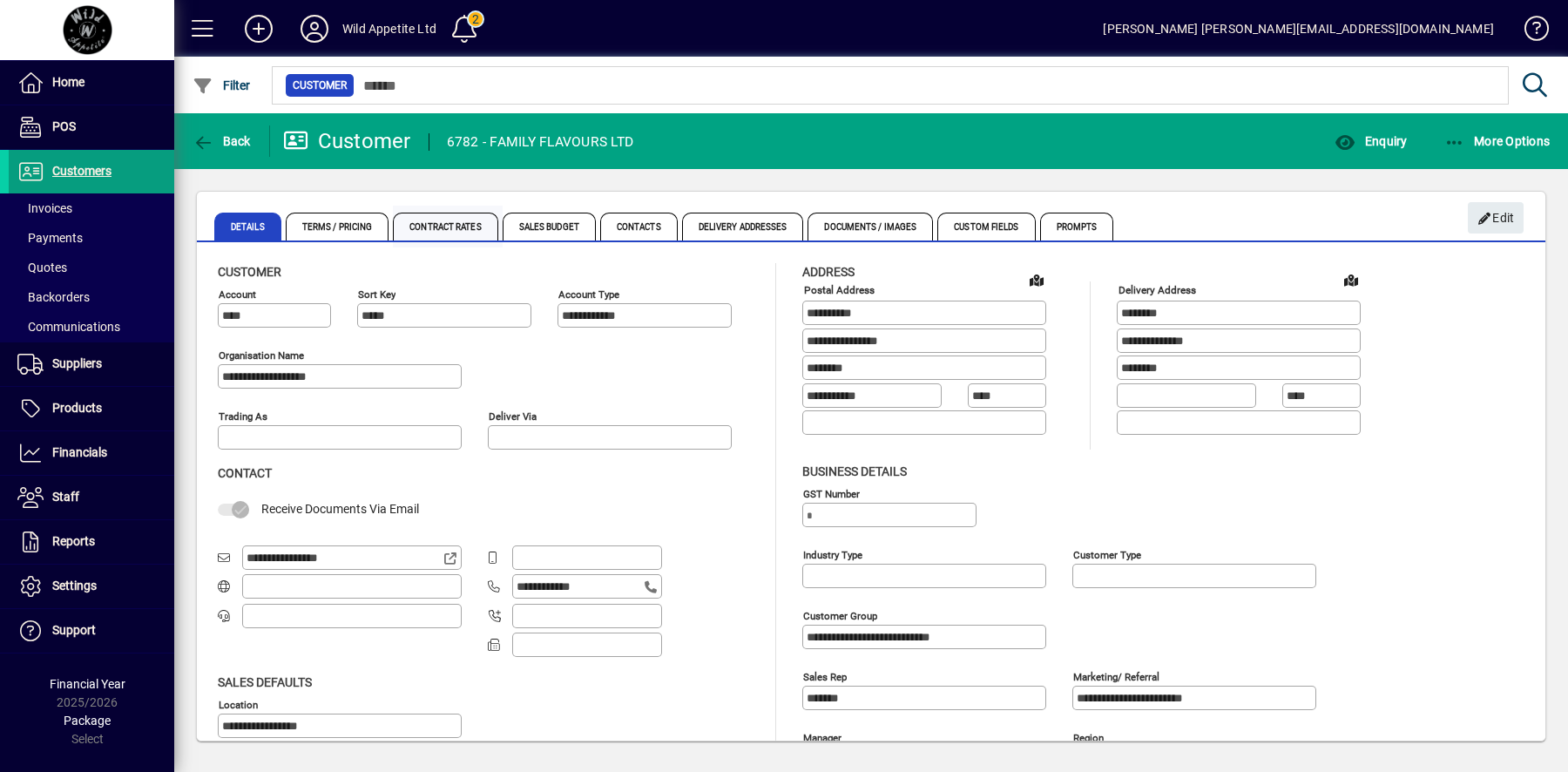
click at [464, 224] on span "Contract Rates" at bounding box center [445, 227] width 104 height 27
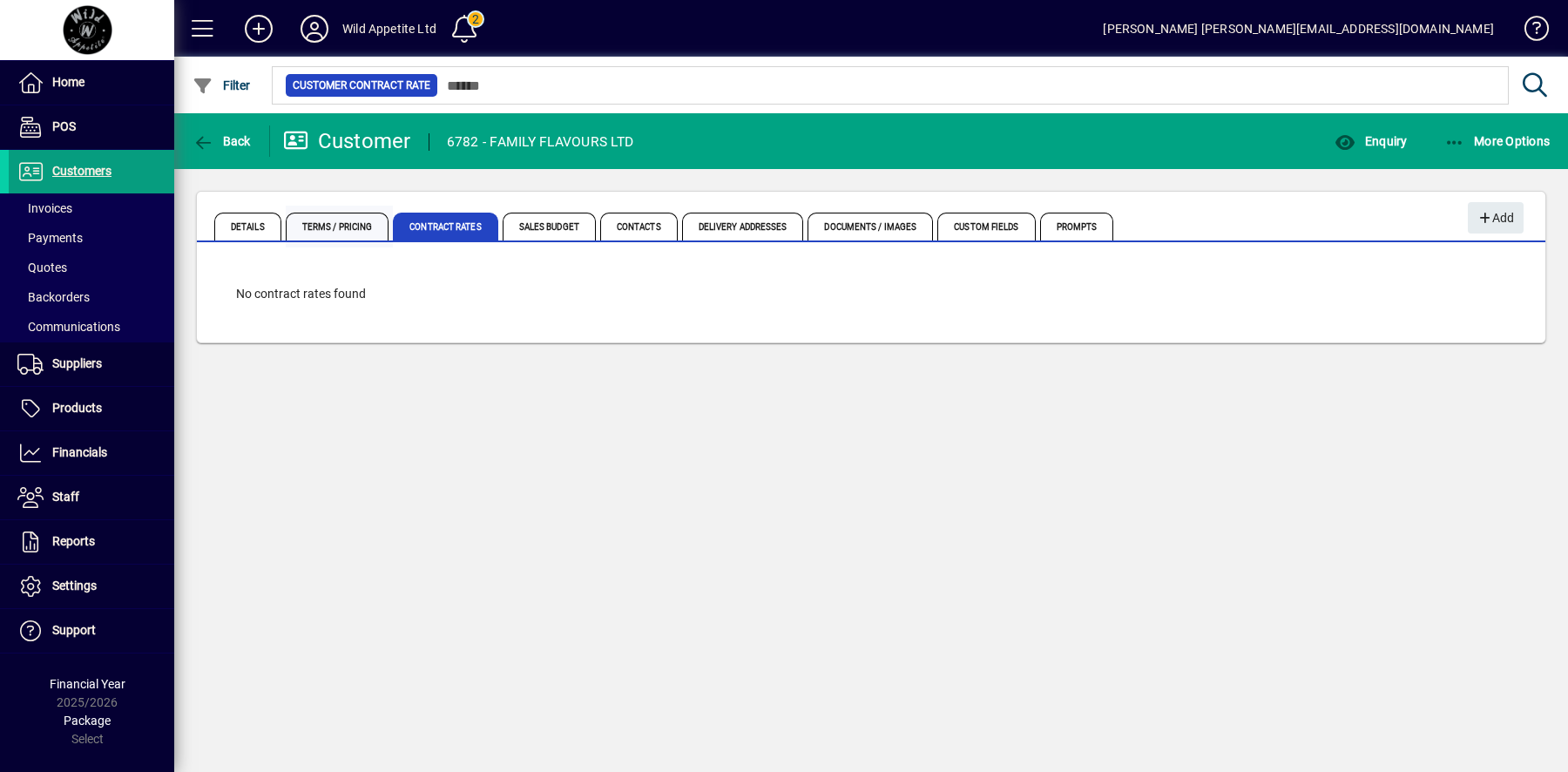
click at [358, 228] on span "Terms / Pricing" at bounding box center [337, 227] width 103 height 27
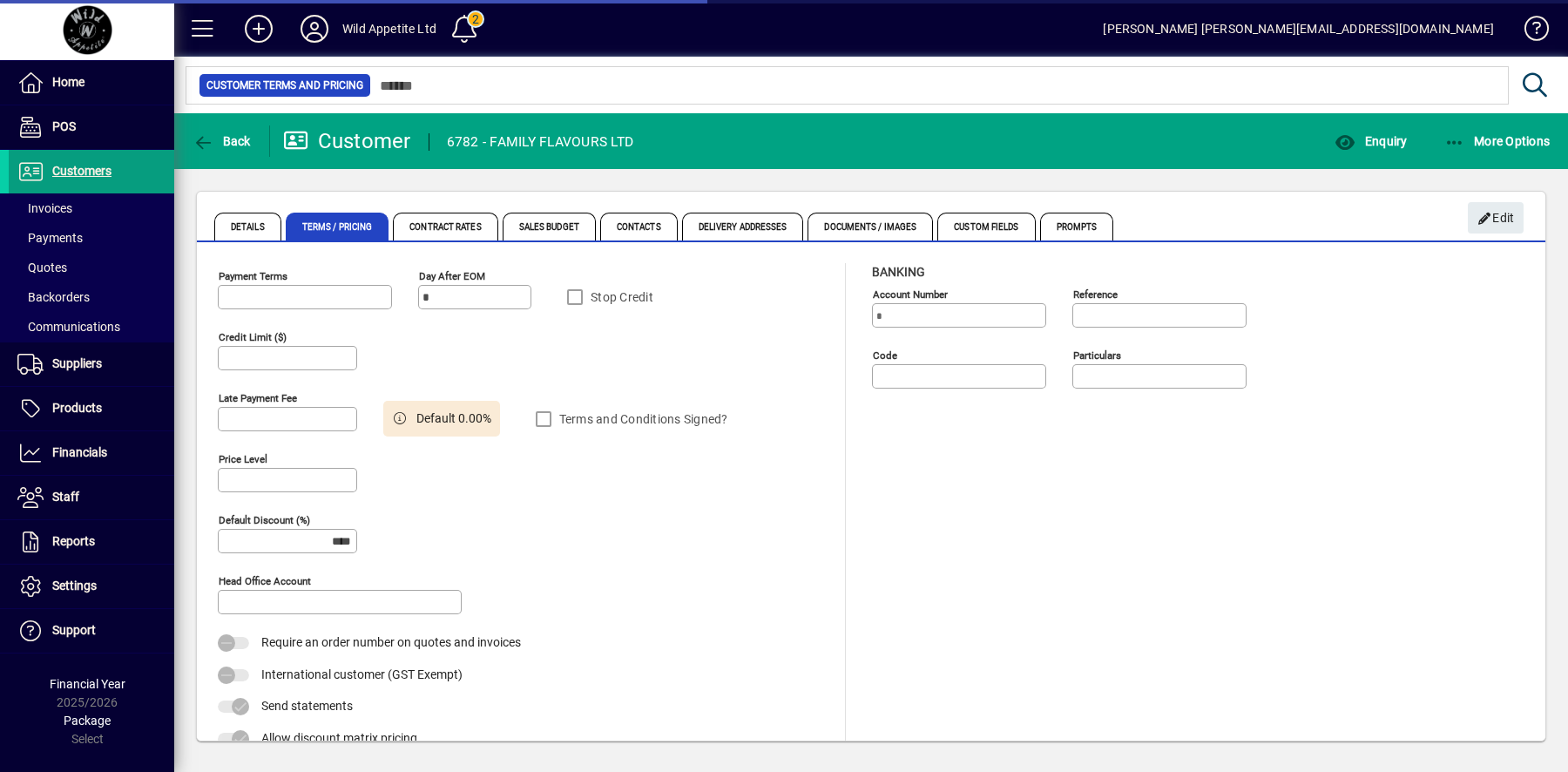
type input "**********"
type input "*********"
click at [270, 230] on span "Details" at bounding box center [247, 227] width 67 height 27
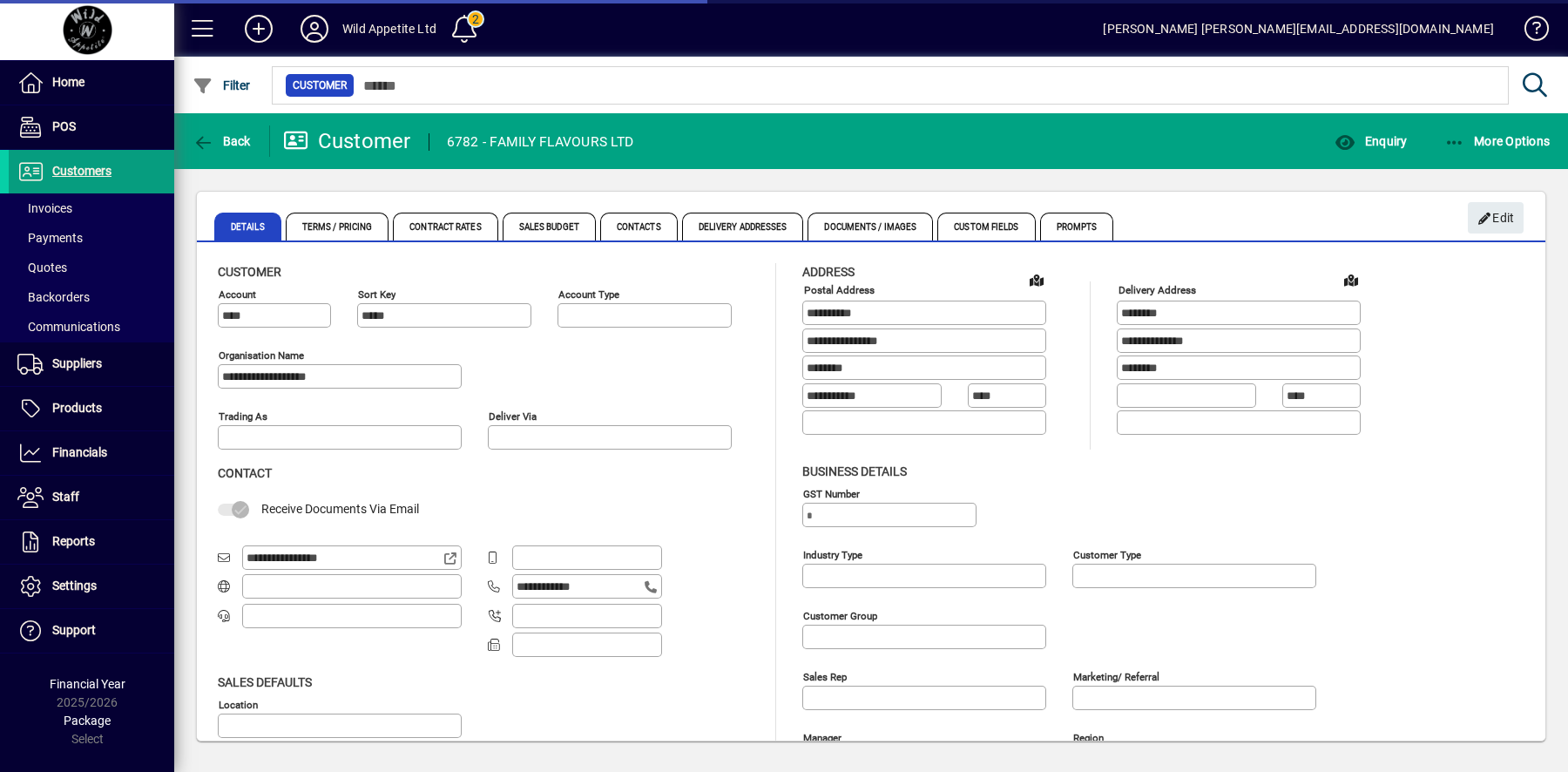
type input "**********"
type input "*******"
type input "**********"
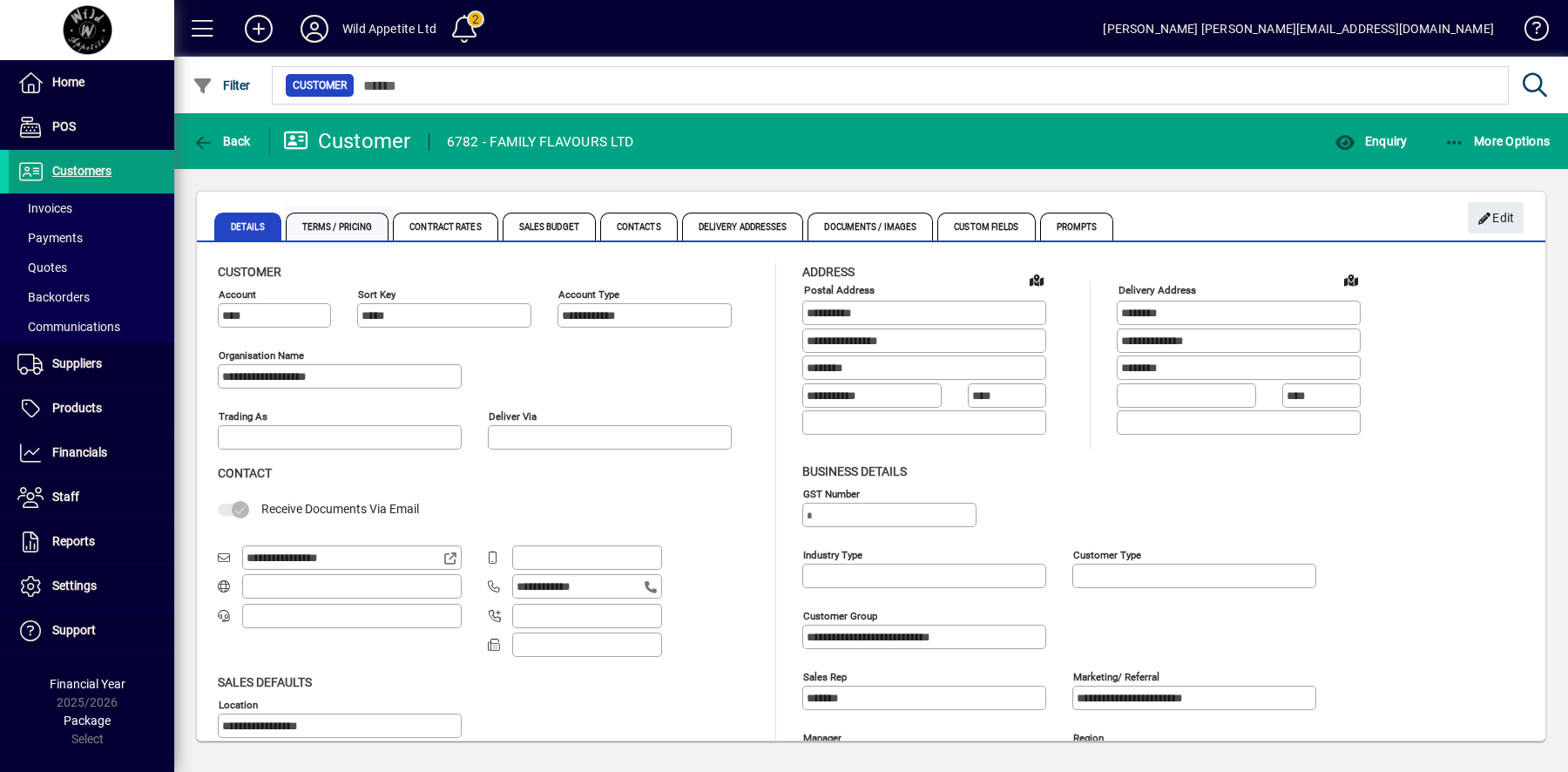
click at [355, 231] on span "Terms / Pricing" at bounding box center [337, 227] width 103 height 27
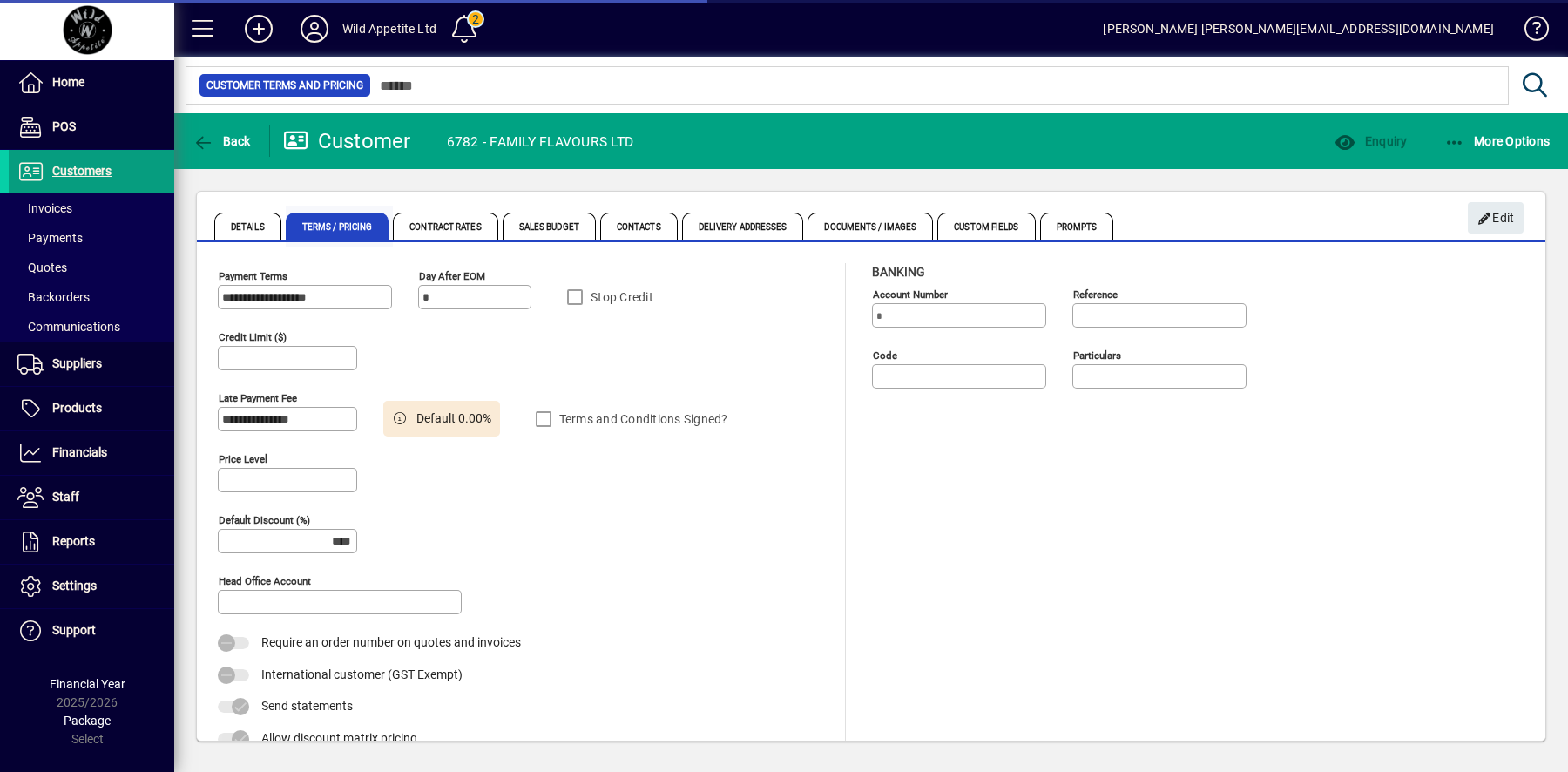
type input "*********"
click at [569, 306] on div "Stop Credit" at bounding box center [679, 297] width 244 height 35
click at [580, 295] on div "Stop Credit" at bounding box center [679, 297] width 244 height 35
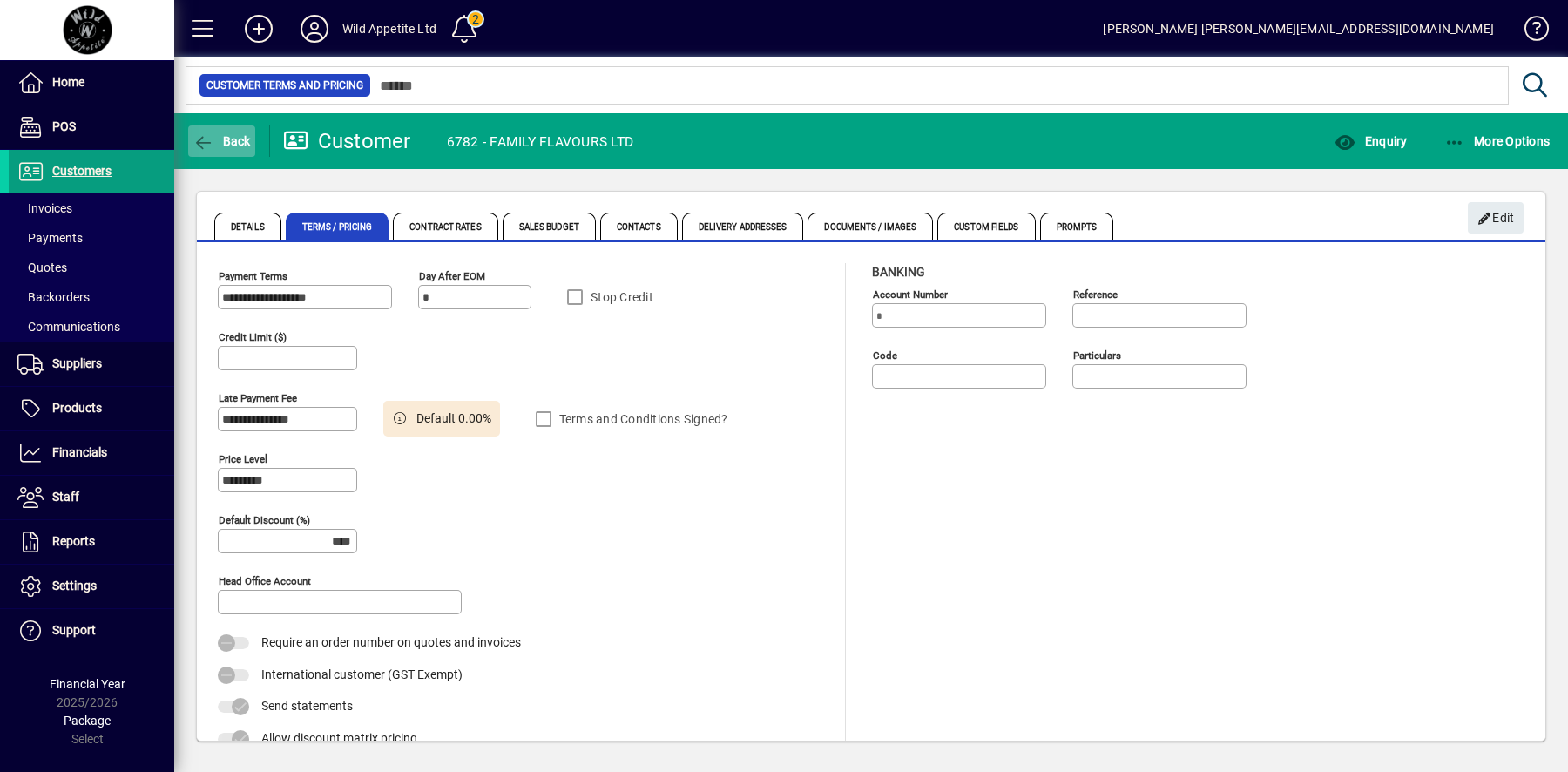
click at [222, 138] on span "Back" at bounding box center [222, 141] width 59 height 14
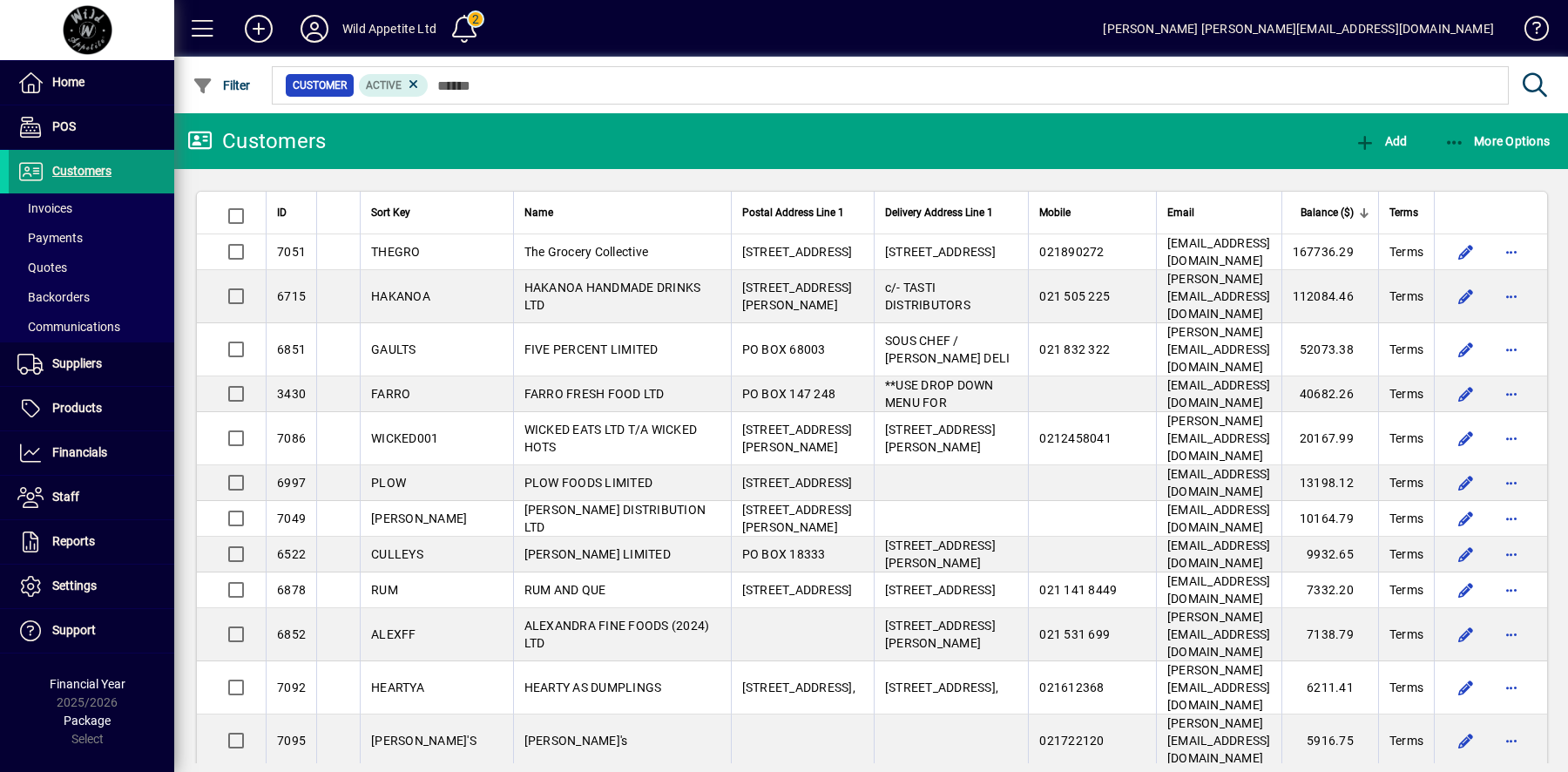
click at [103, 173] on span "Customers" at bounding box center [81, 170] width 59 height 14
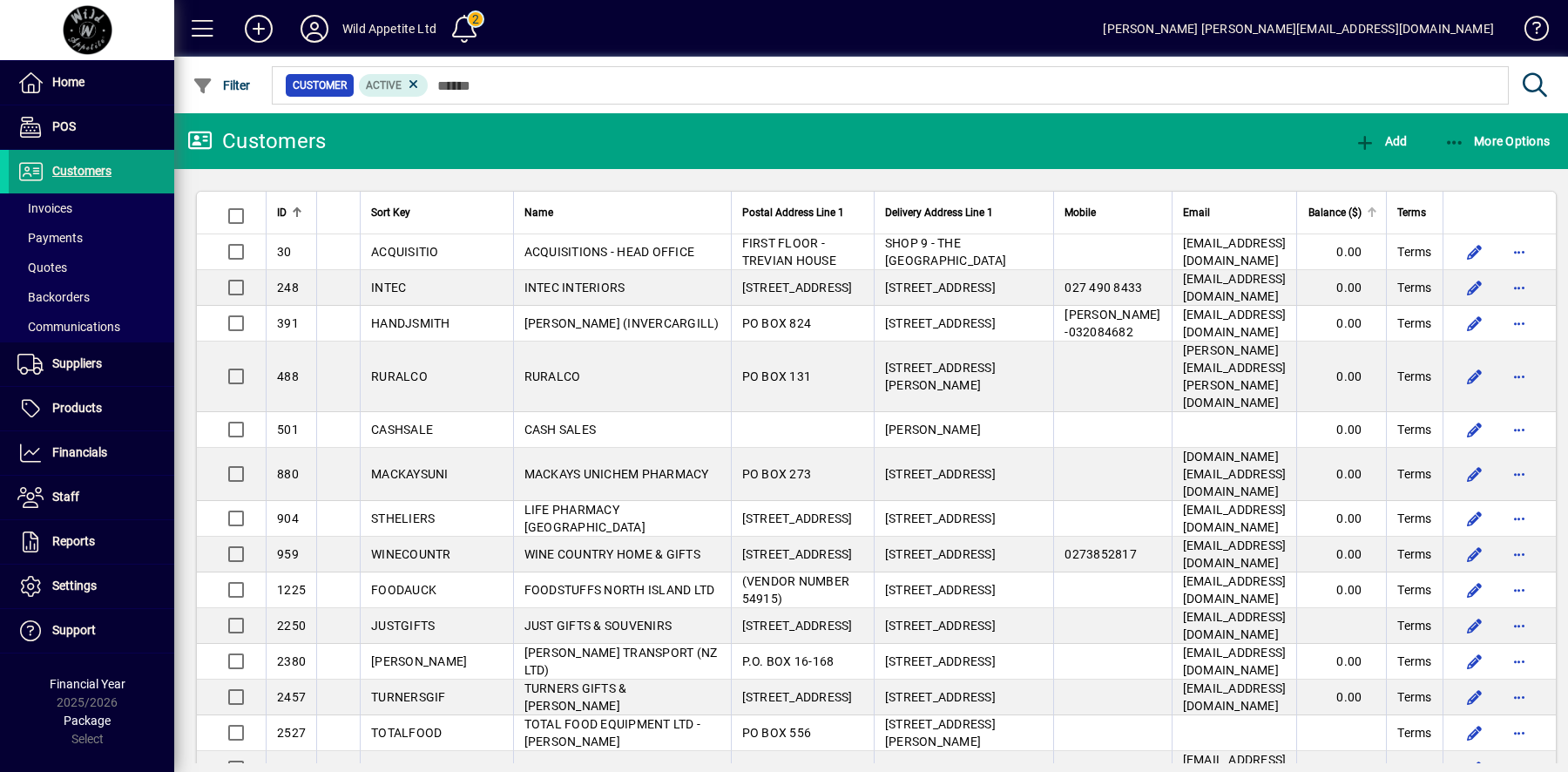
click at [1344, 212] on span "Balance ($)" at bounding box center [1335, 212] width 53 height 19
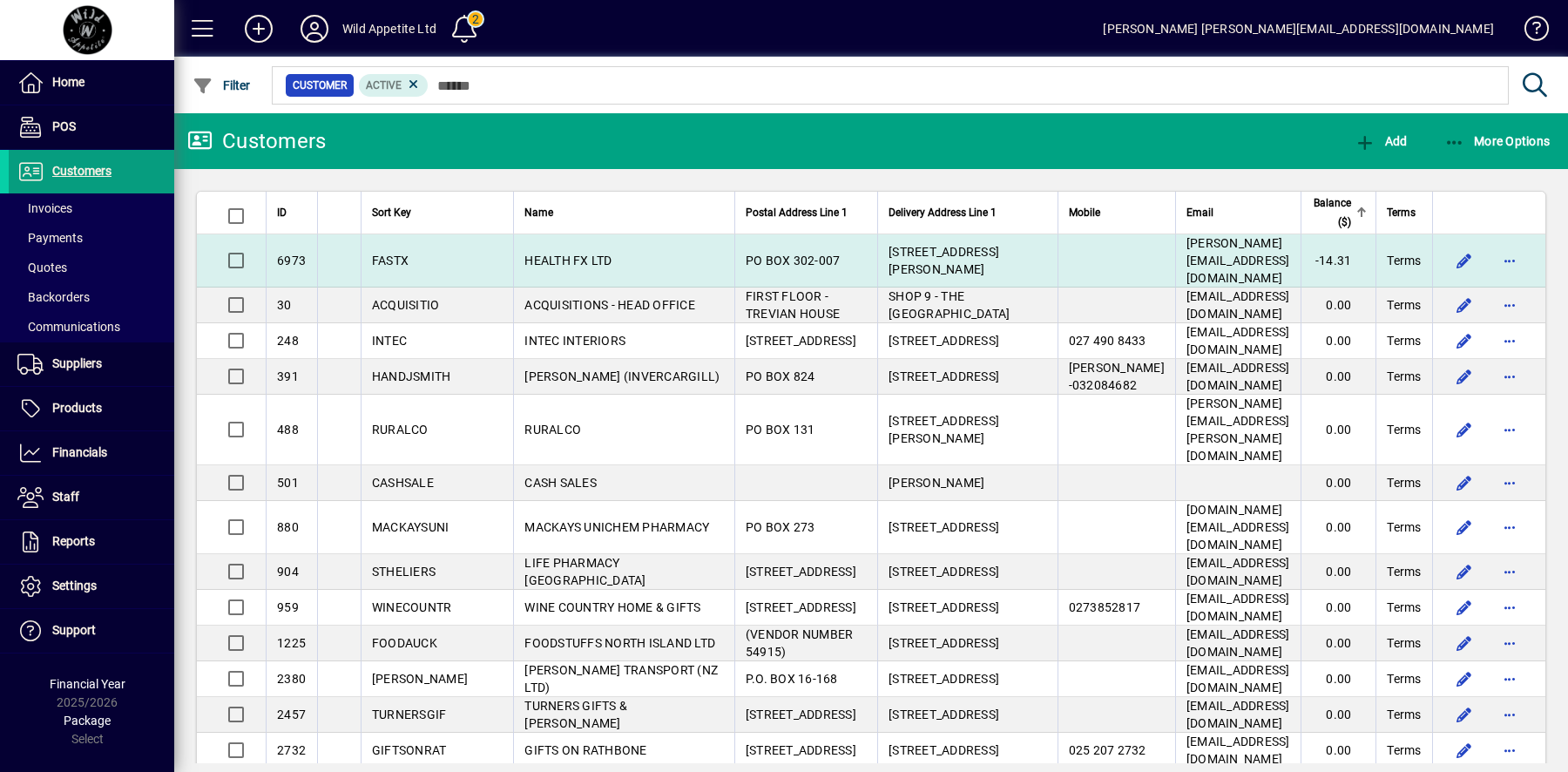
click at [1326, 255] on td "-14.31" at bounding box center [1339, 261] width 76 height 53
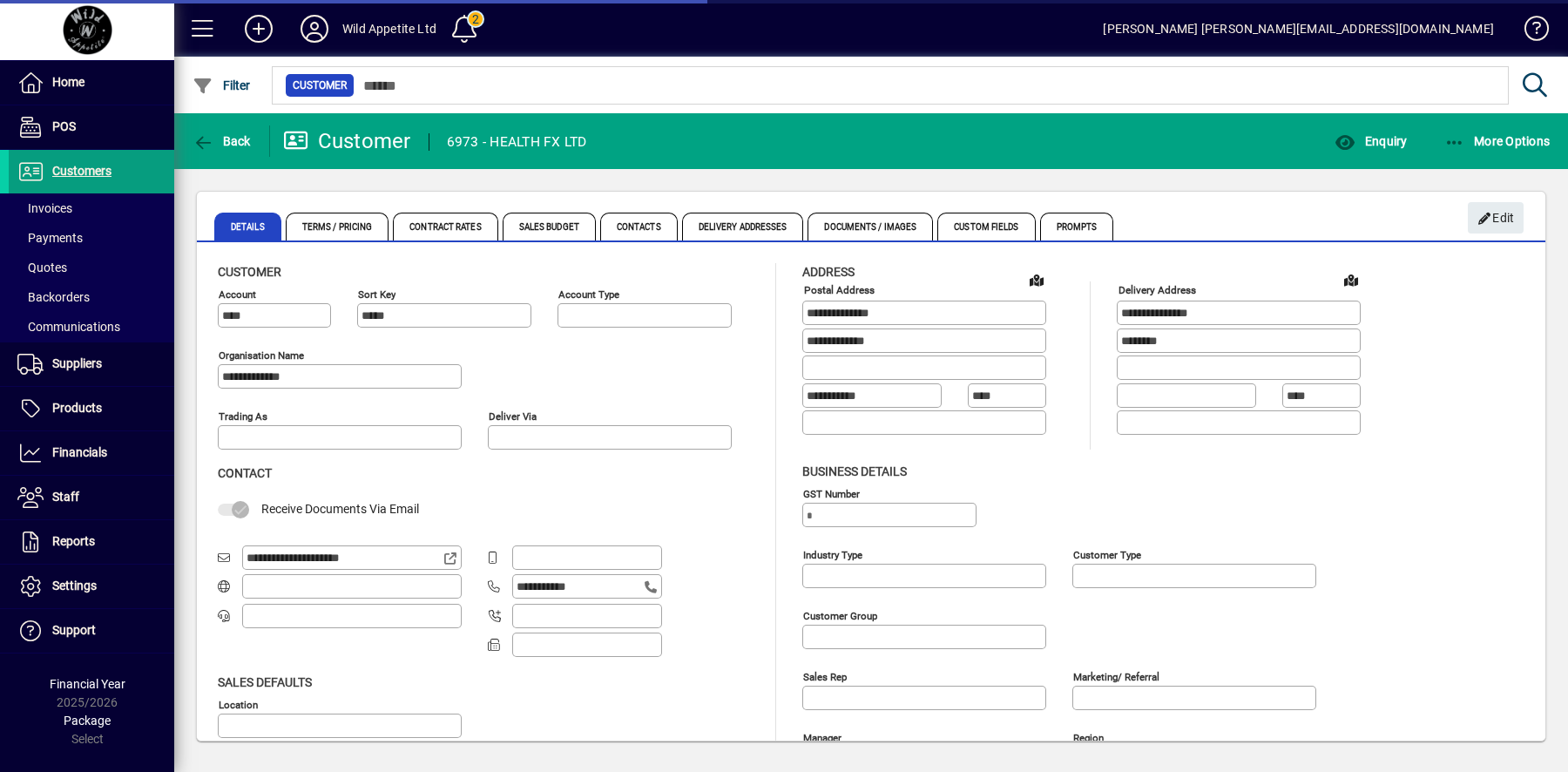
type input "**********"
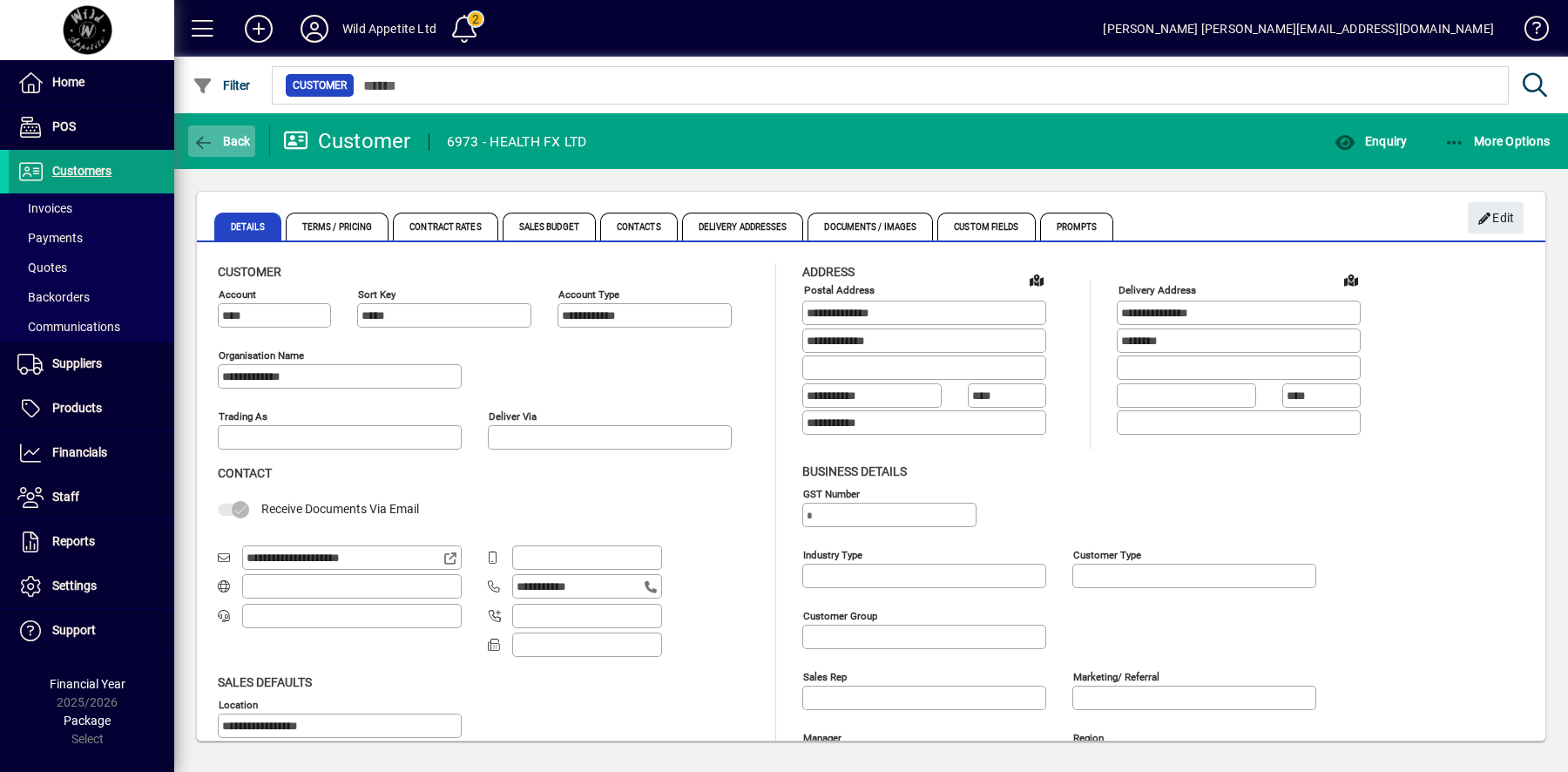
click at [212, 153] on span "button" at bounding box center [221, 141] width 67 height 42
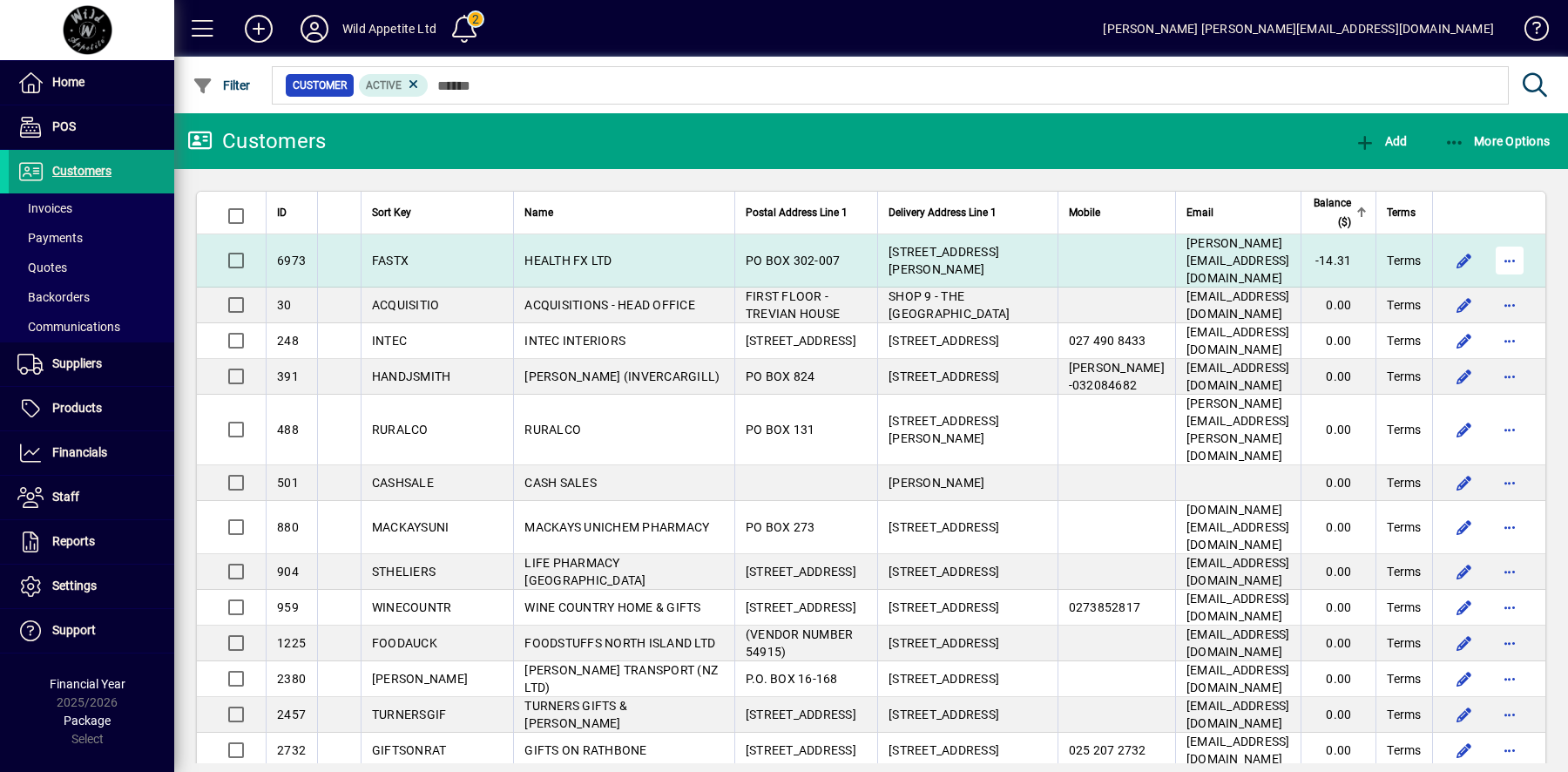
click at [1520, 254] on span "button" at bounding box center [1509, 261] width 42 height 42
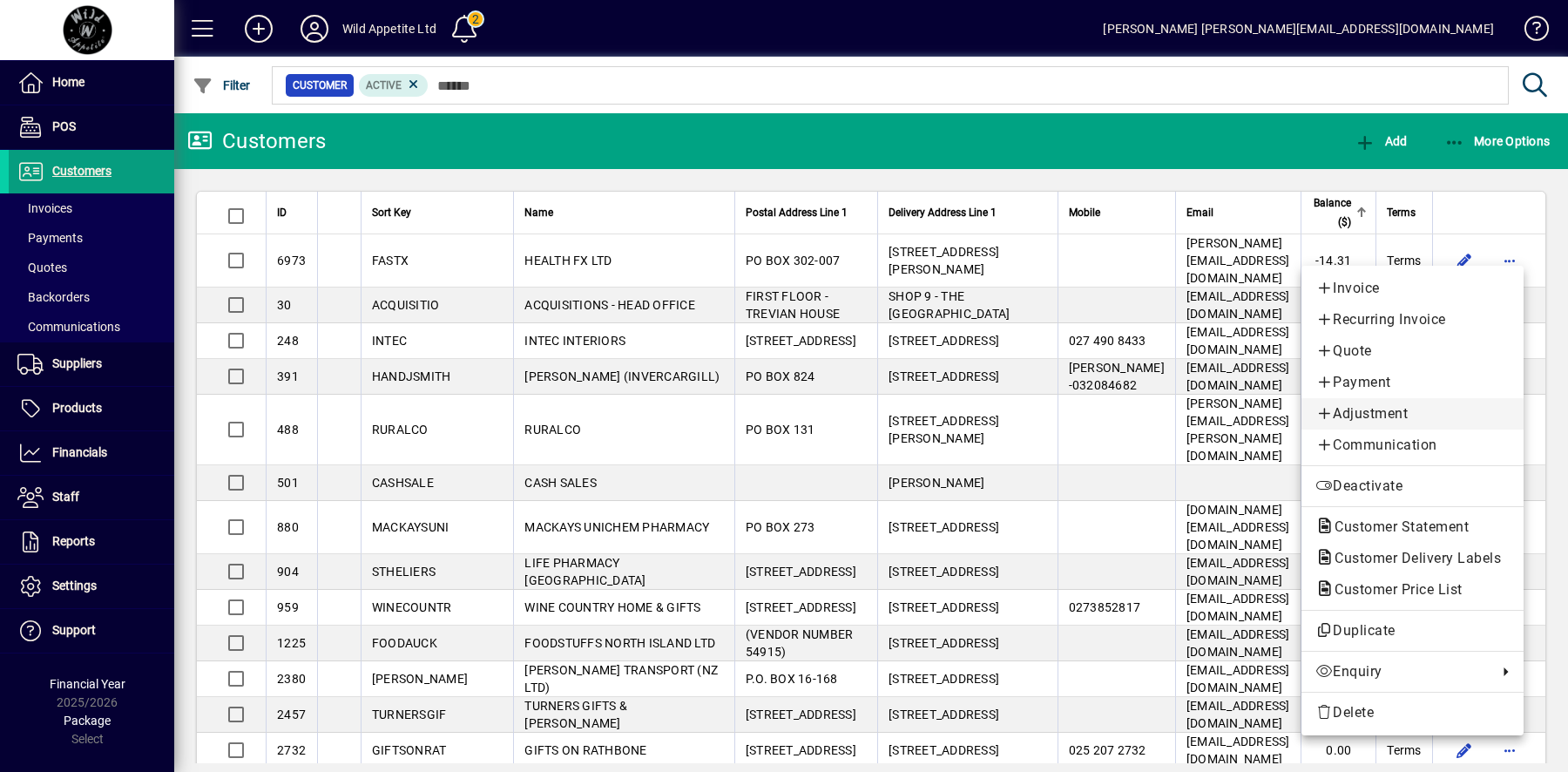
click at [1413, 416] on span "Adjustment" at bounding box center [1413, 413] width 194 height 21
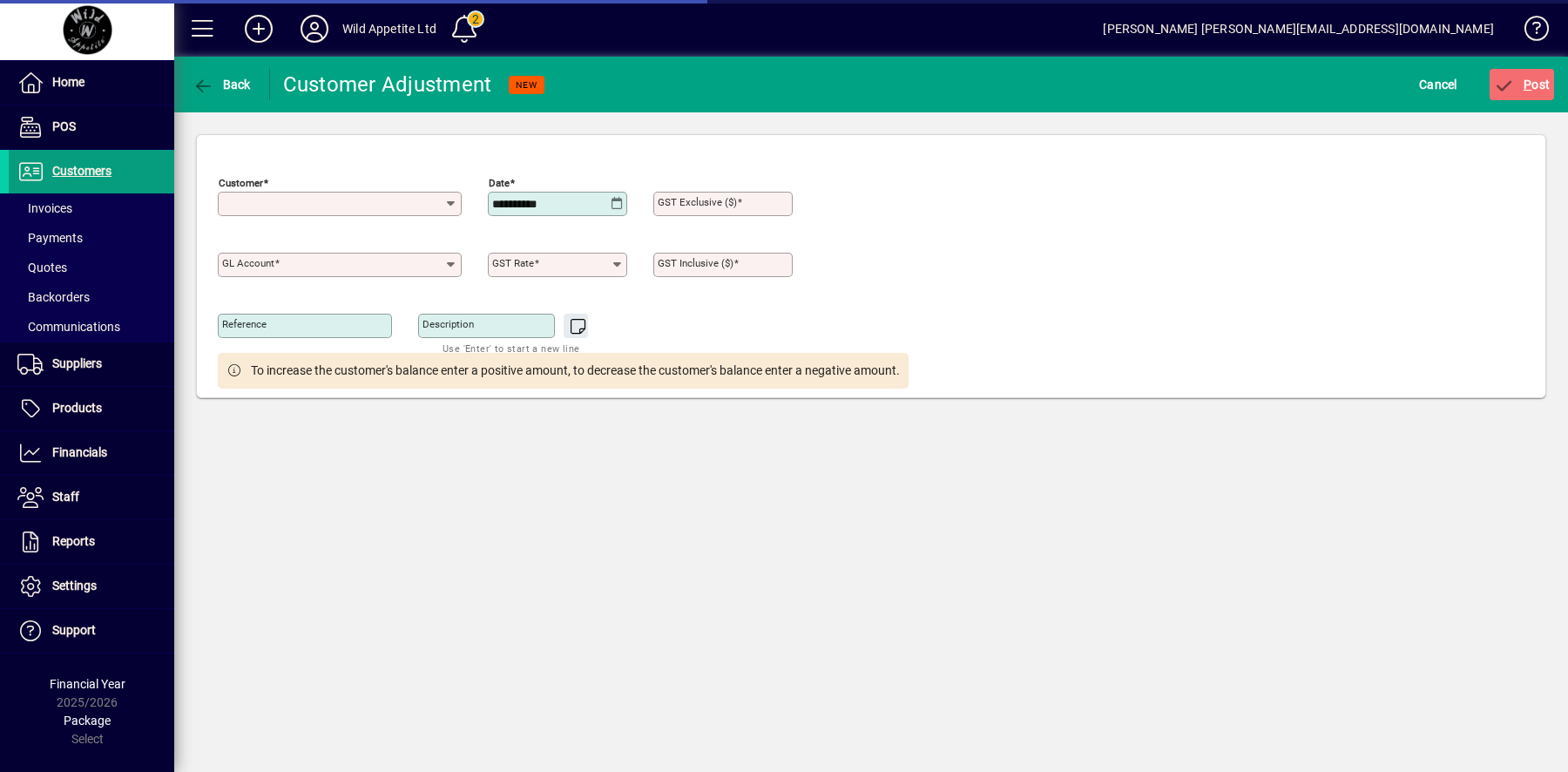
type input "**********"
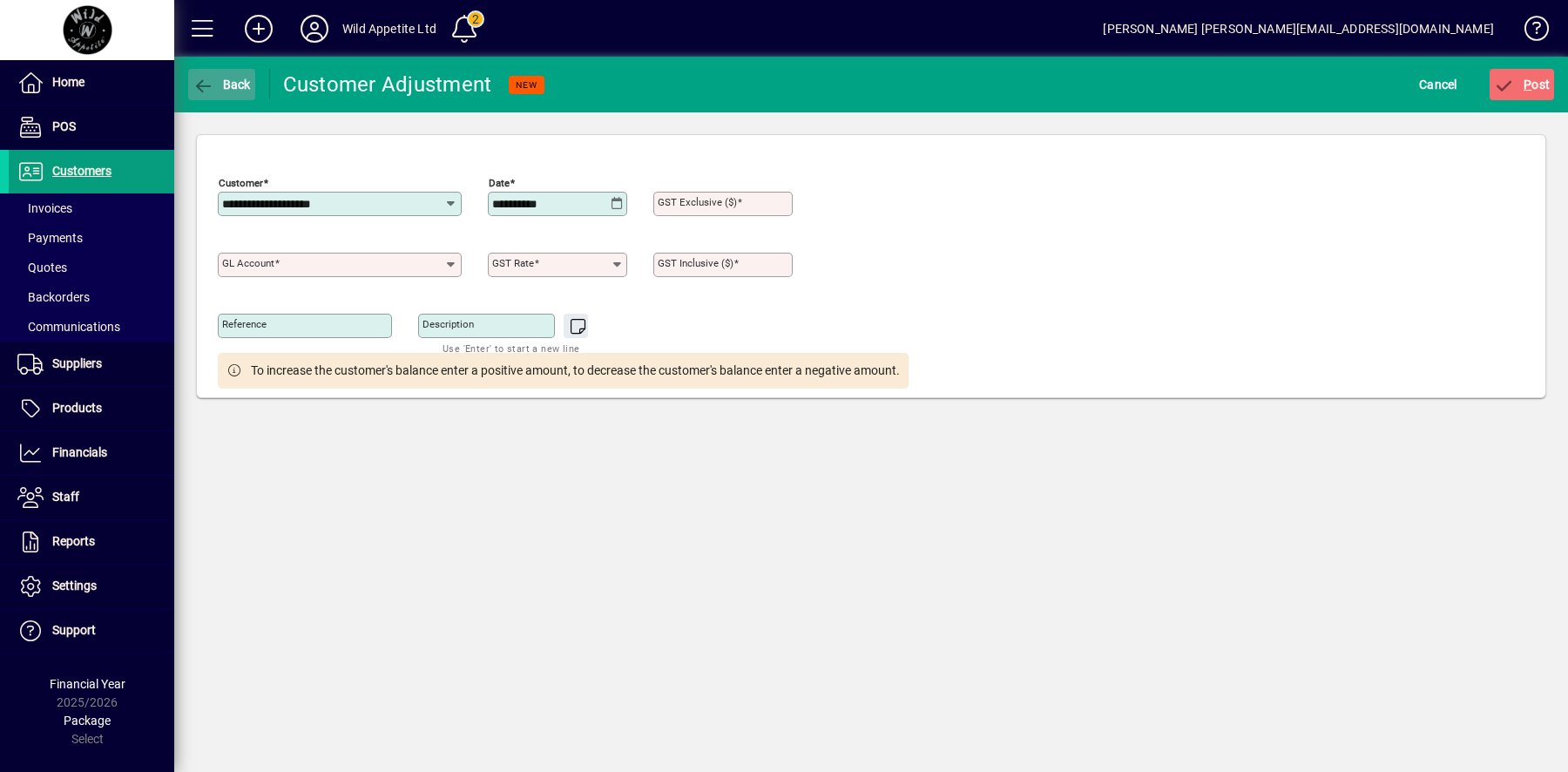
click at [225, 87] on span "Back" at bounding box center [222, 84] width 59 height 14
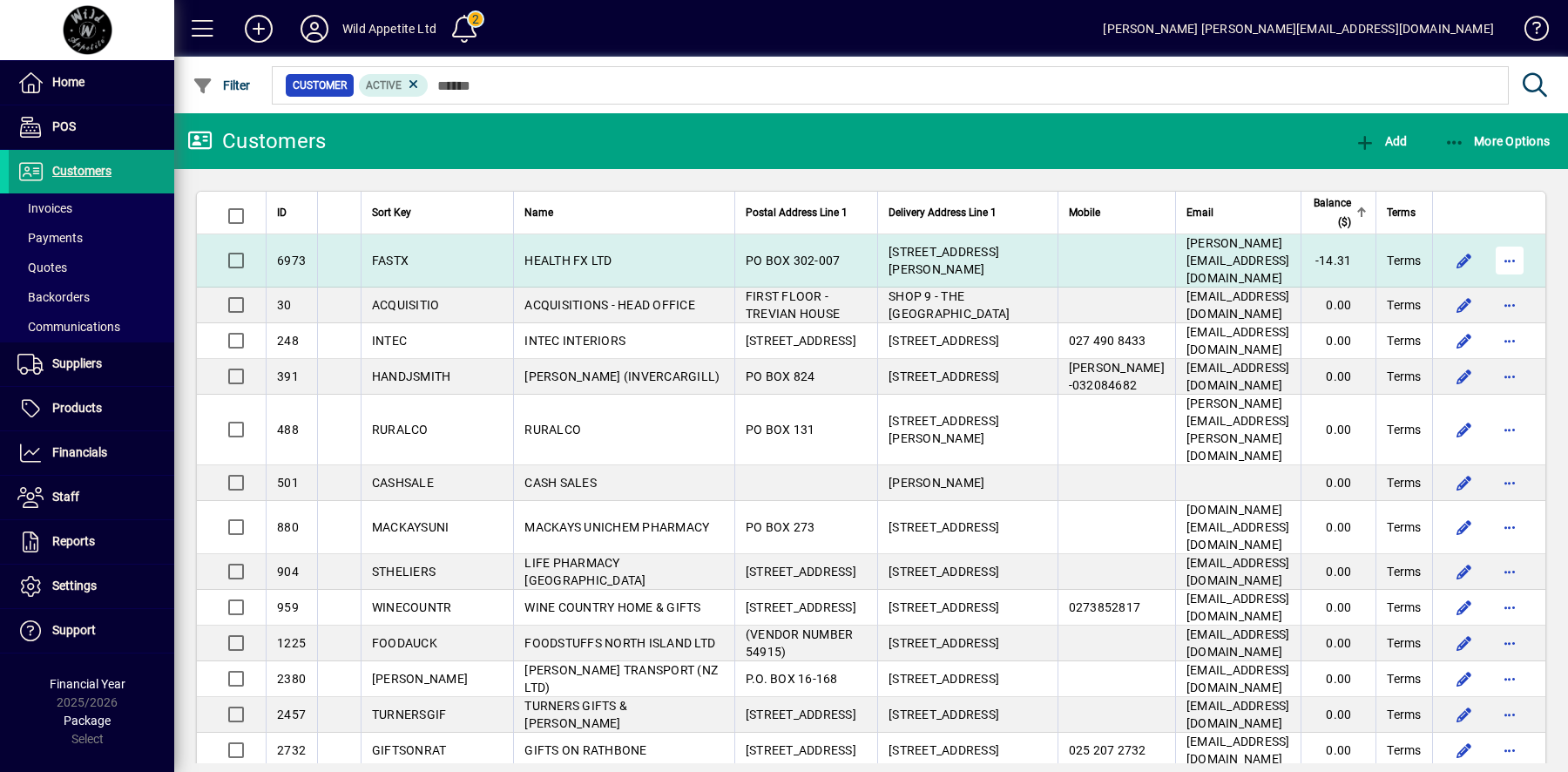
click at [1517, 259] on span "button" at bounding box center [1509, 261] width 42 height 42
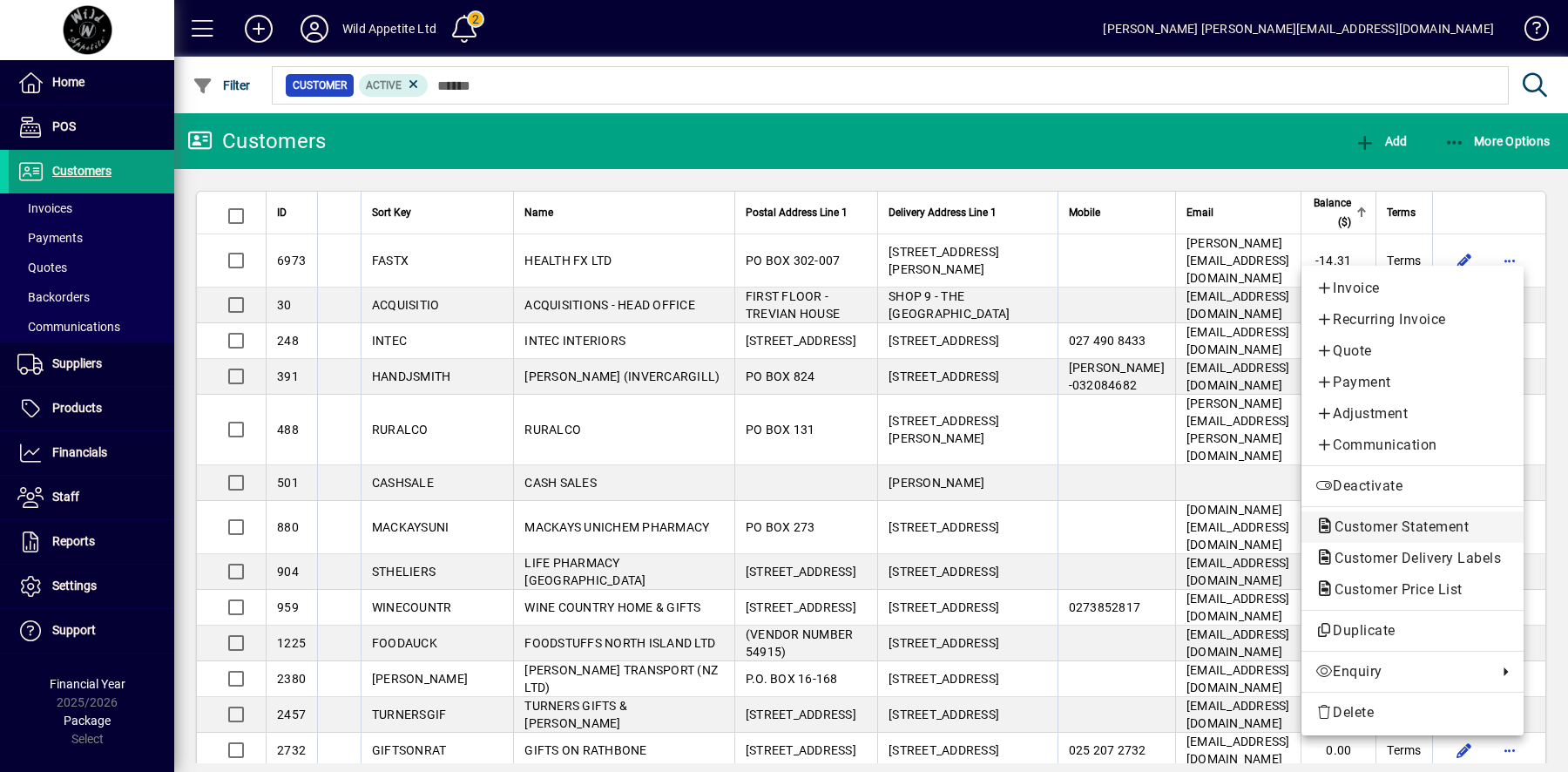
click at [1477, 526] on span "Customer Statement" at bounding box center [1396, 527] width 162 height 16
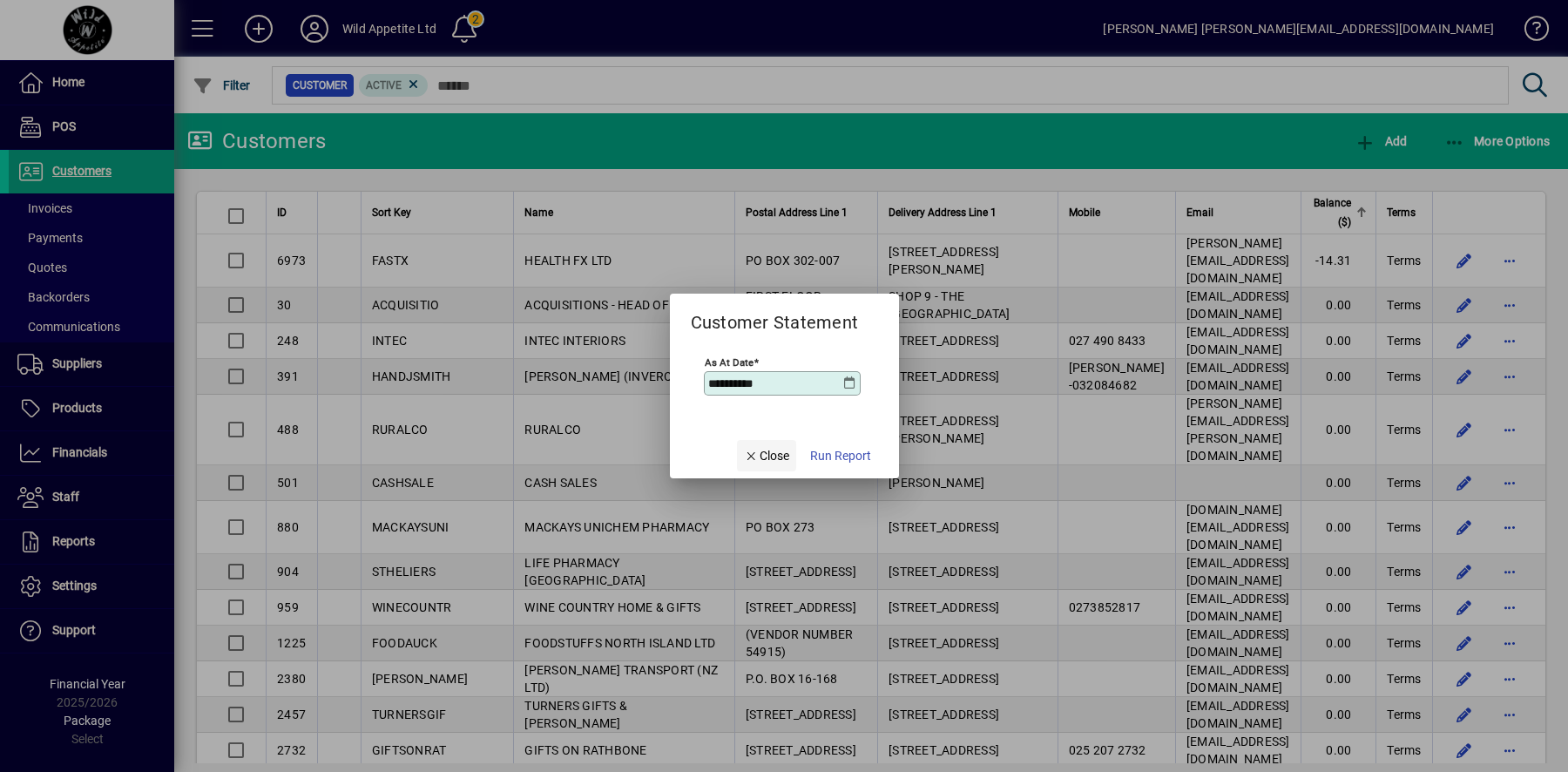
click at [775, 466] on span "button" at bounding box center [766, 456] width 59 height 42
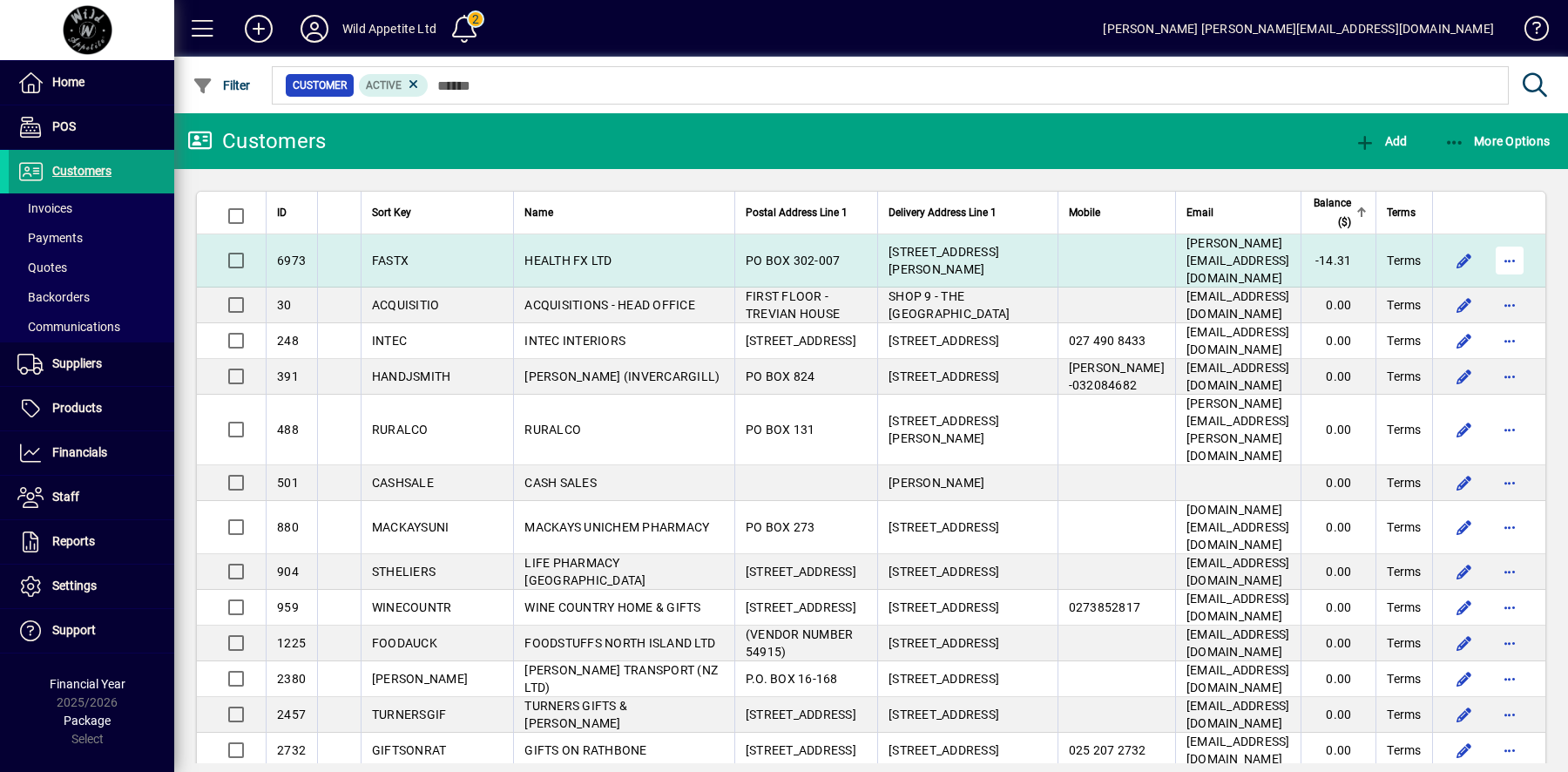
click at [1511, 249] on span "button" at bounding box center [1509, 261] width 42 height 42
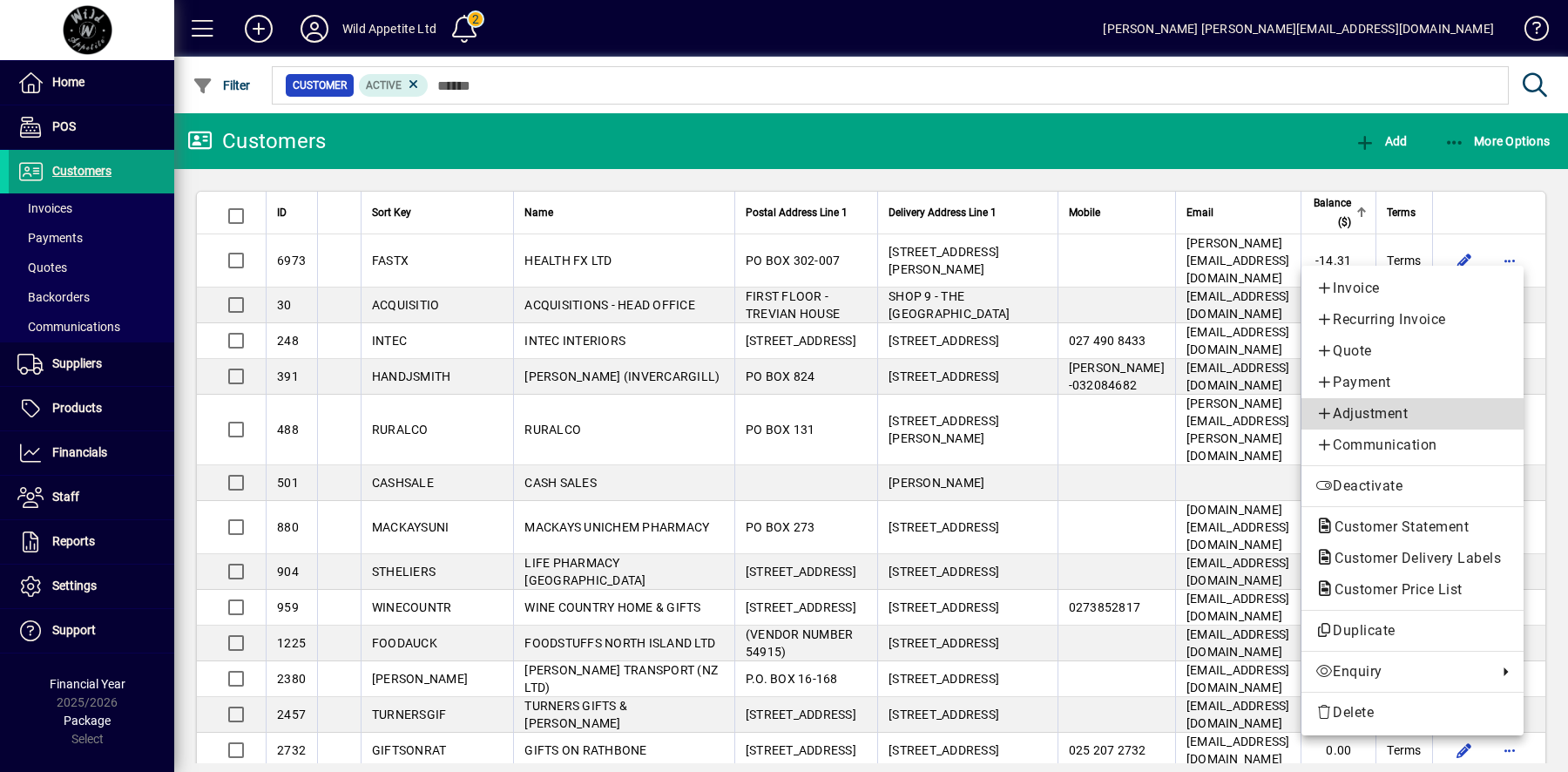
click at [1403, 420] on span "Adjustment" at bounding box center [1413, 413] width 194 height 21
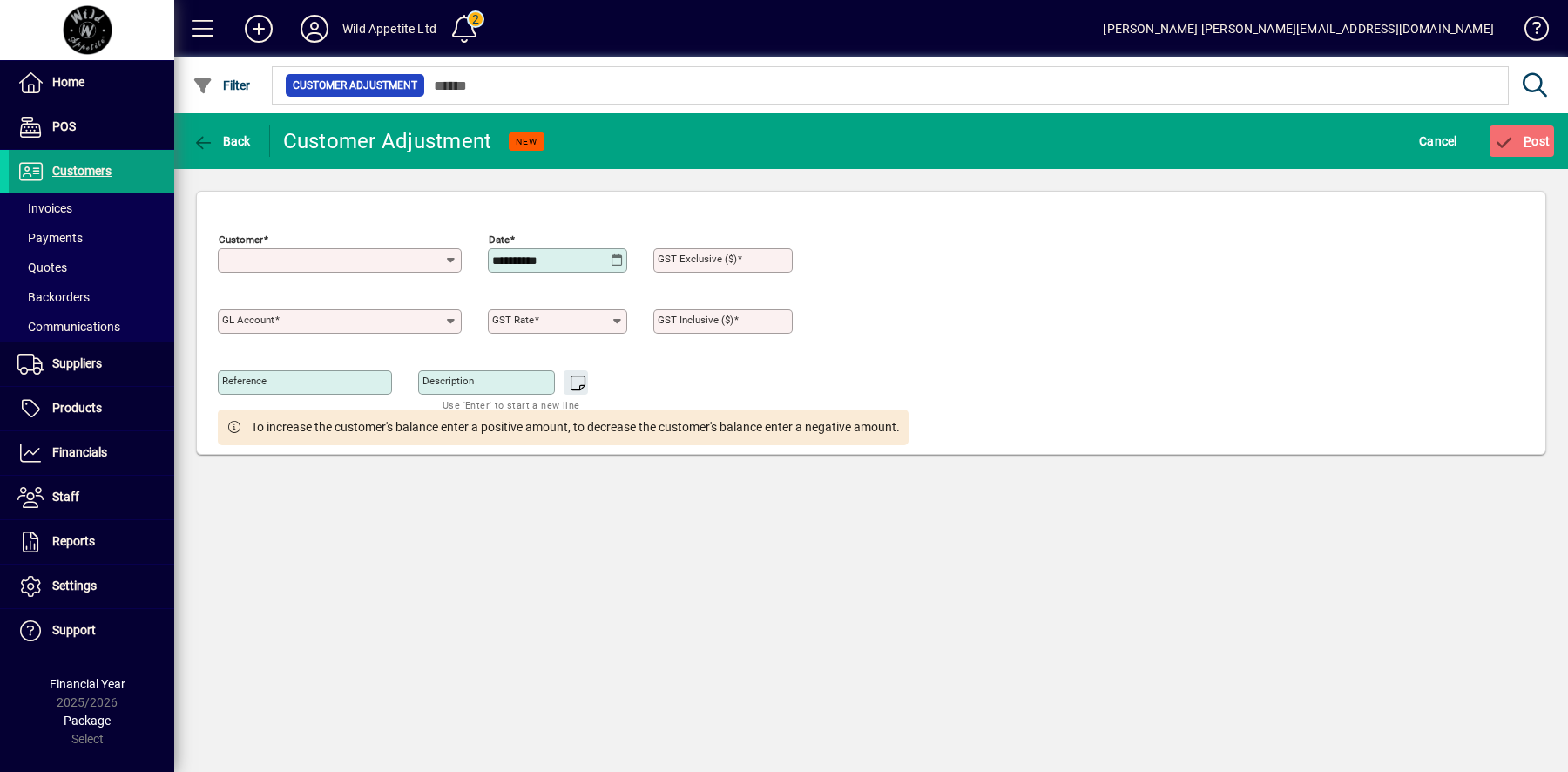
type input "**********"
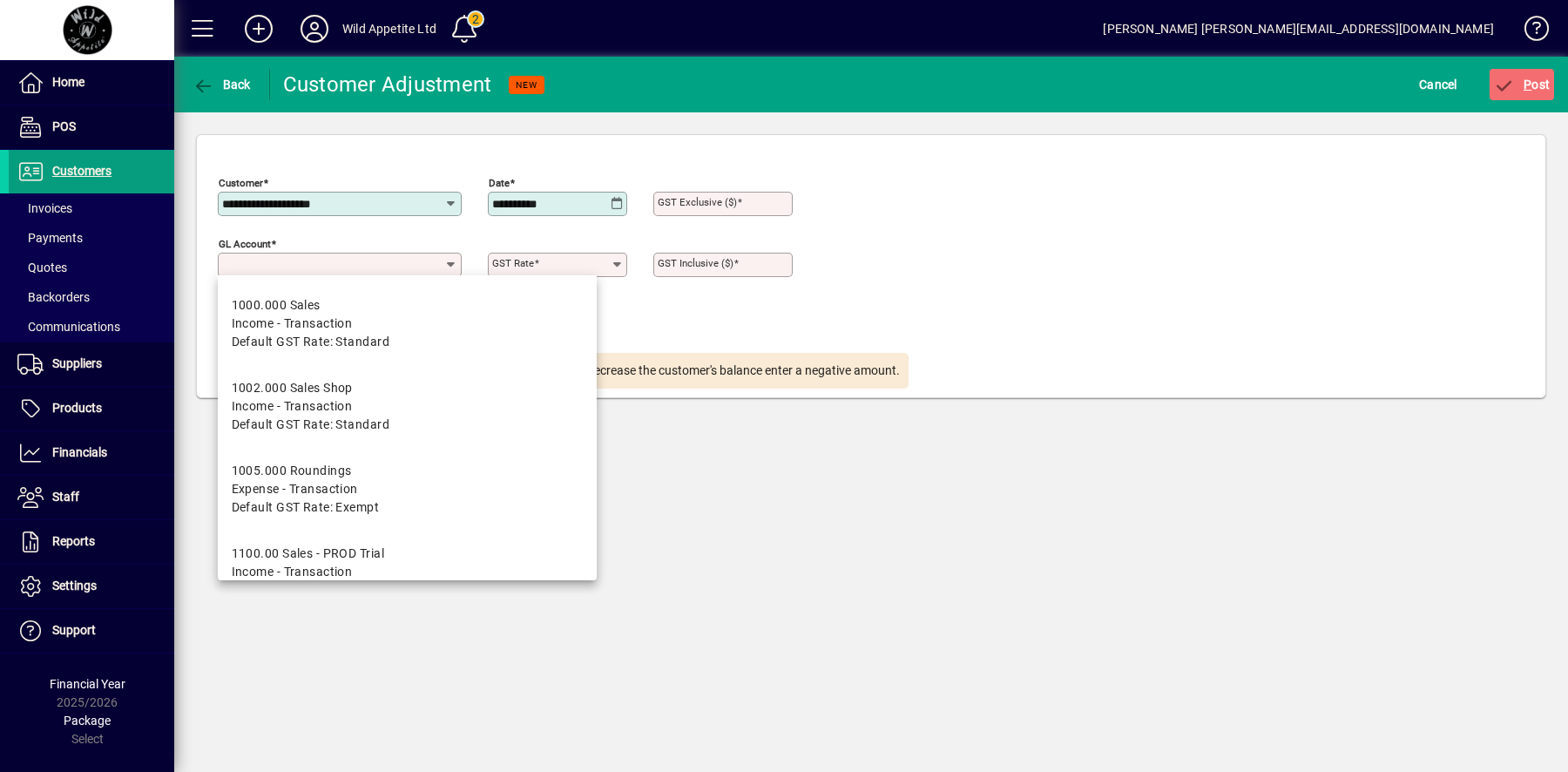
click at [360, 263] on input "GL Account" at bounding box center [333, 264] width 222 height 14
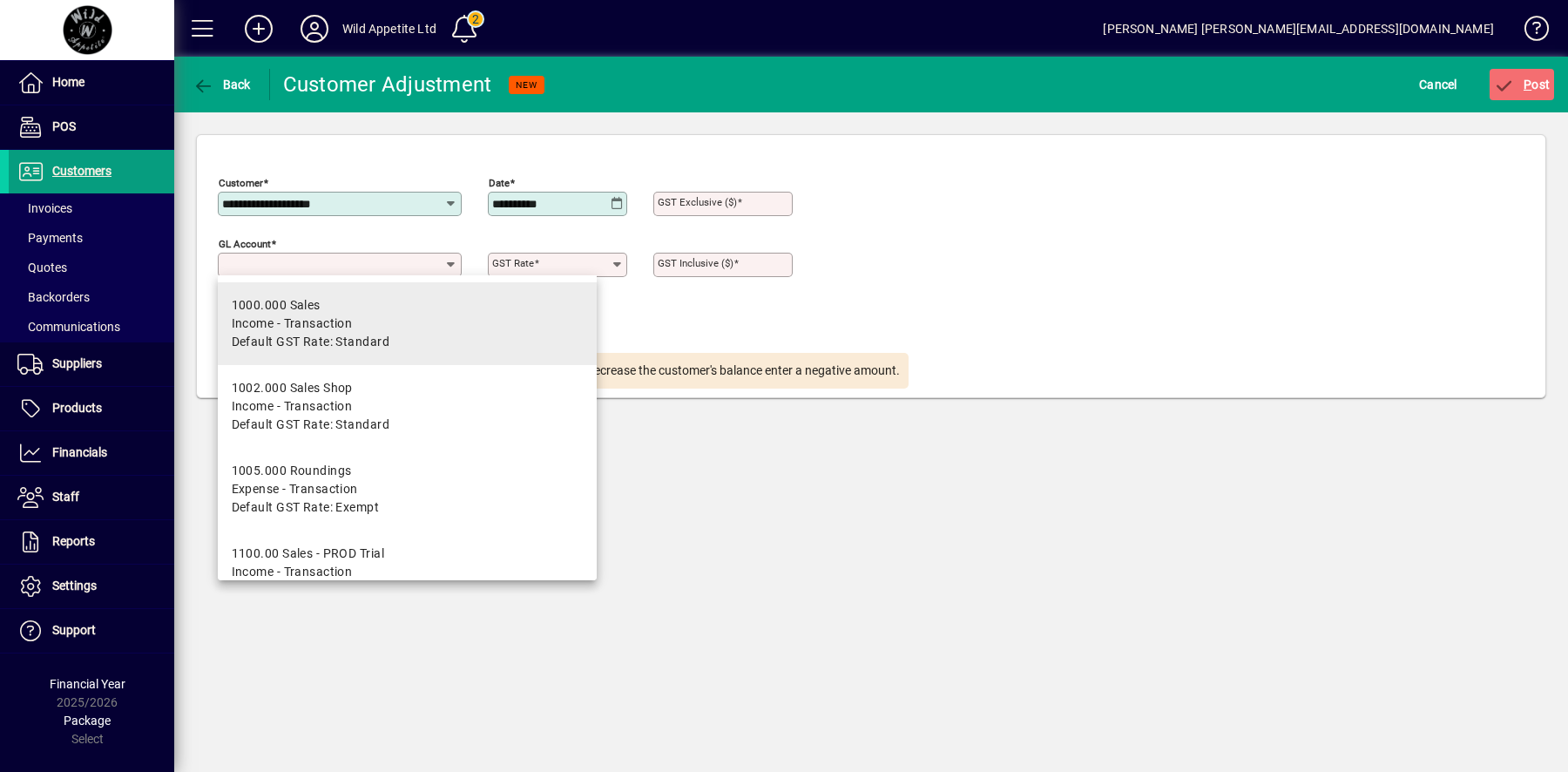
click at [306, 327] on span "Income - Transaction" at bounding box center [292, 324] width 121 height 18
type input "**********"
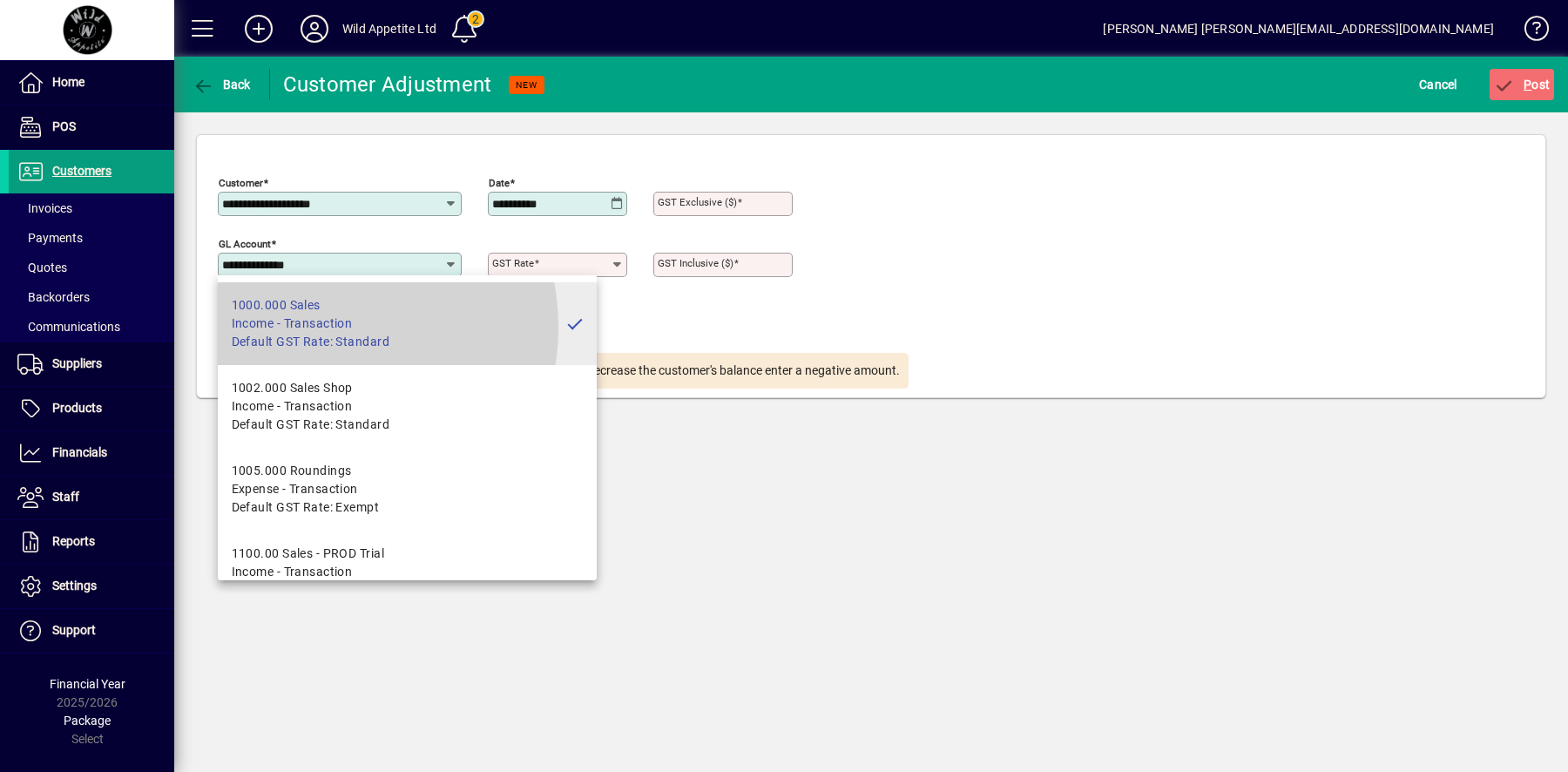
type input "********"
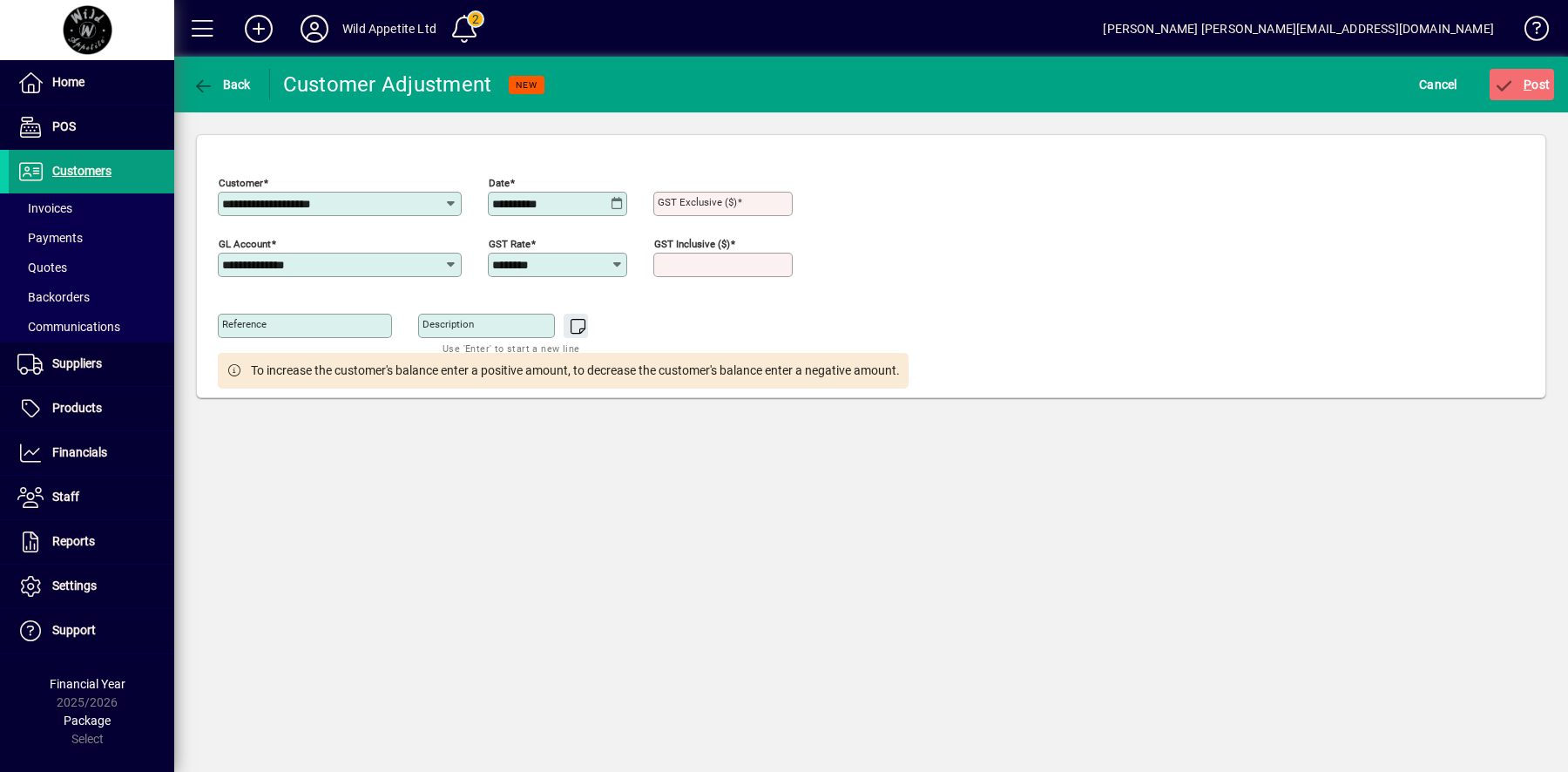
click at [688, 268] on input "GST Inclusive ($)" at bounding box center [724, 264] width 134 height 14
click at [880, 306] on div "Reference Description Use 'Enter' to start a new line" at bounding box center [563, 322] width 691 height 61
click at [698, 266] on mat-label "GST Inclusive ($)" at bounding box center [695, 263] width 76 height 12
click at [698, 266] on input "GST Inclusive ($)" at bounding box center [724, 264] width 134 height 14
click at [233, 77] on span "button" at bounding box center [221, 85] width 67 height 42
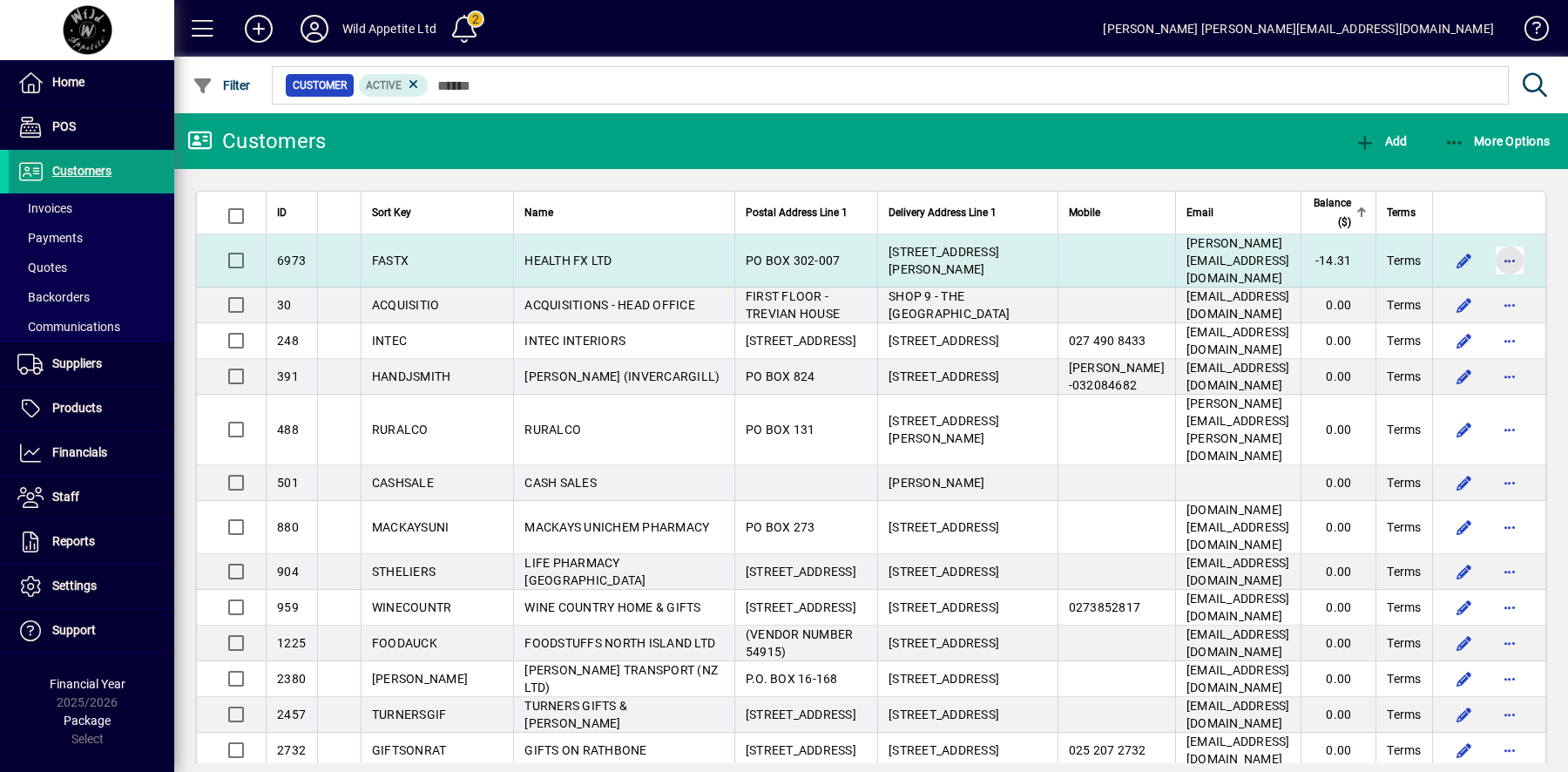
click at [1509, 255] on span "button" at bounding box center [1509, 261] width 42 height 42
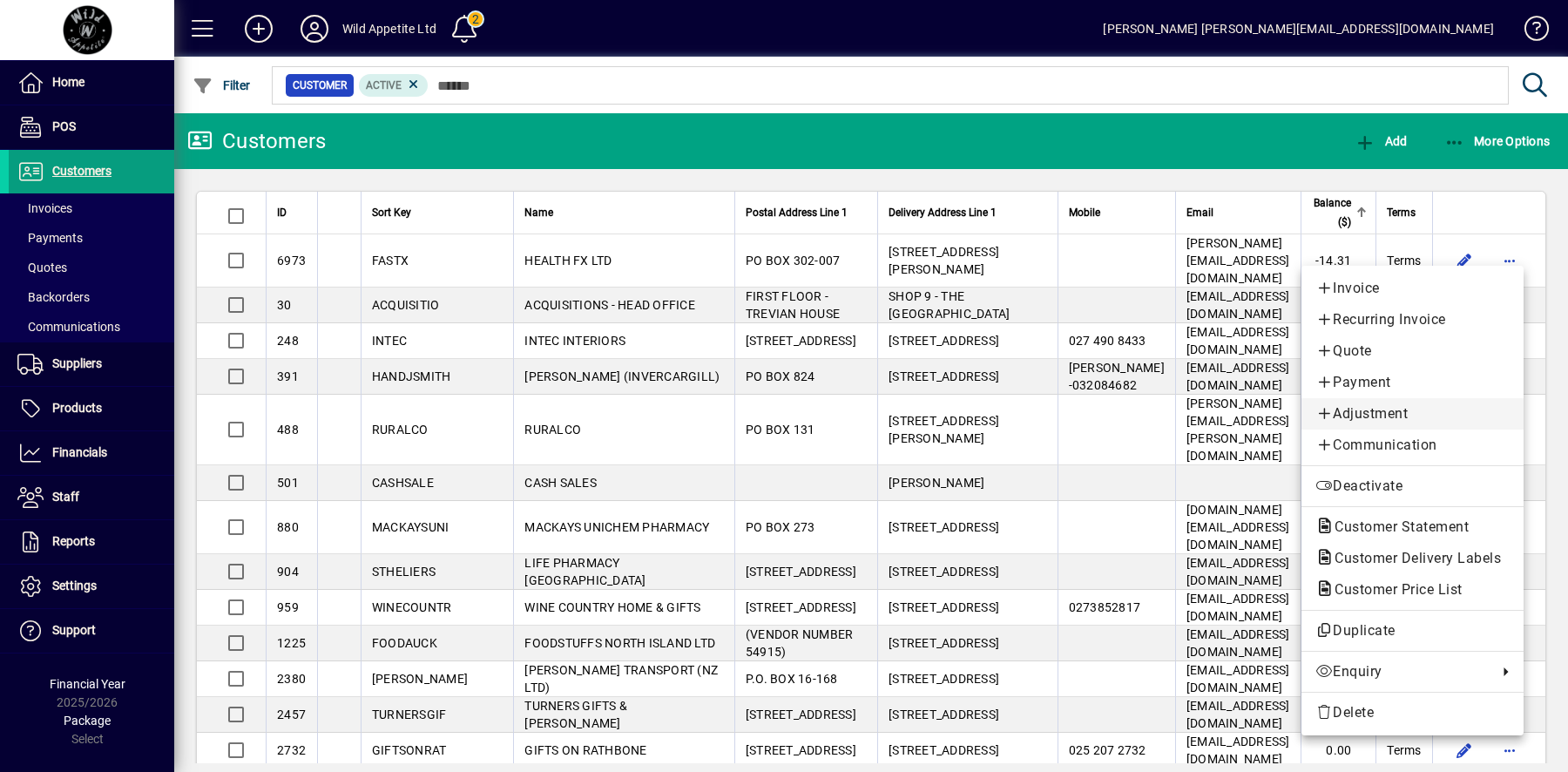
click at [1407, 415] on span "Adjustment" at bounding box center [1413, 413] width 194 height 21
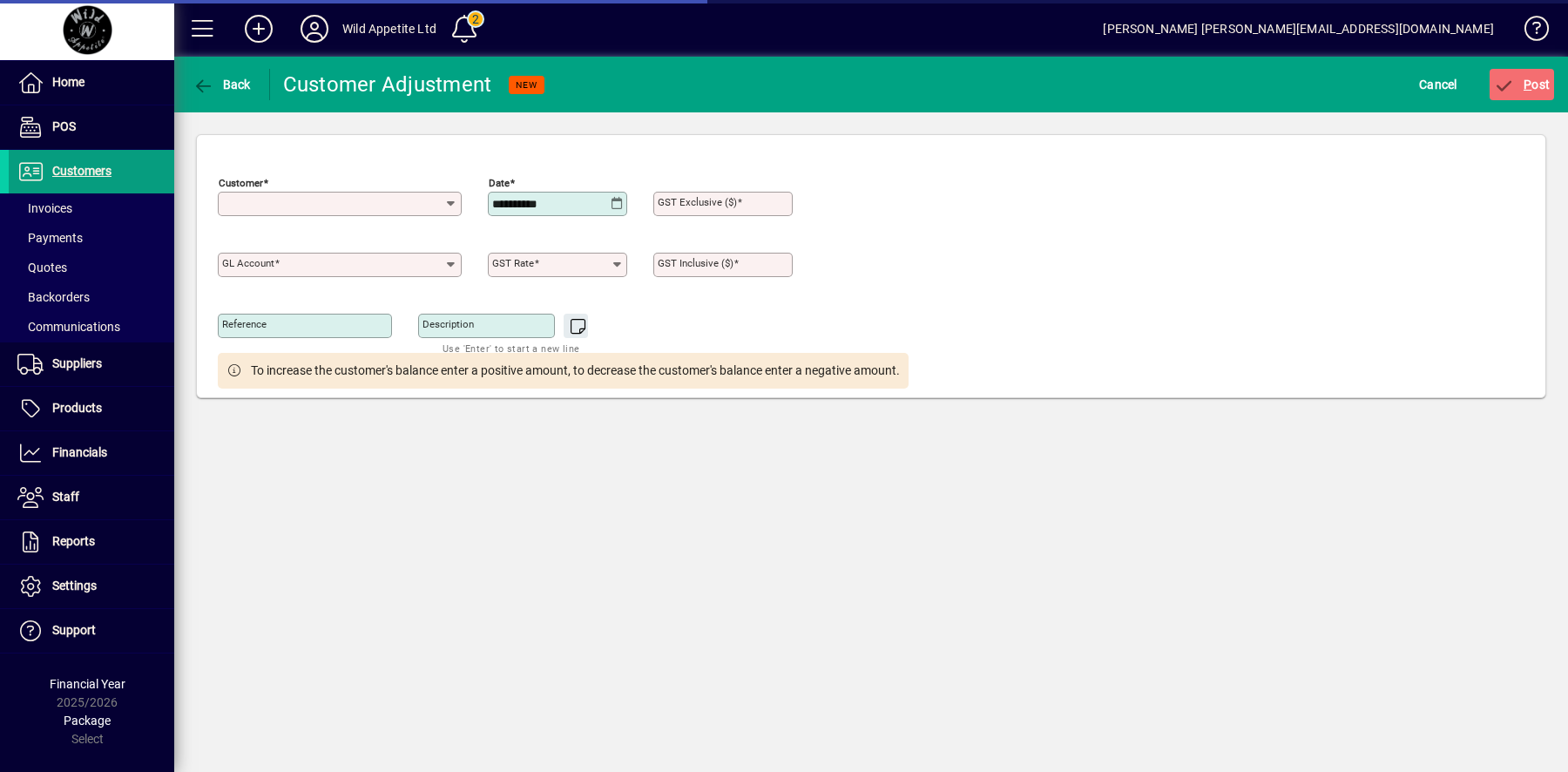
type input "**********"
click at [703, 265] on mat-label "GST Inclusive ($)" at bounding box center [695, 263] width 76 height 12
click at [703, 265] on input "GST Inclusive ($)" at bounding box center [724, 264] width 134 height 14
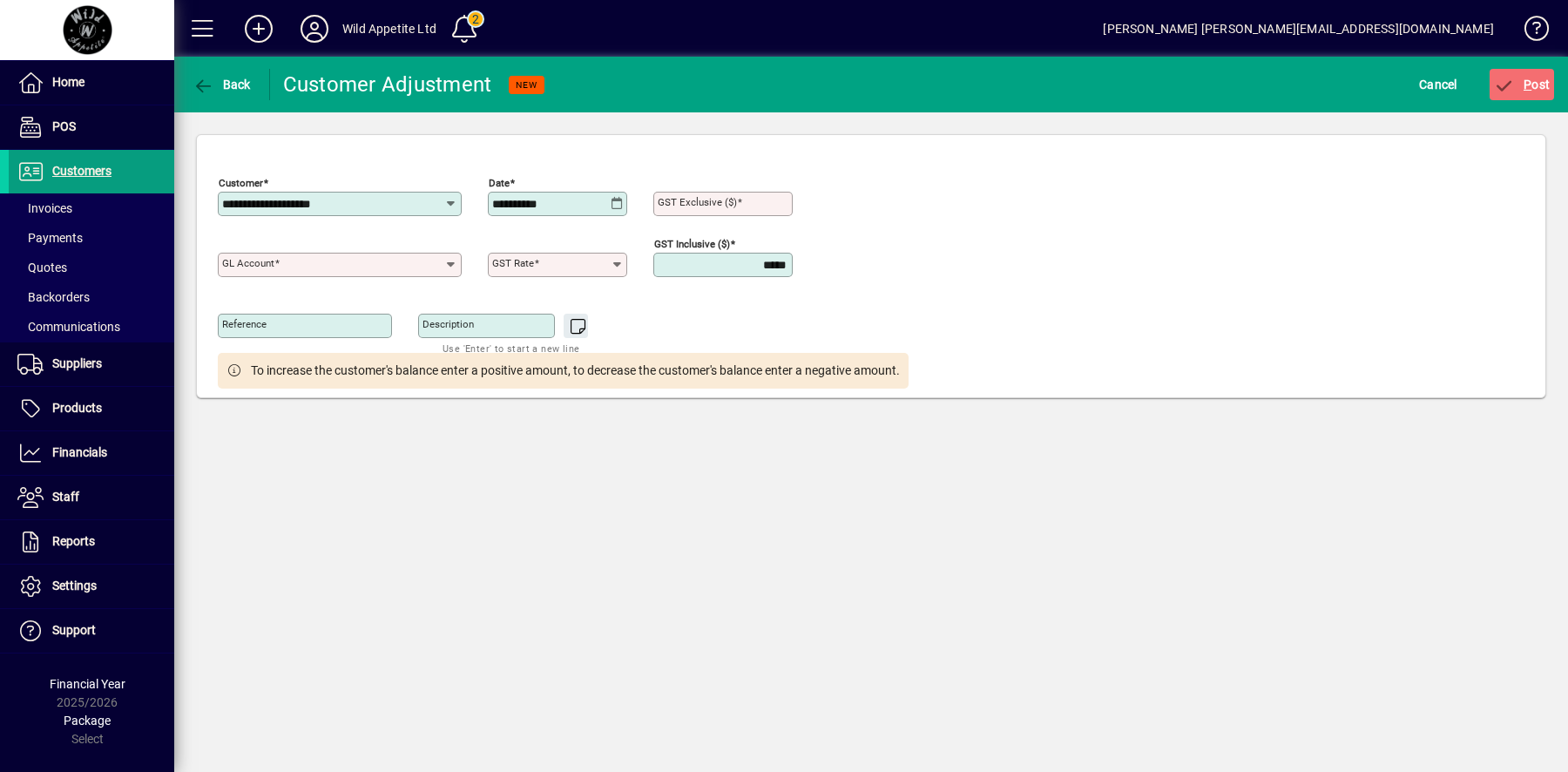
type input "*****"
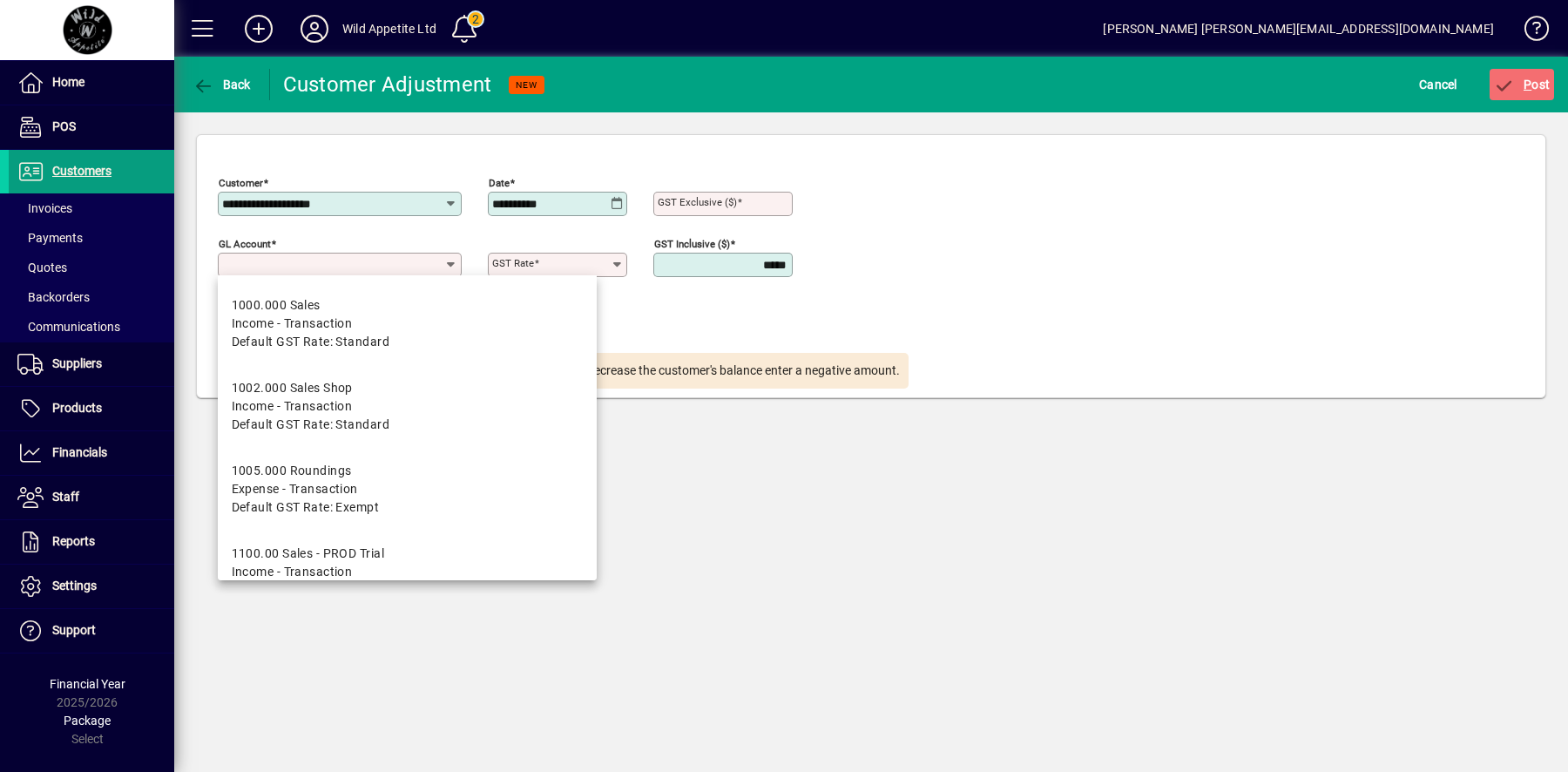
click at [411, 267] on input "GL Account" at bounding box center [333, 264] width 222 height 14
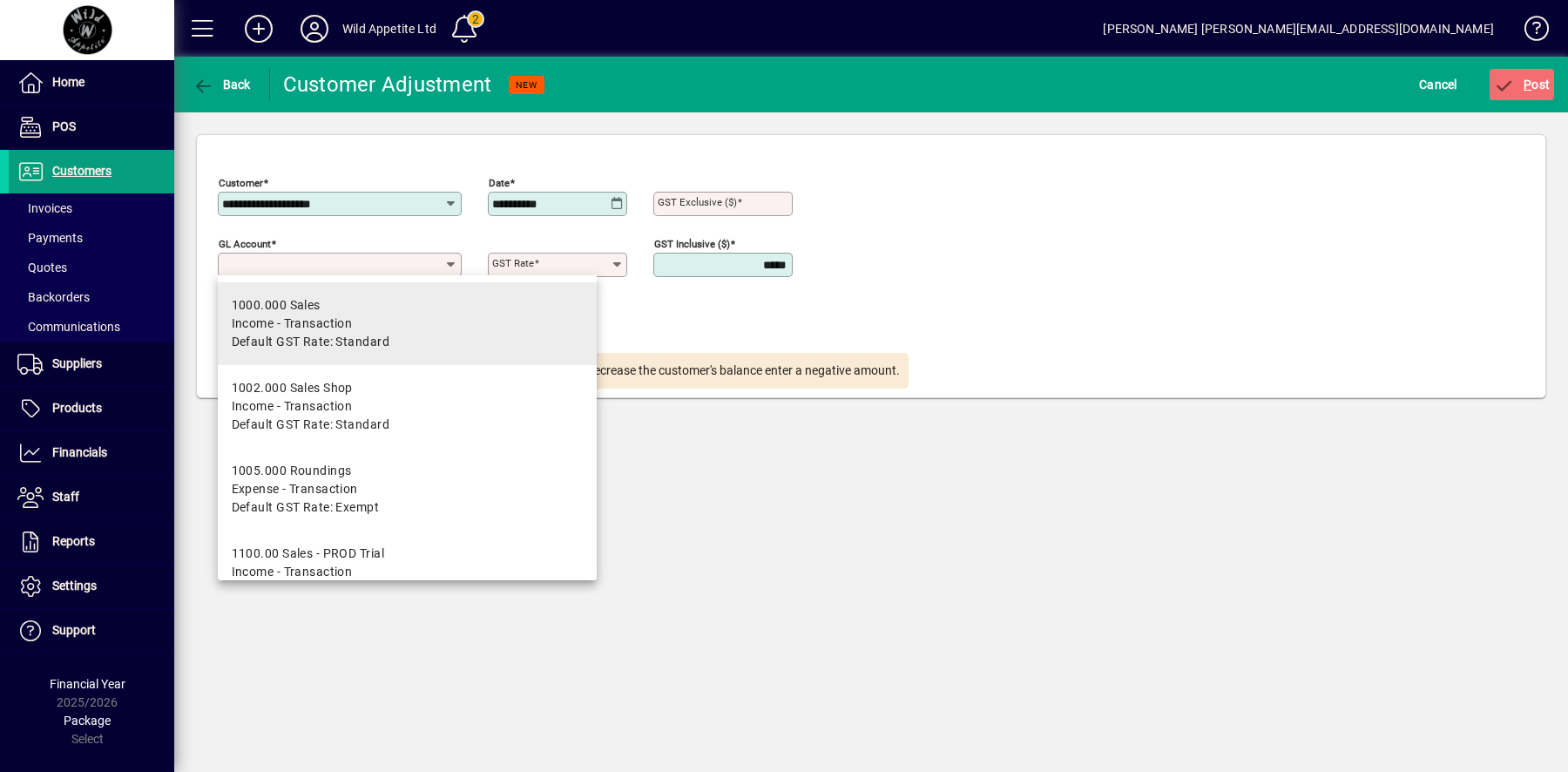
click at [361, 325] on span "Income - Transaction" at bounding box center [310, 324] width 157 height 18
type input "**********"
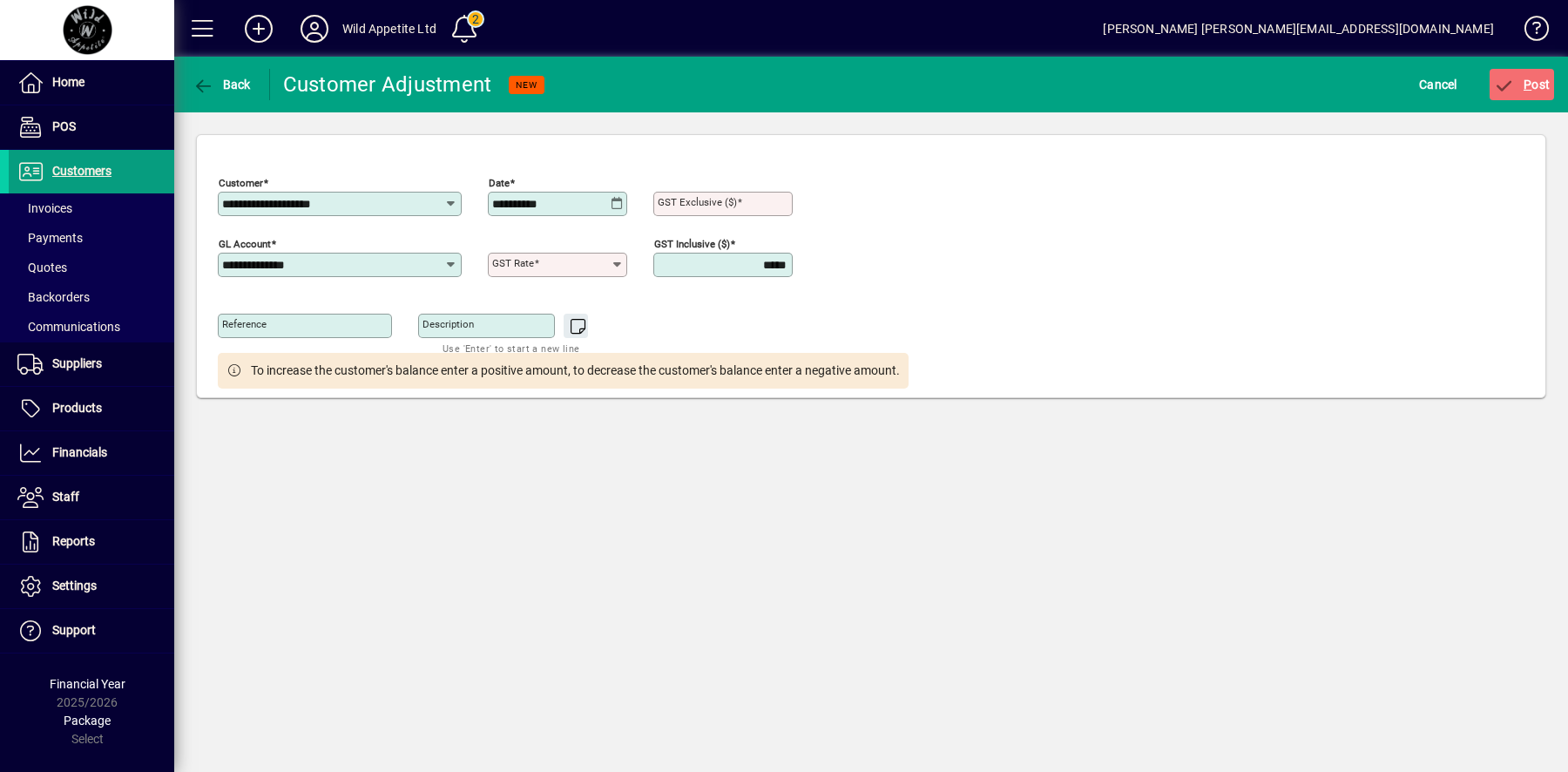
type input "********"
type input "*****"
click at [1539, 86] on span "P ost" at bounding box center [1522, 84] width 57 height 14
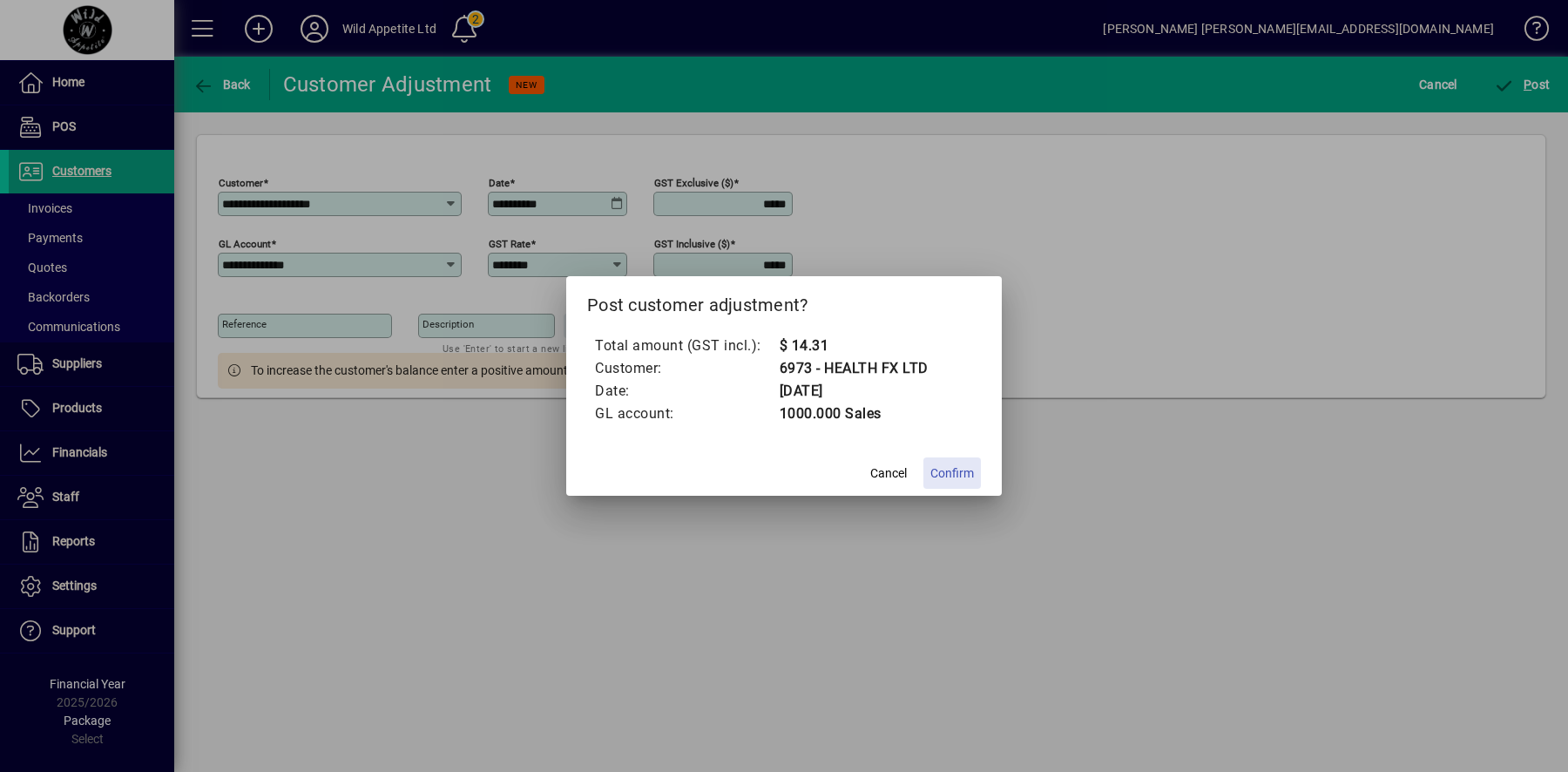
click at [952, 468] on span "Confirm" at bounding box center [953, 474] width 44 height 18
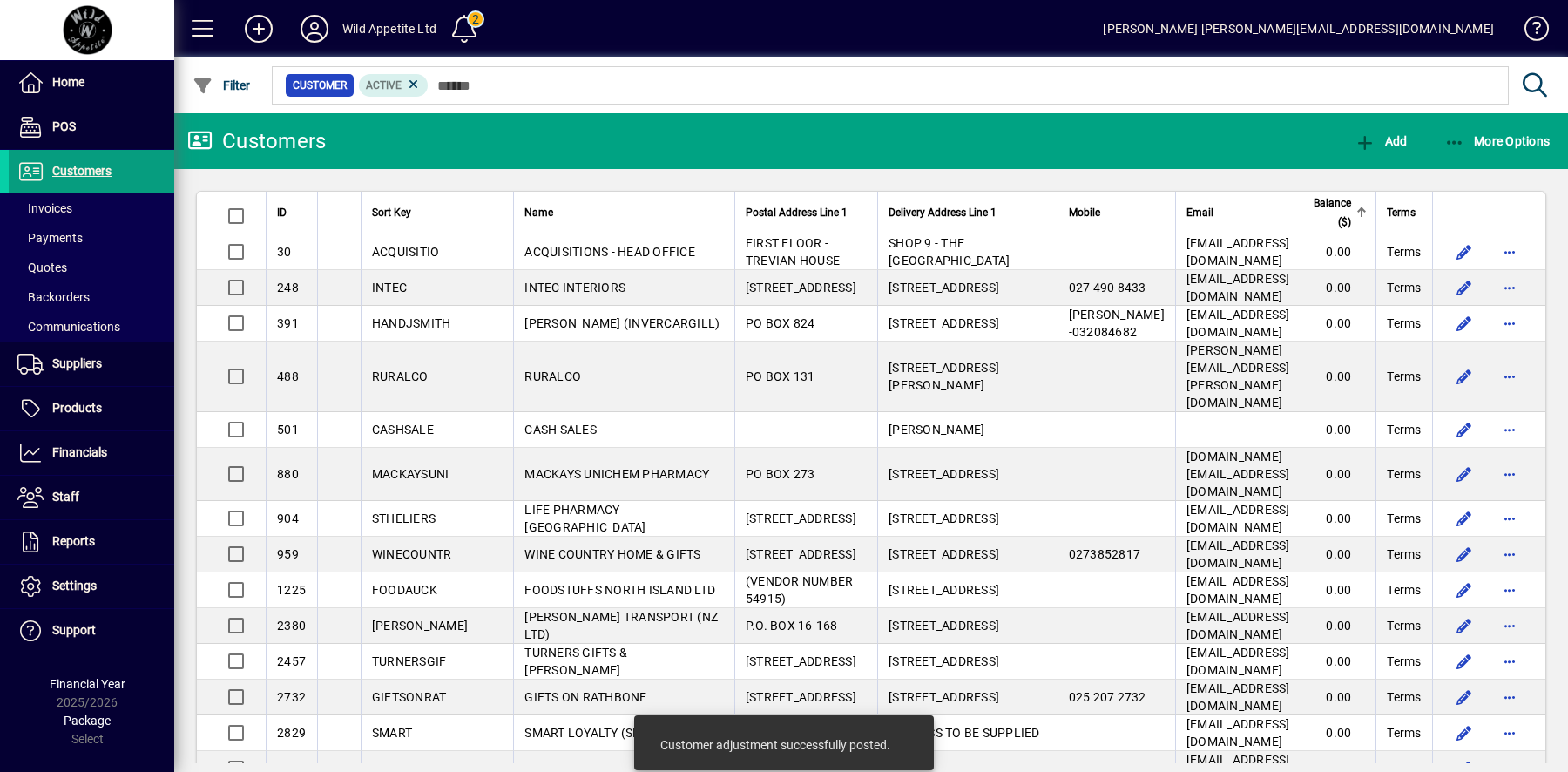
click at [1324, 221] on th "Balance ($)" at bounding box center [1339, 213] width 76 height 43
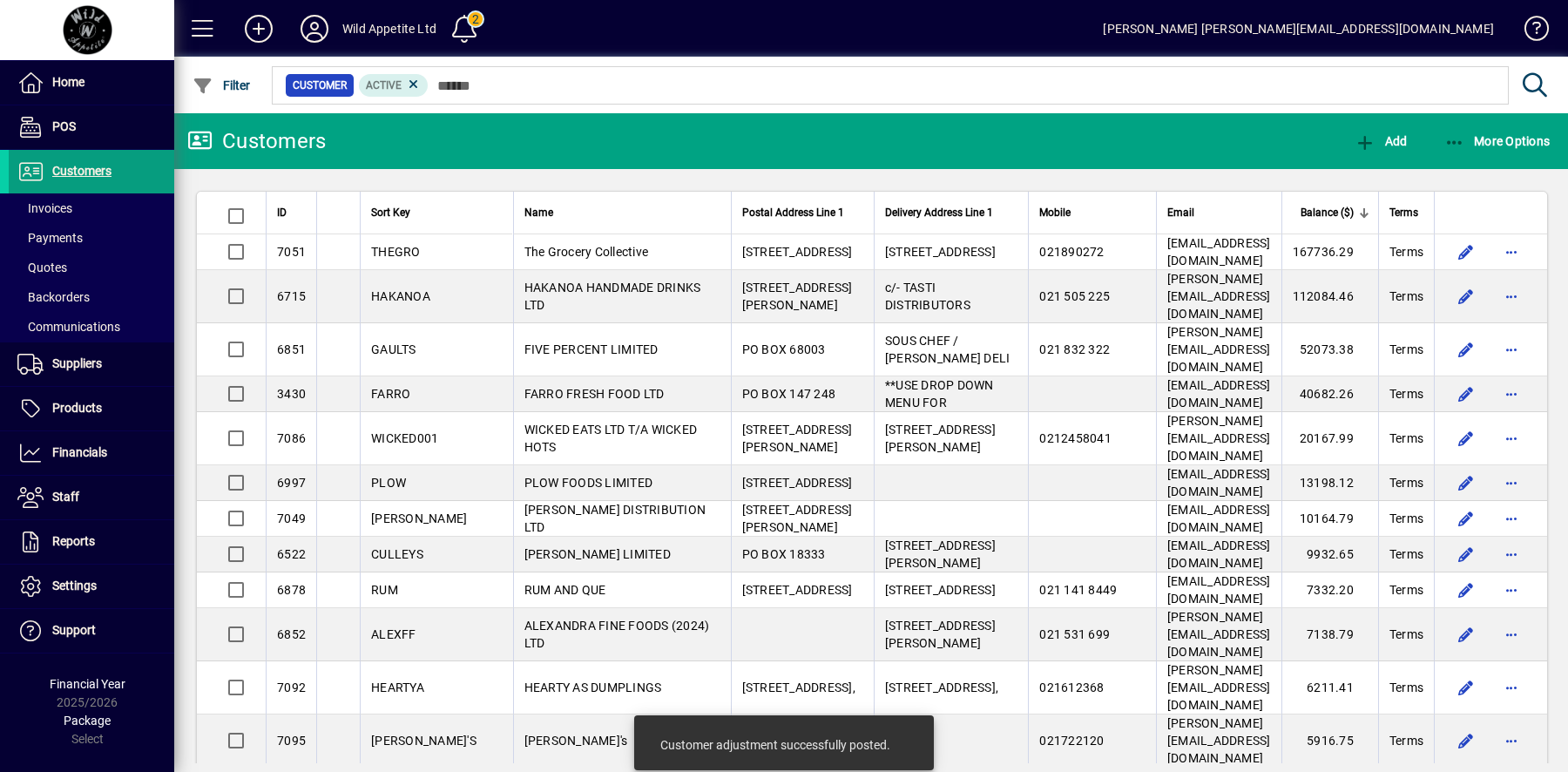
click at [1324, 212] on span "Balance ($)" at bounding box center [1328, 212] width 53 height 19
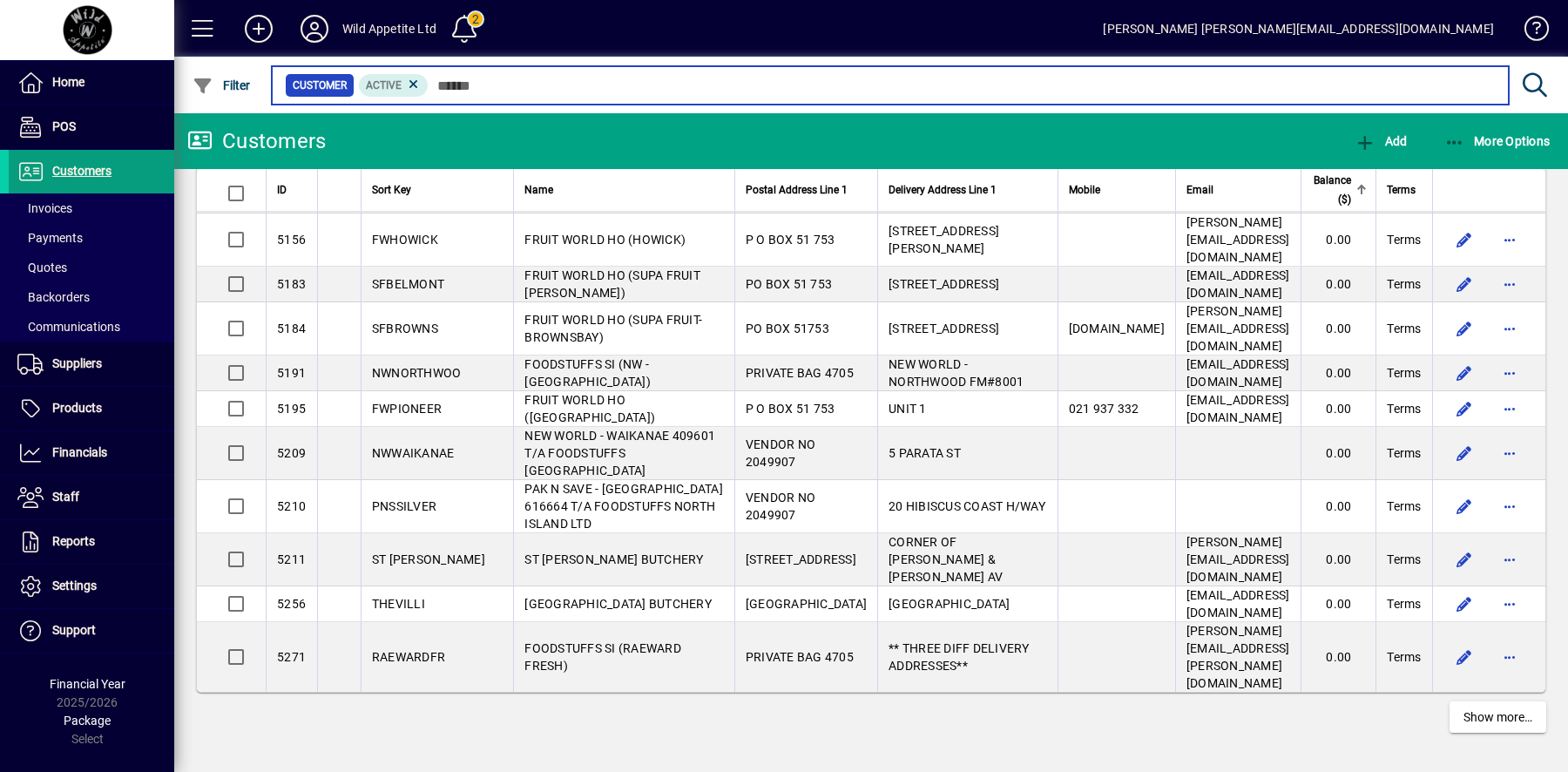
scroll to position [3987, 0]
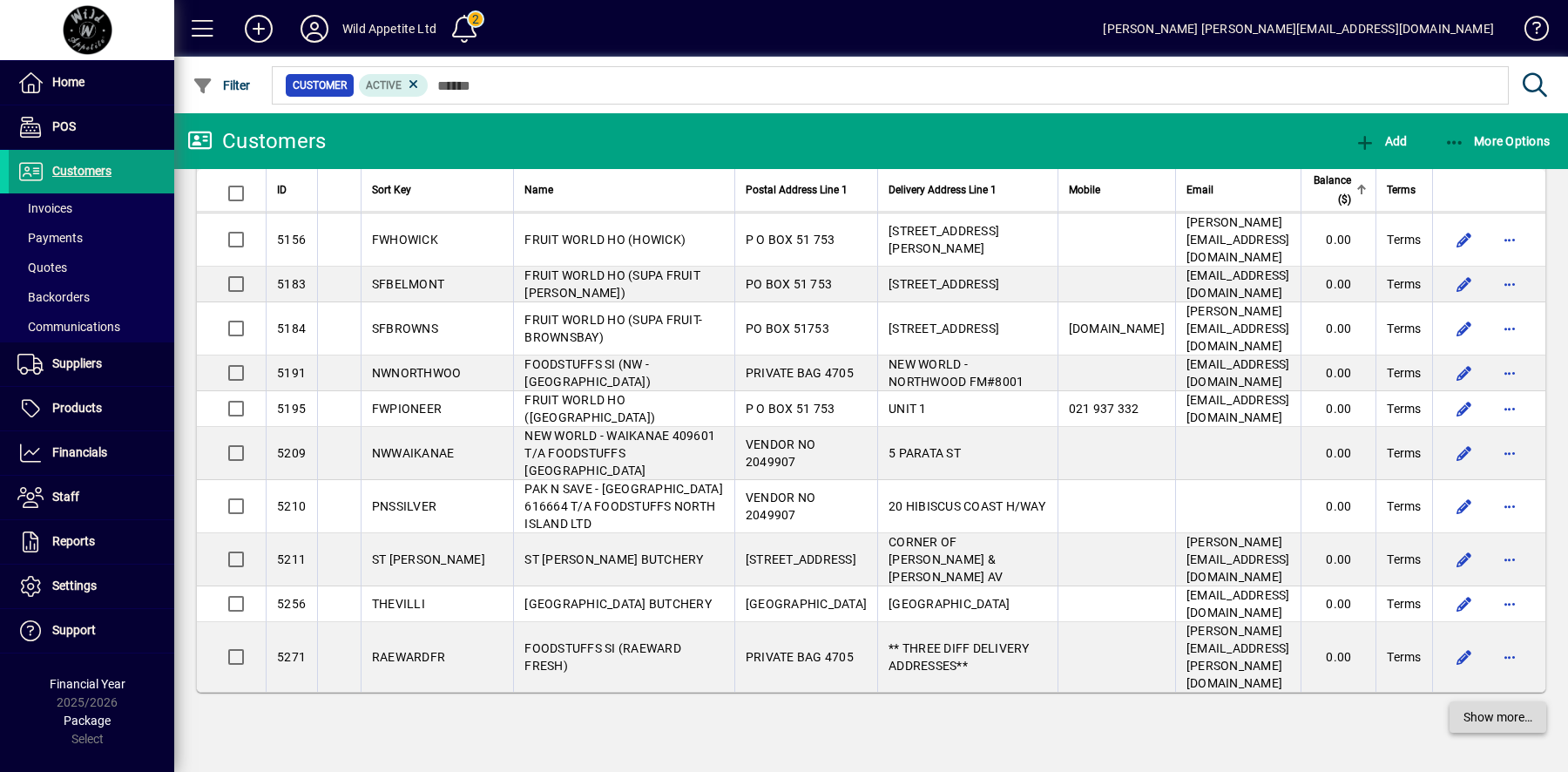
click at [1488, 717] on span "Show more…" at bounding box center [1498, 718] width 69 height 18
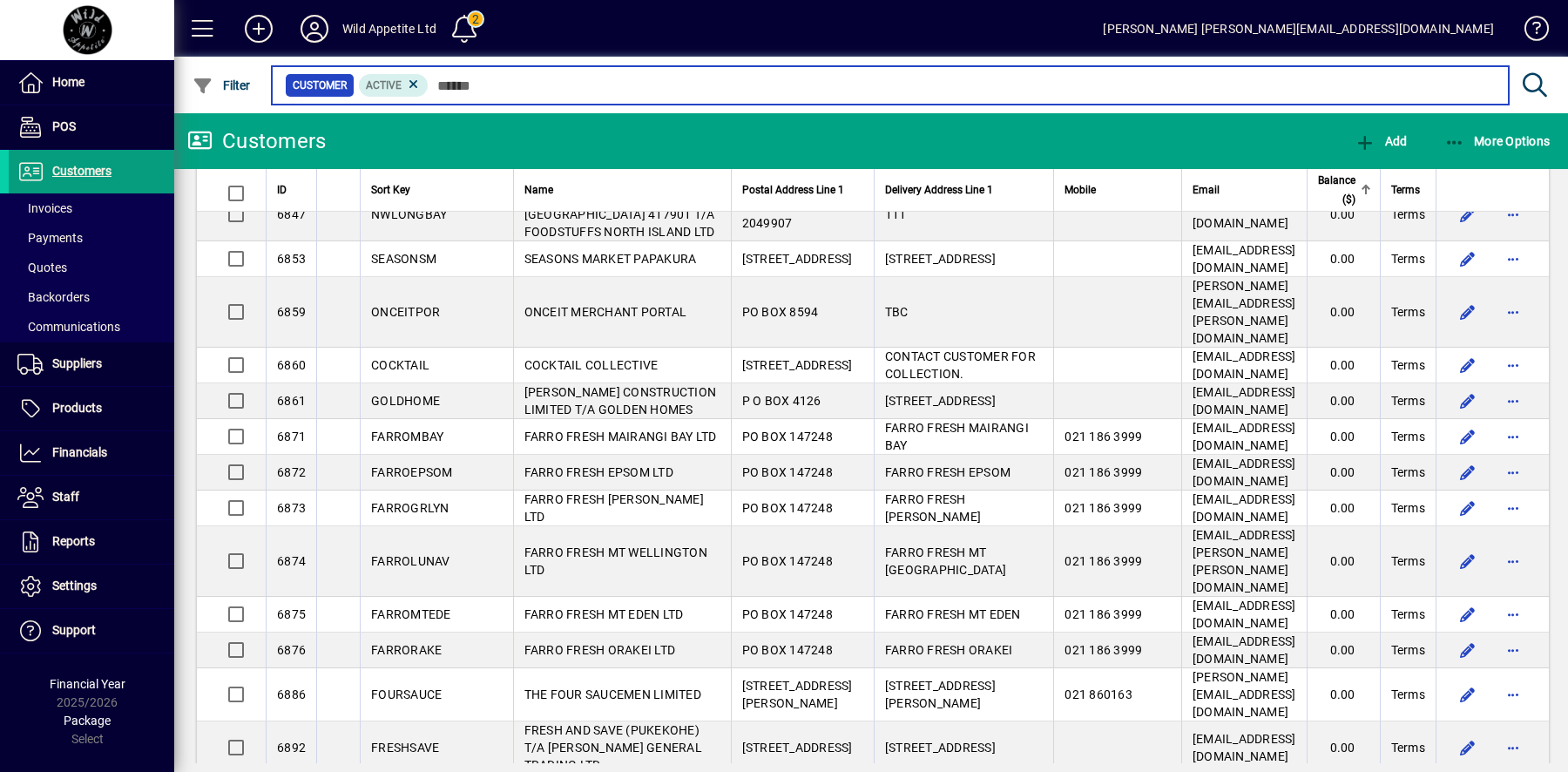
scroll to position [7790, 0]
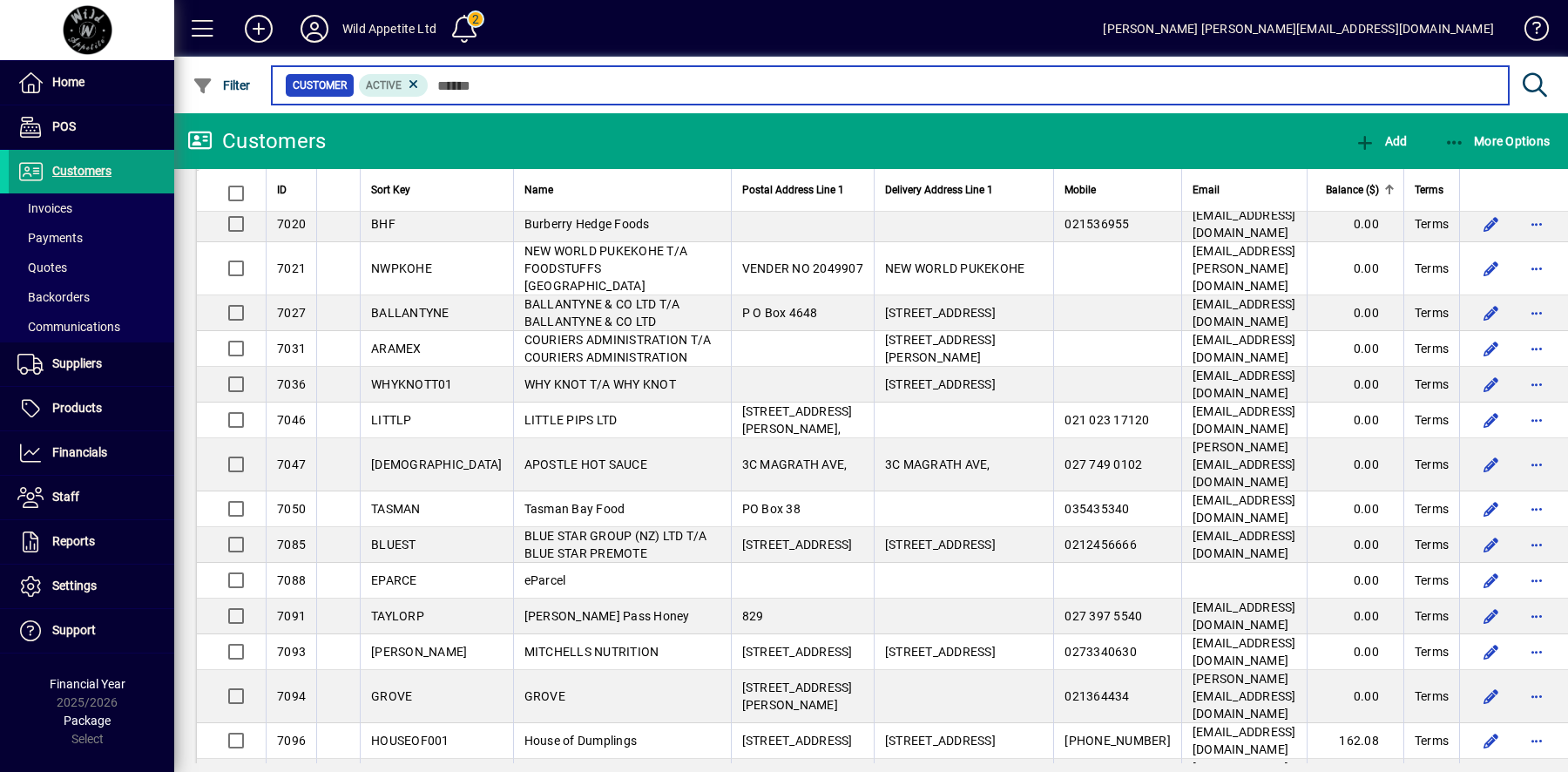
scroll to position [10106, 0]
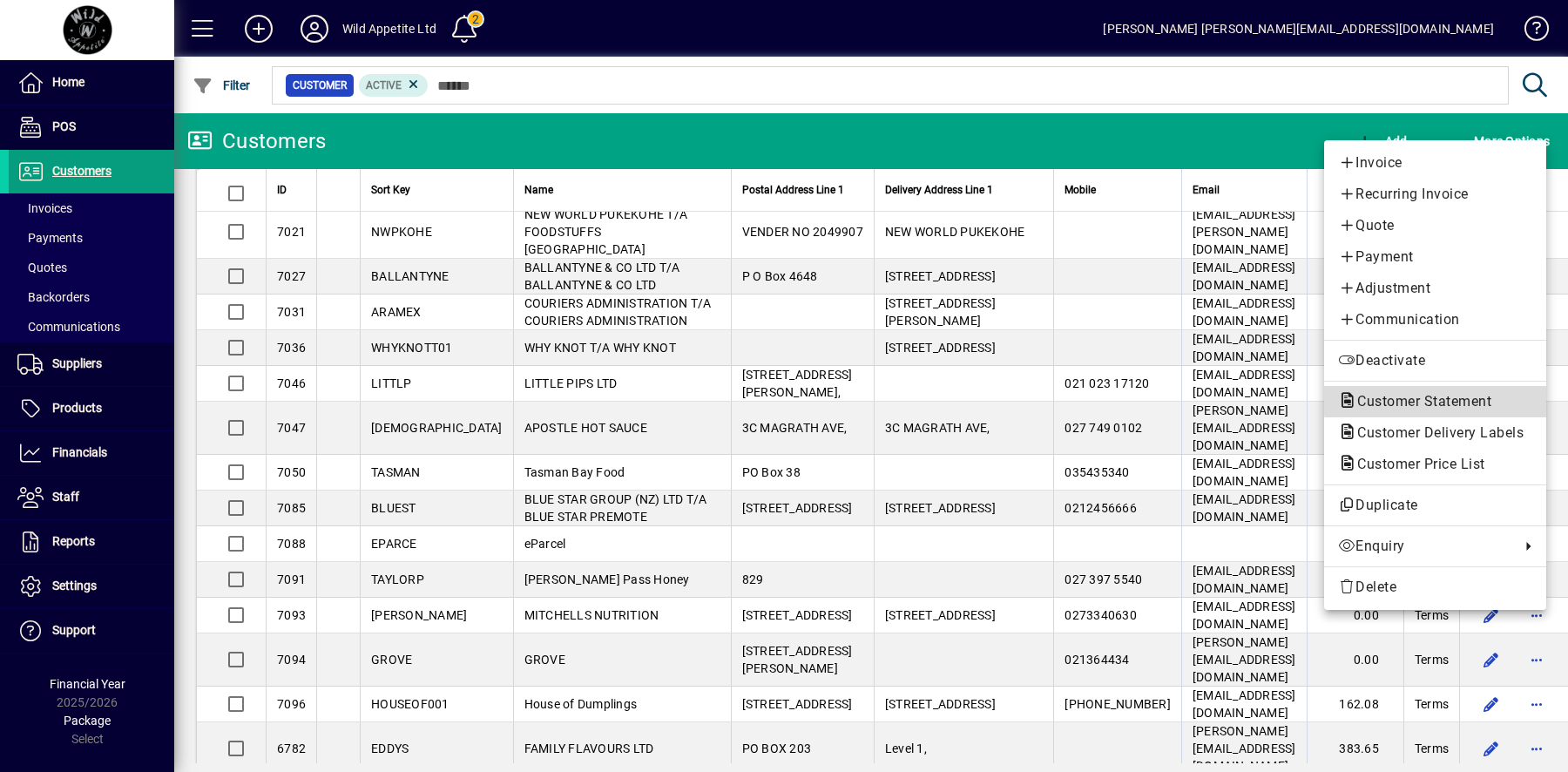
click at [1441, 401] on span "Customer Statement" at bounding box center [1419, 402] width 162 height 16
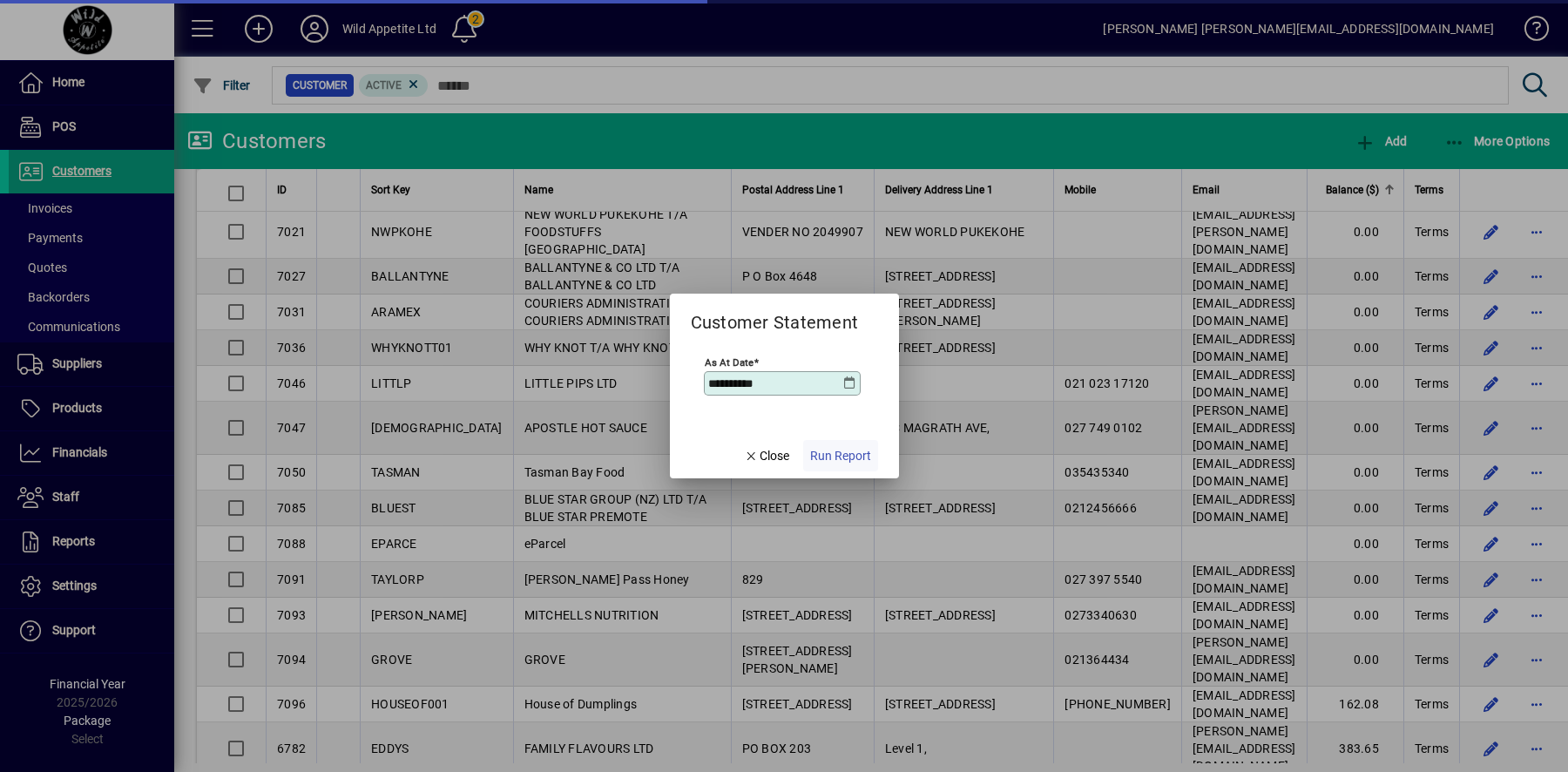
click at [840, 459] on span "Run Report" at bounding box center [840, 456] width 61 height 18
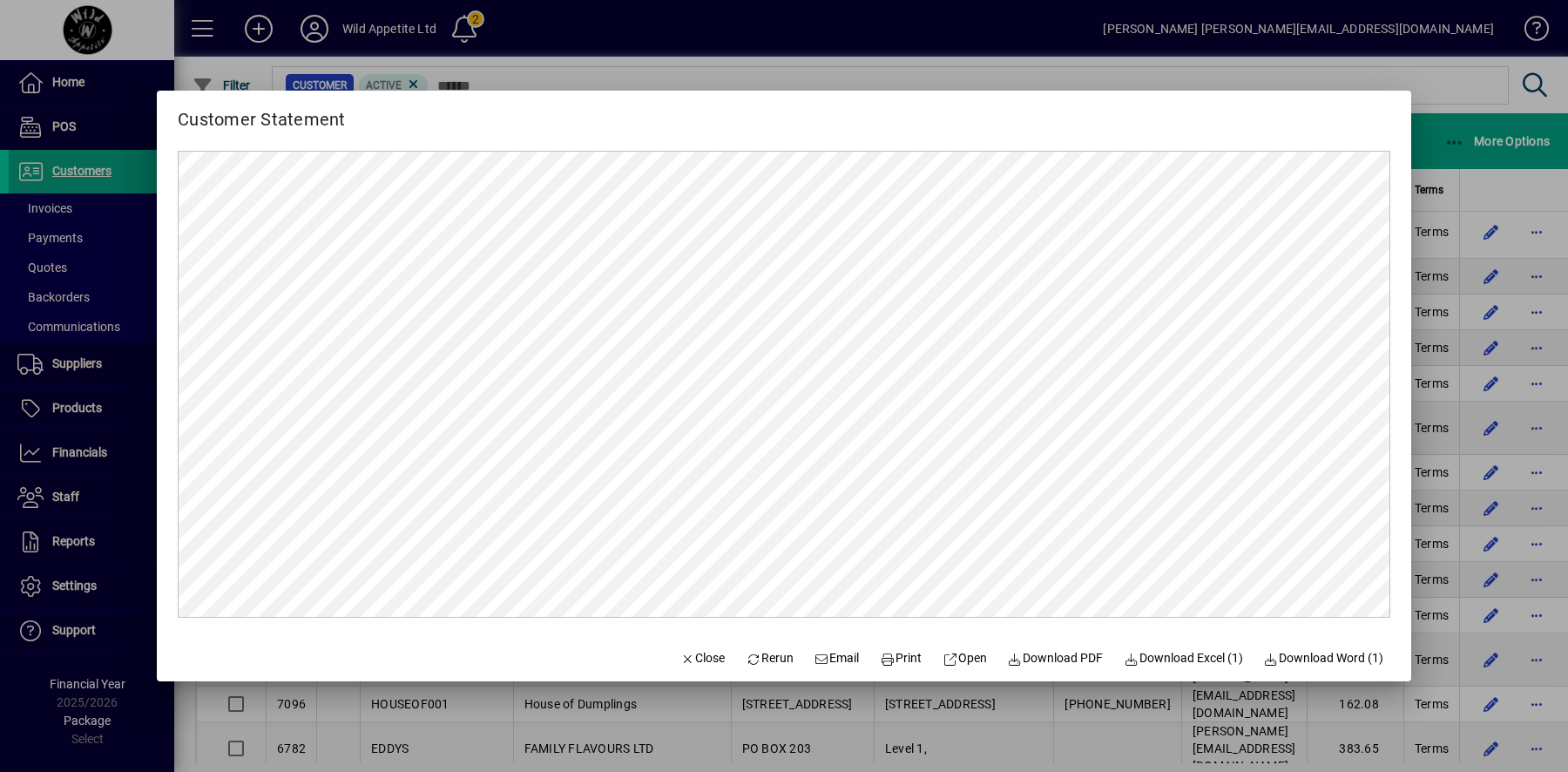
scroll to position [0, 0]
click at [826, 665] on span "Email" at bounding box center [837, 659] width 46 height 18
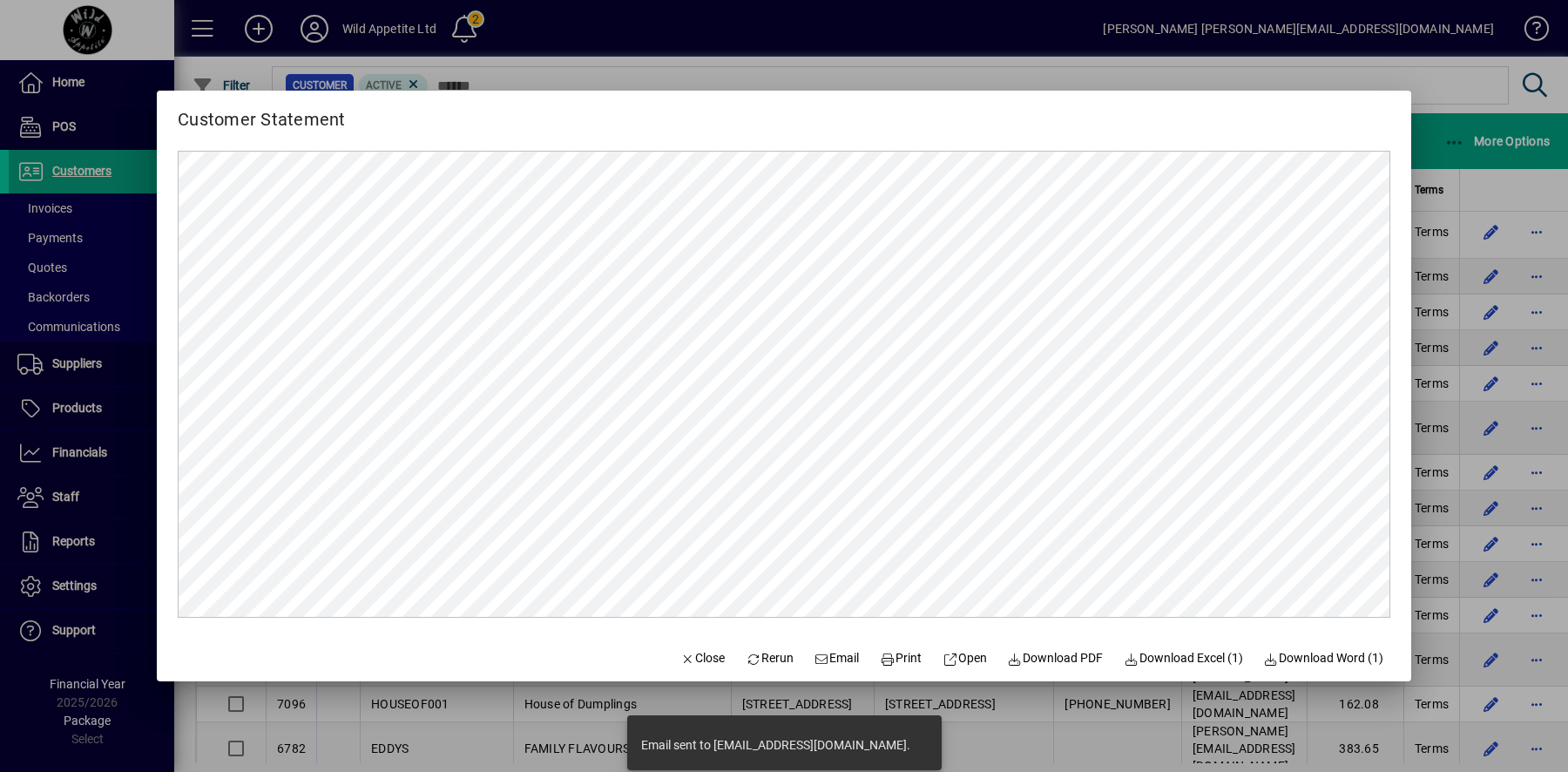
click at [1124, 739] on div at bounding box center [784, 386] width 1568 height 772
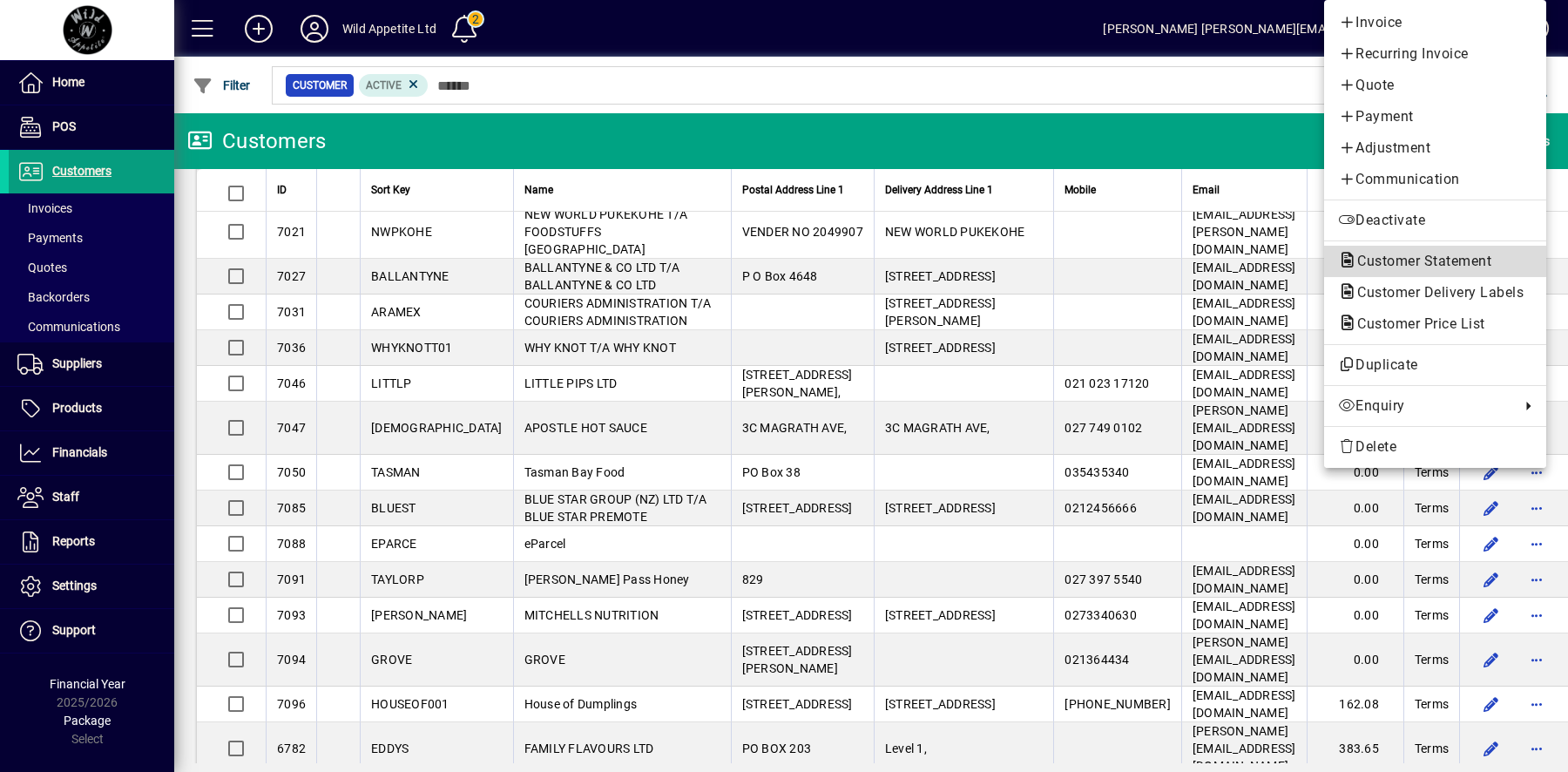
click at [1430, 252] on span "Customer Statement" at bounding box center [1419, 261] width 162 height 16
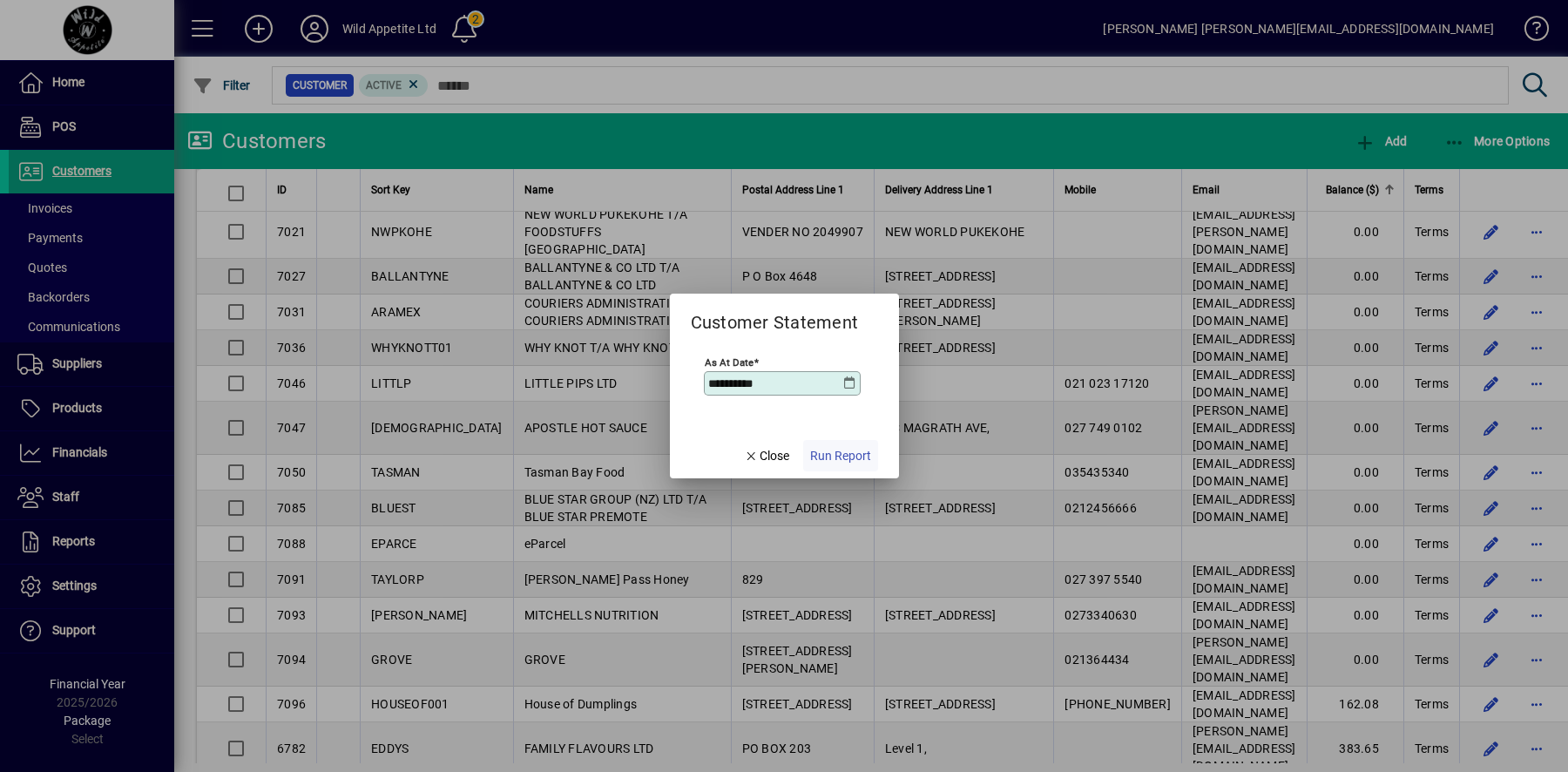
click at [837, 458] on span "Run Report" at bounding box center [840, 456] width 61 height 18
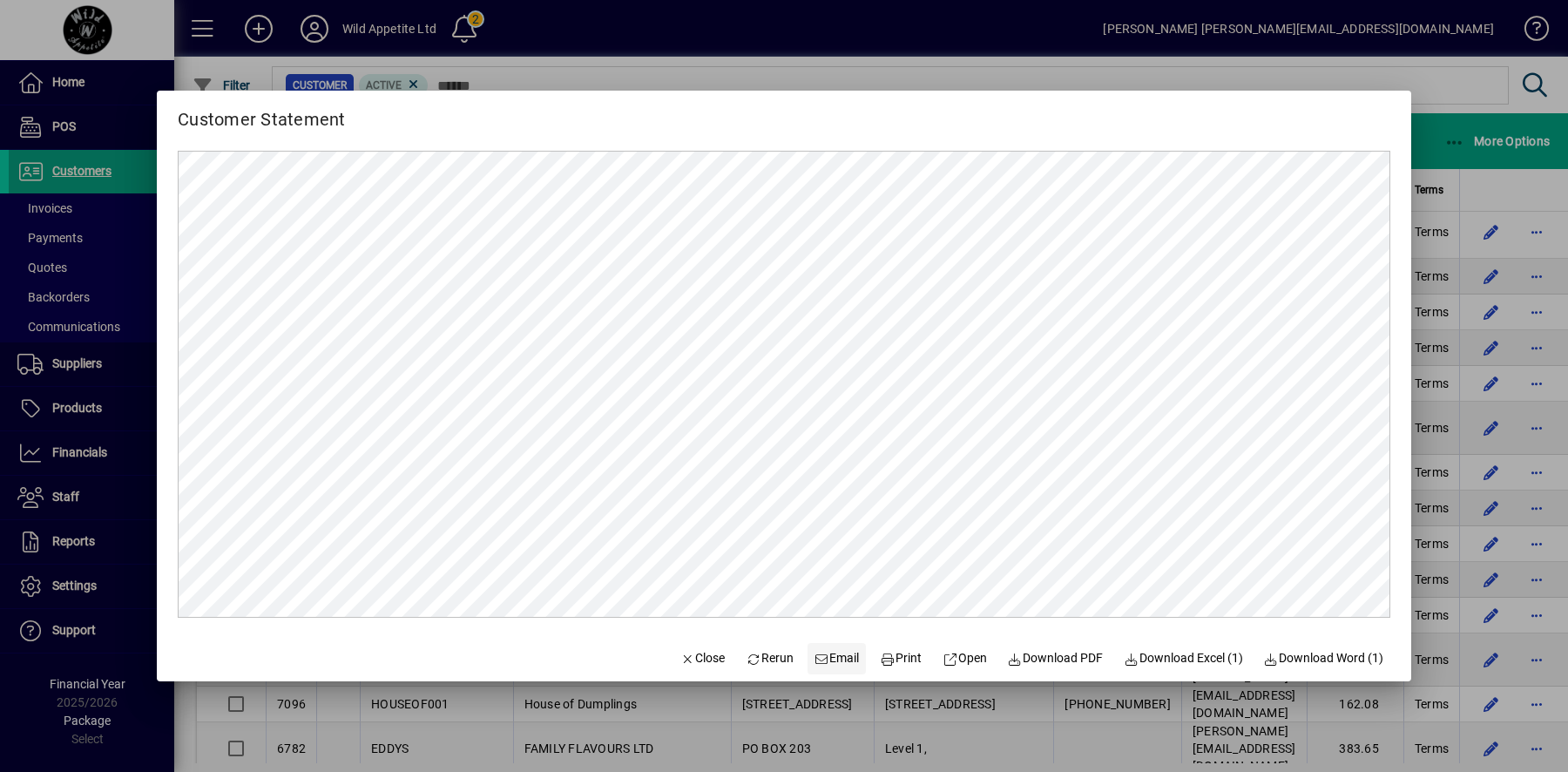
click at [830, 655] on span "Email" at bounding box center [837, 659] width 46 height 18
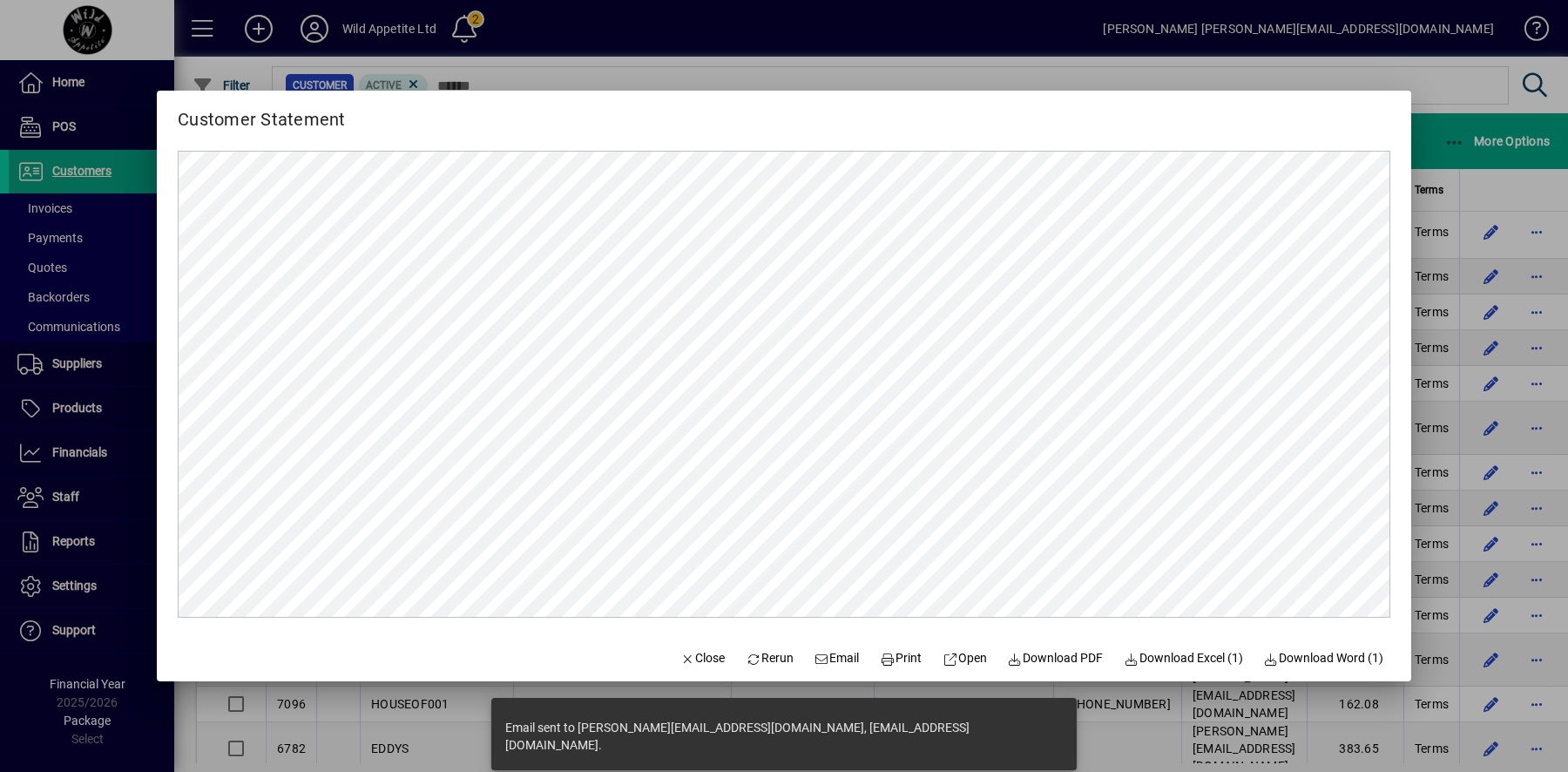
click at [1544, 502] on div at bounding box center [784, 386] width 1568 height 772
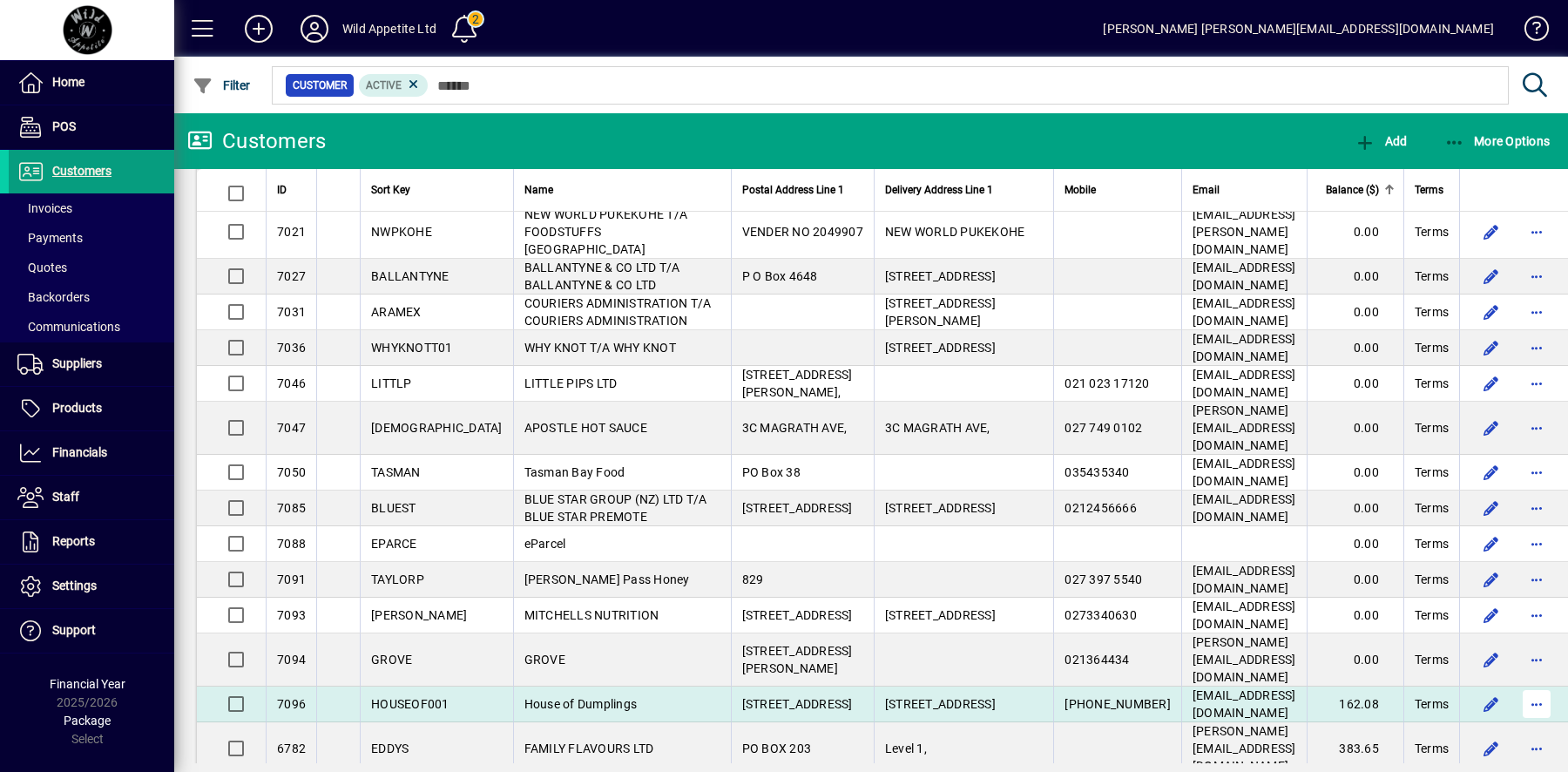
click at [1535, 683] on span "button" at bounding box center [1537, 704] width 42 height 42
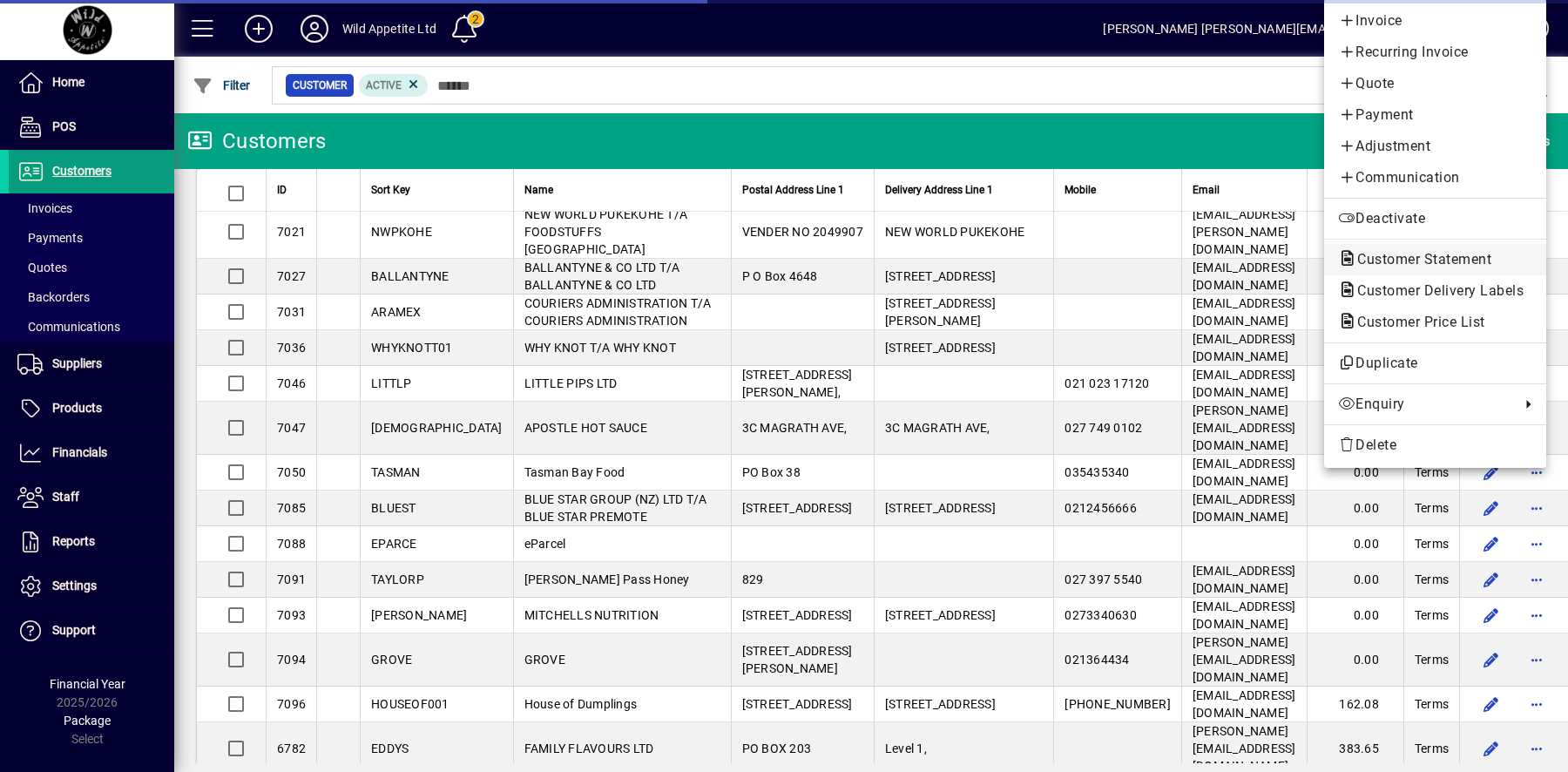
click at [1434, 258] on span "Customer Statement" at bounding box center [1419, 259] width 162 height 16
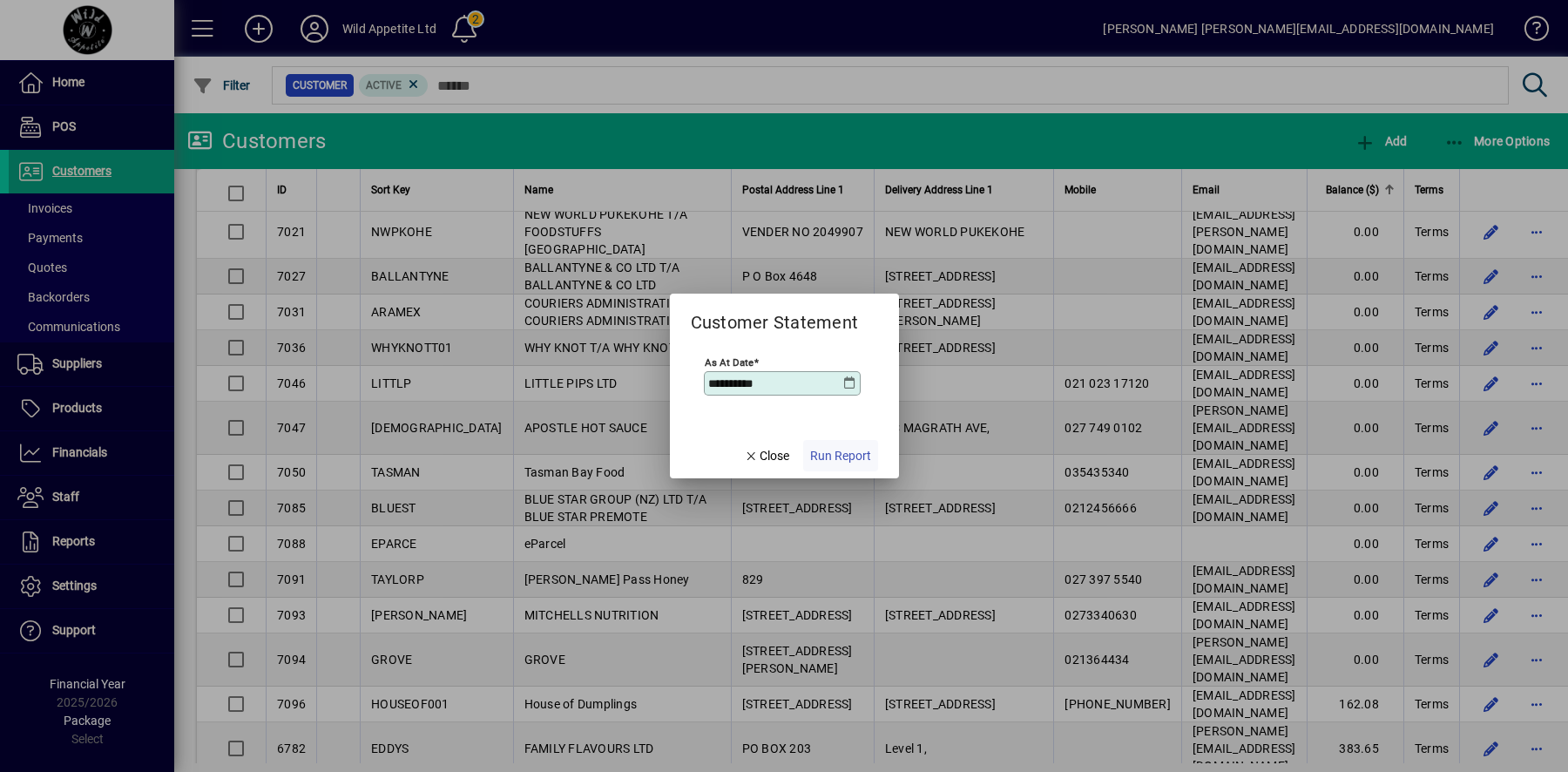
click at [839, 453] on span "Run Report" at bounding box center [840, 456] width 61 height 18
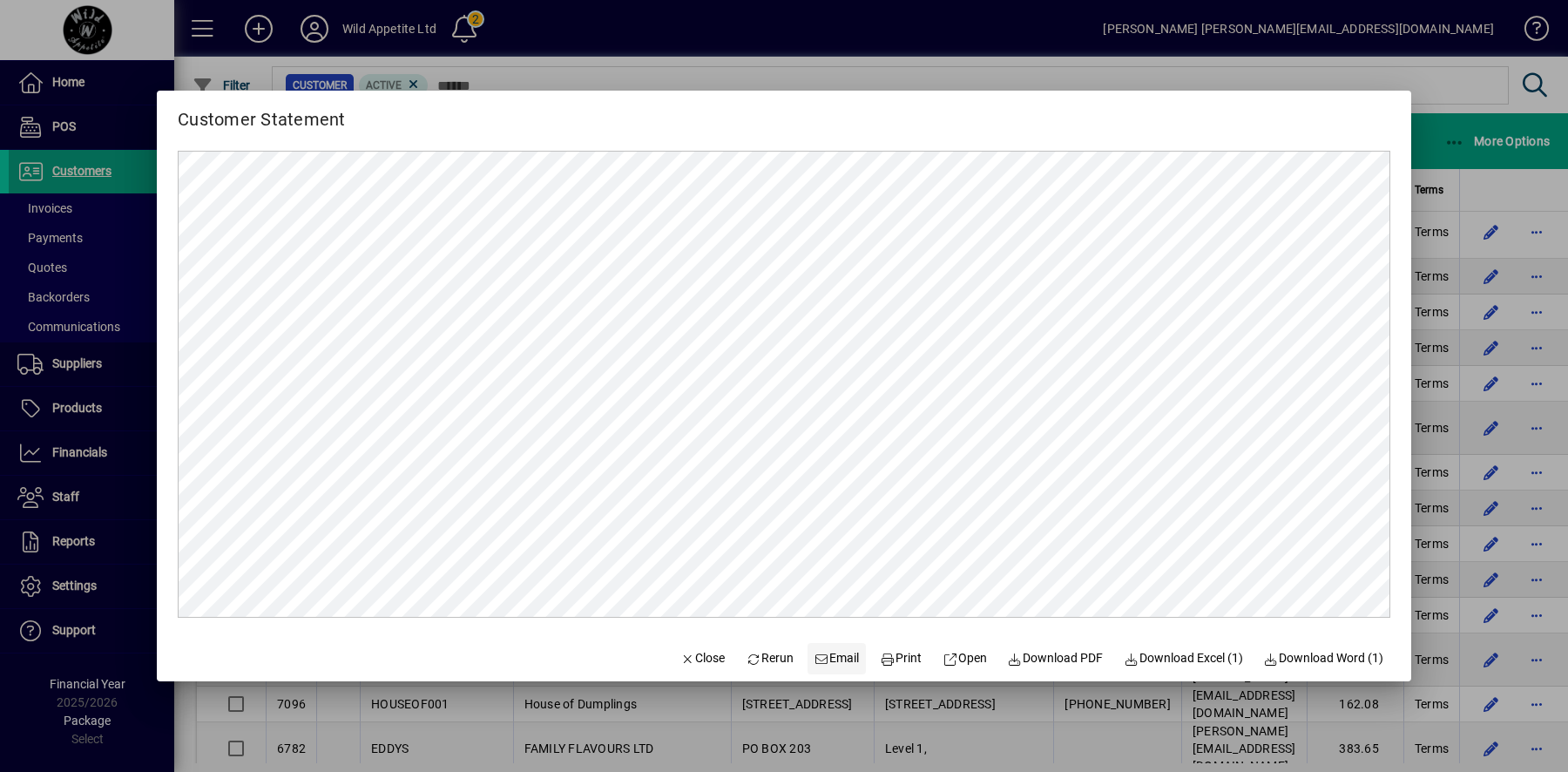
click at [826, 656] on span "Email" at bounding box center [837, 659] width 46 height 18
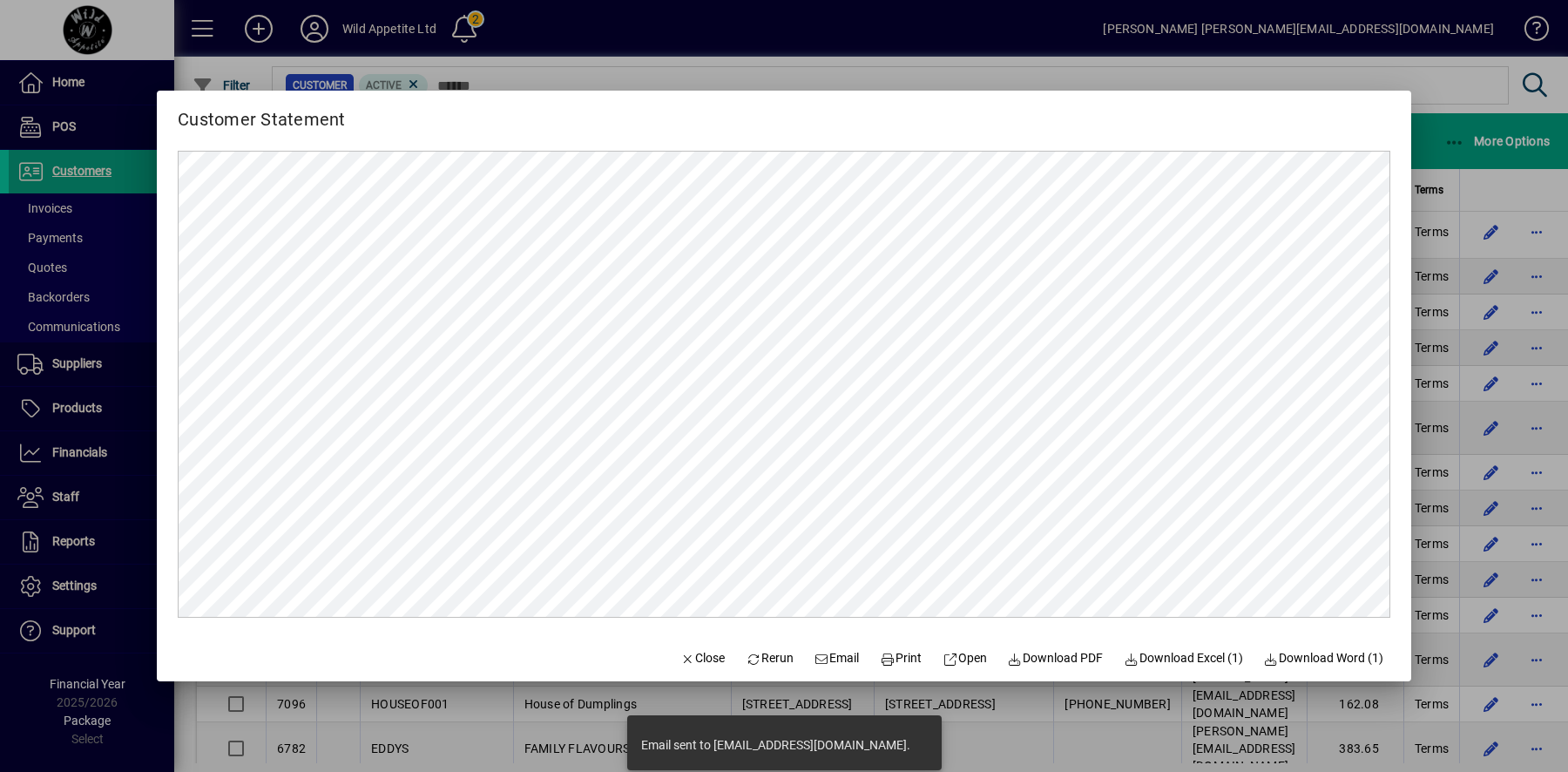
click at [1562, 438] on div at bounding box center [784, 386] width 1568 height 772
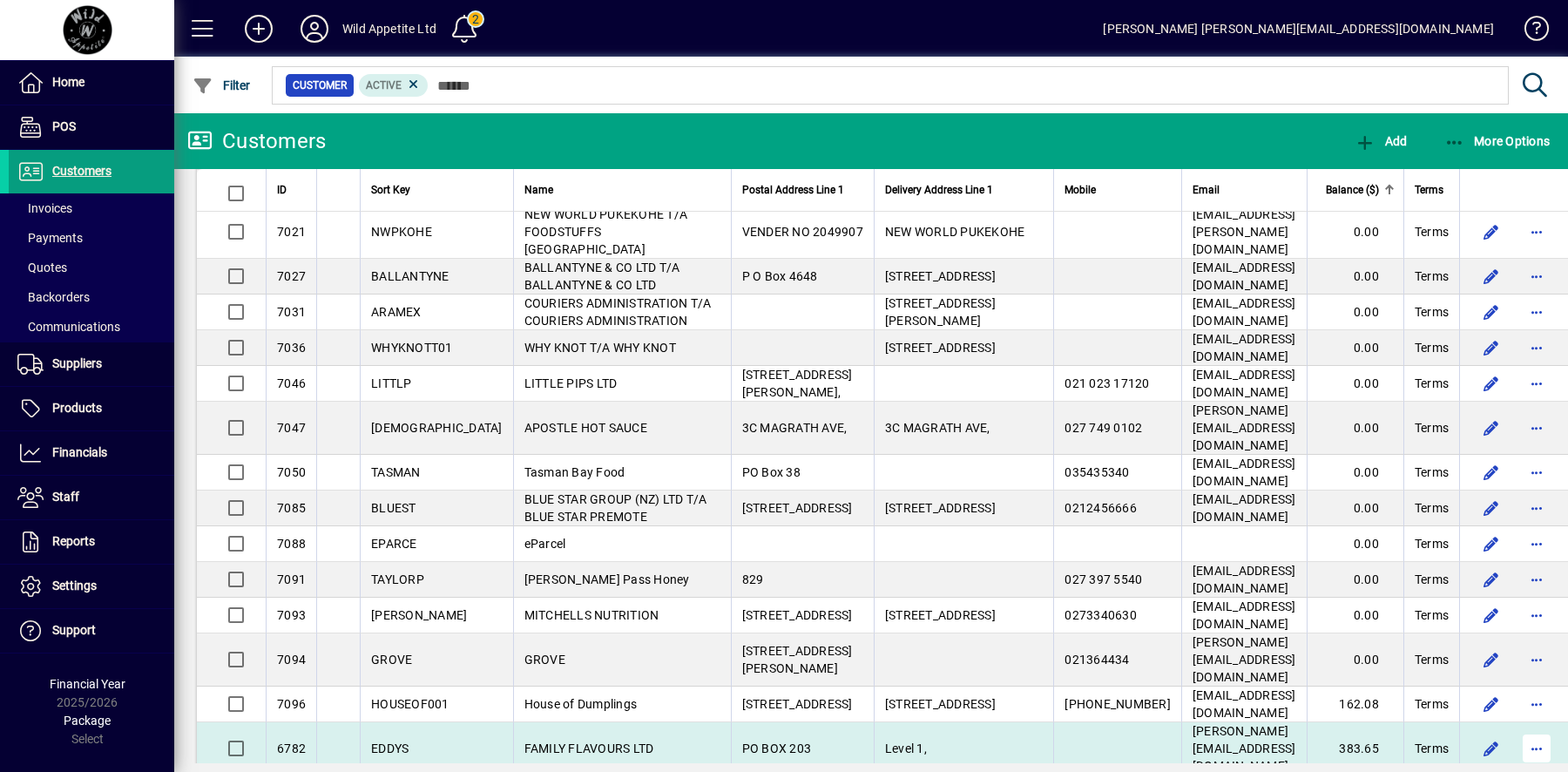
click at [1538, 728] on span "button" at bounding box center [1537, 749] width 42 height 42
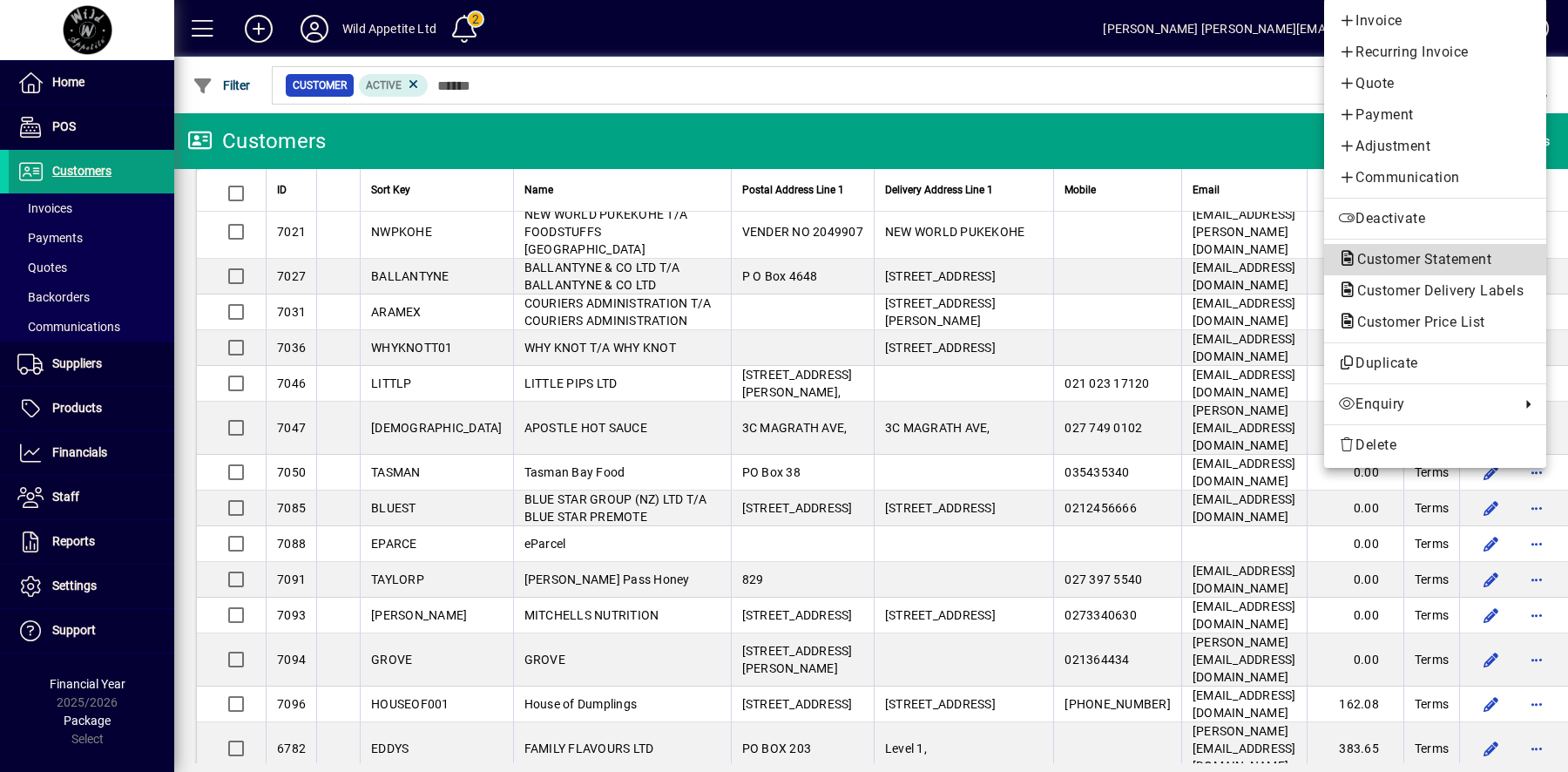
click at [1468, 254] on span "Customer Statement" at bounding box center [1419, 259] width 162 height 16
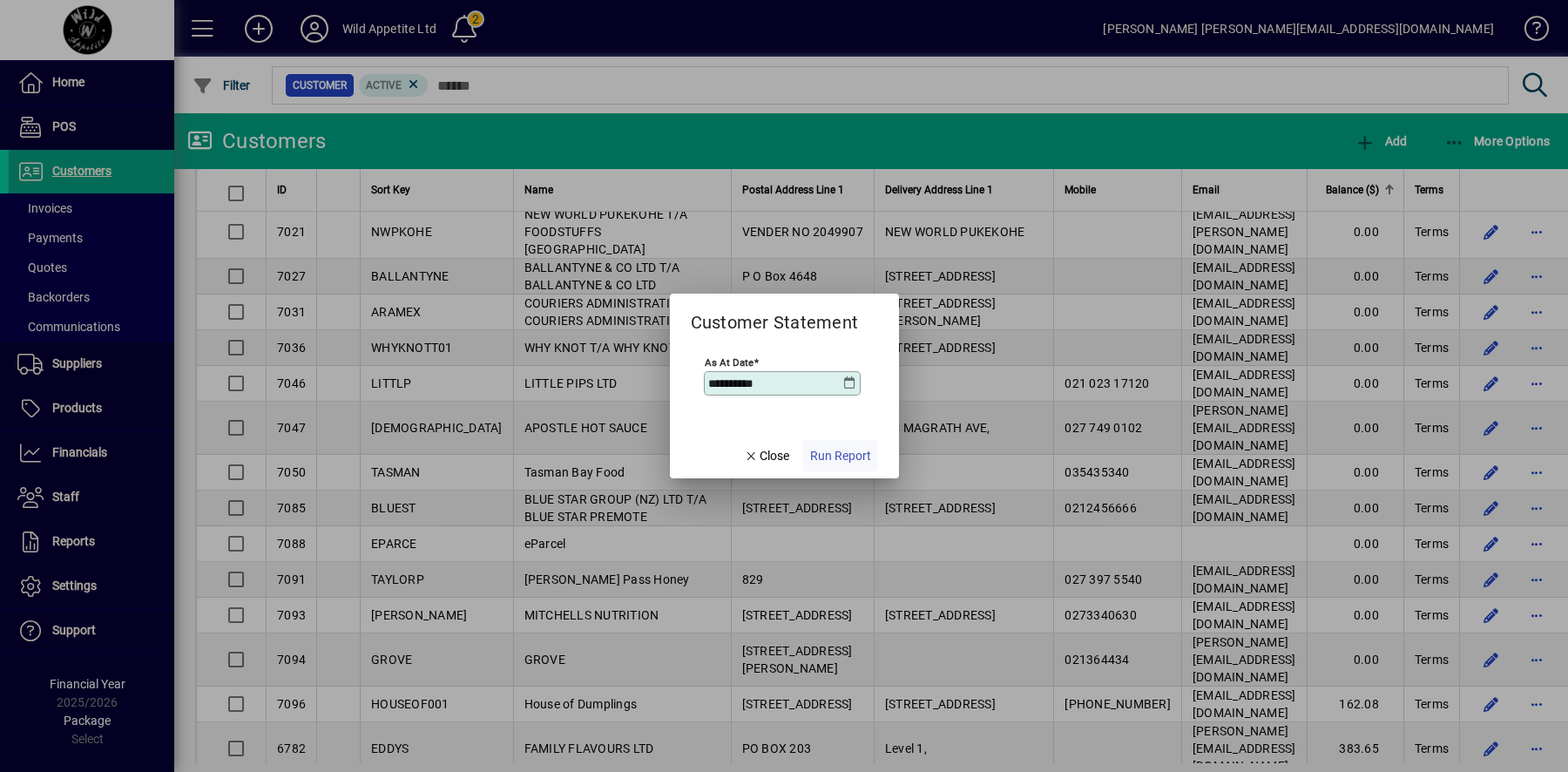
click at [857, 457] on span "Run Report" at bounding box center [840, 456] width 61 height 18
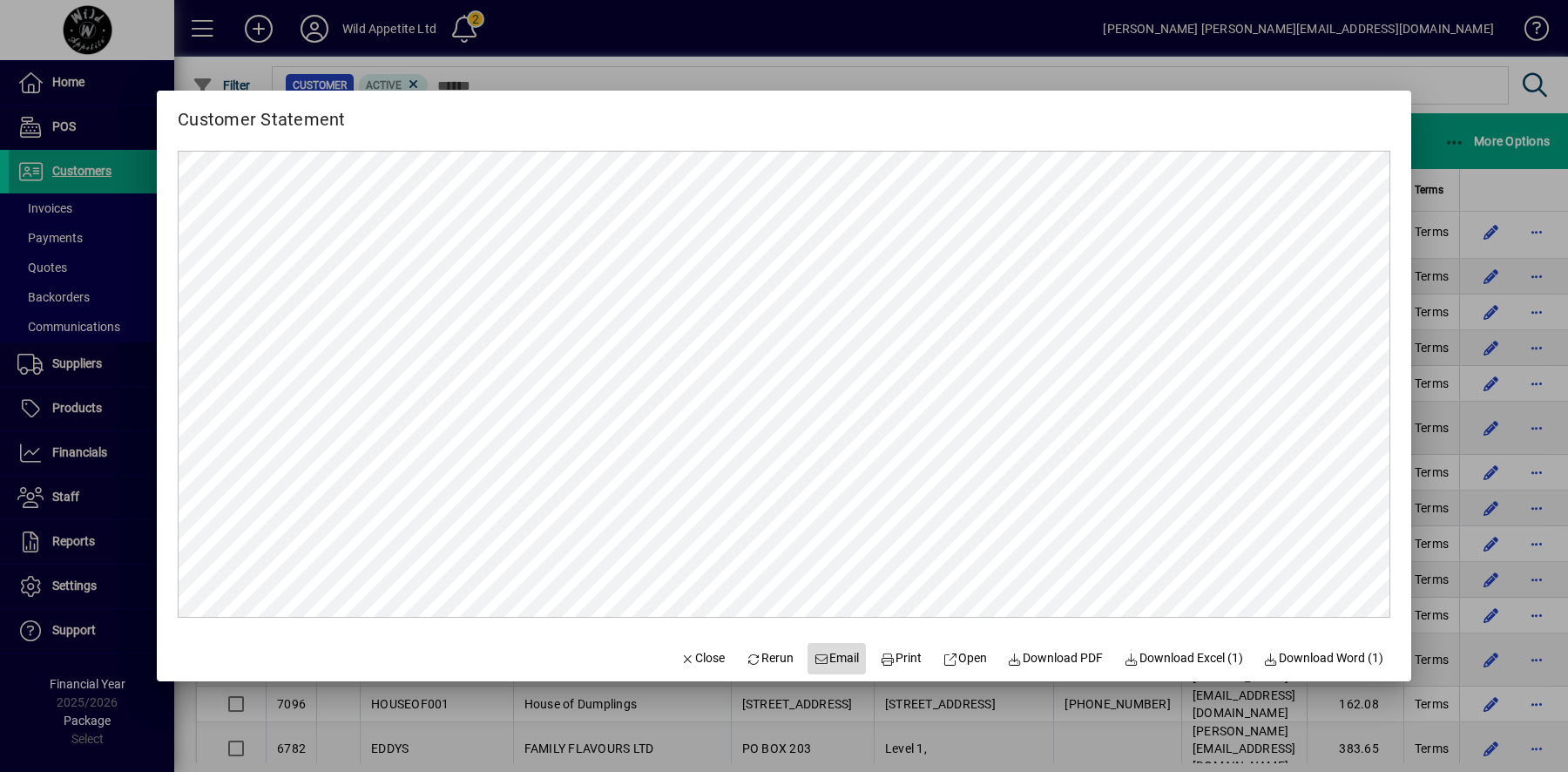
click at [836, 654] on span "Email" at bounding box center [837, 659] width 46 height 18
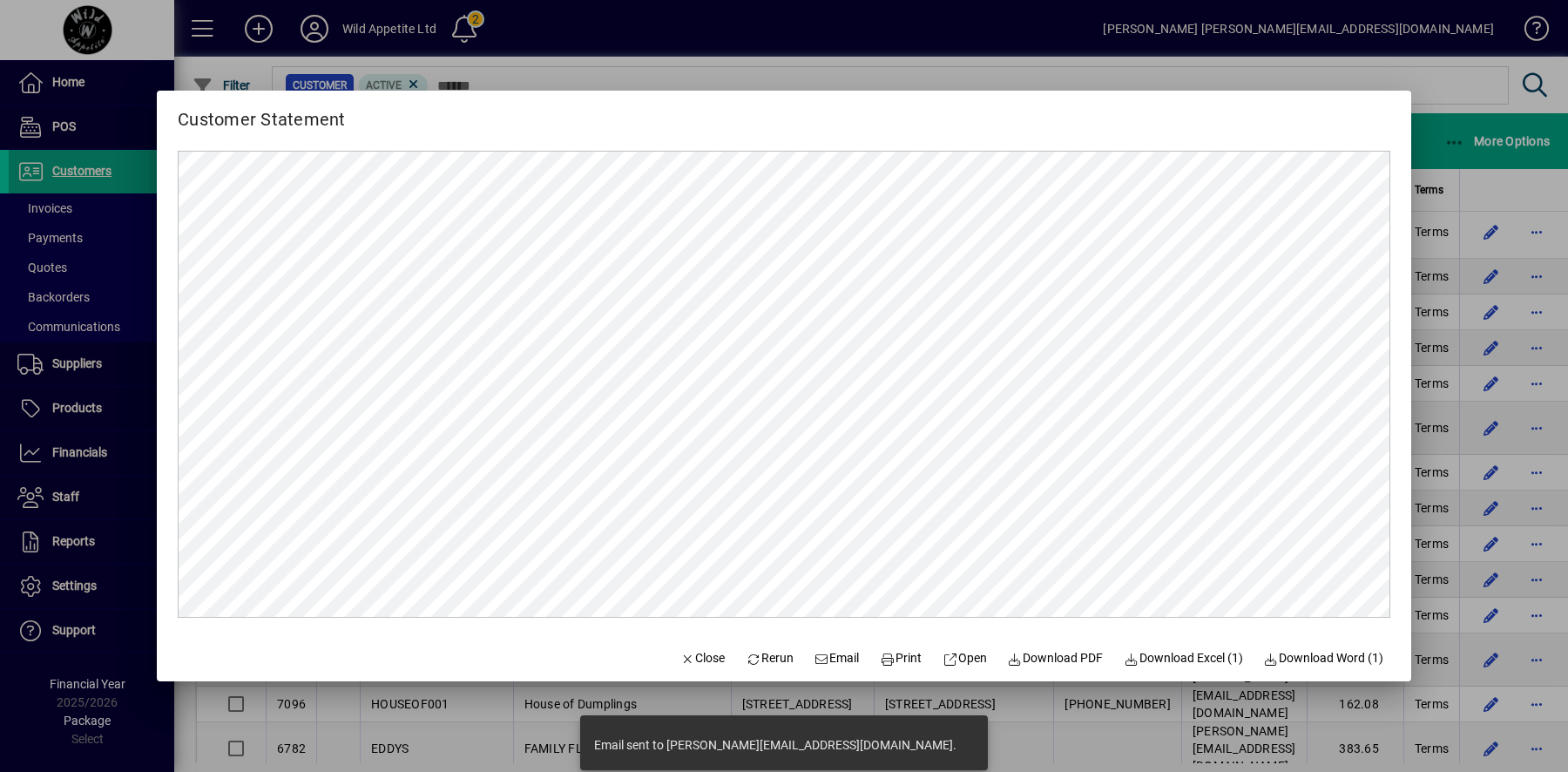
click at [1558, 611] on div at bounding box center [784, 386] width 1568 height 772
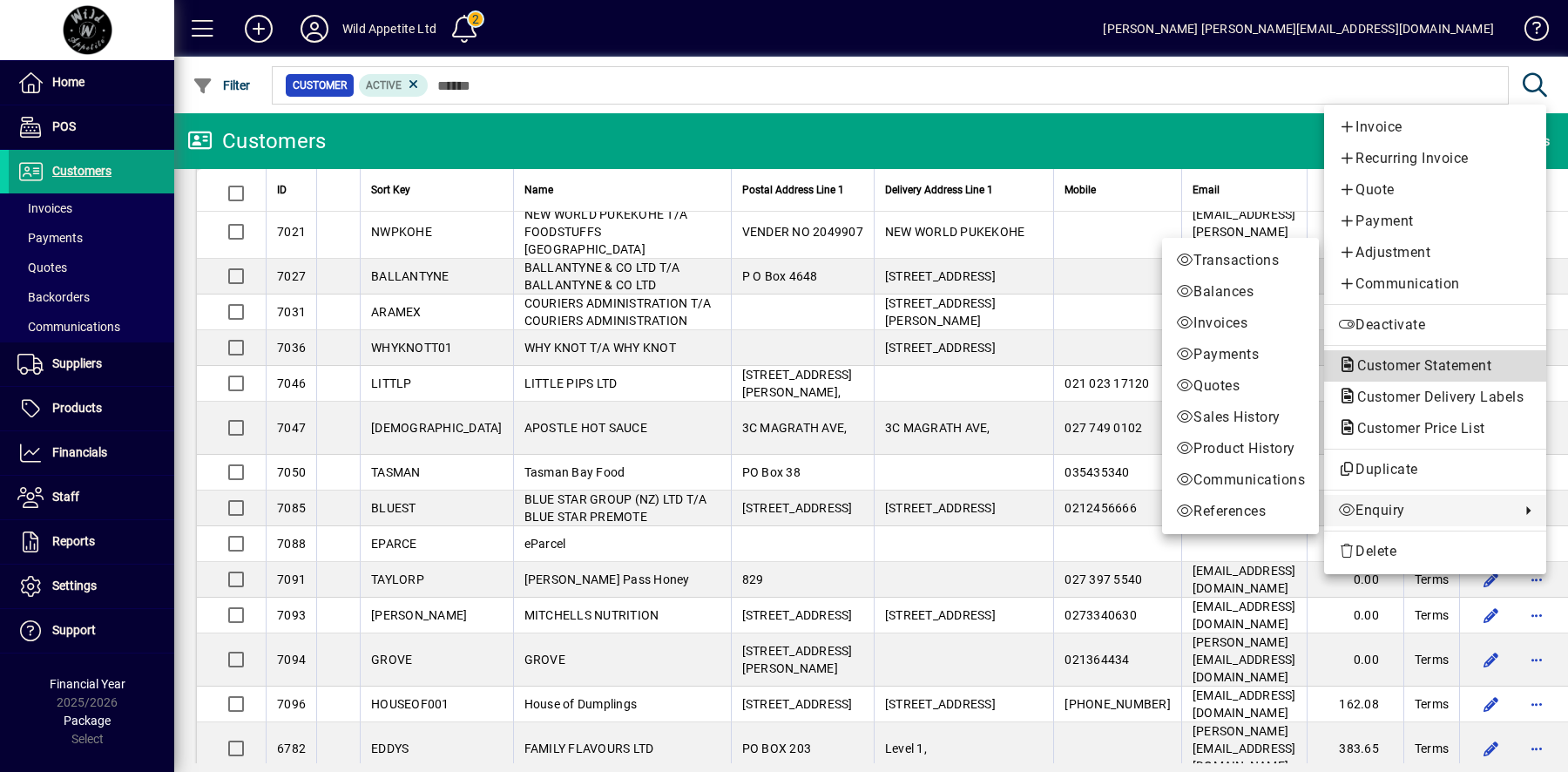
click at [1457, 361] on span "Customer Statement" at bounding box center [1419, 366] width 162 height 16
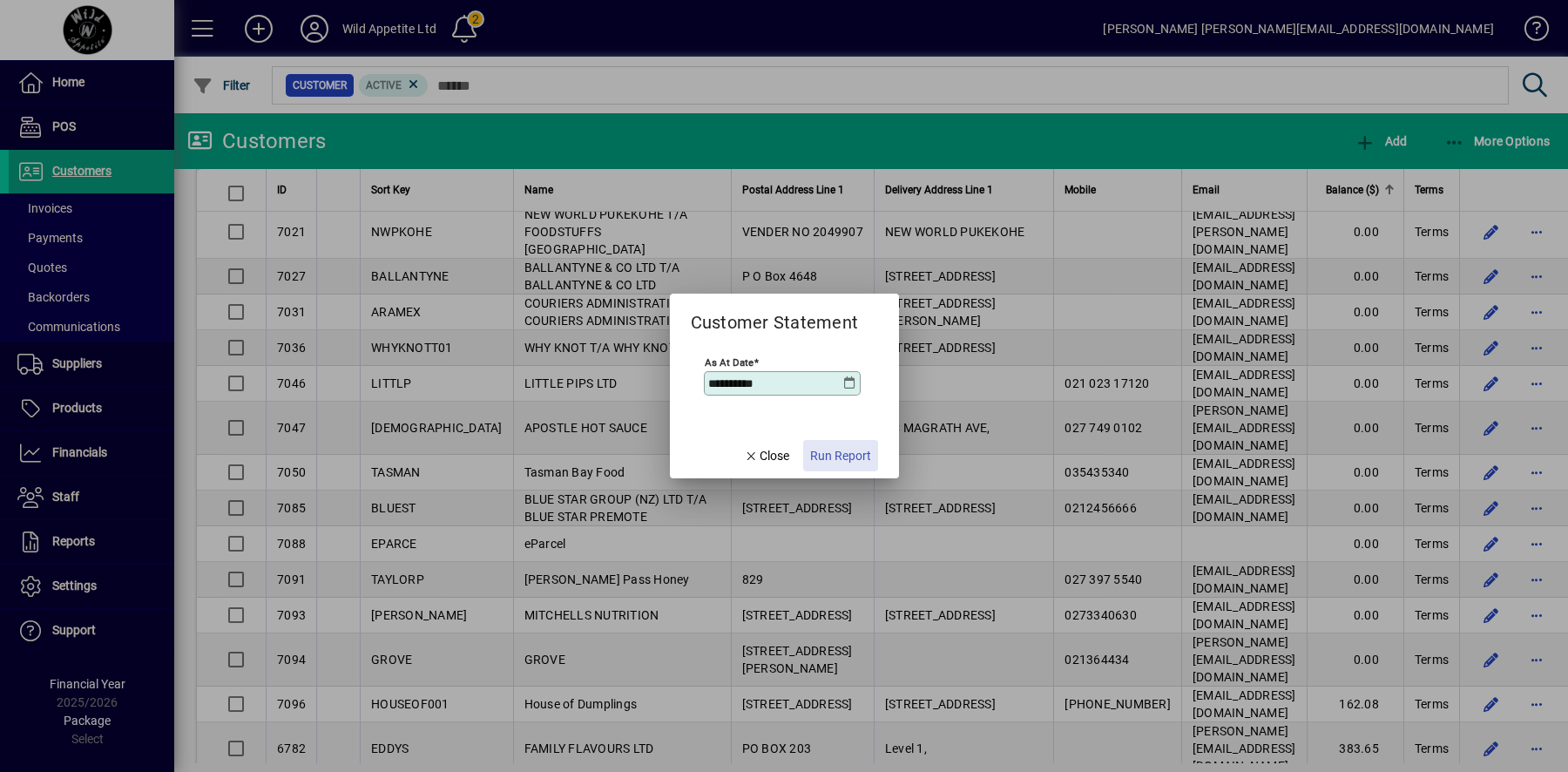
click at [848, 451] on span "Run Report" at bounding box center [840, 456] width 61 height 18
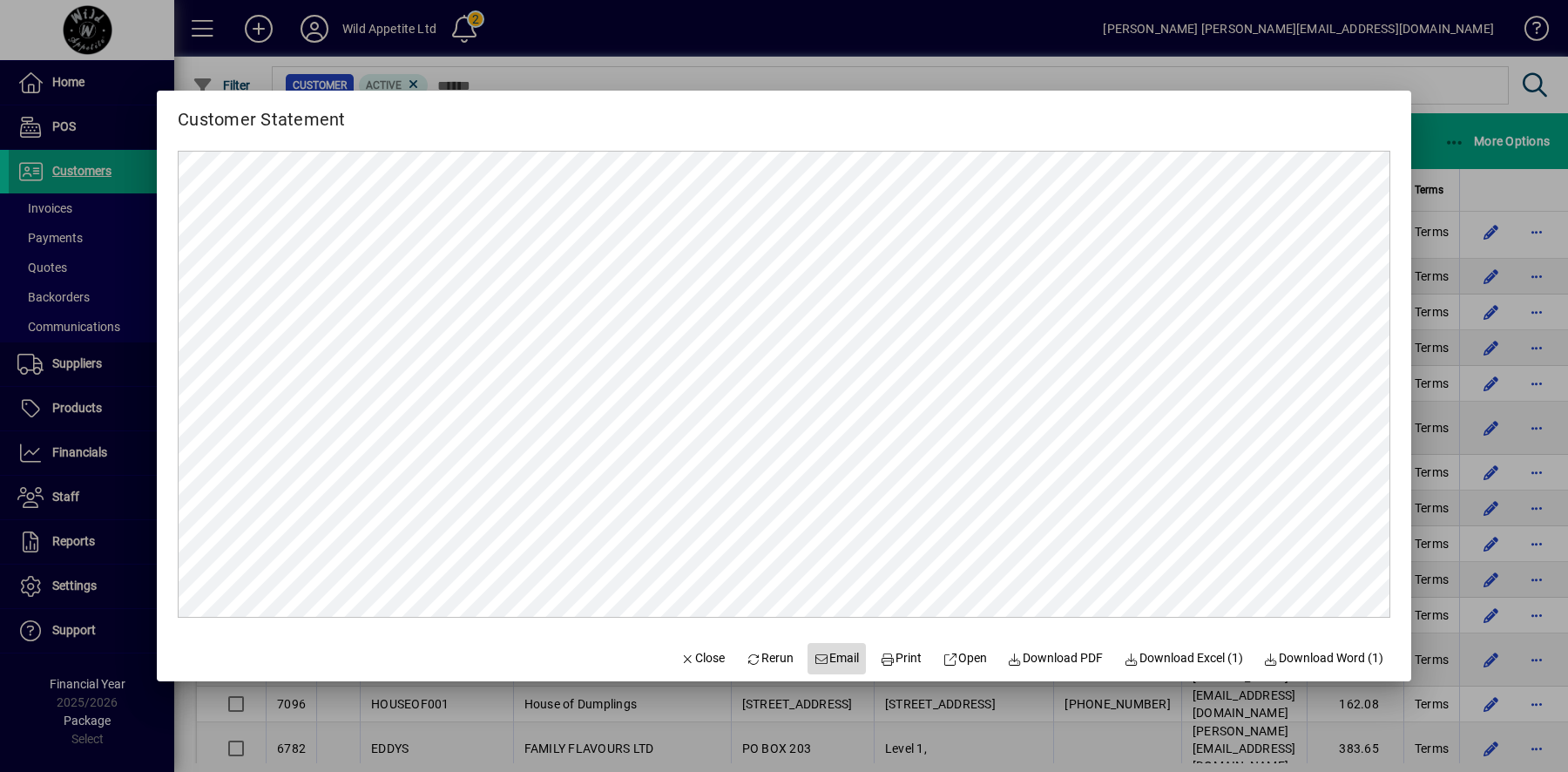
click at [821, 660] on span "Email" at bounding box center [837, 659] width 46 height 18
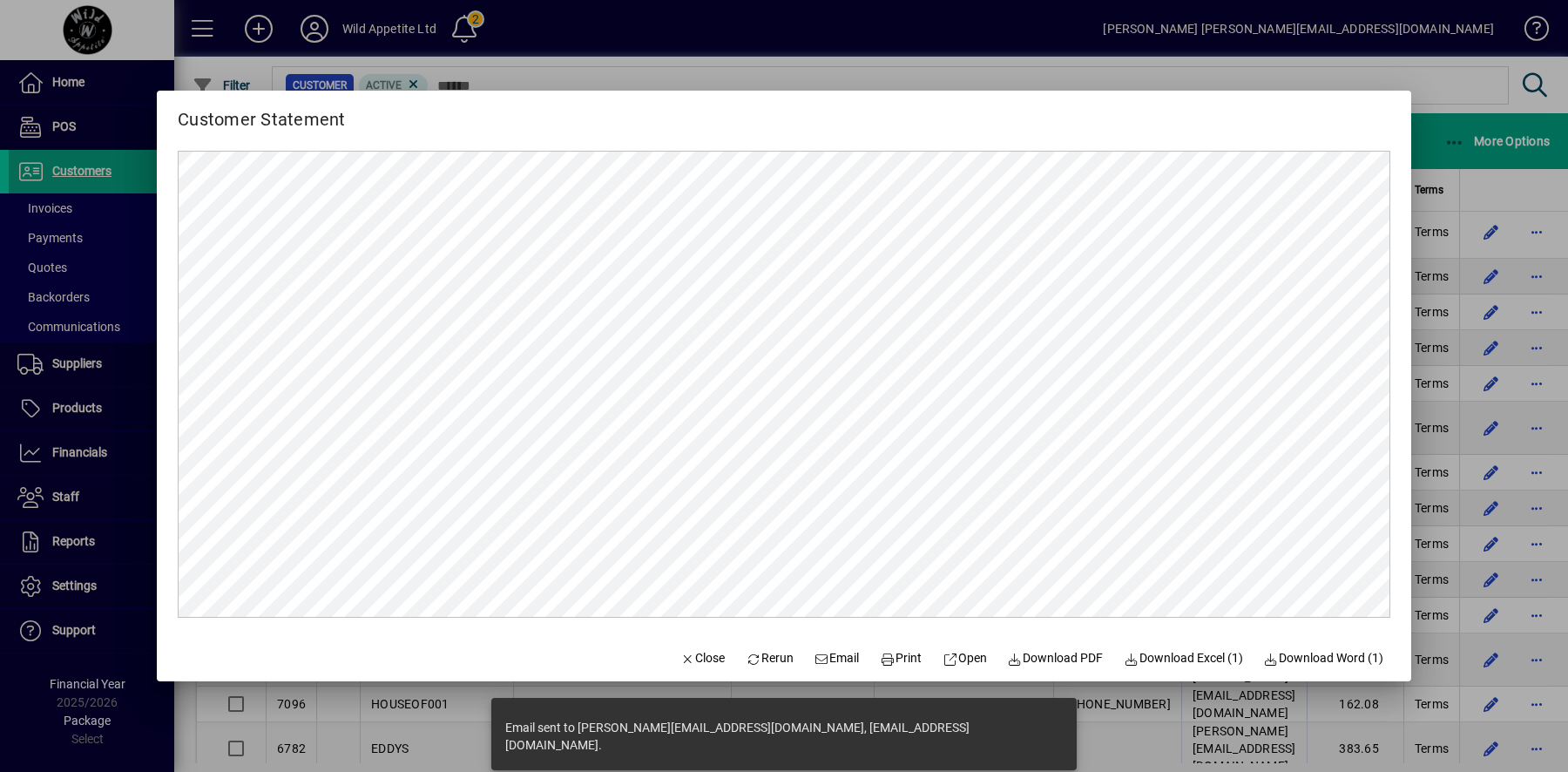
click at [1557, 559] on div at bounding box center [784, 386] width 1568 height 772
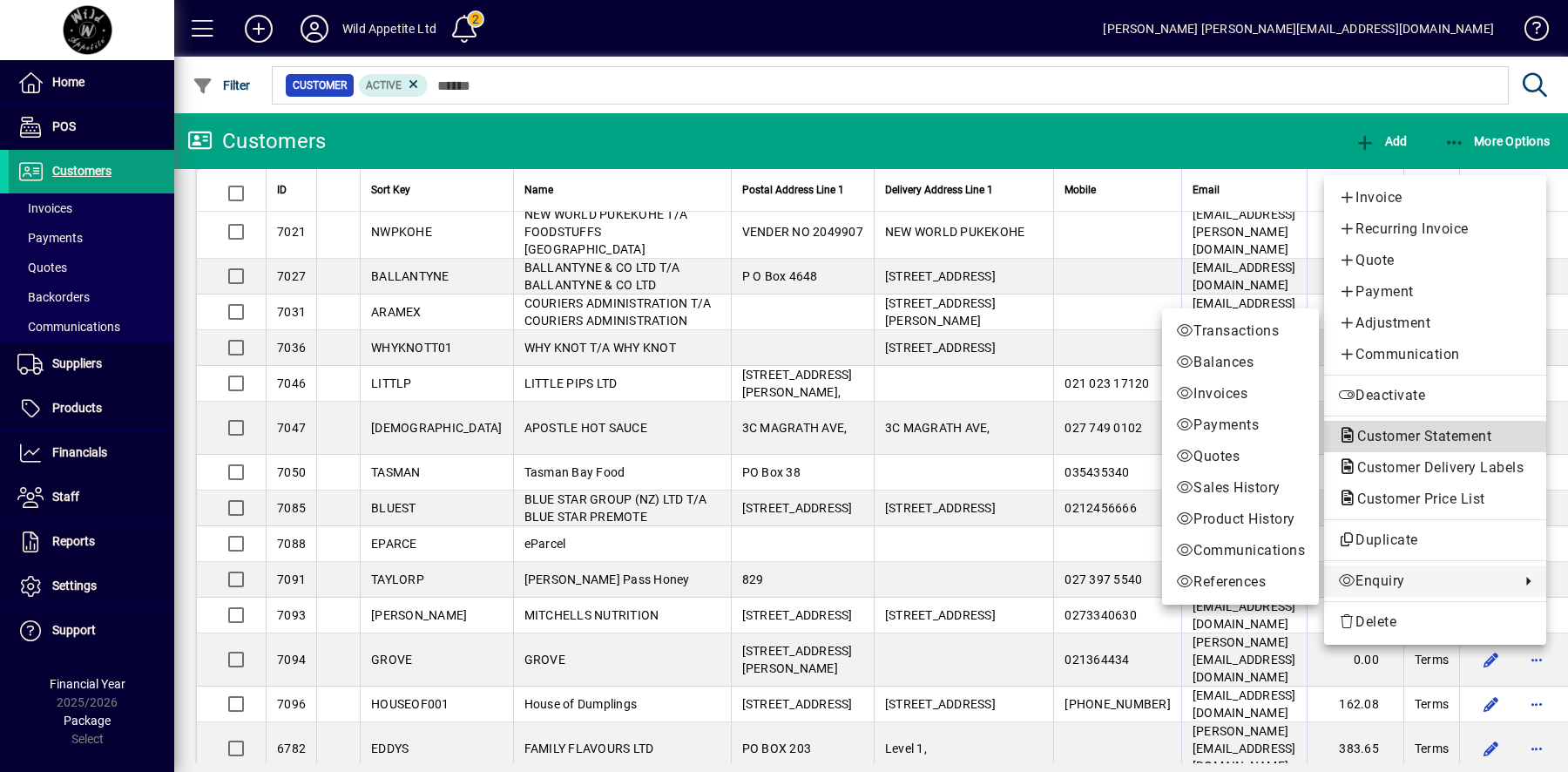
click at [1415, 440] on span "Customer Statement" at bounding box center [1419, 436] width 162 height 16
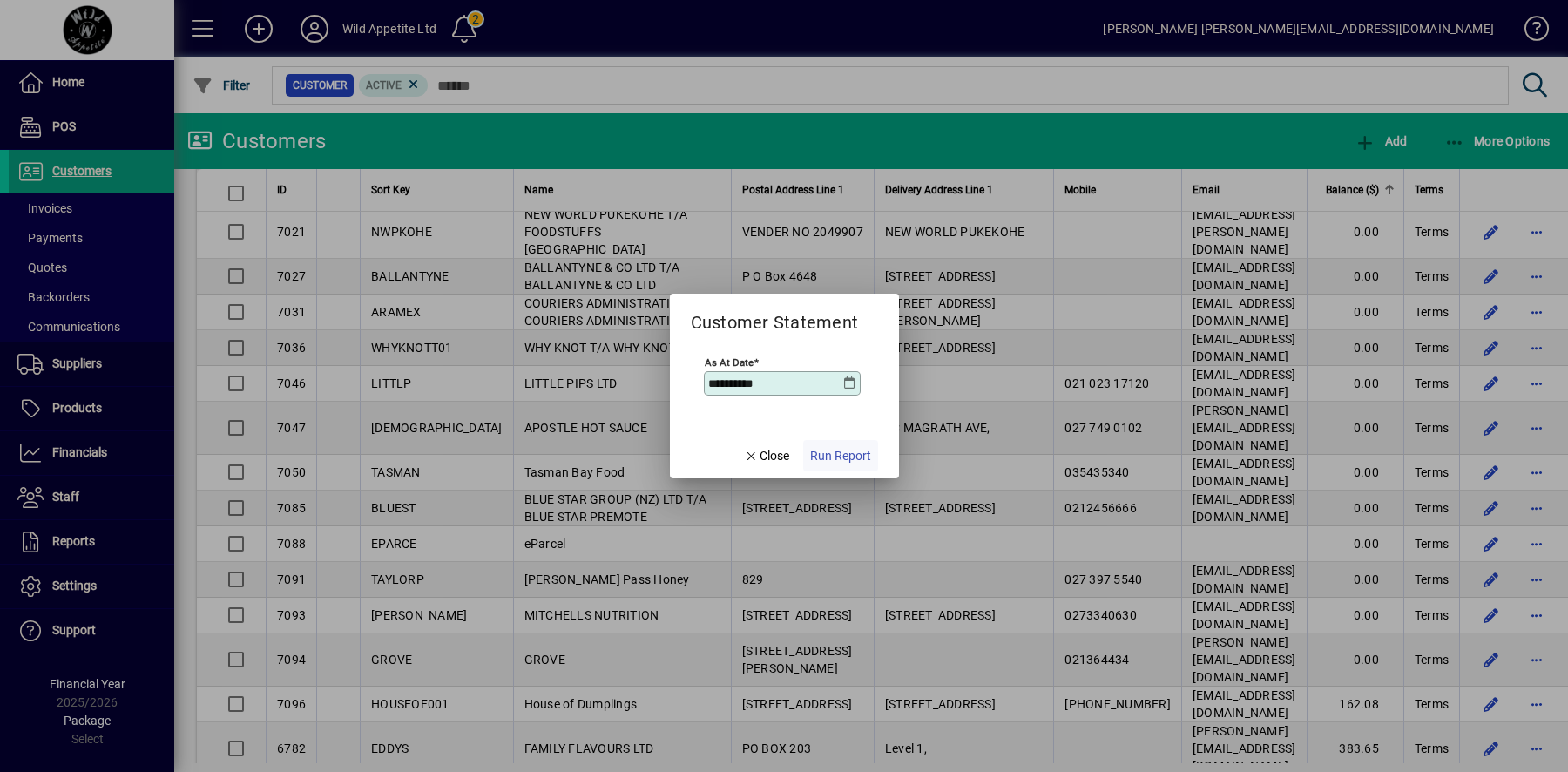
click at [849, 456] on span "Run Report" at bounding box center [840, 456] width 61 height 18
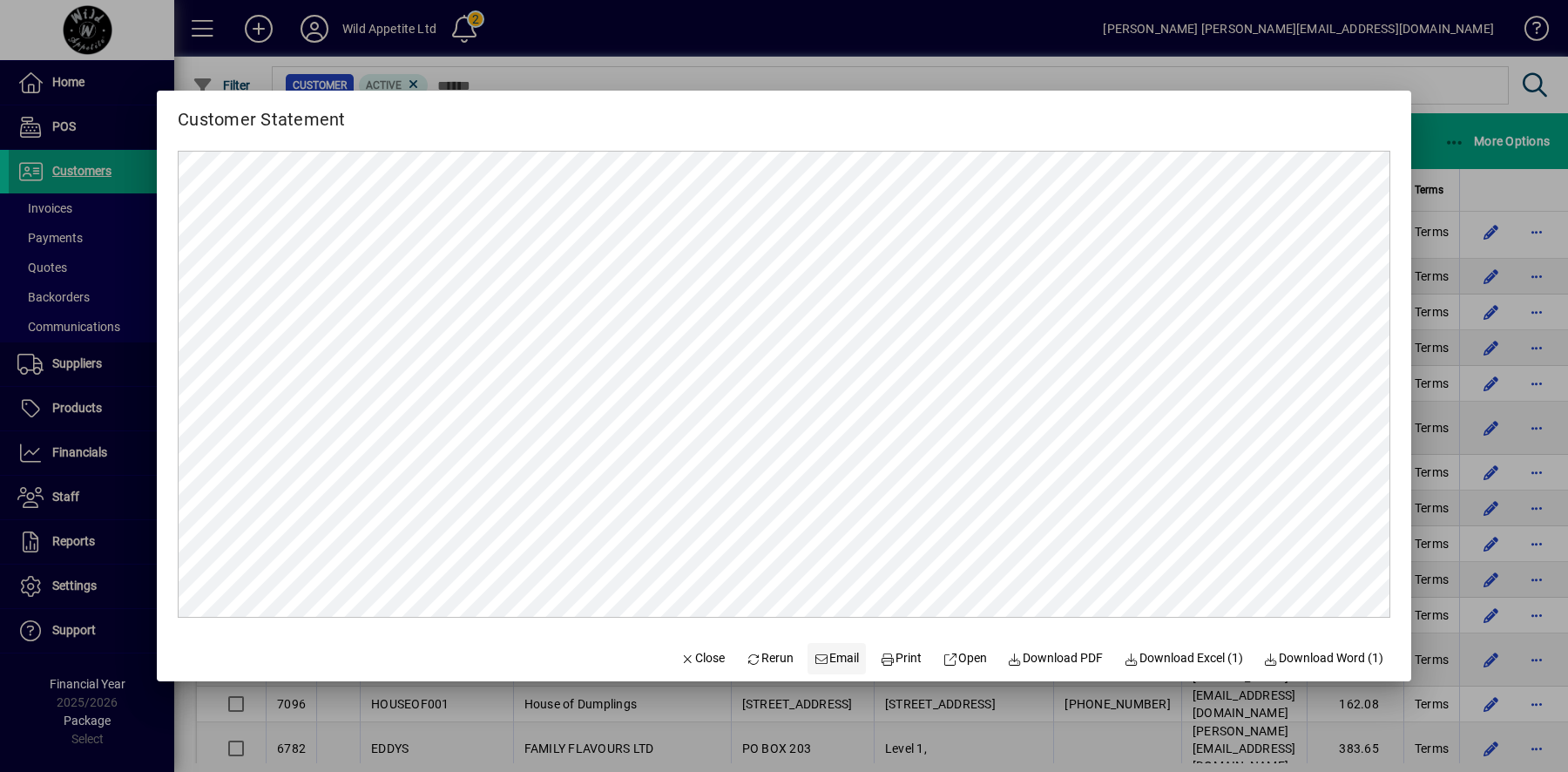
click at [837, 663] on span "Email" at bounding box center [837, 659] width 46 height 18
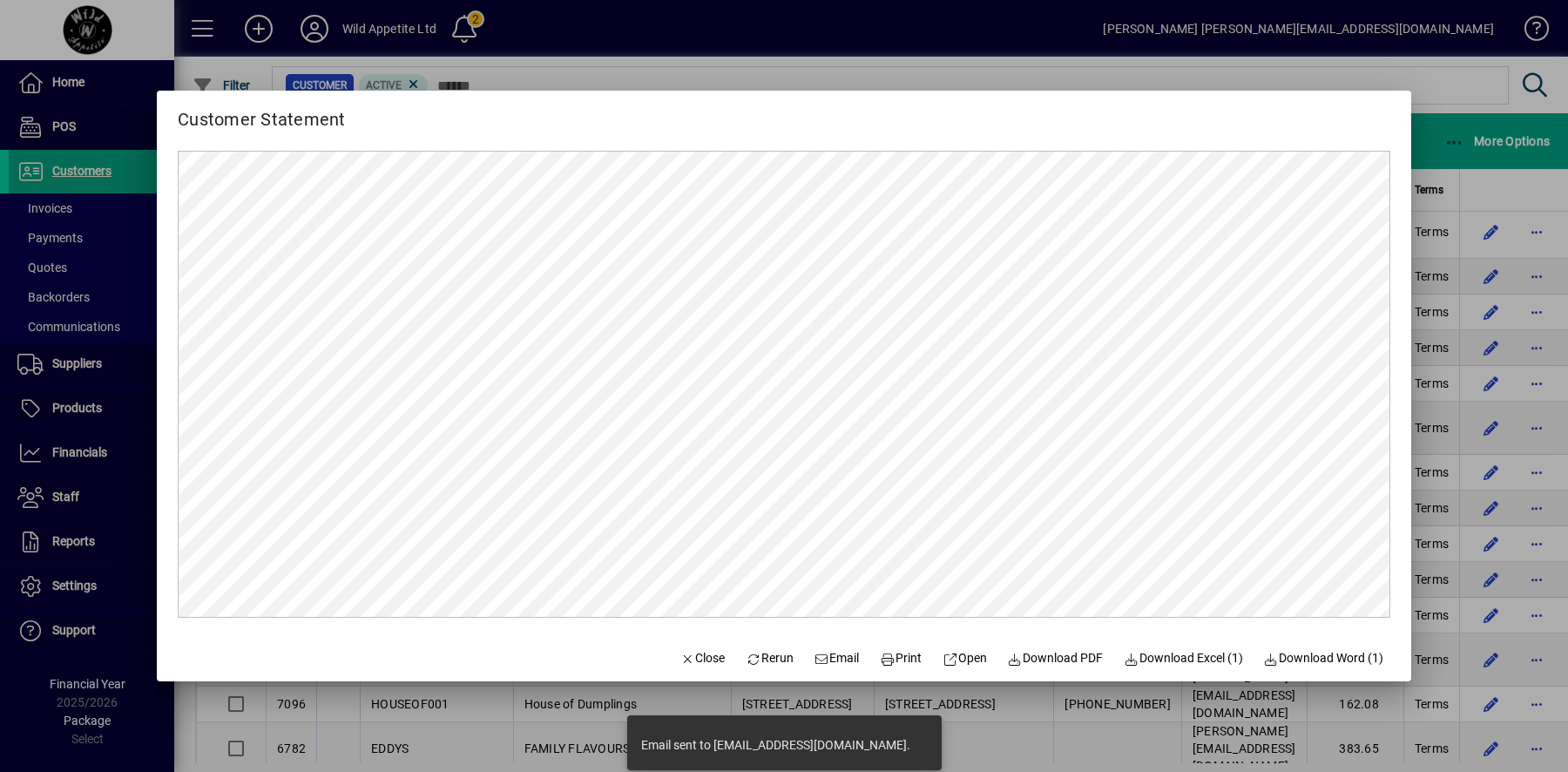
click at [1545, 616] on div at bounding box center [784, 386] width 1568 height 772
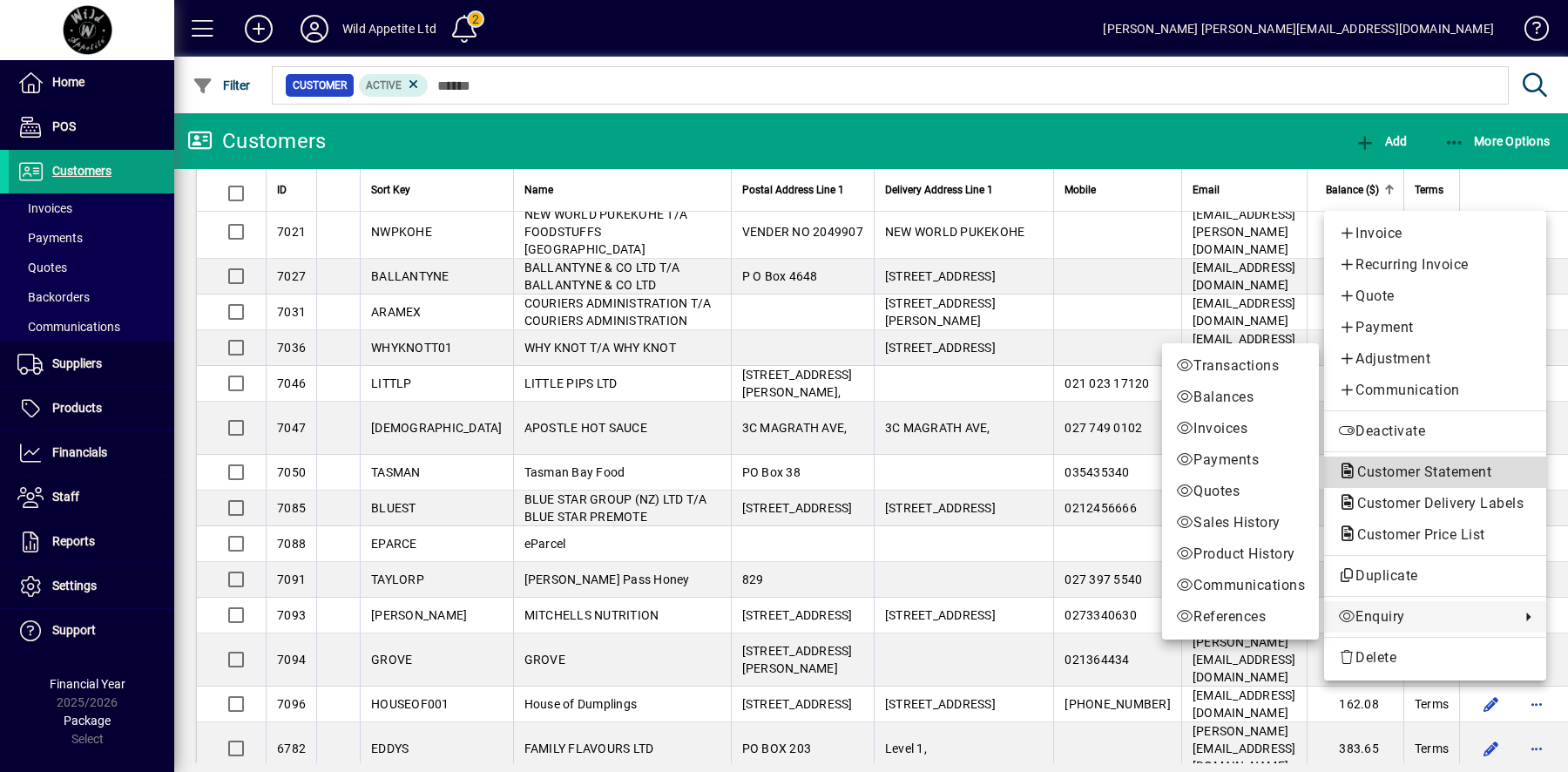
click at [1434, 479] on span "Customer Statement" at bounding box center [1419, 472] width 162 height 16
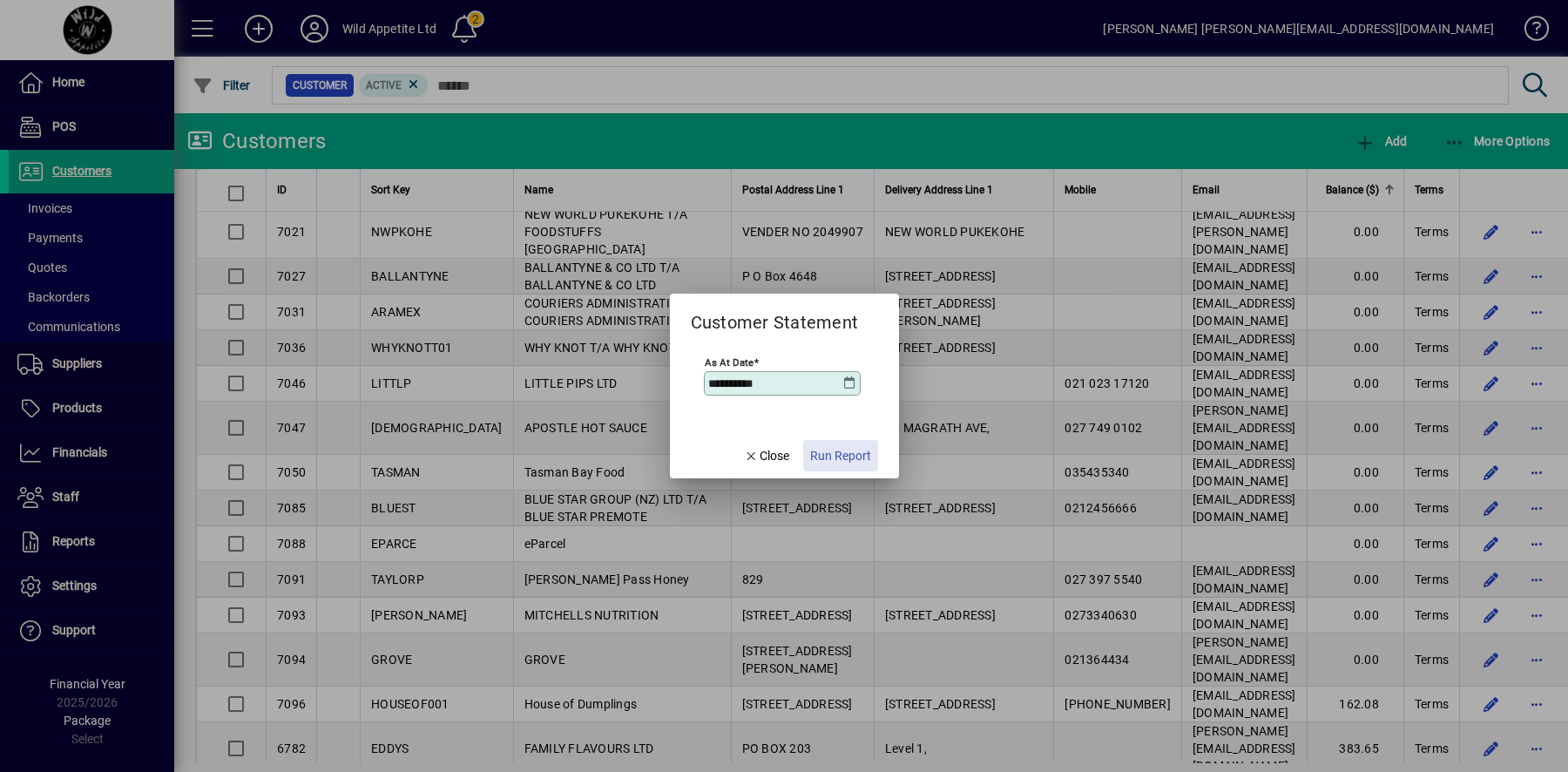
click at [843, 460] on span "Run Report" at bounding box center [840, 456] width 61 height 18
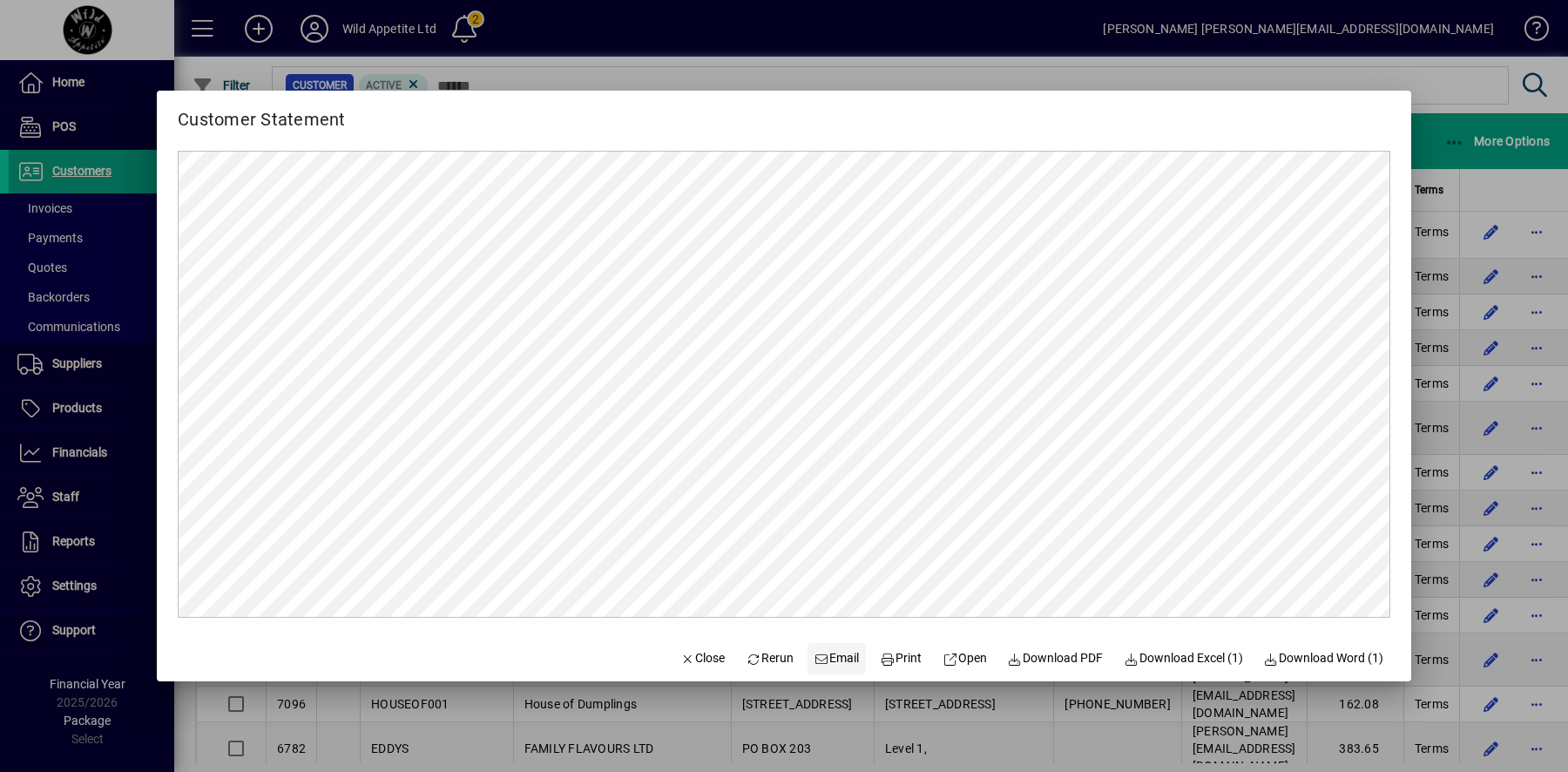
click at [834, 653] on span "Email" at bounding box center [837, 659] width 46 height 18
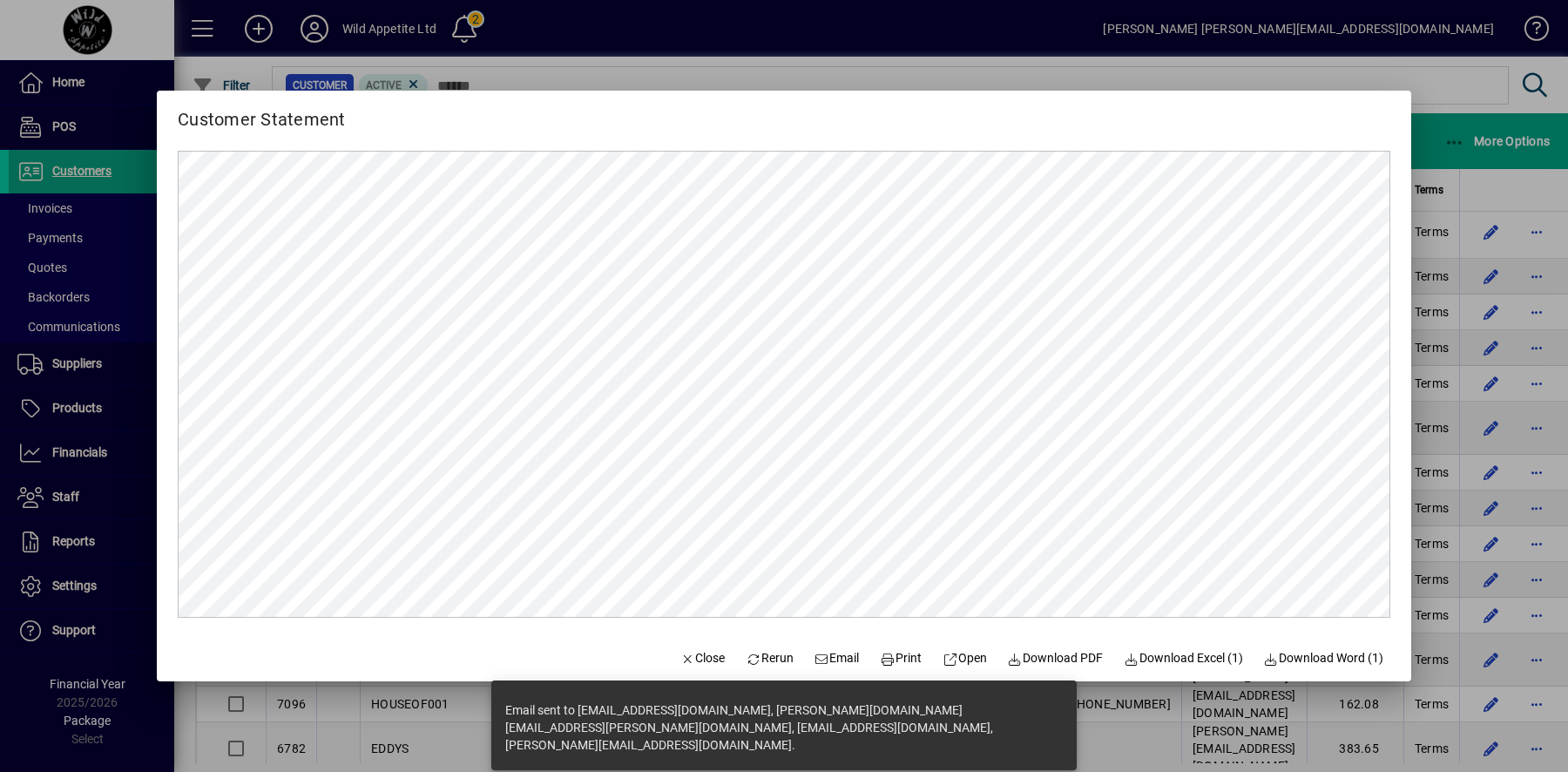
click at [1558, 691] on div at bounding box center [784, 386] width 1568 height 772
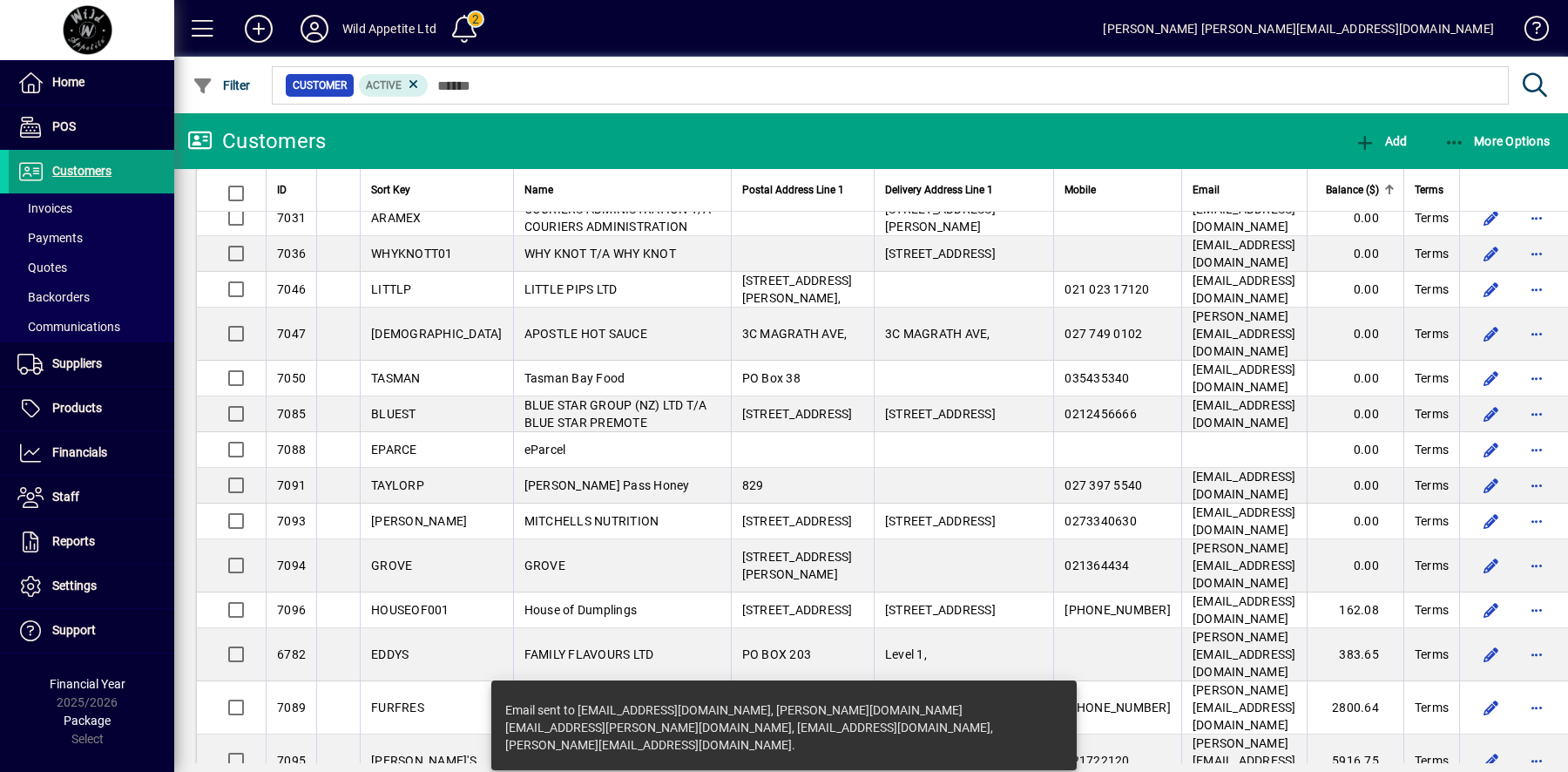
scroll to position [10216, 0]
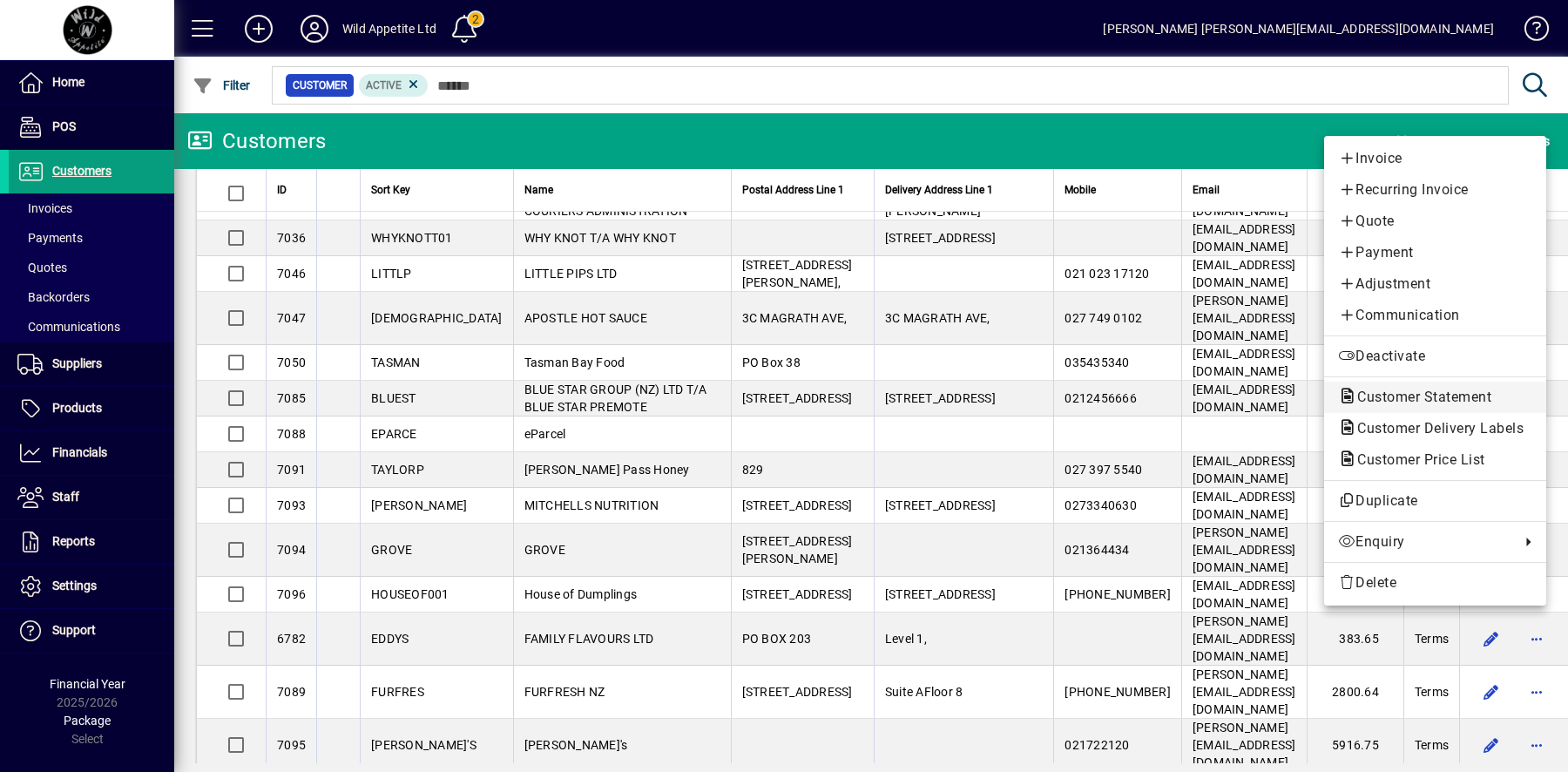
click at [1432, 394] on span "Customer Statement" at bounding box center [1419, 397] width 162 height 16
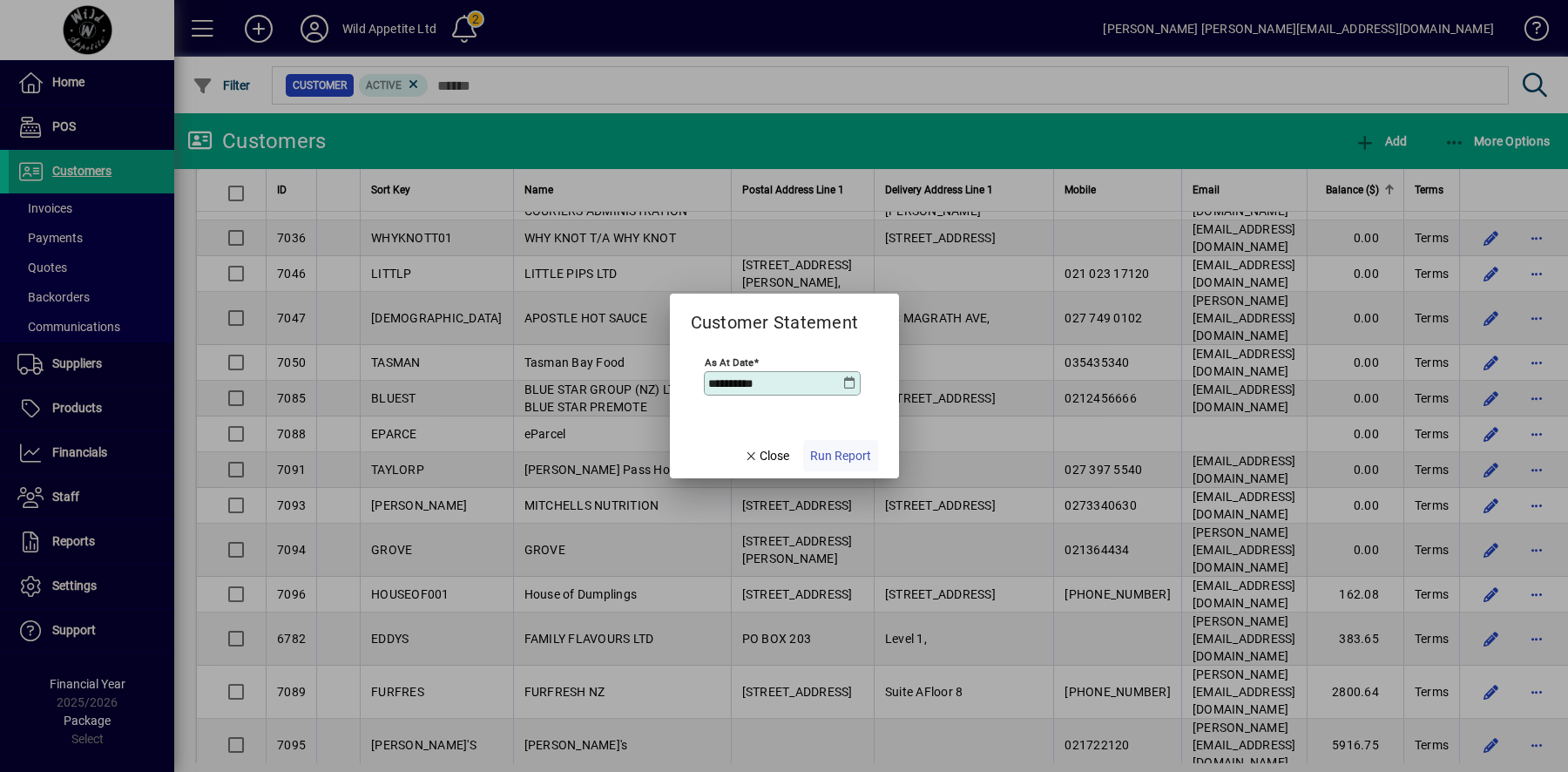
click at [849, 448] on span "Run Report" at bounding box center [840, 456] width 61 height 18
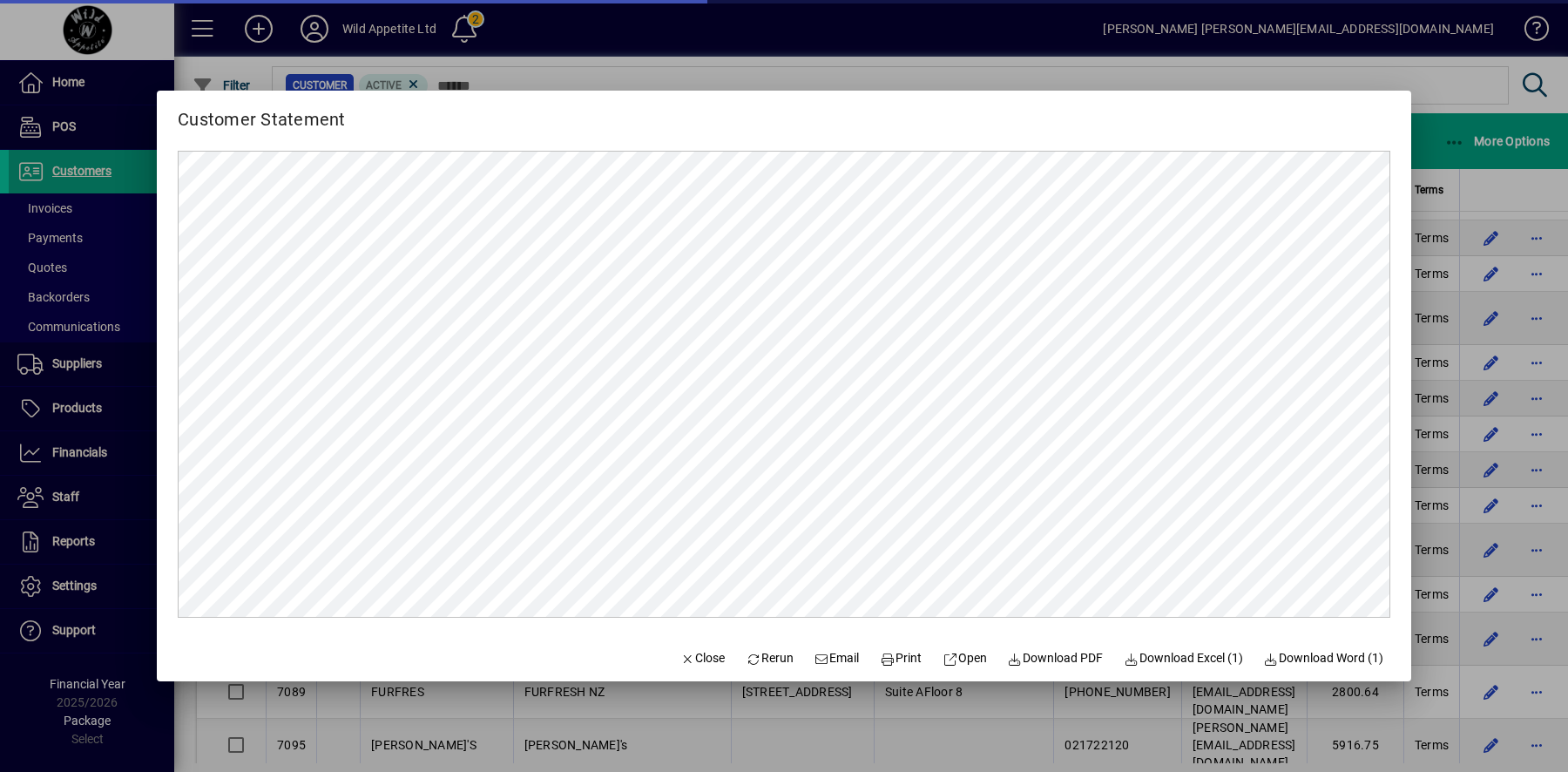
scroll to position [0, 0]
click at [823, 659] on span "Email" at bounding box center [837, 659] width 46 height 18
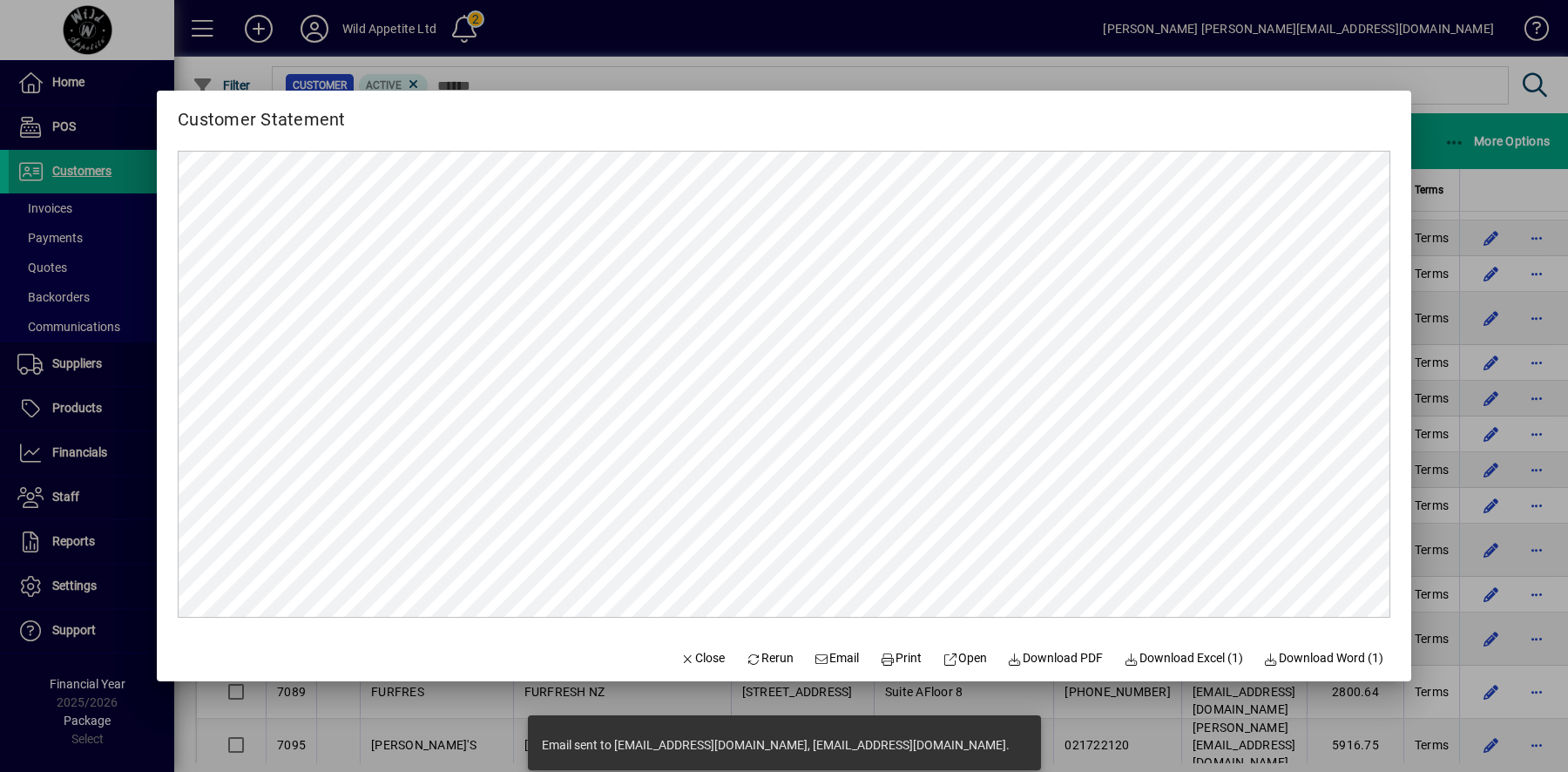
click at [1563, 659] on div at bounding box center [784, 386] width 1568 height 772
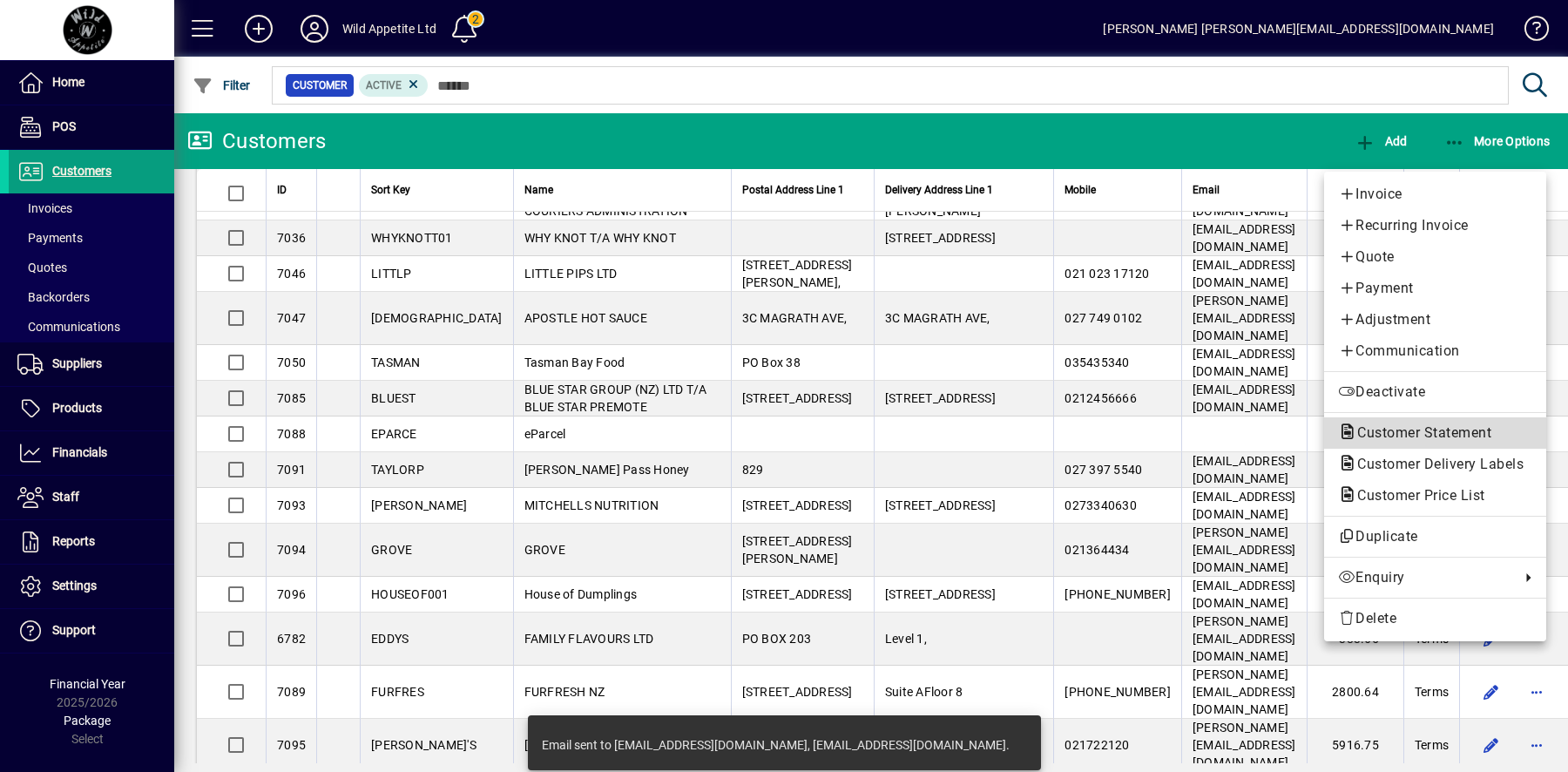
click at [1444, 432] on span "Customer Statement" at bounding box center [1419, 433] width 162 height 16
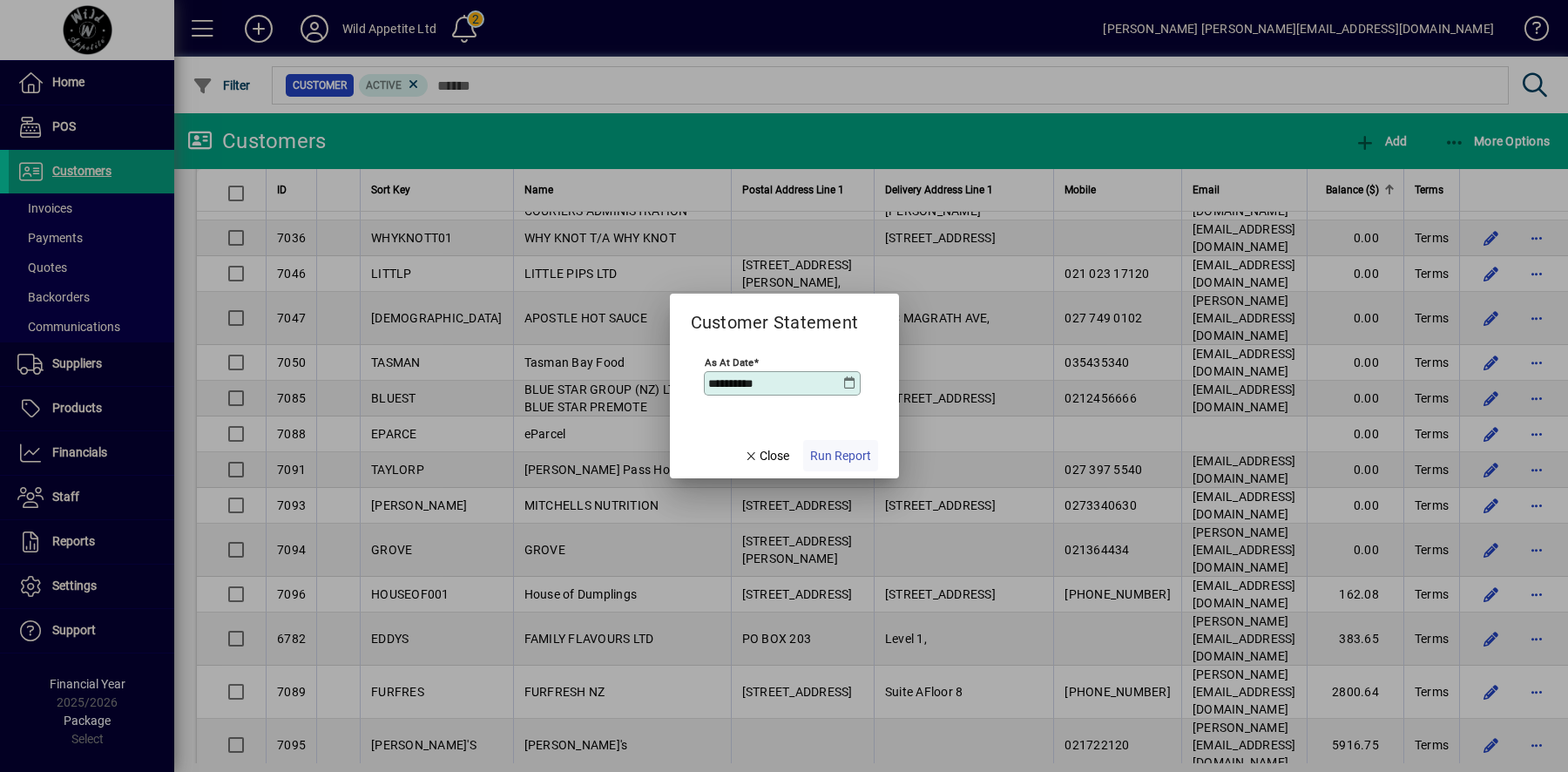
click at [848, 449] on span "Run Report" at bounding box center [840, 456] width 61 height 18
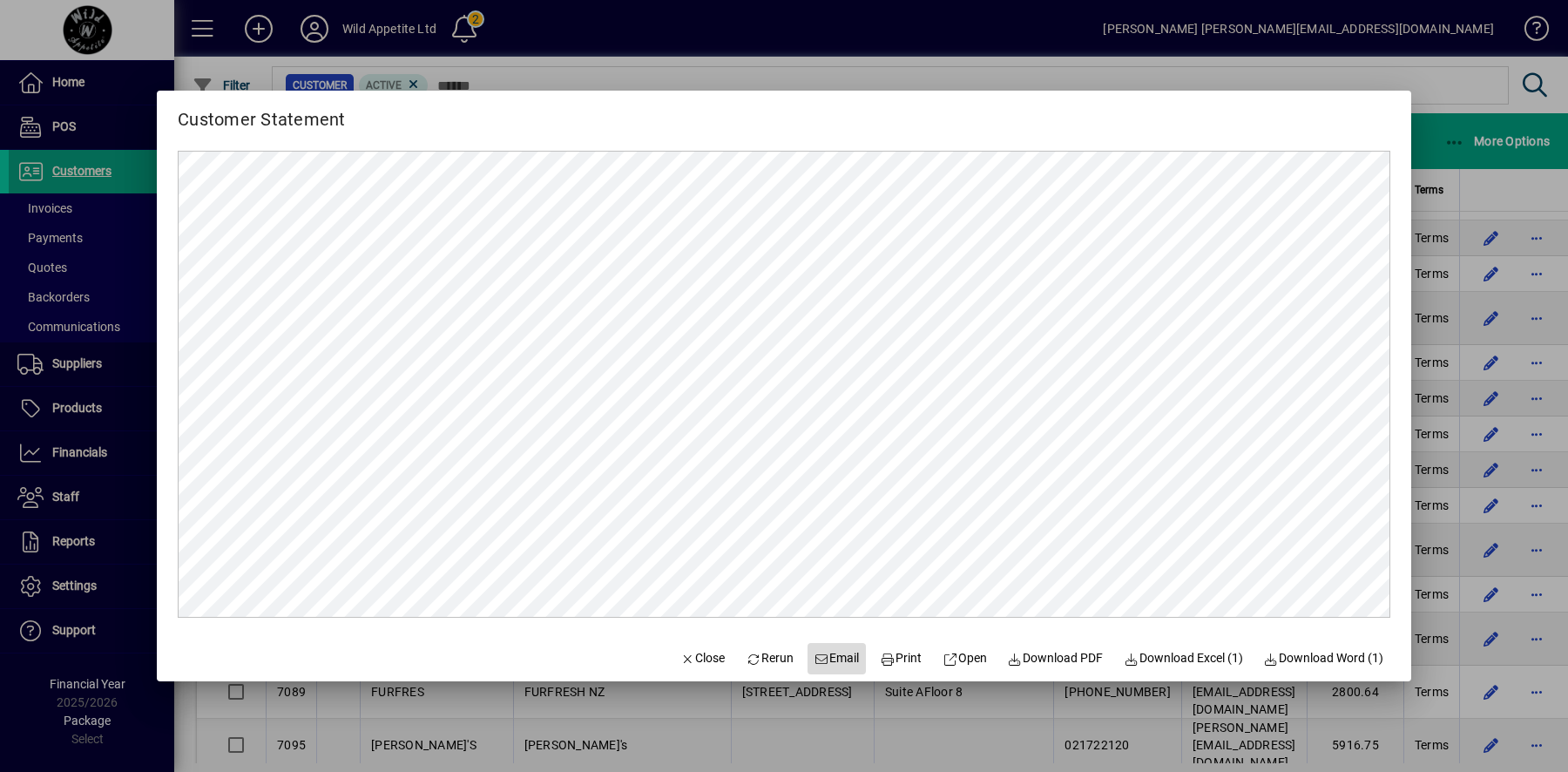
click at [815, 665] on span "Email" at bounding box center [837, 659] width 46 height 18
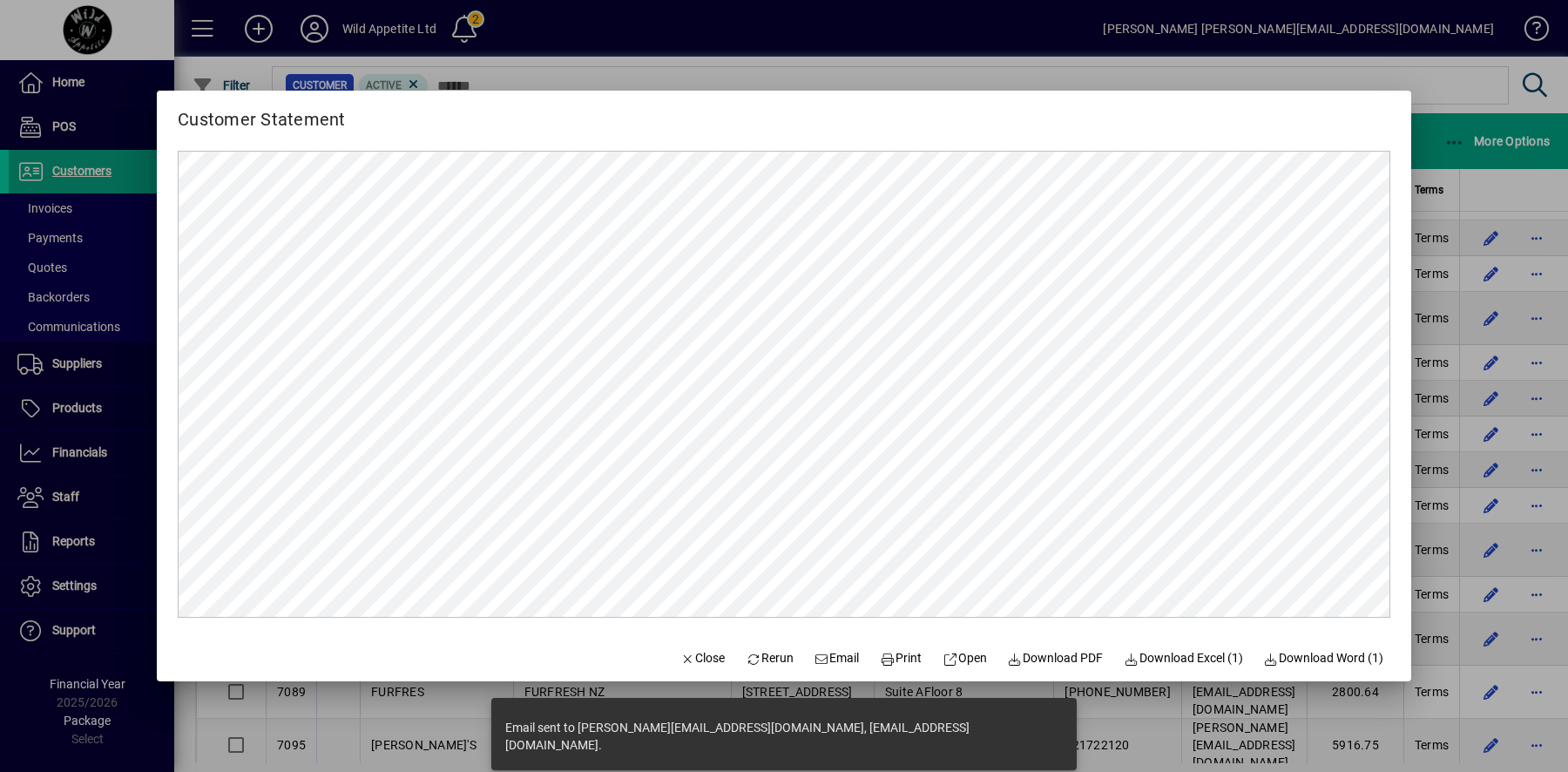
click at [1563, 658] on div at bounding box center [784, 386] width 1568 height 772
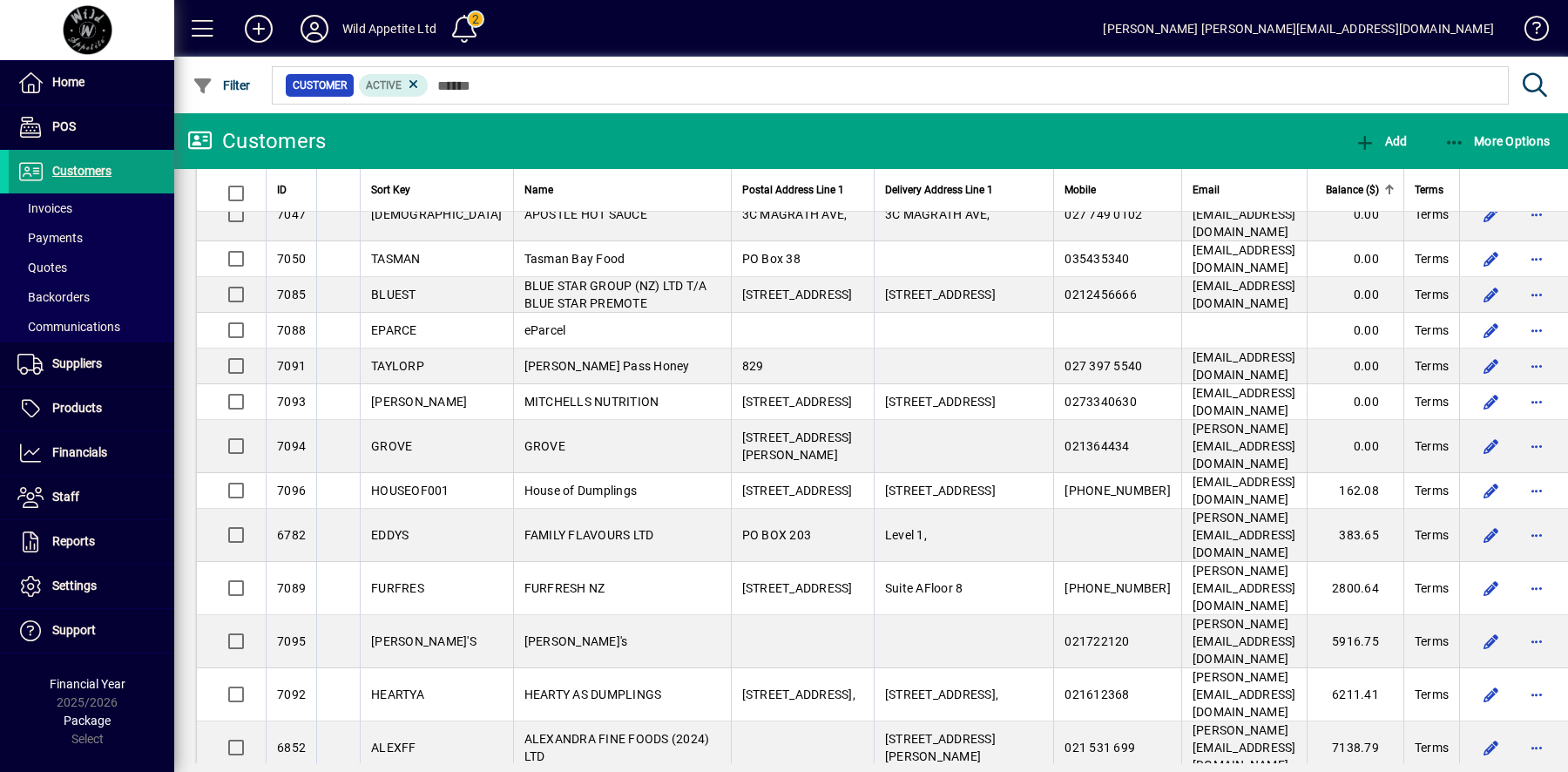
scroll to position [10322, 0]
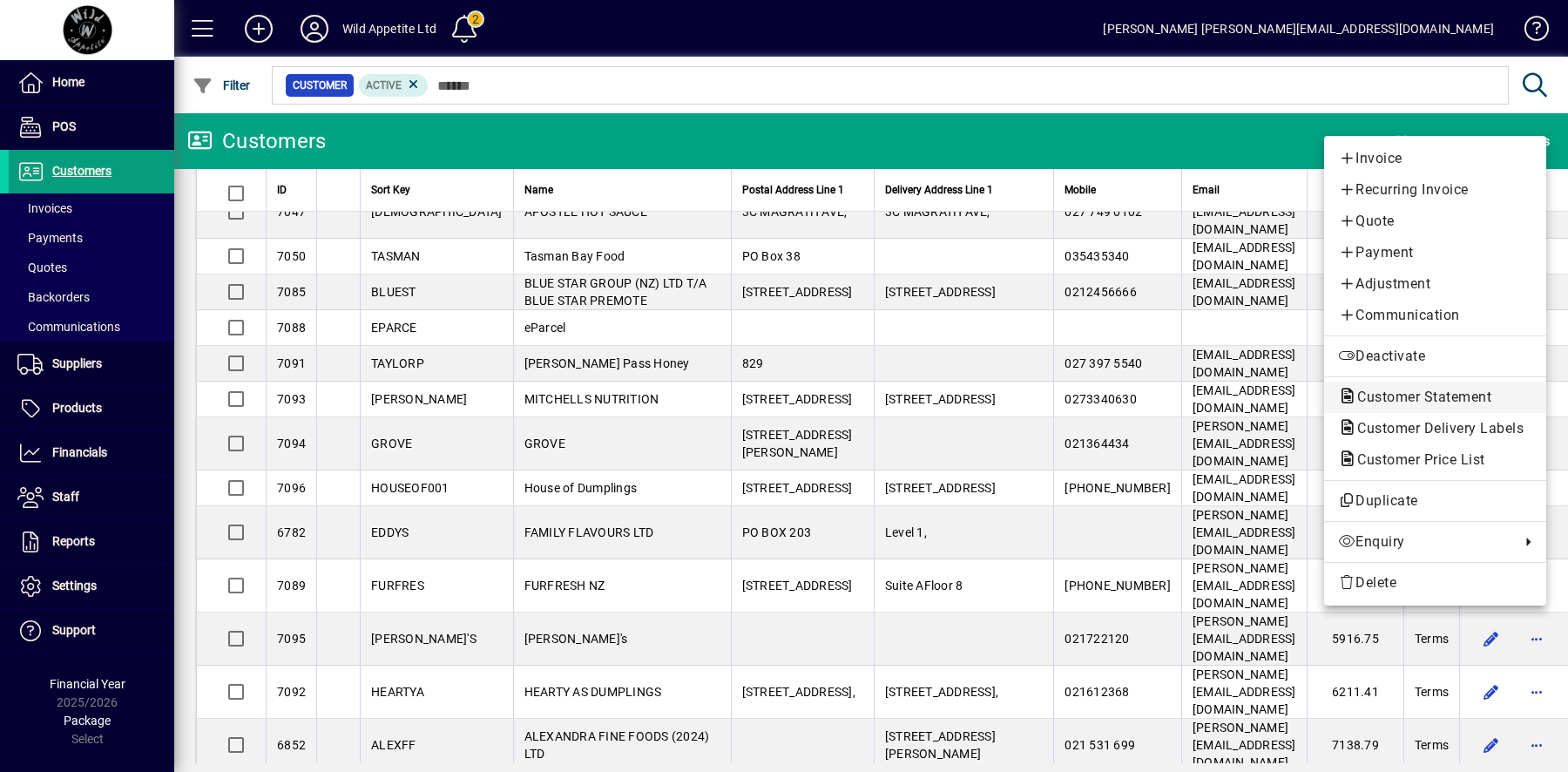
click at [1440, 398] on span "Customer Statement" at bounding box center [1419, 397] width 162 height 16
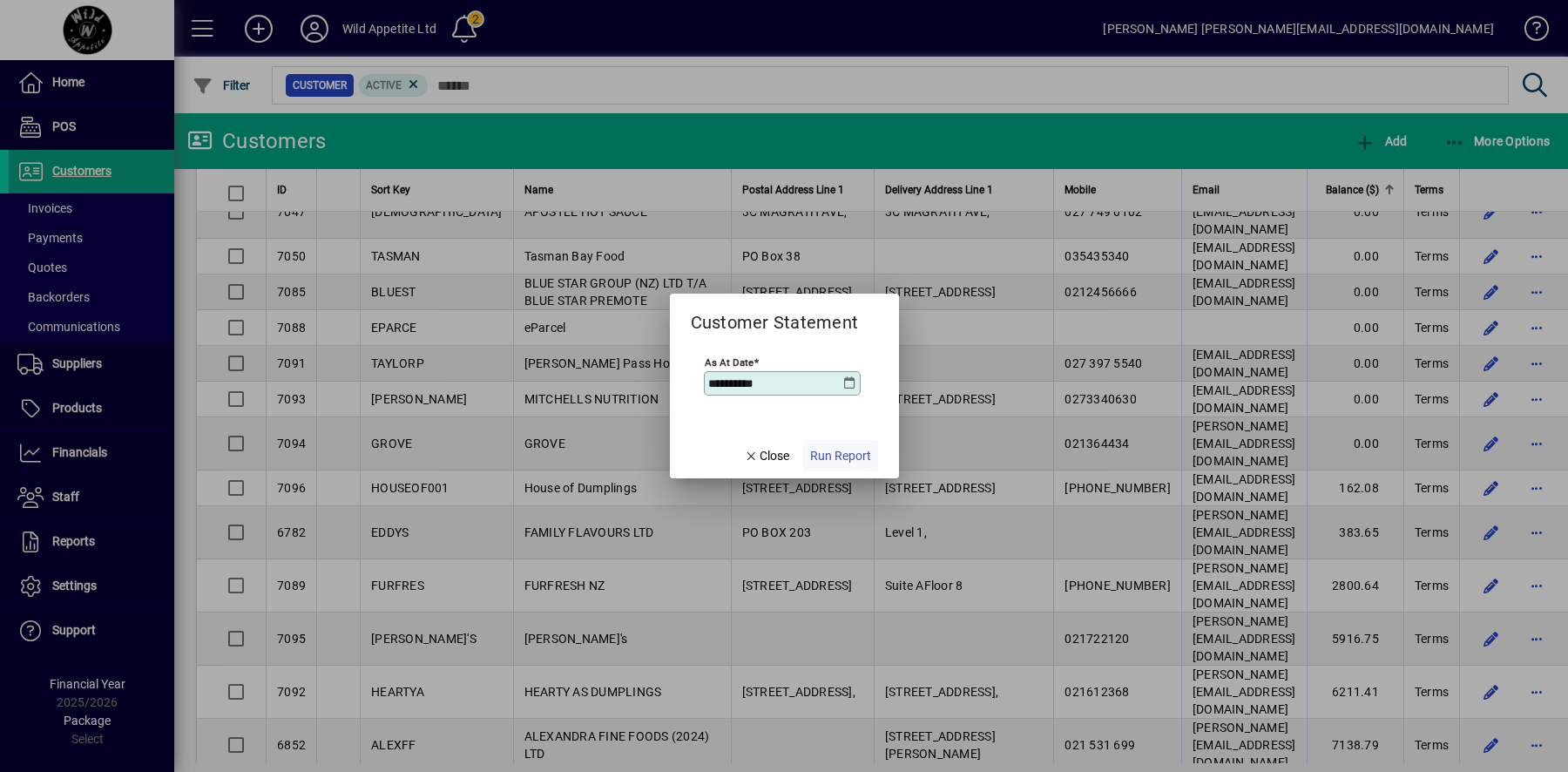
click at [850, 451] on span "Run Report" at bounding box center [840, 456] width 61 height 18
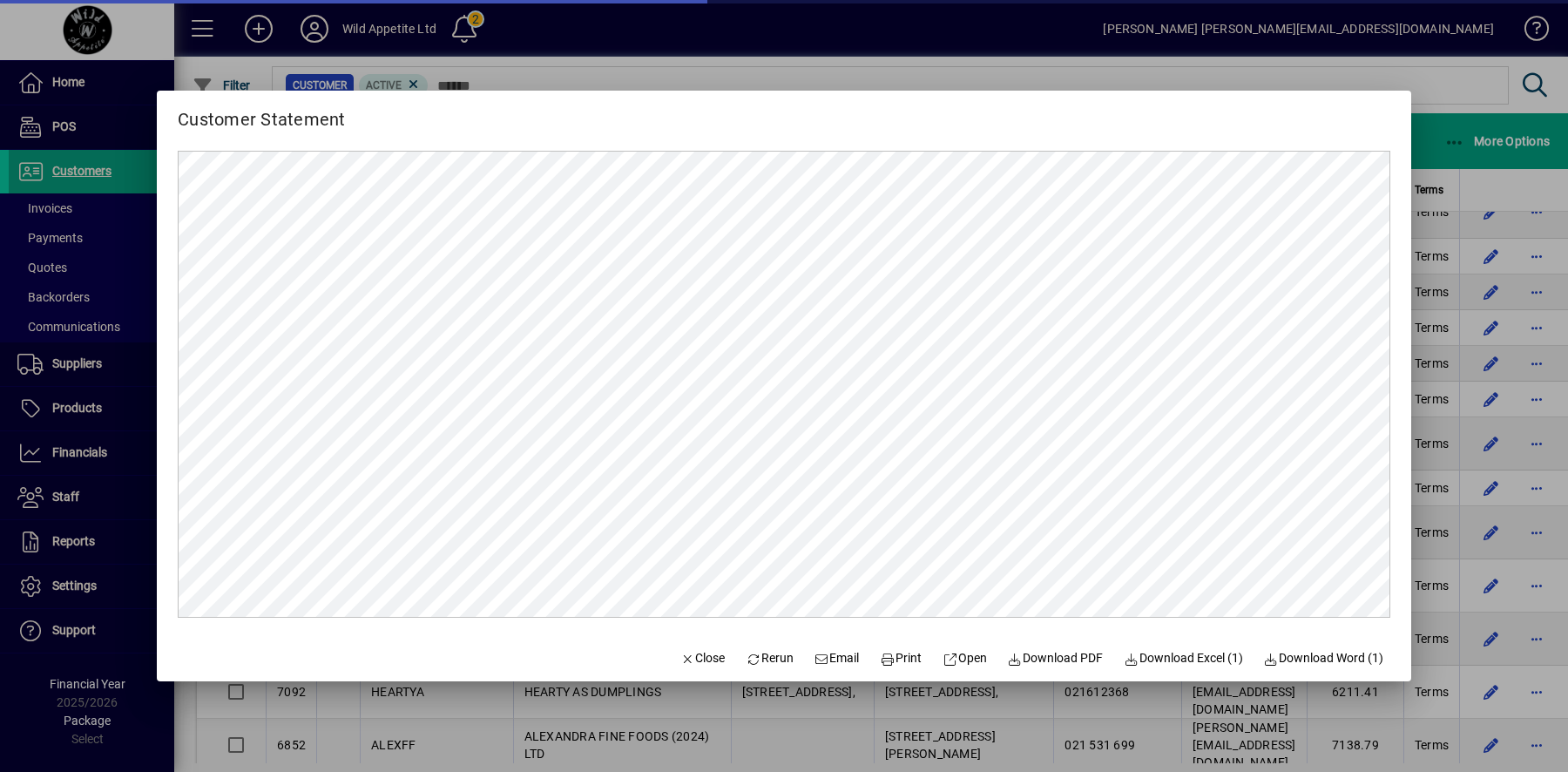
scroll to position [0, 0]
click at [833, 660] on span "Email" at bounding box center [837, 659] width 46 height 18
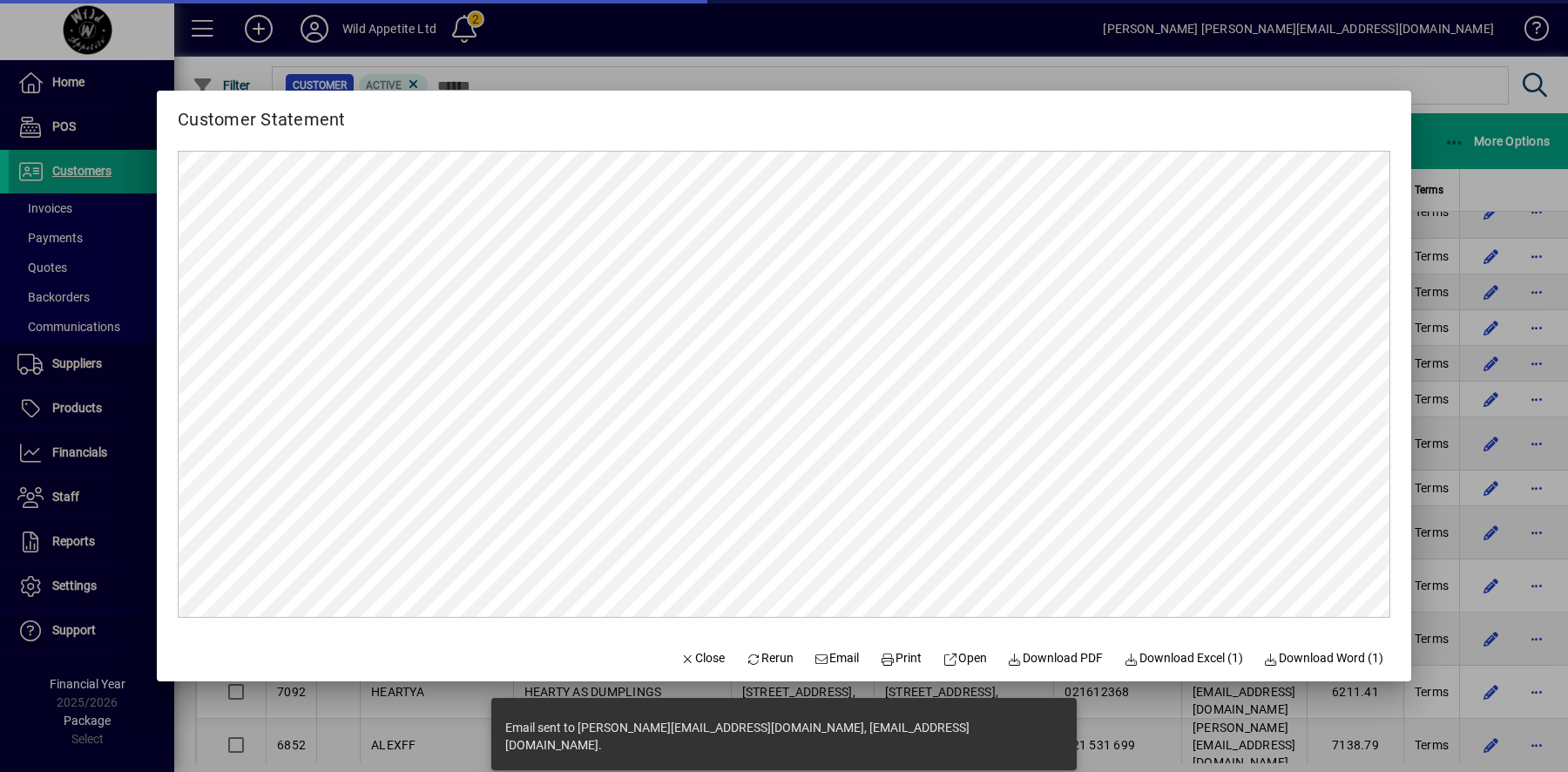
click at [1520, 649] on div at bounding box center [784, 386] width 1568 height 772
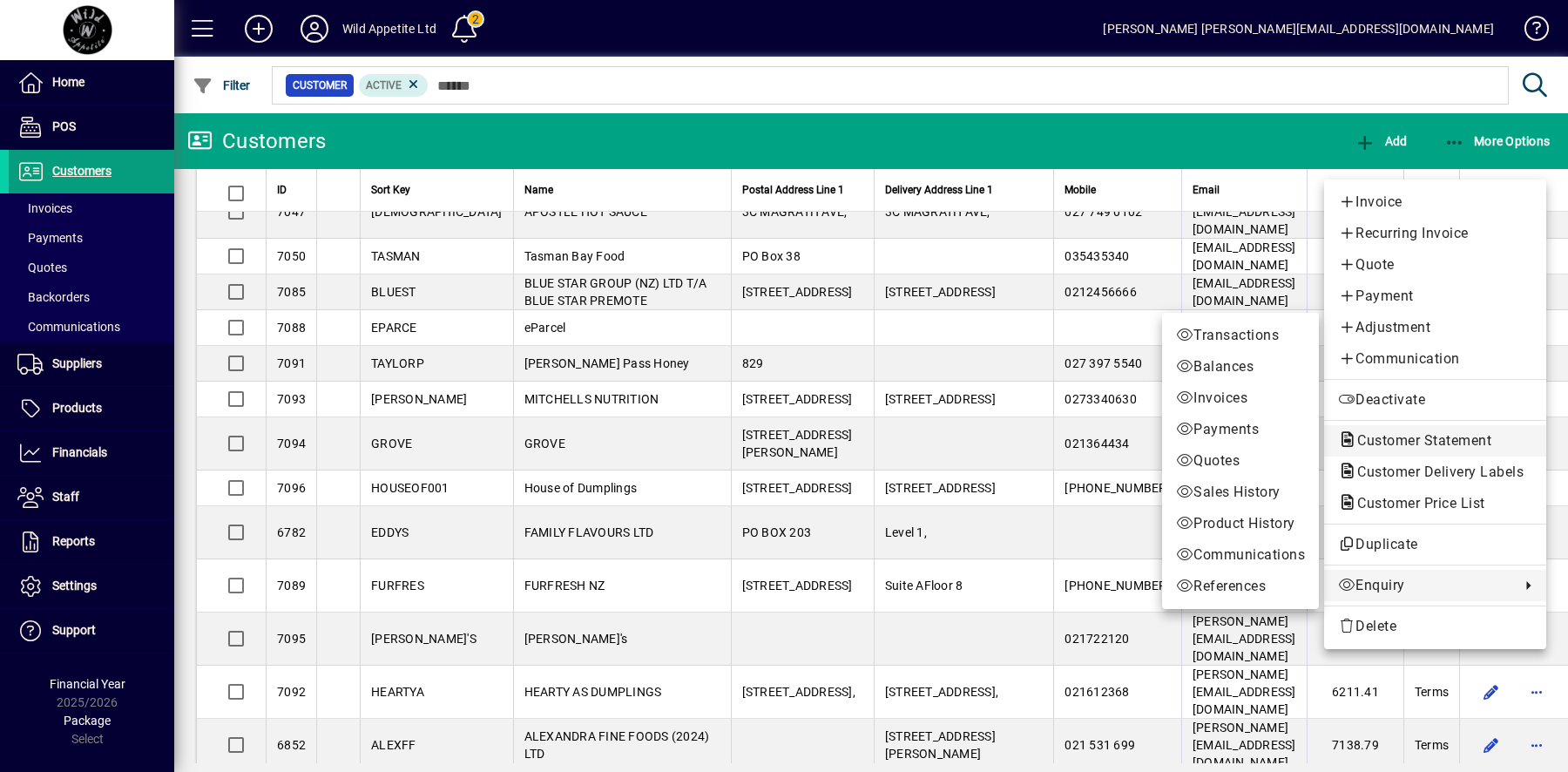
click at [1429, 438] on span "Customer Statement" at bounding box center [1419, 441] width 162 height 16
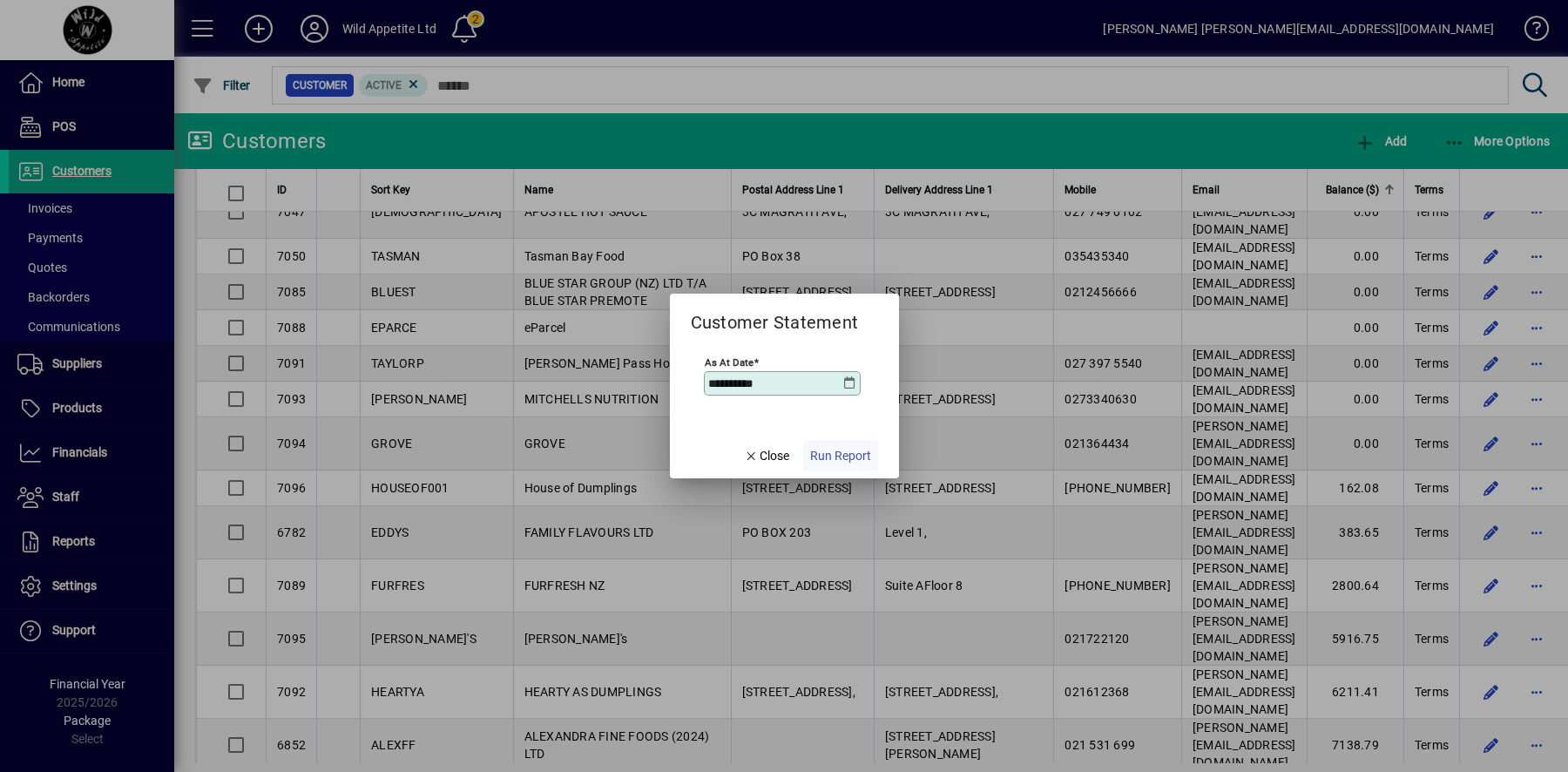
click at [851, 453] on span "Run Report" at bounding box center [840, 456] width 61 height 18
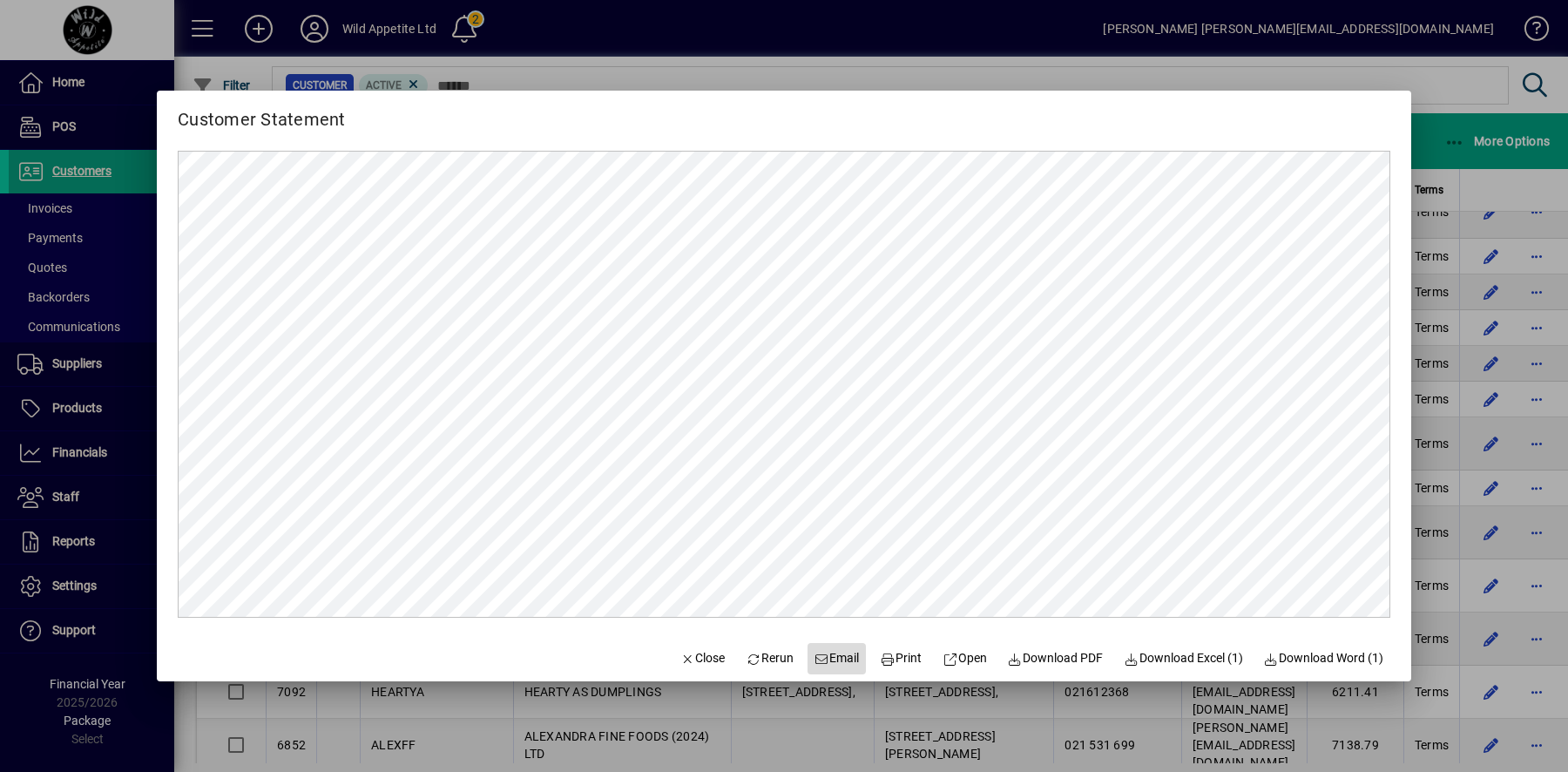
click at [835, 659] on span "Email" at bounding box center [837, 659] width 46 height 18
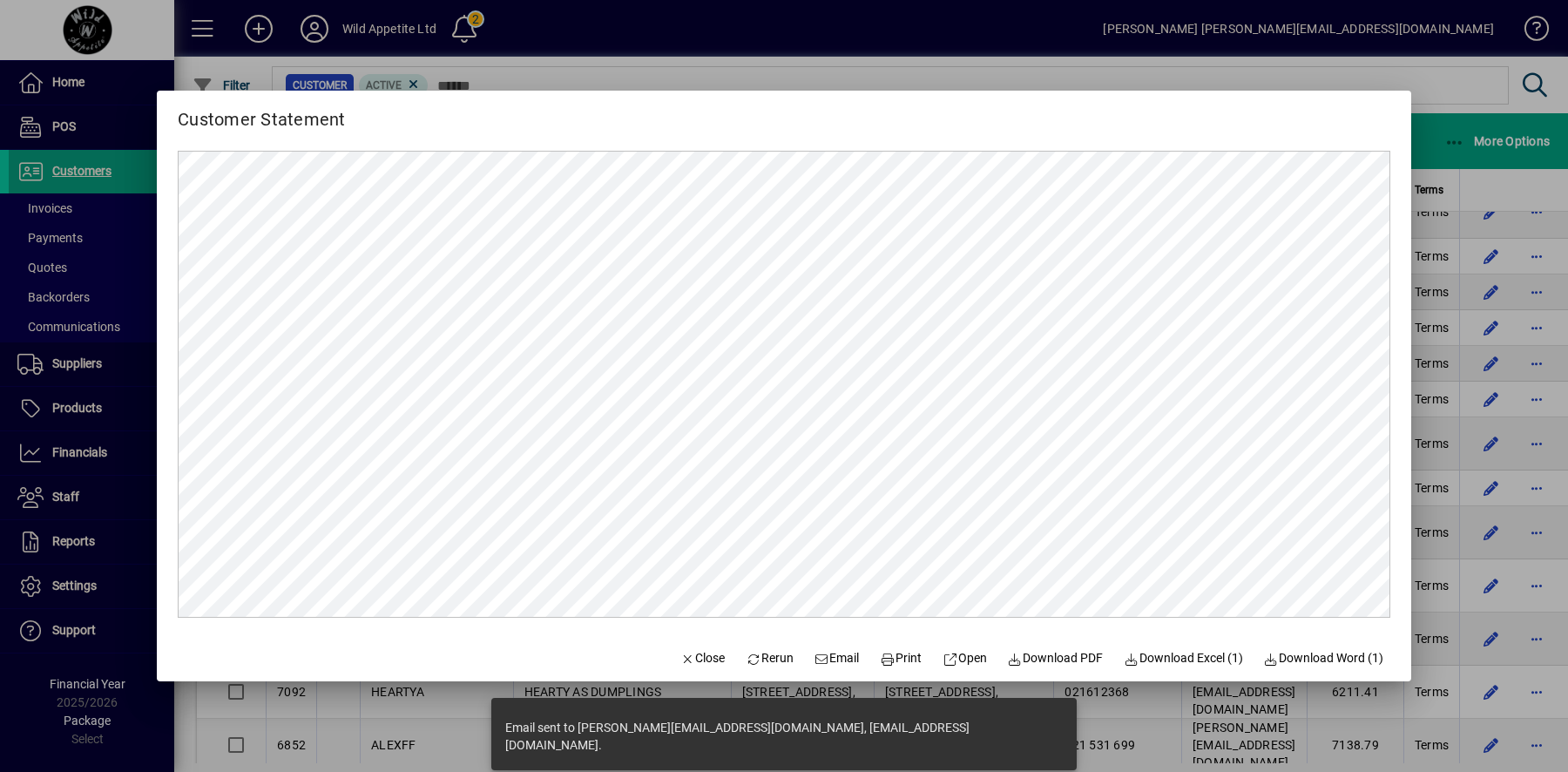
click at [1548, 645] on div at bounding box center [784, 386] width 1568 height 772
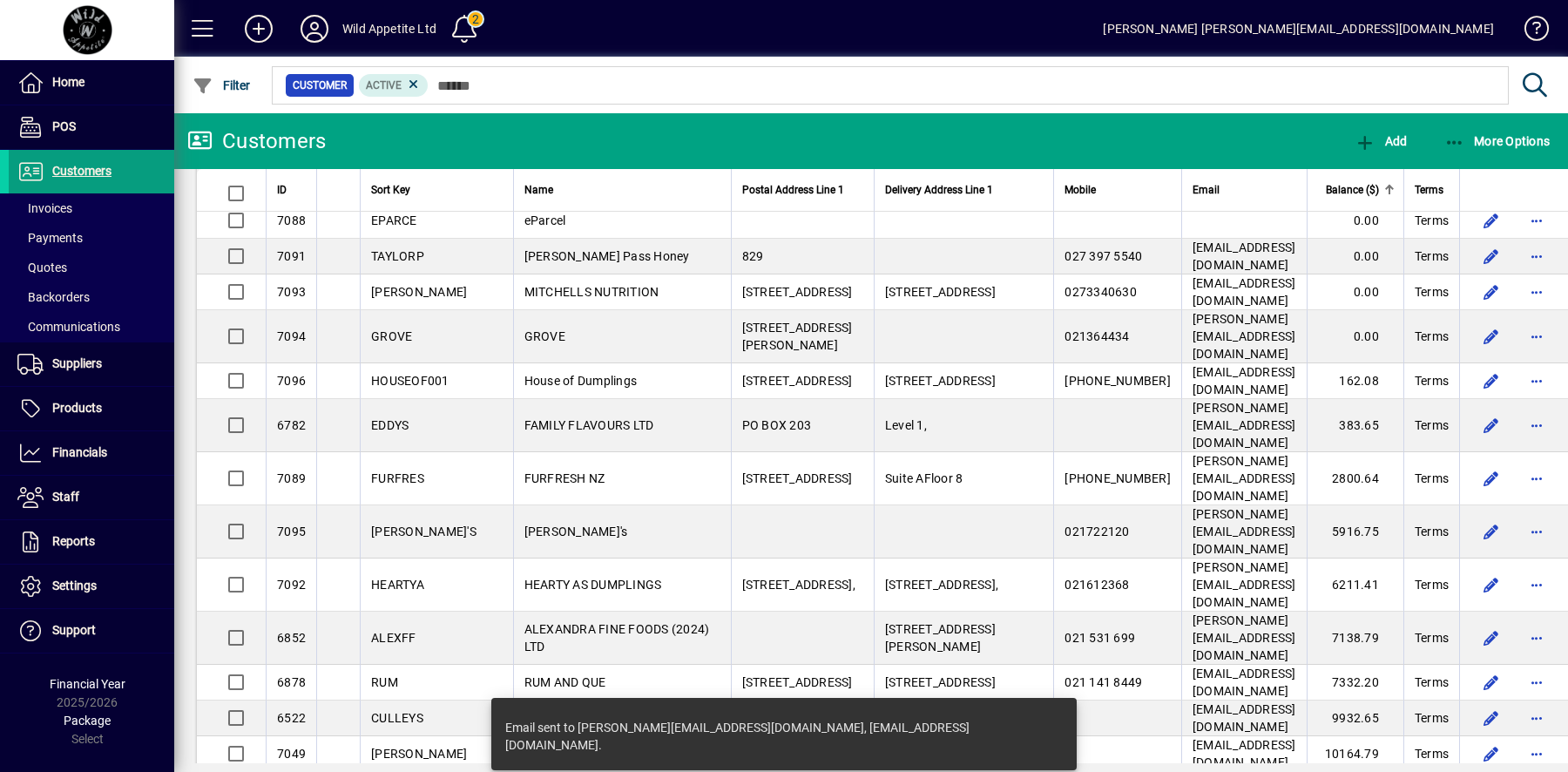
scroll to position [10442, 0]
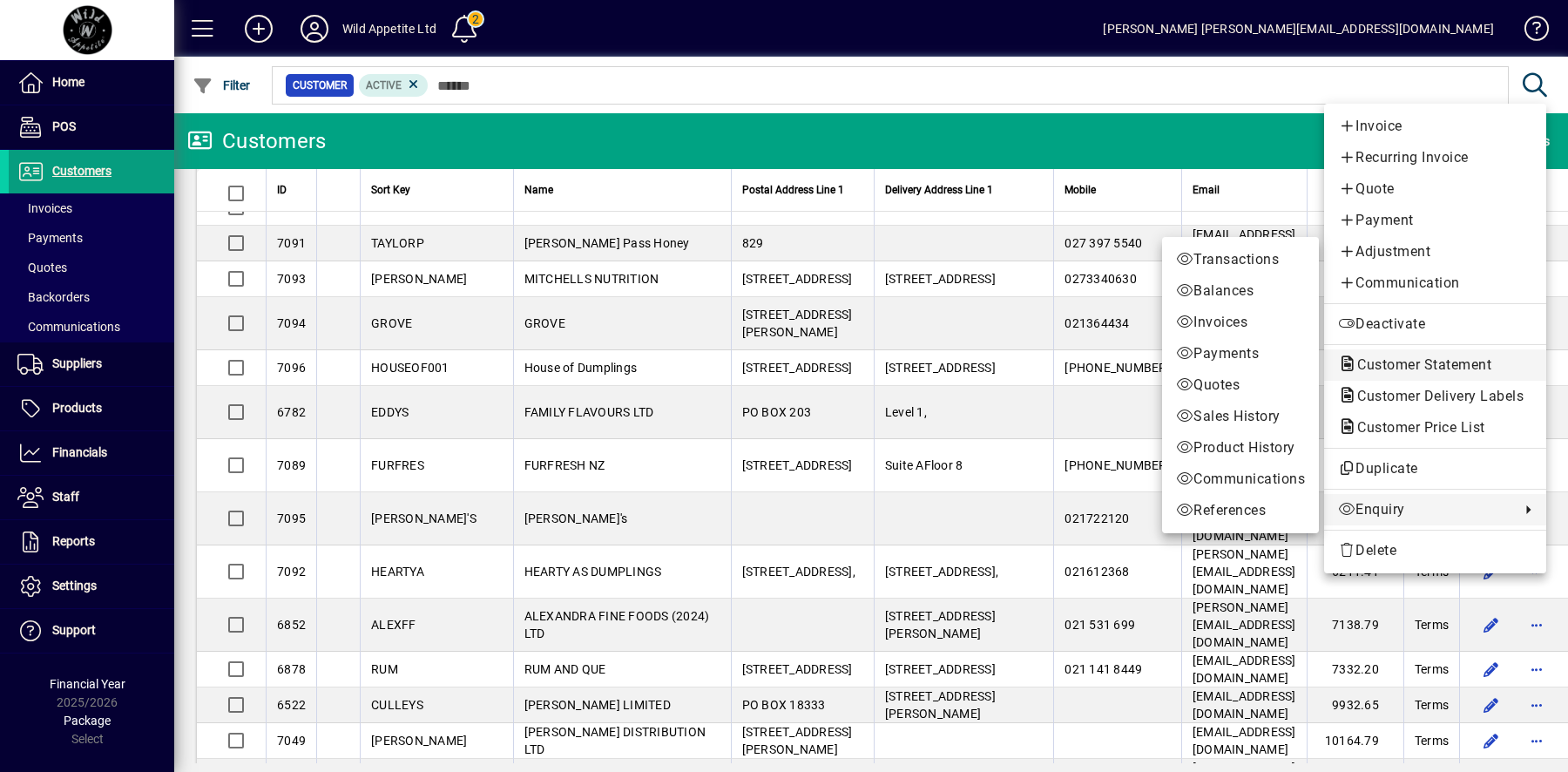
click at [1467, 360] on span "Customer Statement" at bounding box center [1419, 365] width 162 height 16
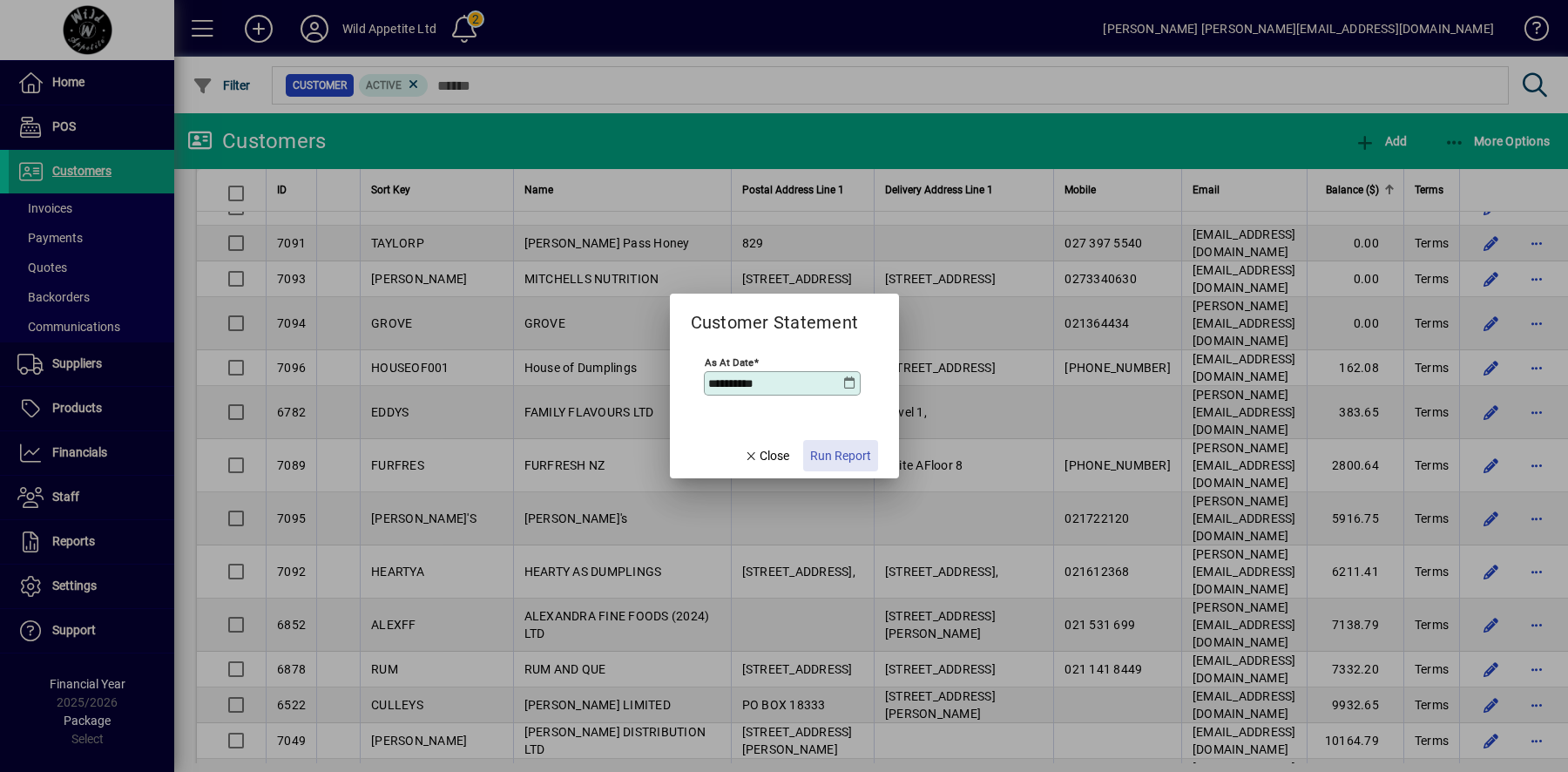
click at [845, 453] on span "Run Report" at bounding box center [840, 456] width 61 height 18
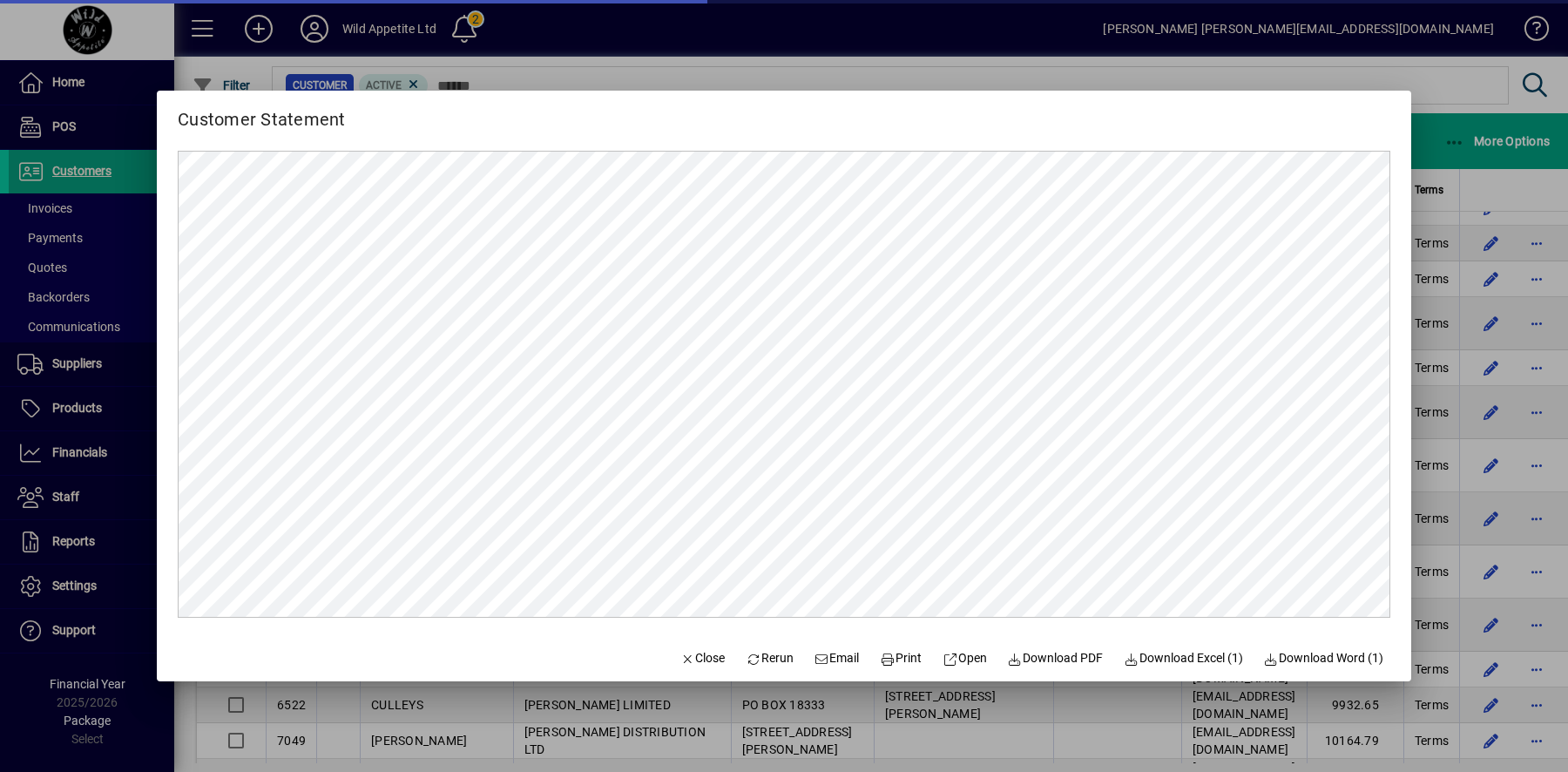
scroll to position [0, 0]
click at [830, 657] on span "Email" at bounding box center [837, 659] width 46 height 18
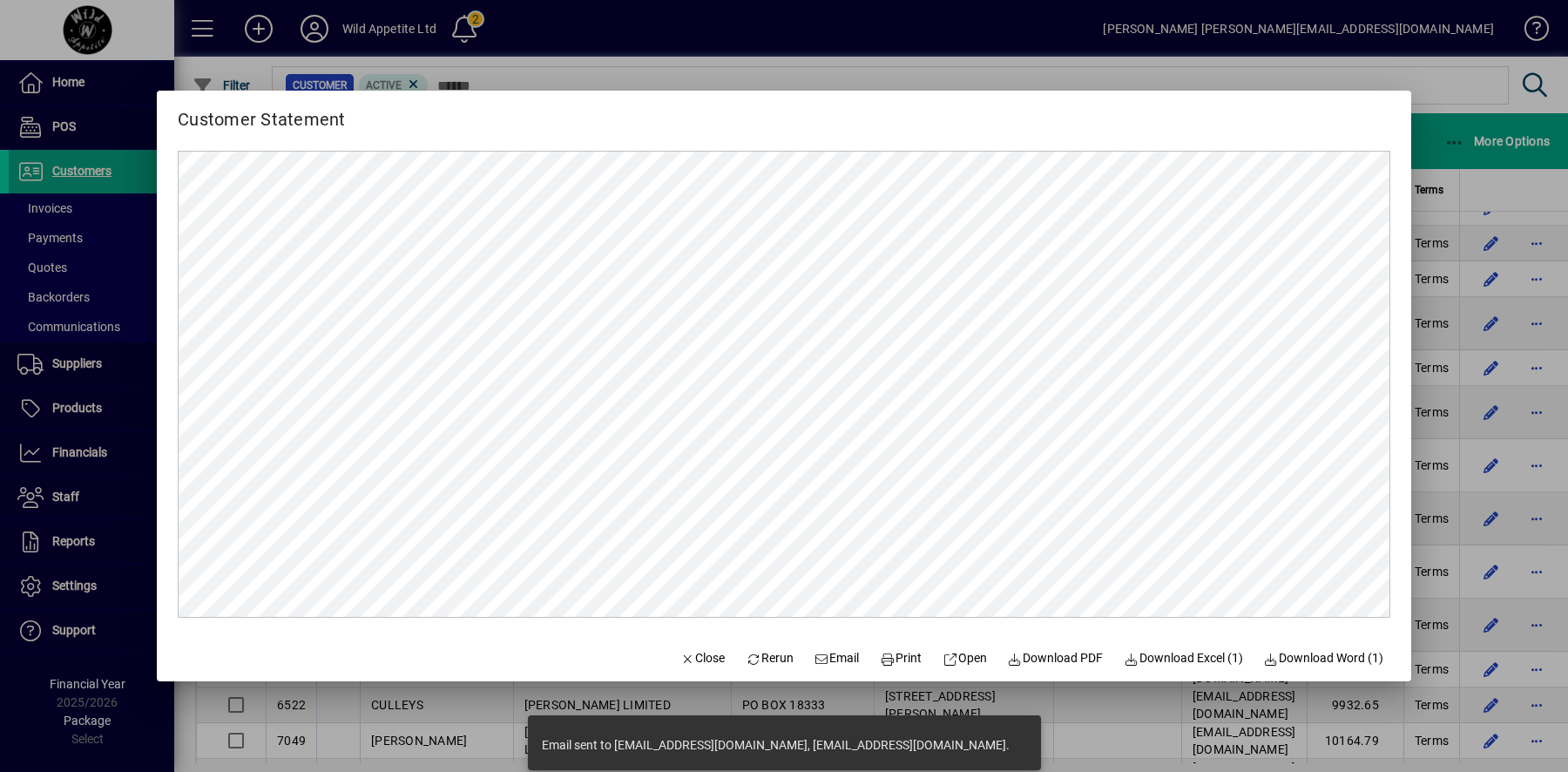
click at [1557, 690] on div at bounding box center [784, 386] width 1568 height 772
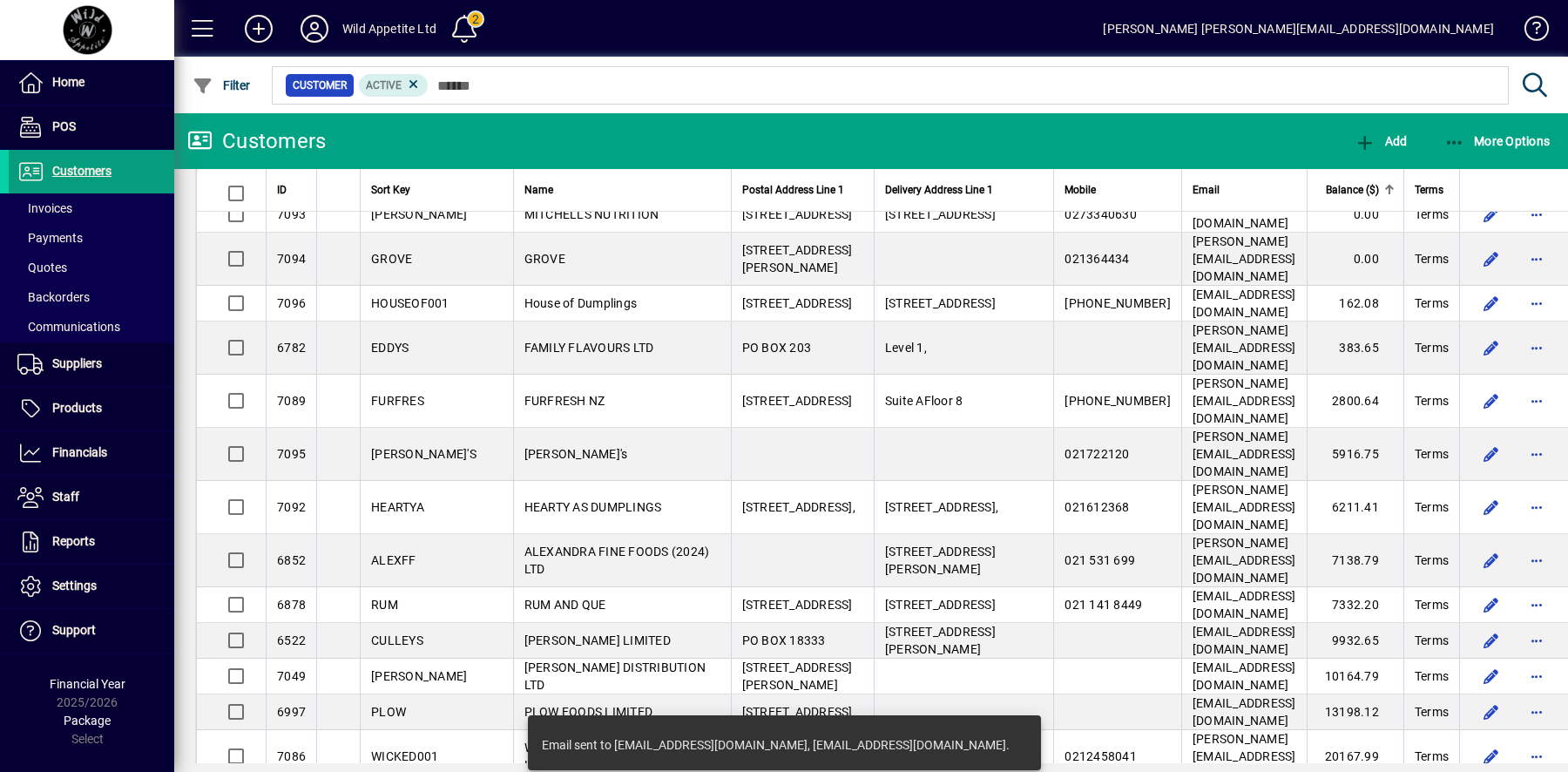
scroll to position [10520, 0]
